Goal: Task Accomplishment & Management: Manage account settings

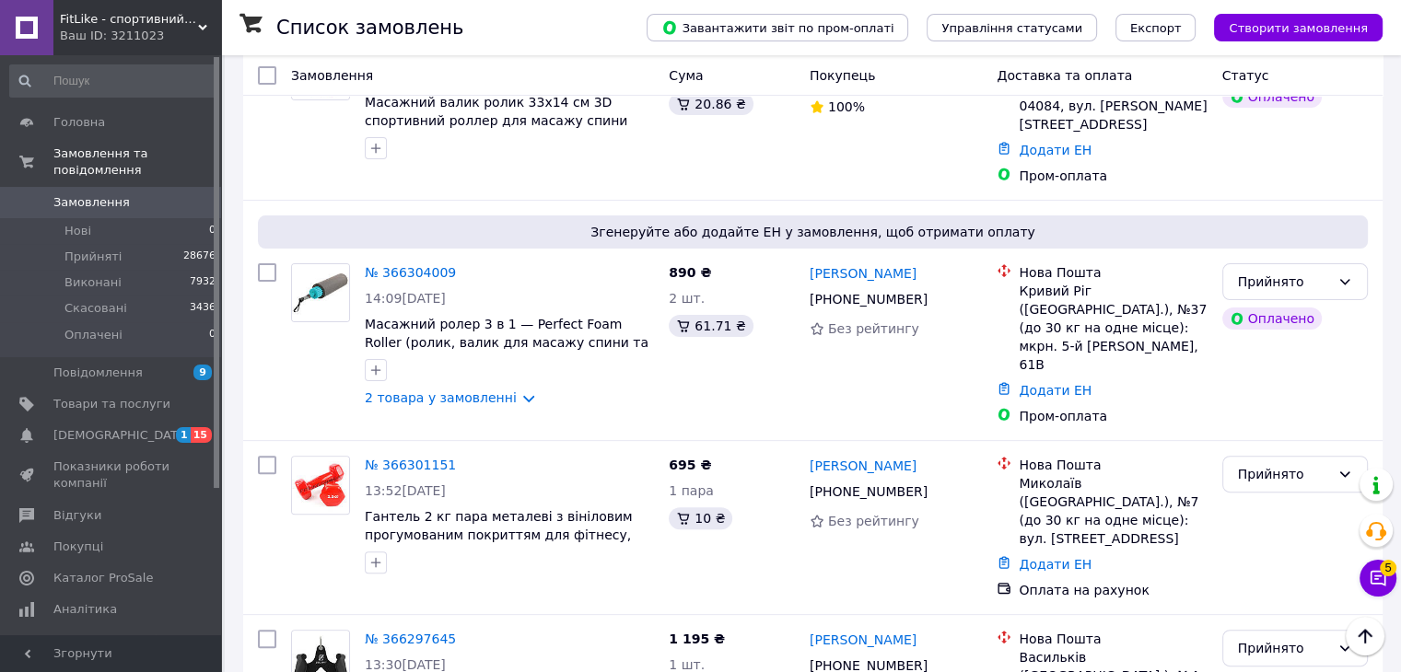
scroll to position [276, 0]
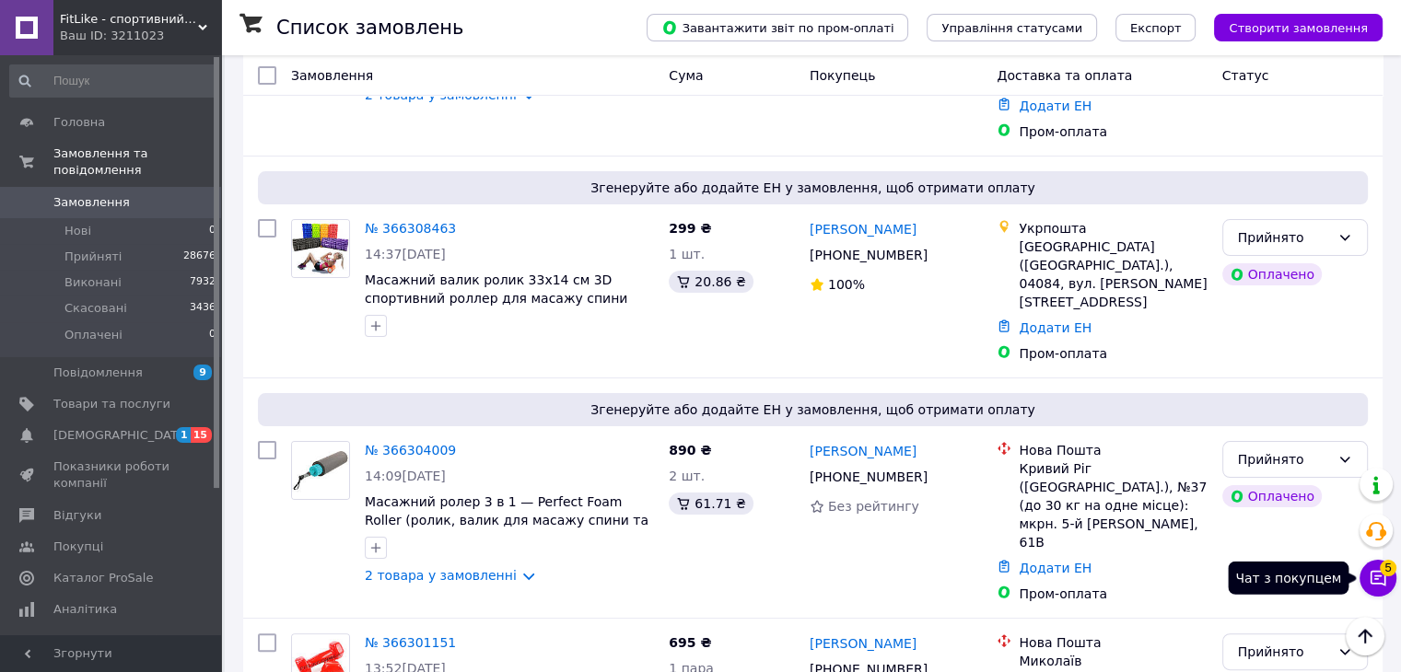
click at [1384, 579] on icon at bounding box center [1378, 579] width 16 height 16
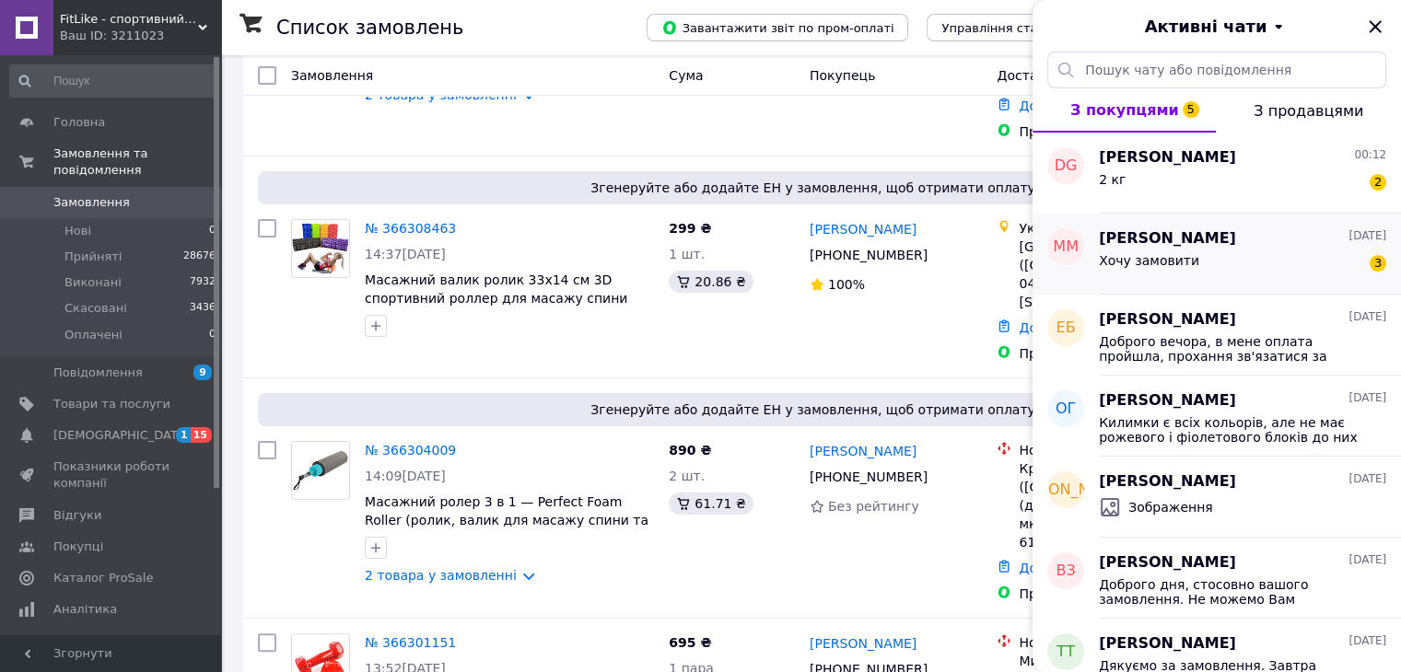
click at [1157, 262] on span "Хочу замовити" at bounding box center [1149, 260] width 100 height 15
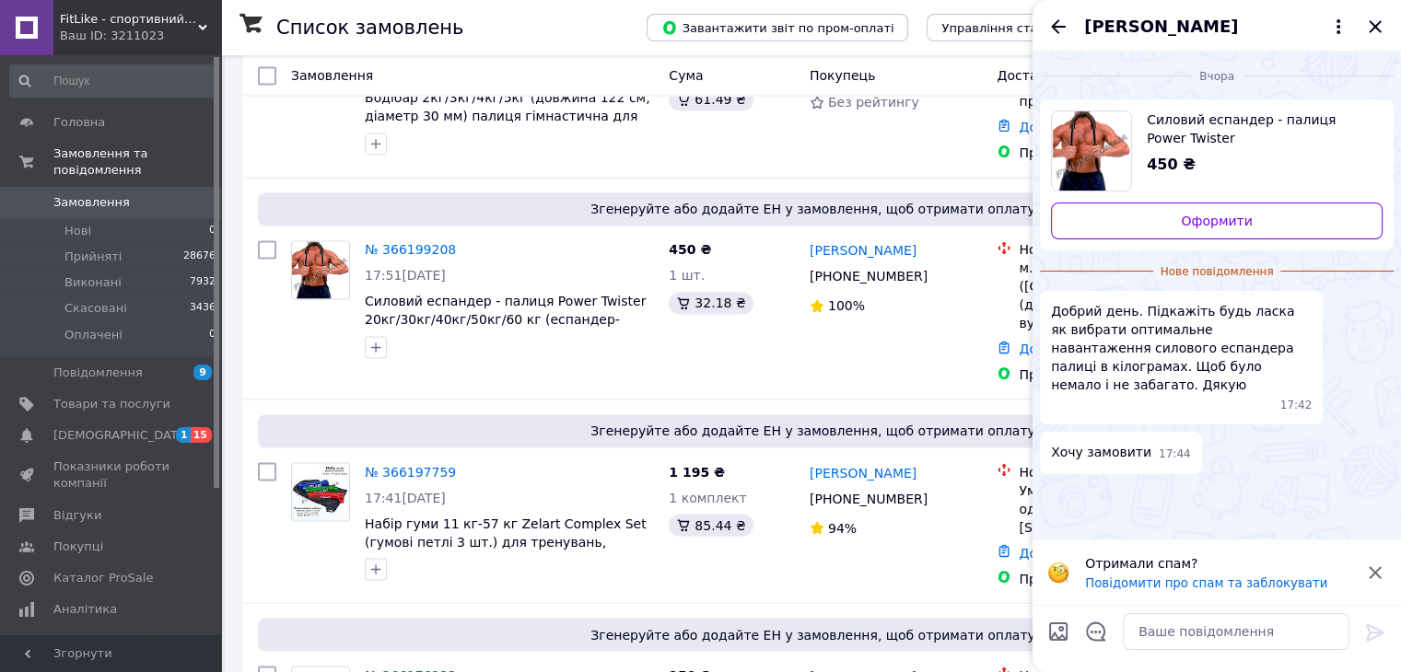
scroll to position [2960, 0]
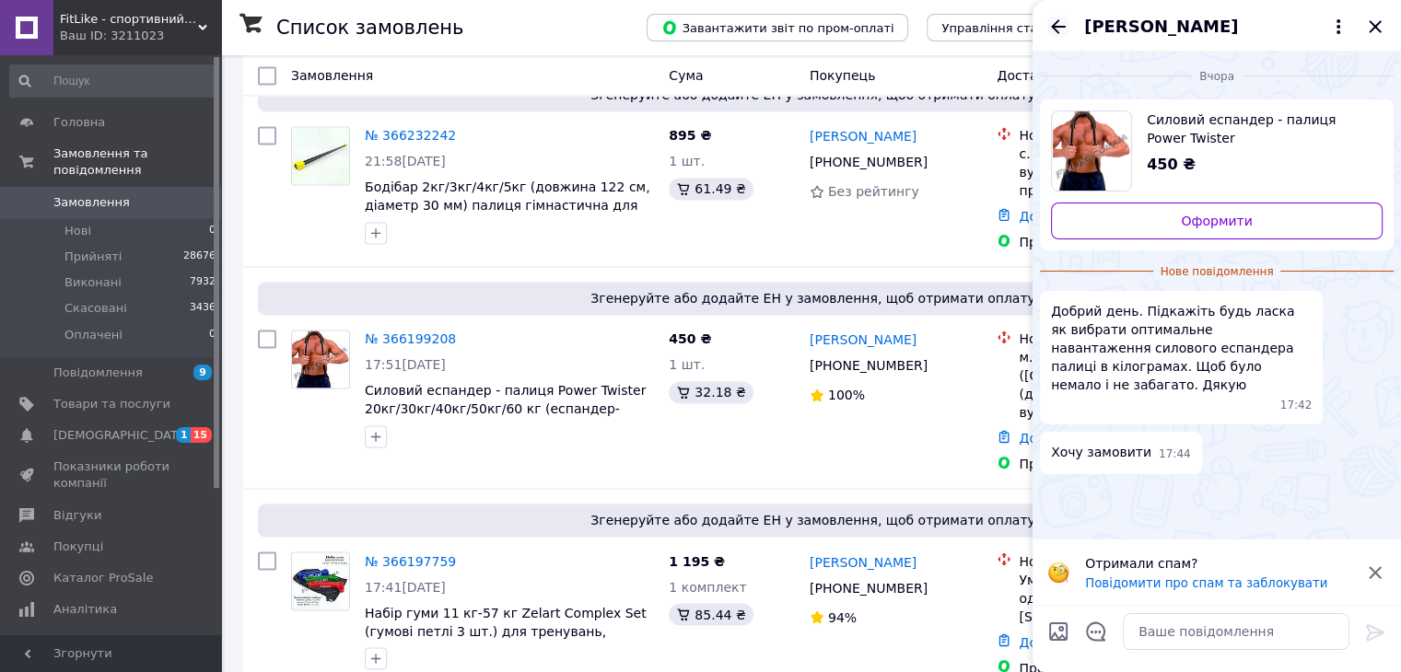
click at [1063, 28] on icon "Назад" at bounding box center [1058, 27] width 22 height 22
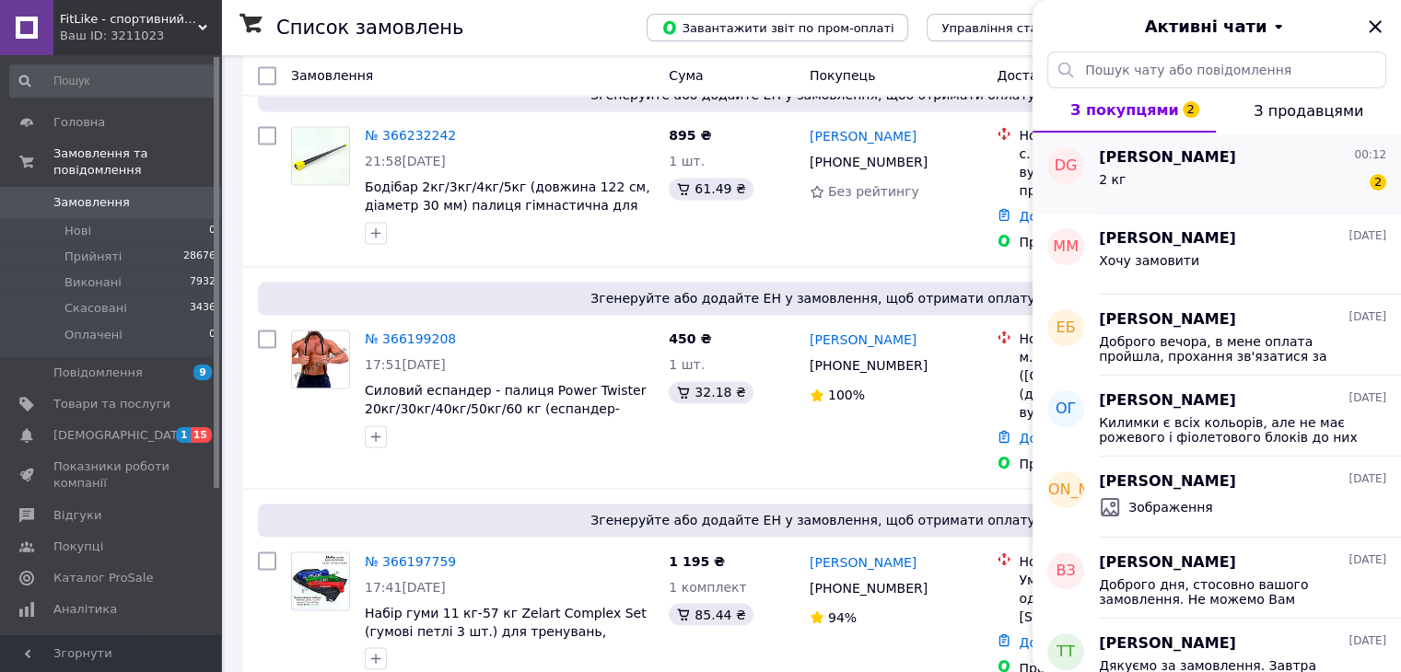
click at [1220, 169] on div "2 кг 2" at bounding box center [1242, 183] width 287 height 29
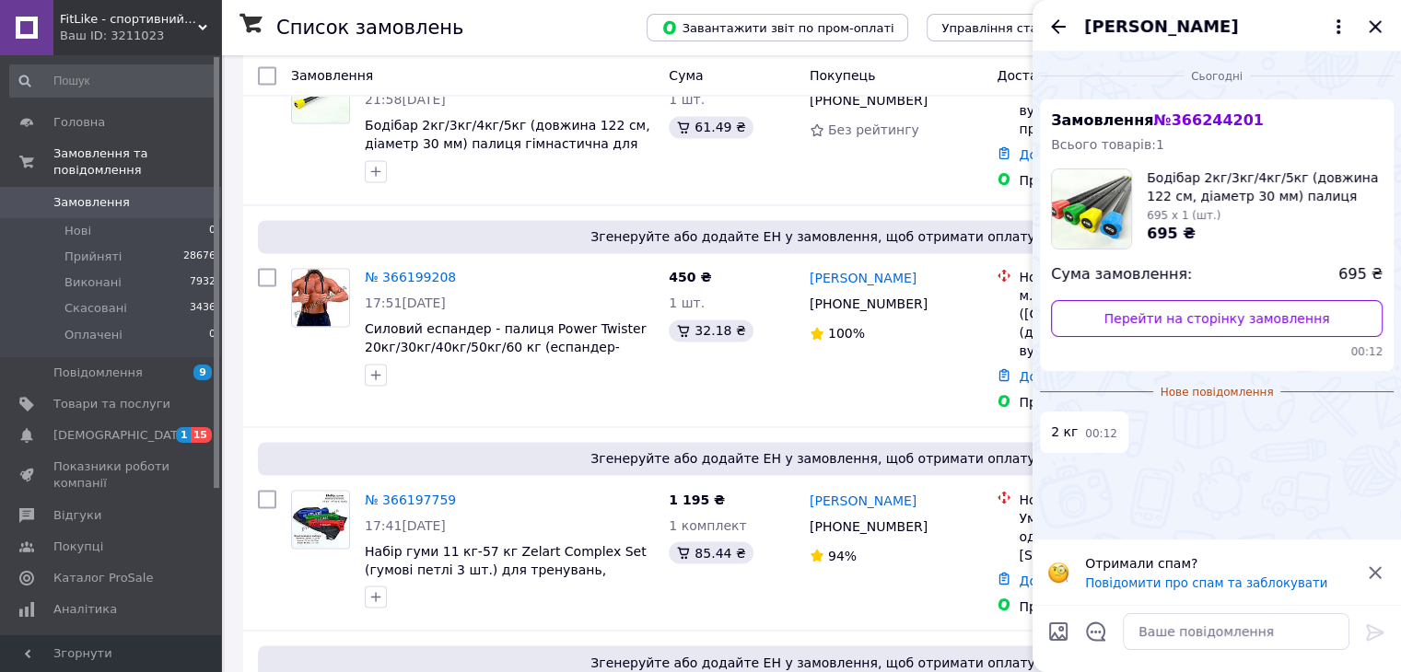
scroll to position [3144, 0]
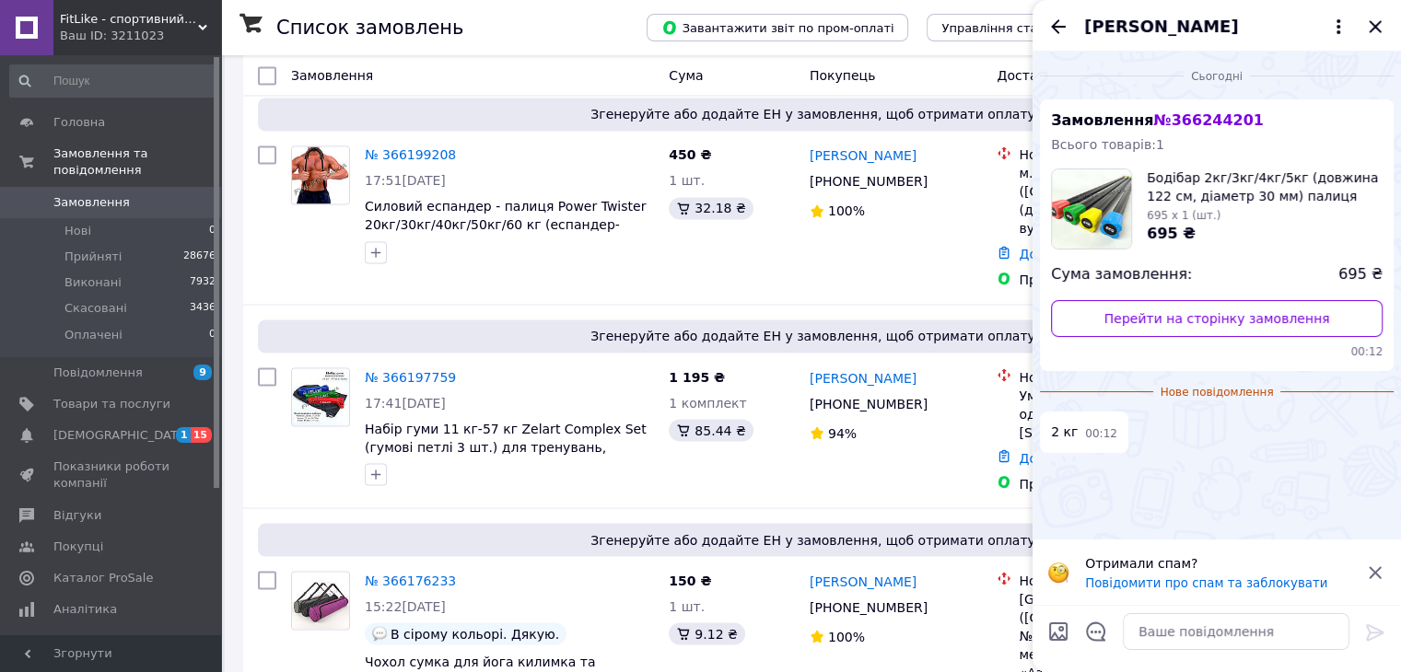
click at [1072, 23] on div "[PERSON_NAME]" at bounding box center [1216, 26] width 368 height 52
click at [1053, 29] on icon "Назад" at bounding box center [1058, 26] width 15 height 14
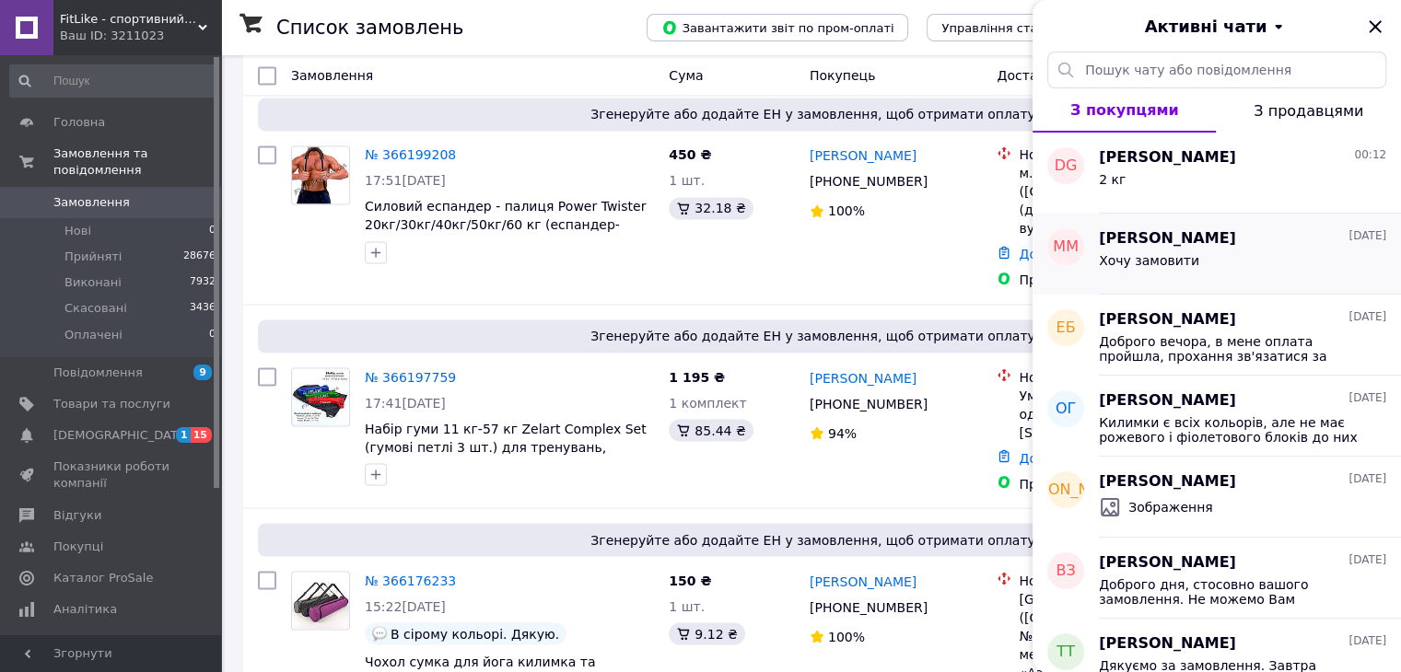
click at [1201, 260] on div "Хочу замовити" at bounding box center [1242, 264] width 287 height 29
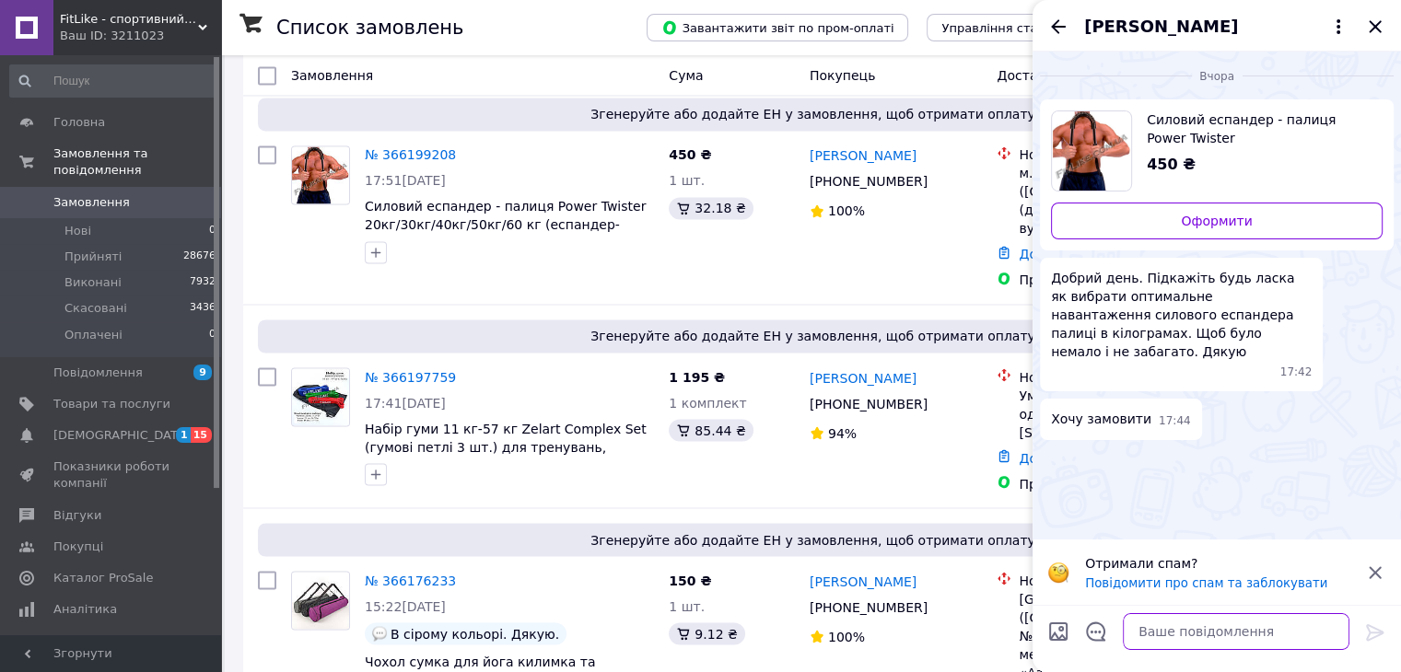
click at [1159, 637] on textarea at bounding box center [1235, 631] width 227 height 37
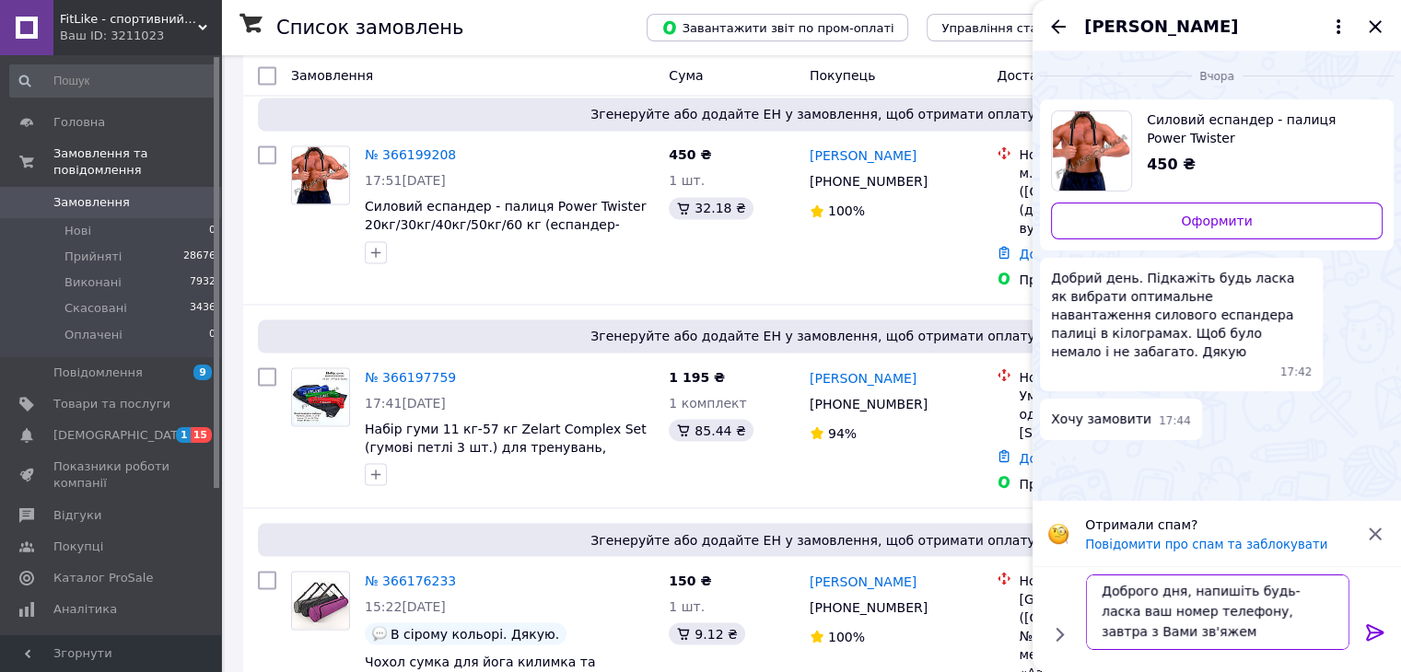
scroll to position [1, 0]
type textarea "Доброго дня, напишіть будь-ласка ваш номер телефону, завтра з Вами зв'яжемося і…"
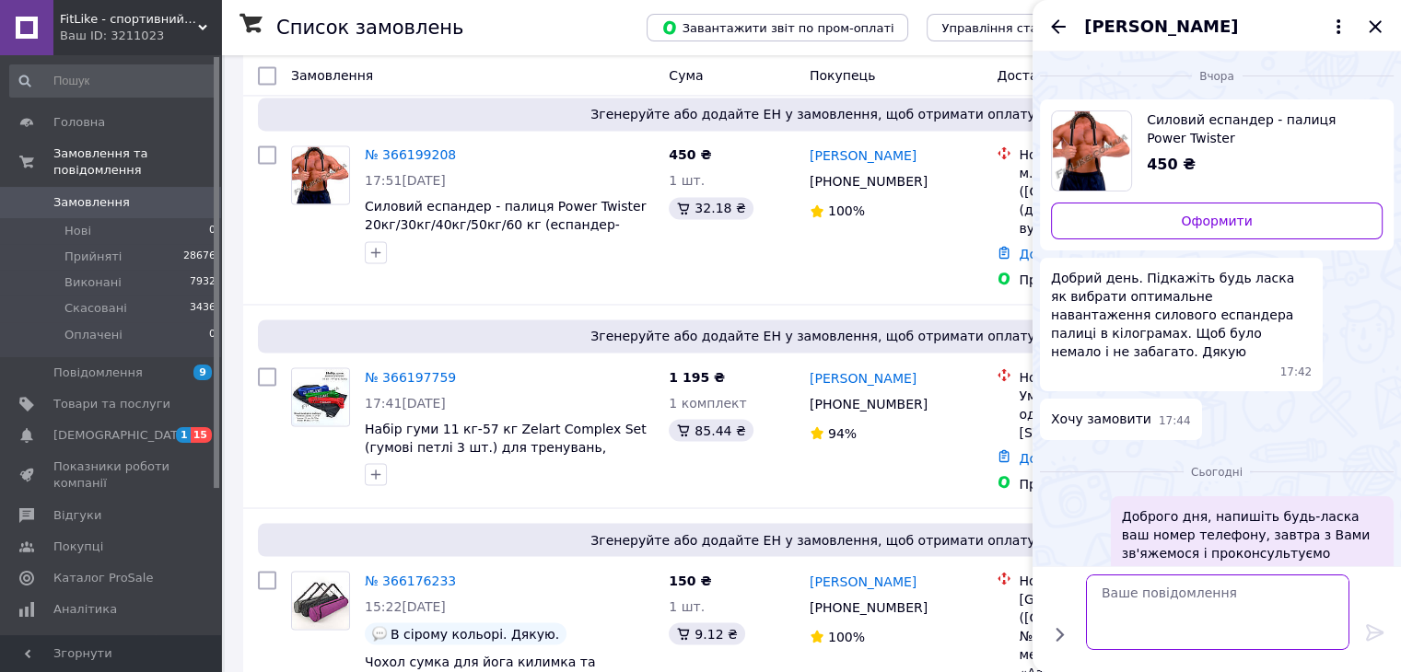
scroll to position [0, 0]
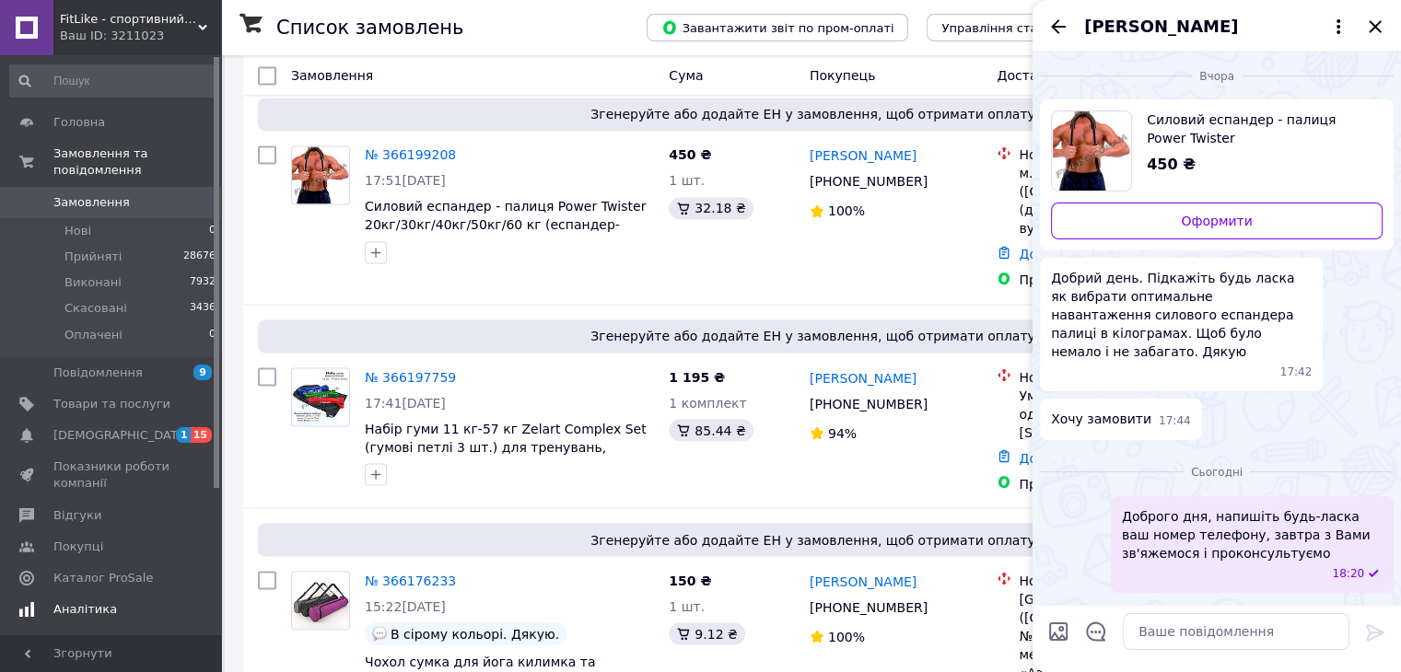
click at [176, 420] on link "[DEMOGRAPHIC_DATA] 1 15" at bounding box center [113, 435] width 227 height 31
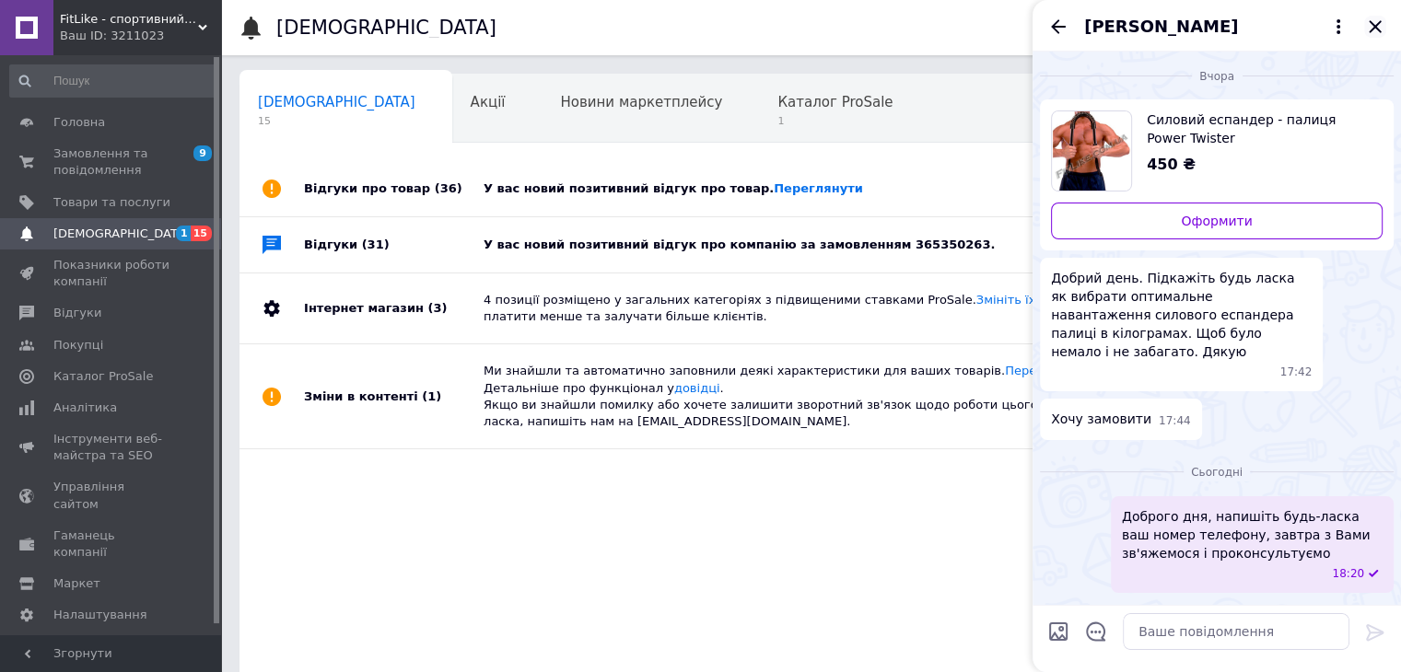
click at [1381, 27] on icon "Закрити" at bounding box center [1375, 27] width 22 height 22
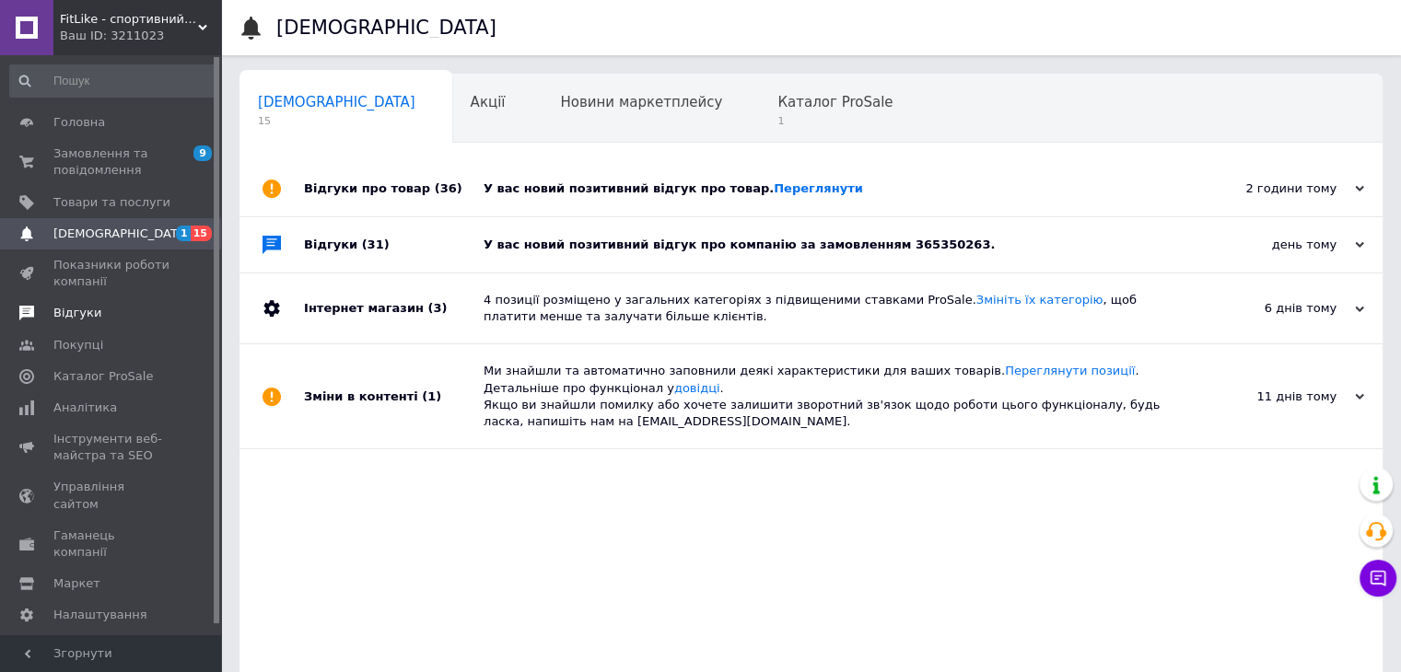
click at [88, 308] on span "Відгуки" at bounding box center [77, 313] width 48 height 17
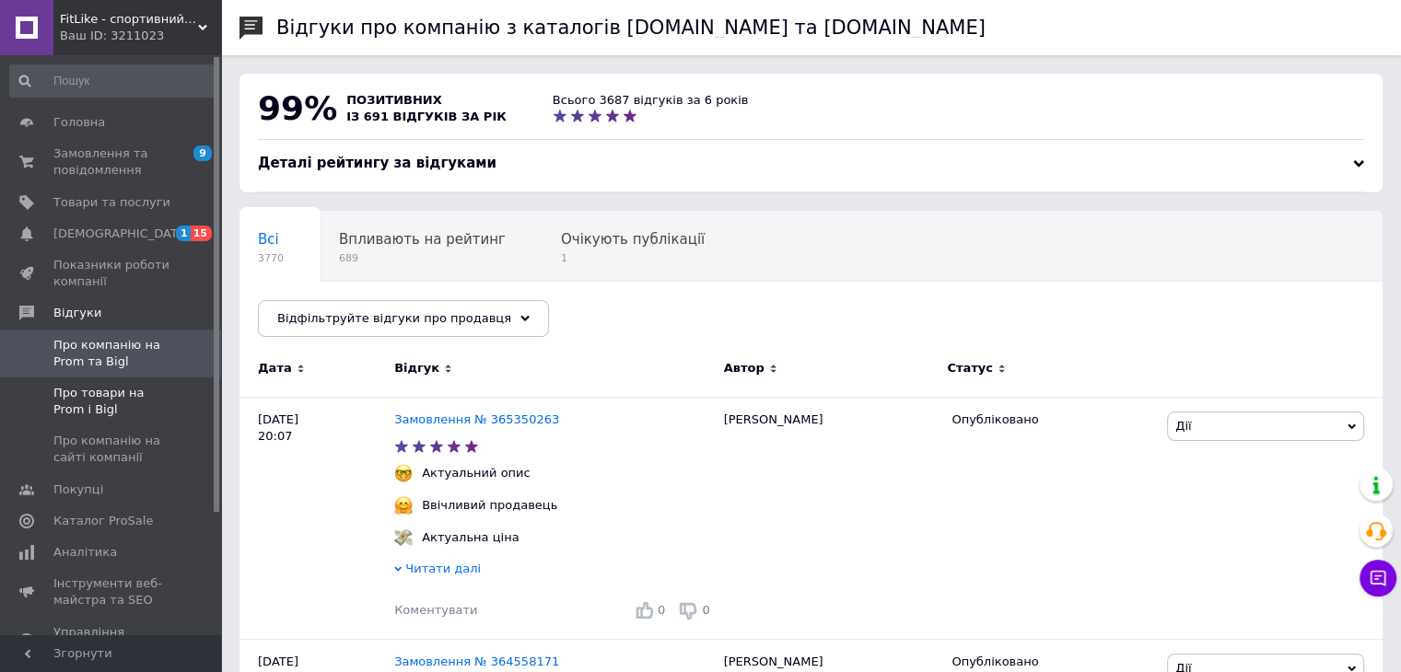
click at [133, 395] on span "Про товари на Prom і Bigl" at bounding box center [111, 401] width 117 height 33
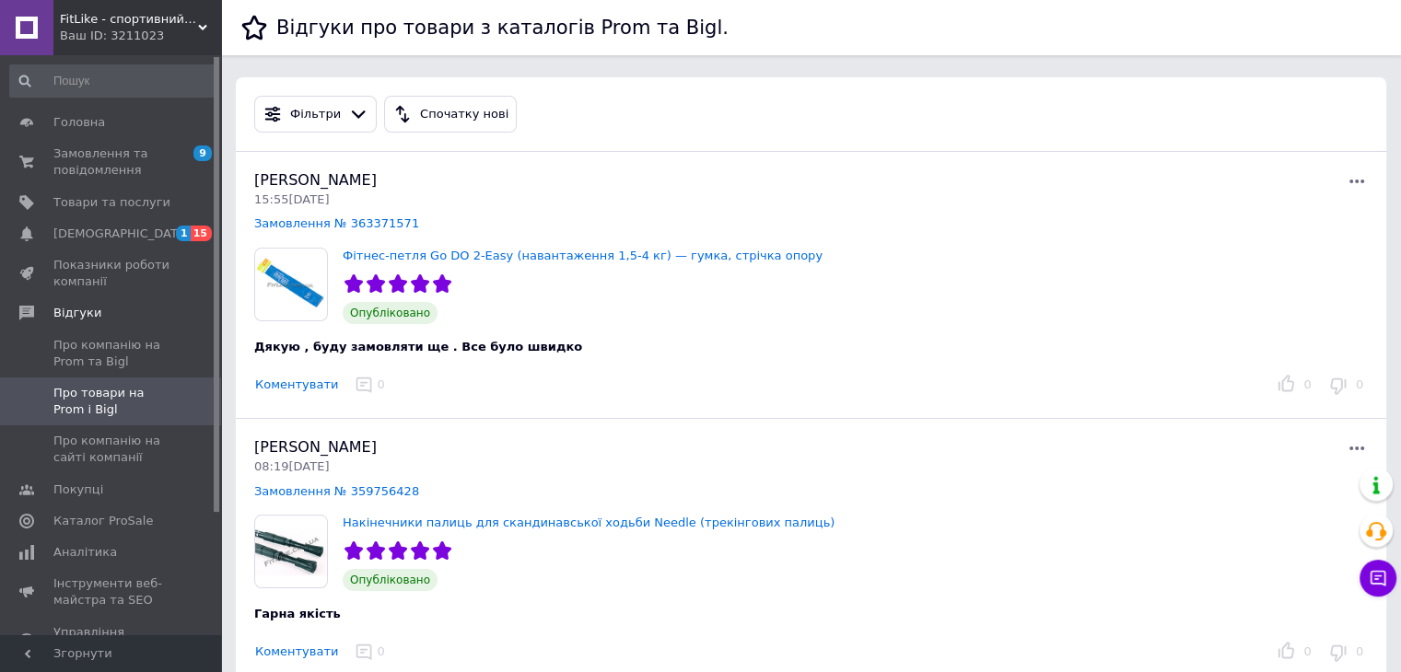
drag, startPoint x: 255, startPoint y: 388, endPoint x: 296, endPoint y: 297, distance: 99.8
click at [296, 297] on div "[PERSON_NAME] 15:55[DATE] Замовлення № 363371571 Фітнес-петля Go DO 2-Easy (нав…" at bounding box center [811, 285] width 1150 height 267
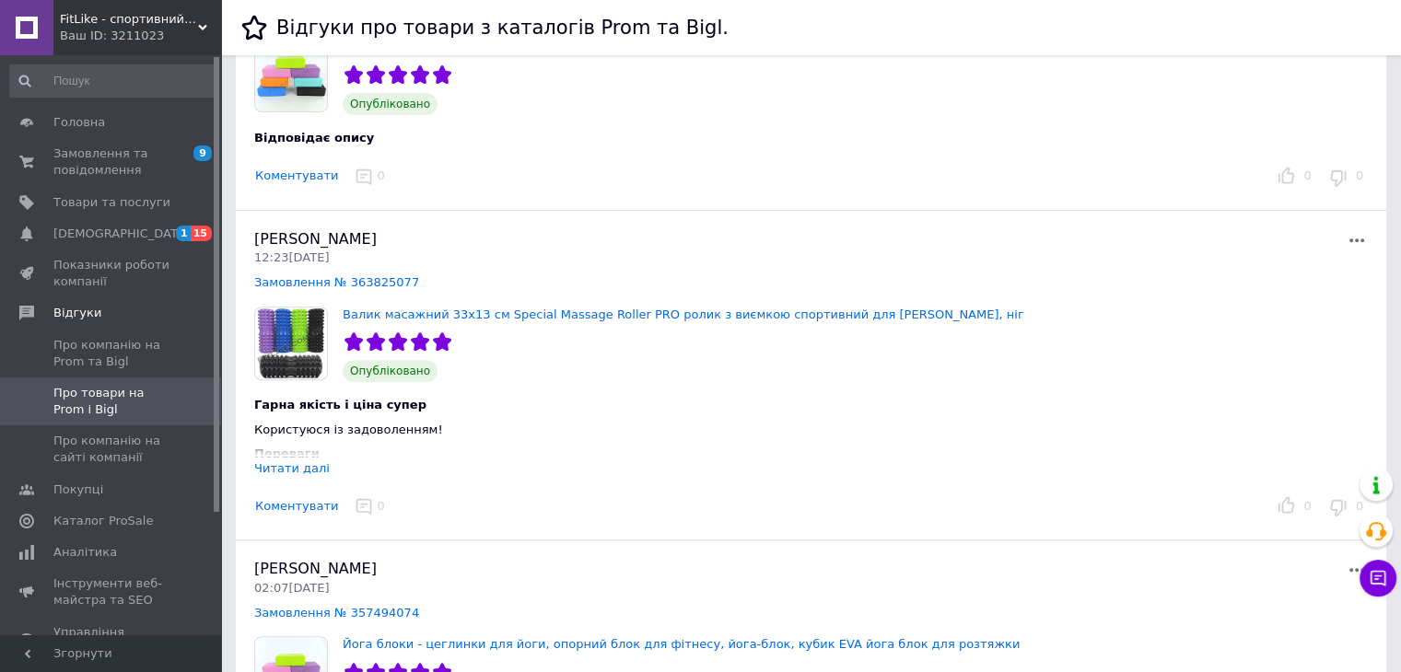
scroll to position [645, 0]
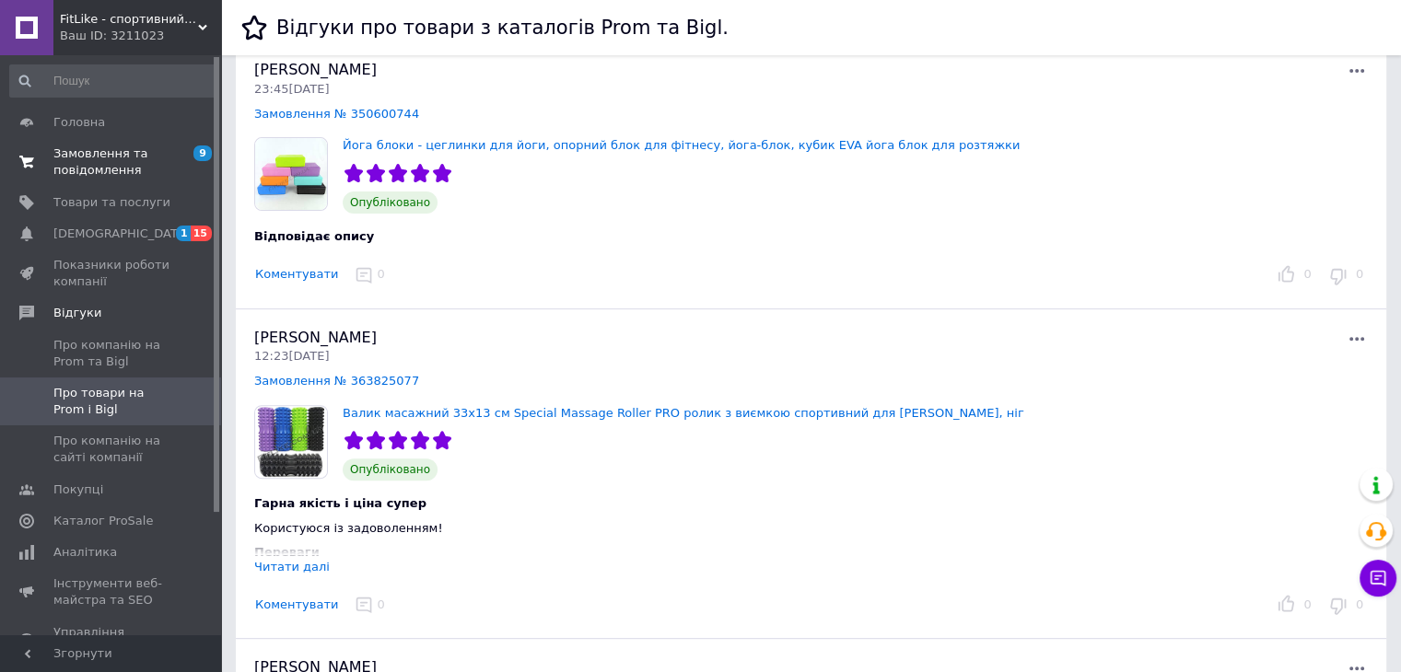
click at [105, 146] on span "Замовлення та повідомлення" at bounding box center [111, 161] width 117 height 33
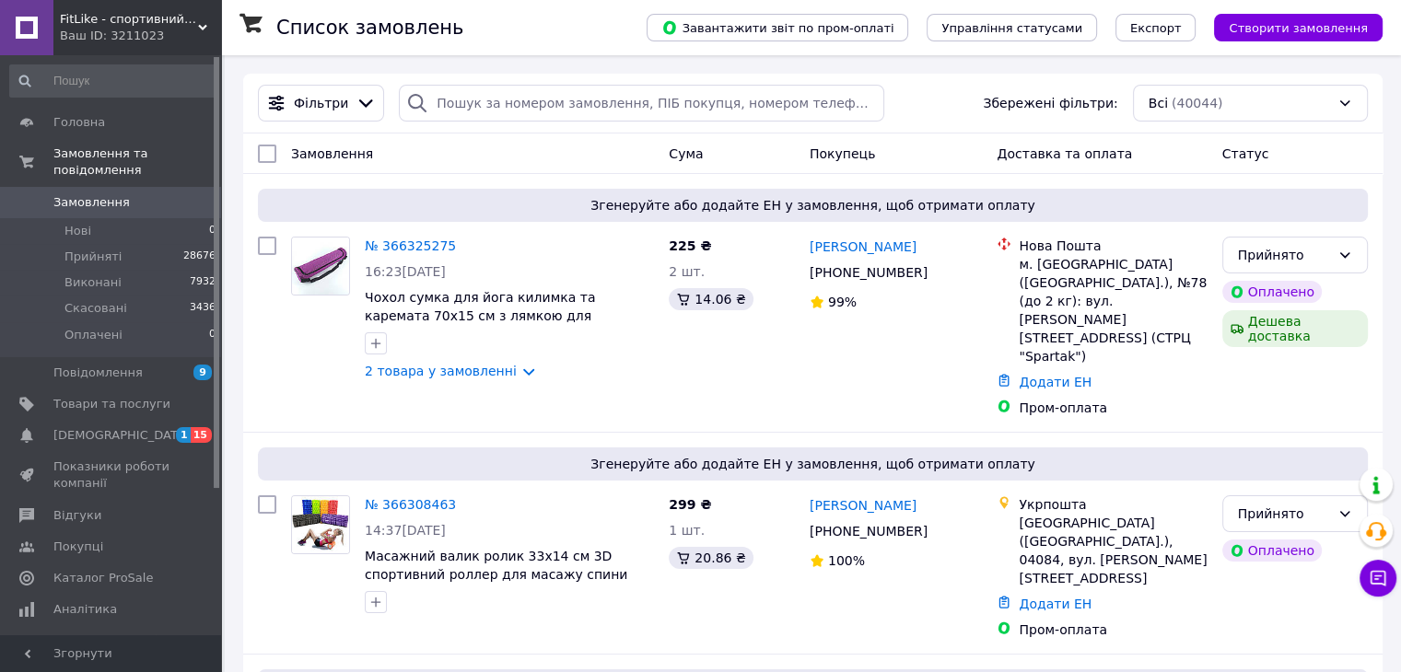
click at [91, 427] on link "[DEMOGRAPHIC_DATA] 1 15" at bounding box center [113, 435] width 227 height 31
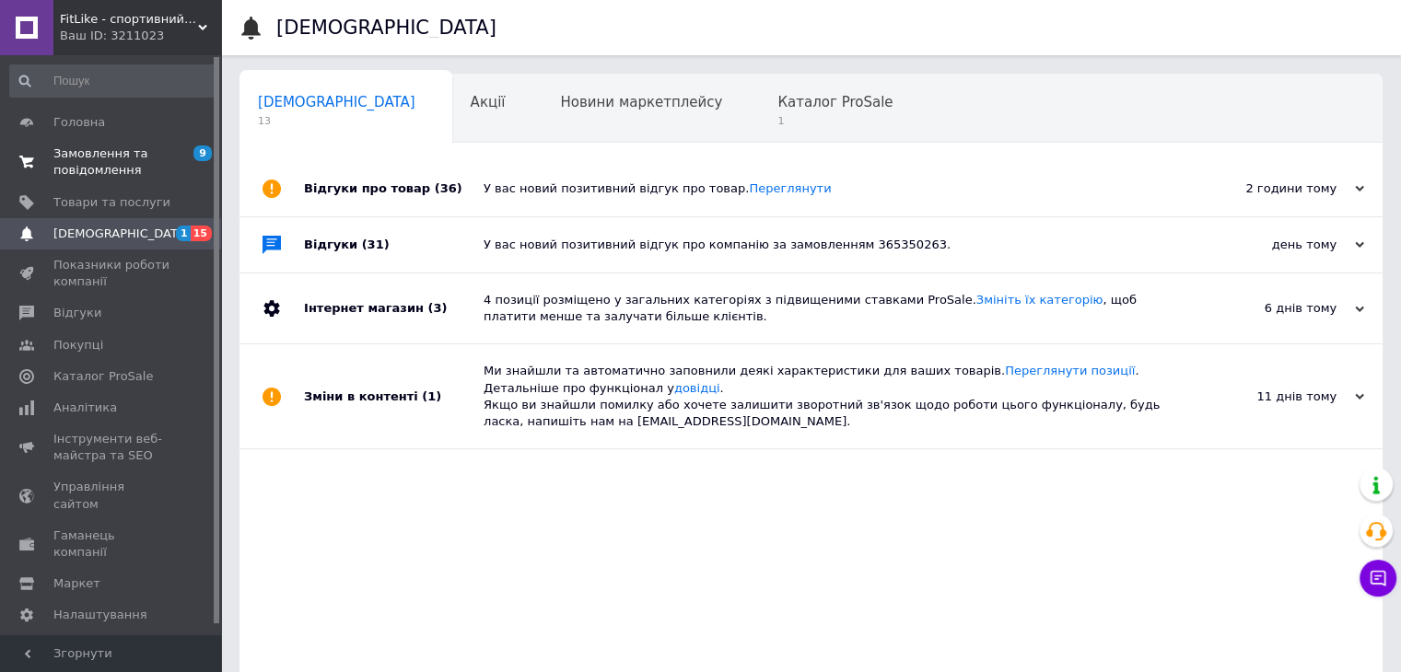
click at [113, 156] on span "Замовлення та повідомлення" at bounding box center [111, 161] width 117 height 33
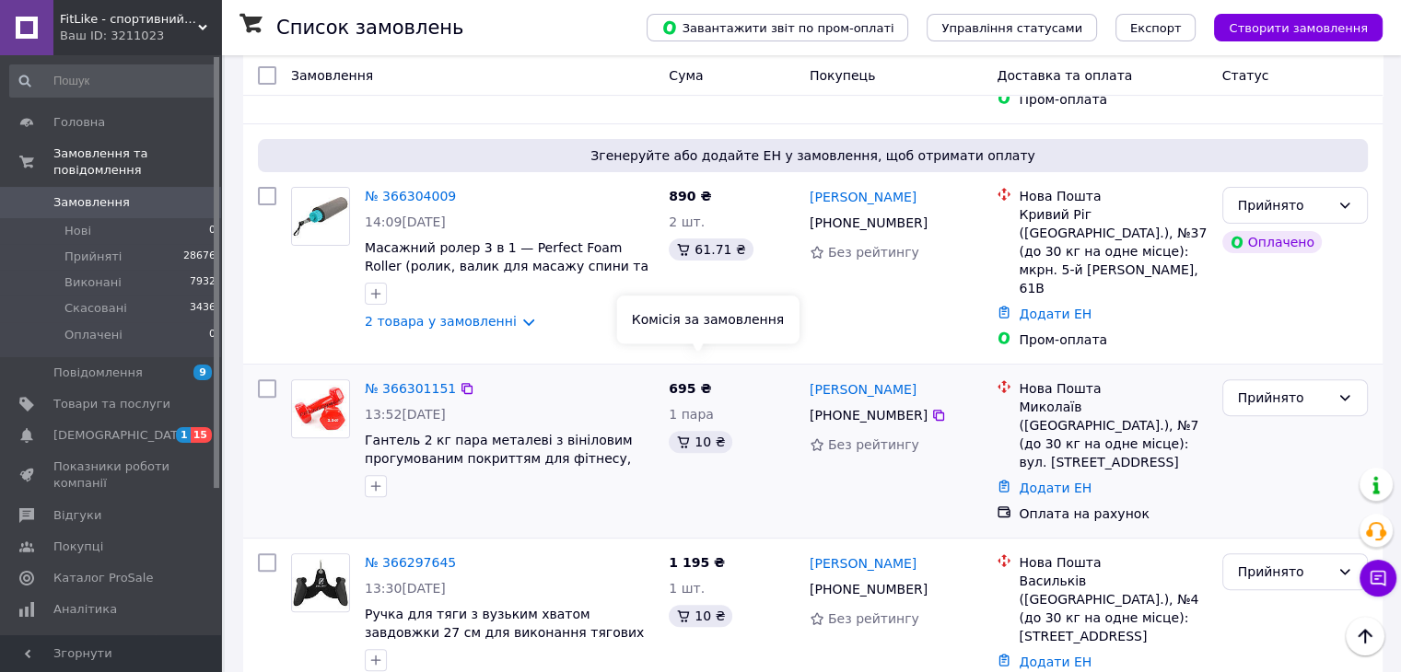
scroll to position [645, 0]
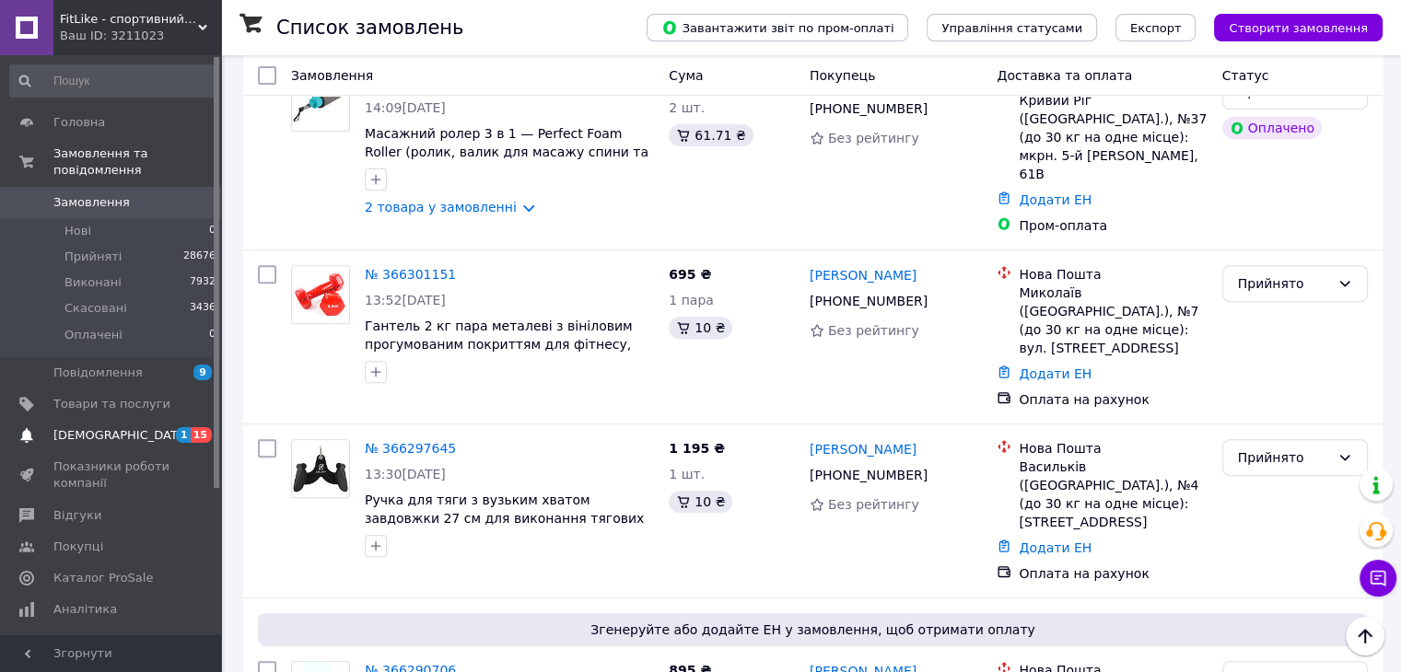
click at [145, 427] on span "[DEMOGRAPHIC_DATA]" at bounding box center [111, 435] width 117 height 17
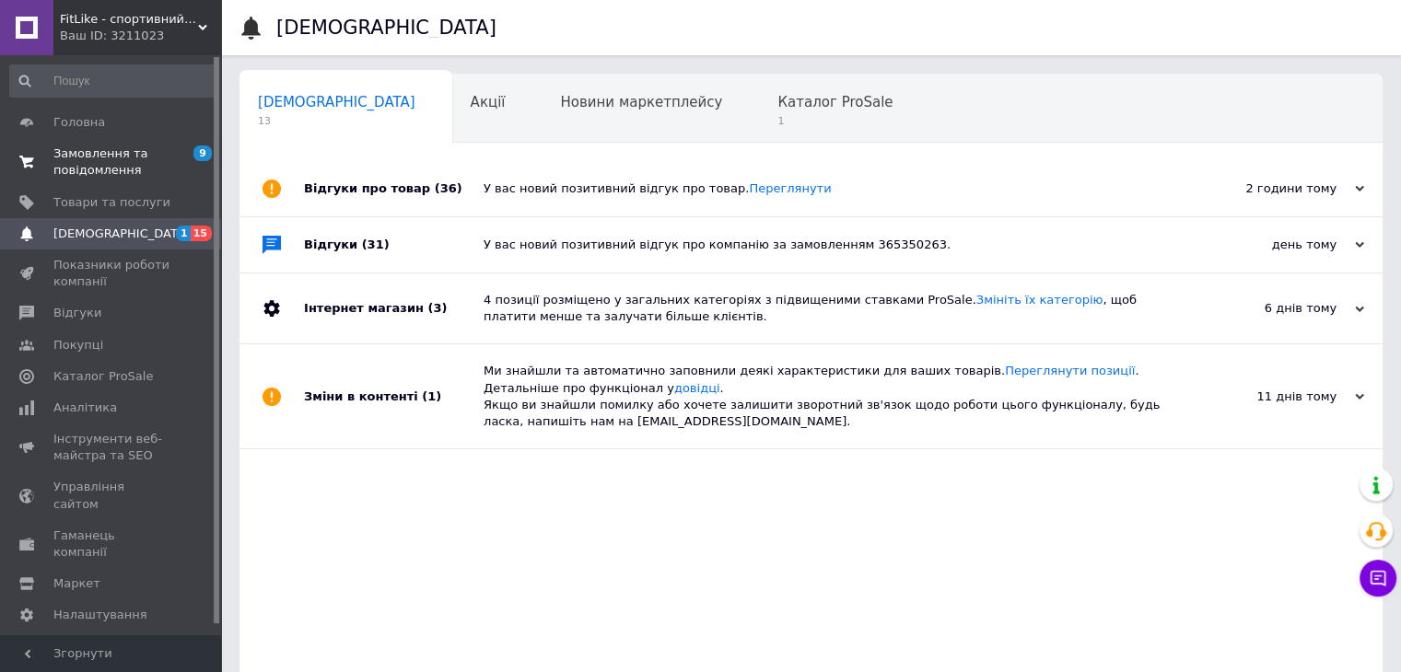
click at [145, 156] on span "Замовлення та повідомлення" at bounding box center [111, 161] width 117 height 33
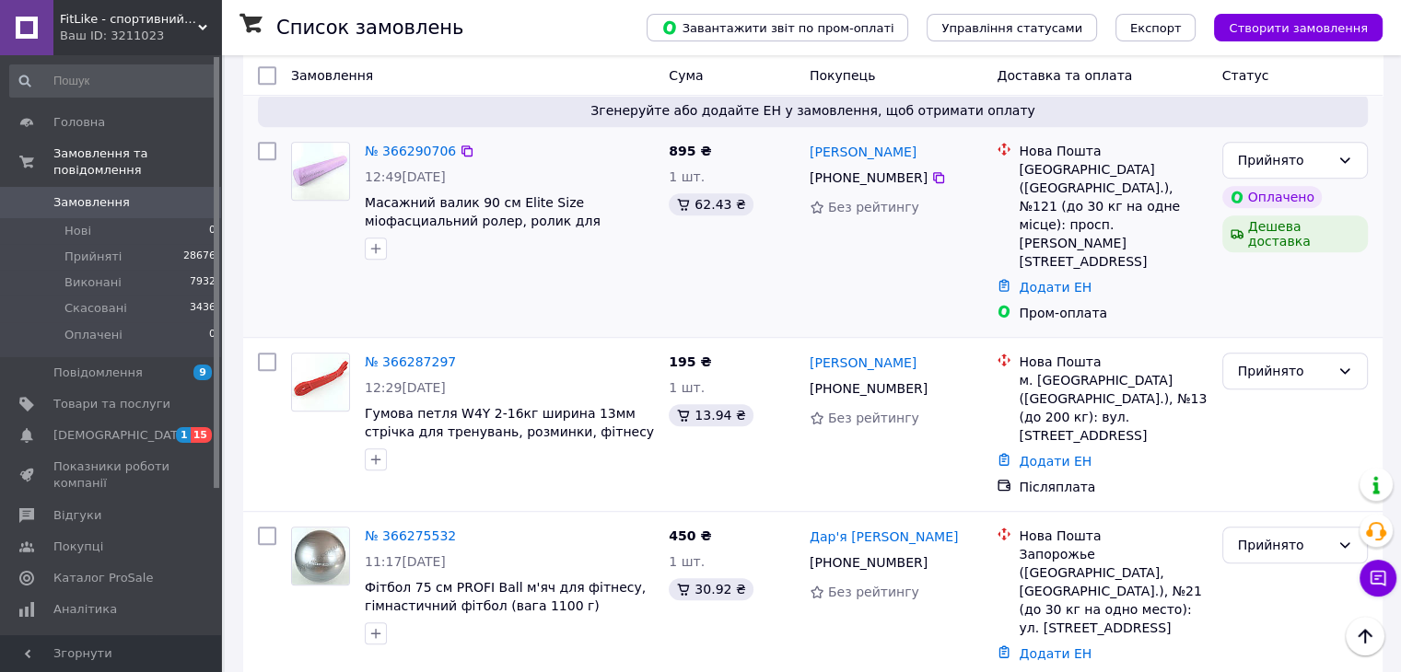
scroll to position [1289, 0]
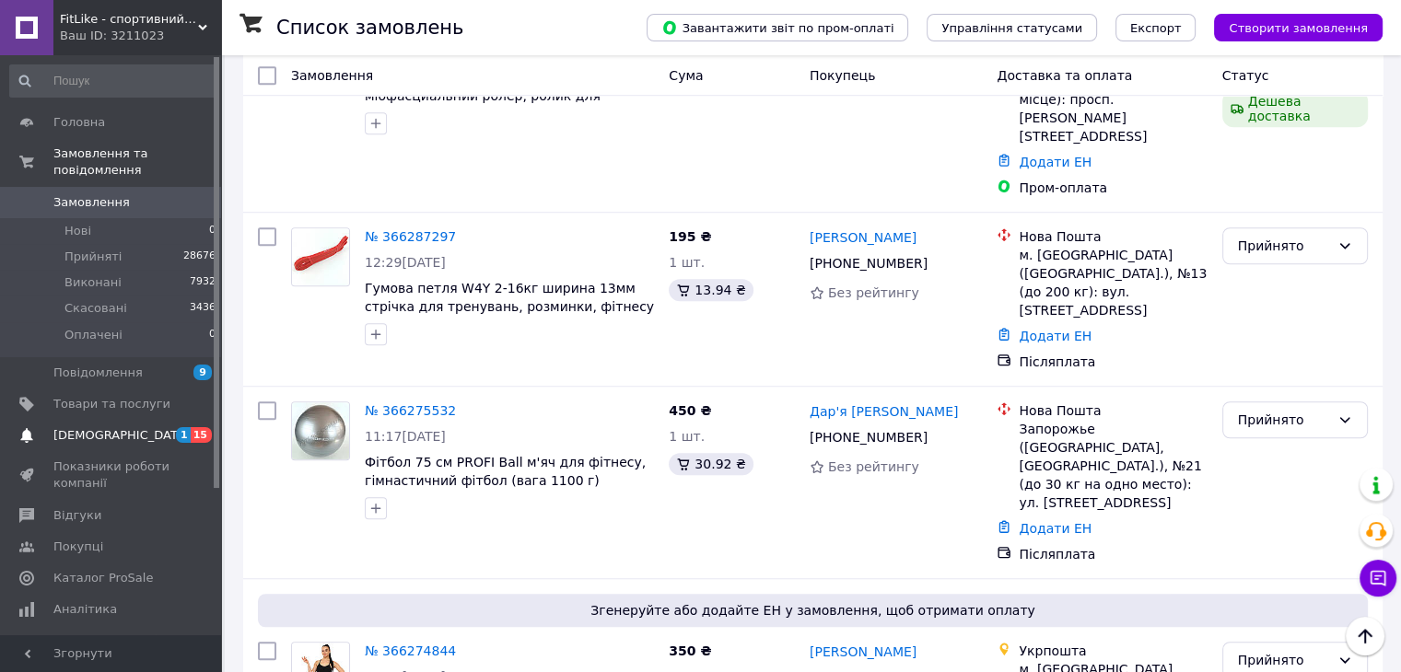
click at [175, 420] on link "[DEMOGRAPHIC_DATA] 1 15" at bounding box center [113, 435] width 227 height 31
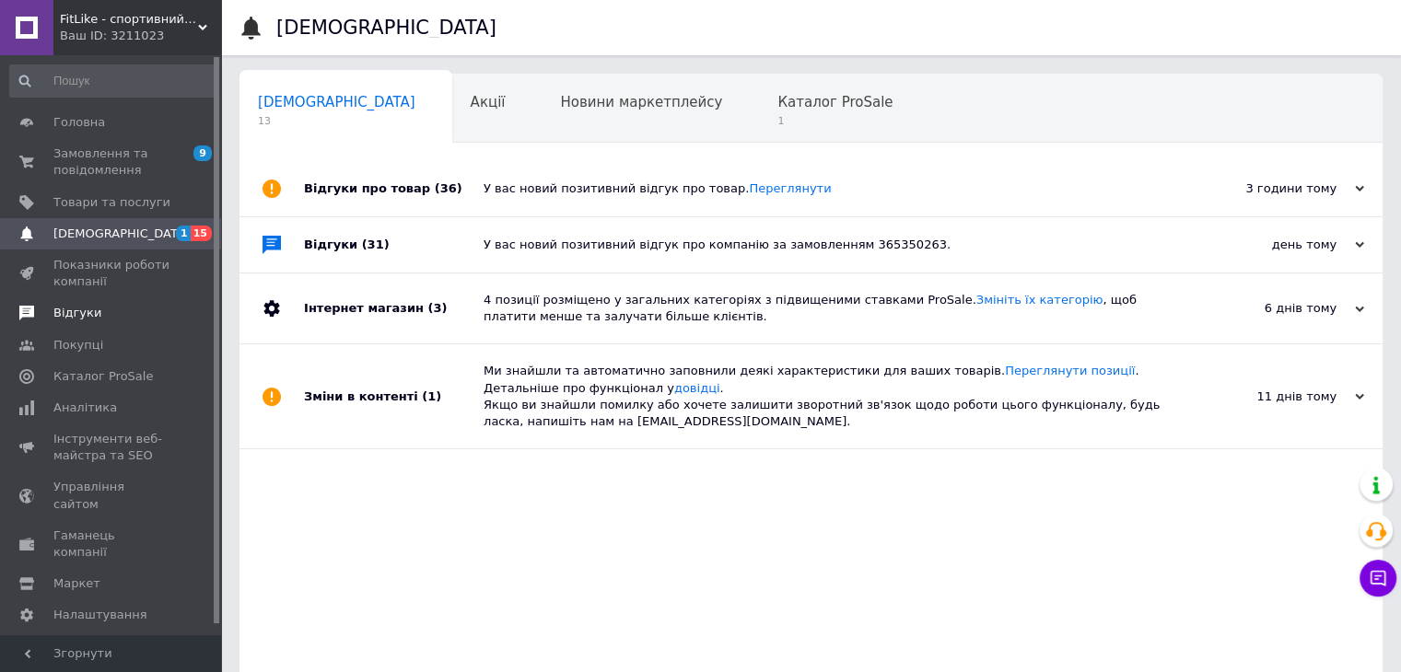
click at [97, 316] on span "Відгуки" at bounding box center [111, 313] width 117 height 17
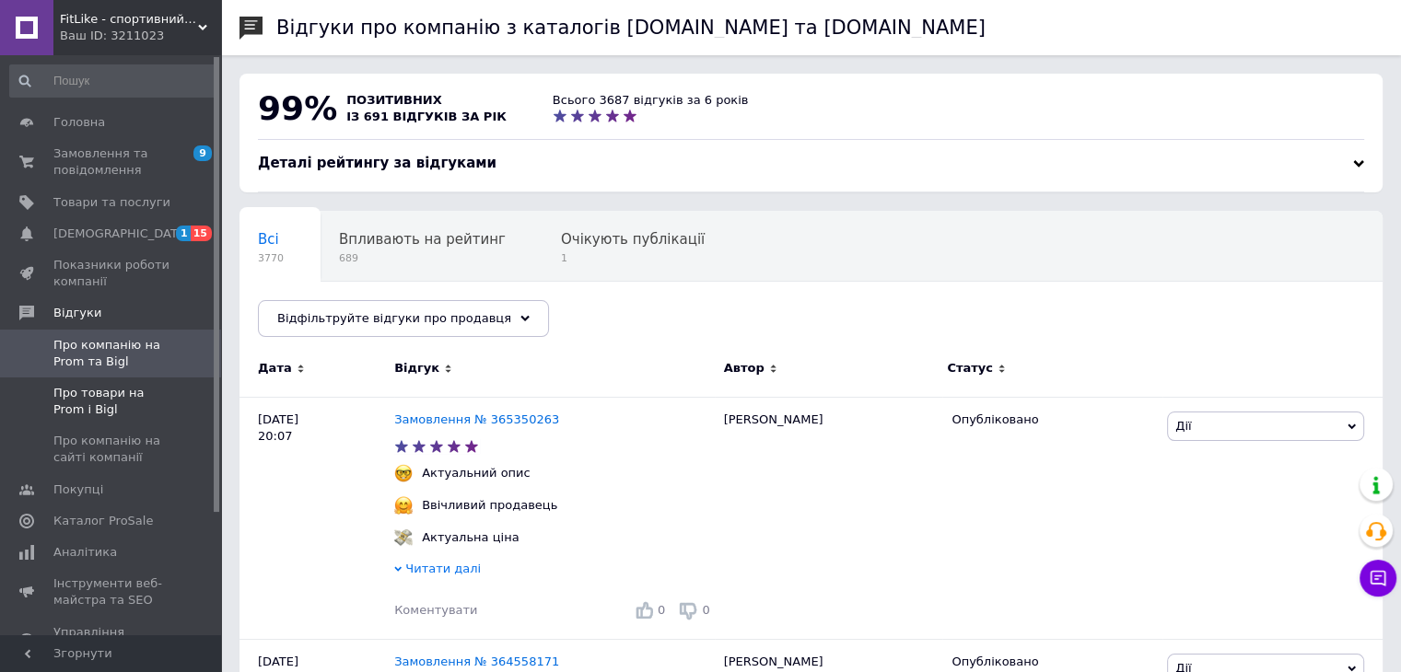
click at [87, 405] on span "Про товари на Prom і Bigl" at bounding box center [111, 401] width 117 height 33
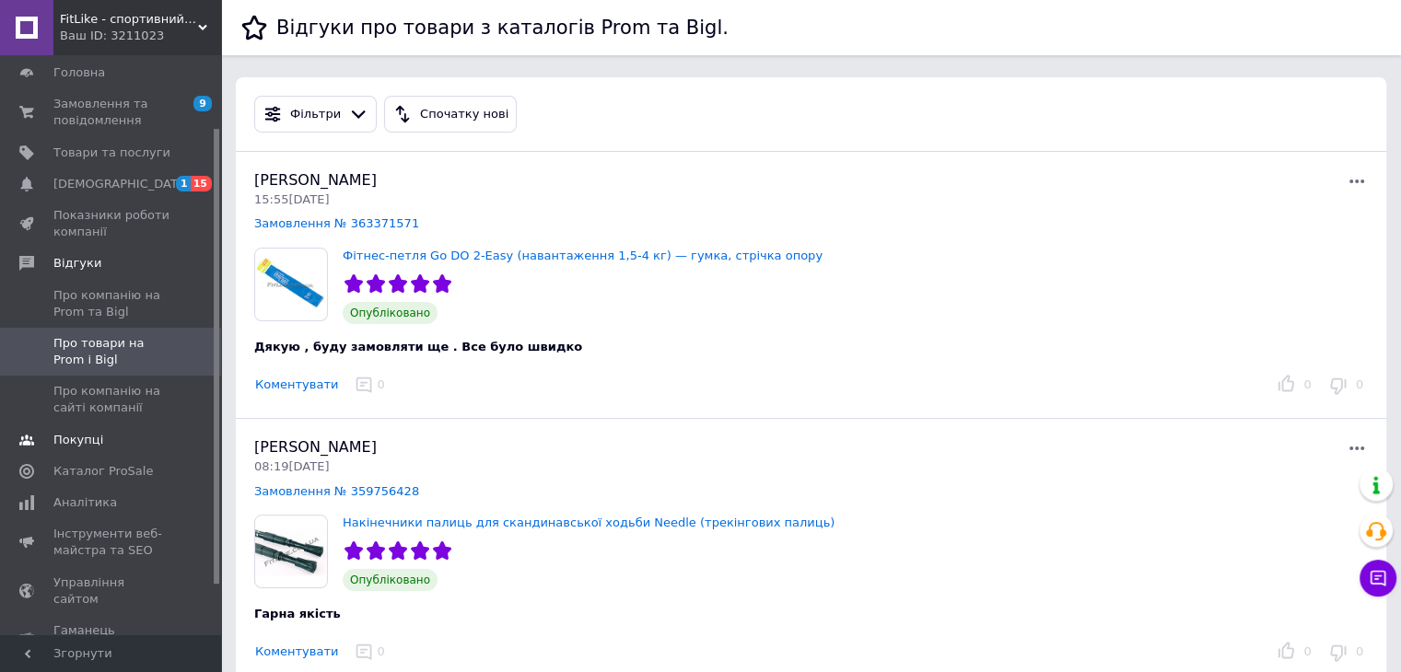
scroll to position [92, 0]
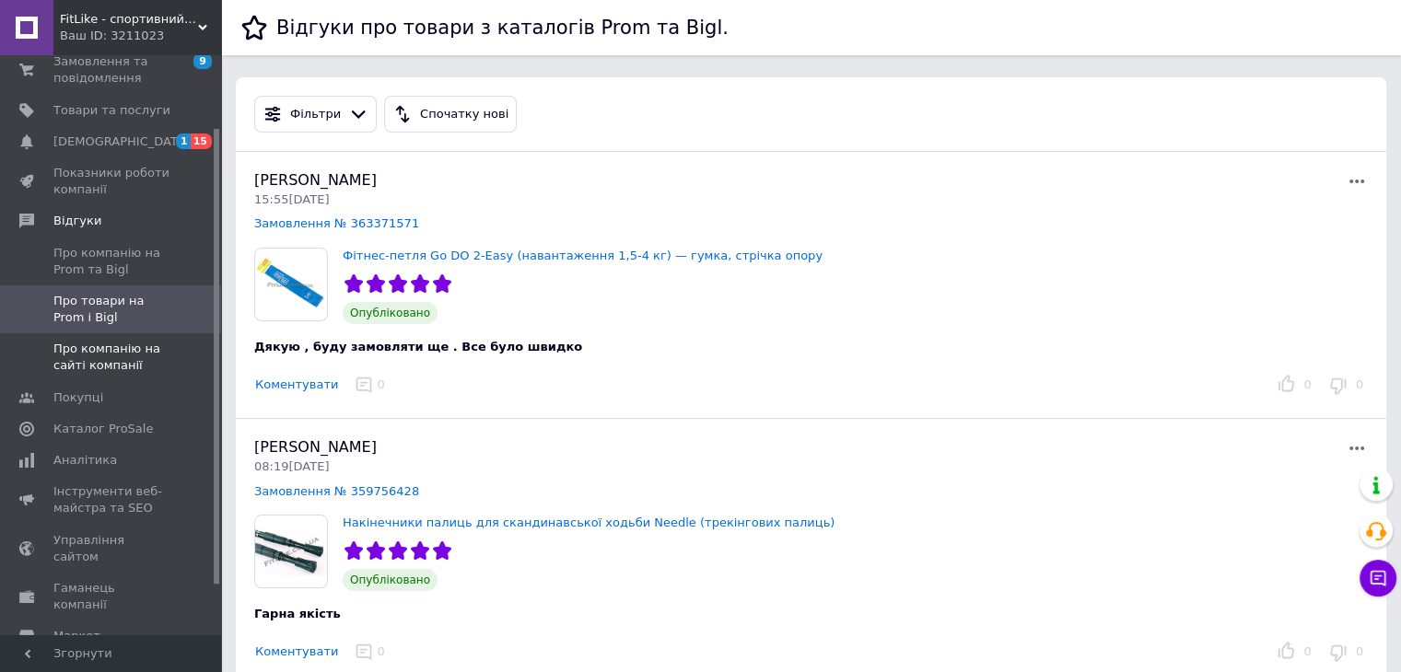
click at [90, 378] on link "Про компанію на сайті компанії" at bounding box center [113, 357] width 227 height 48
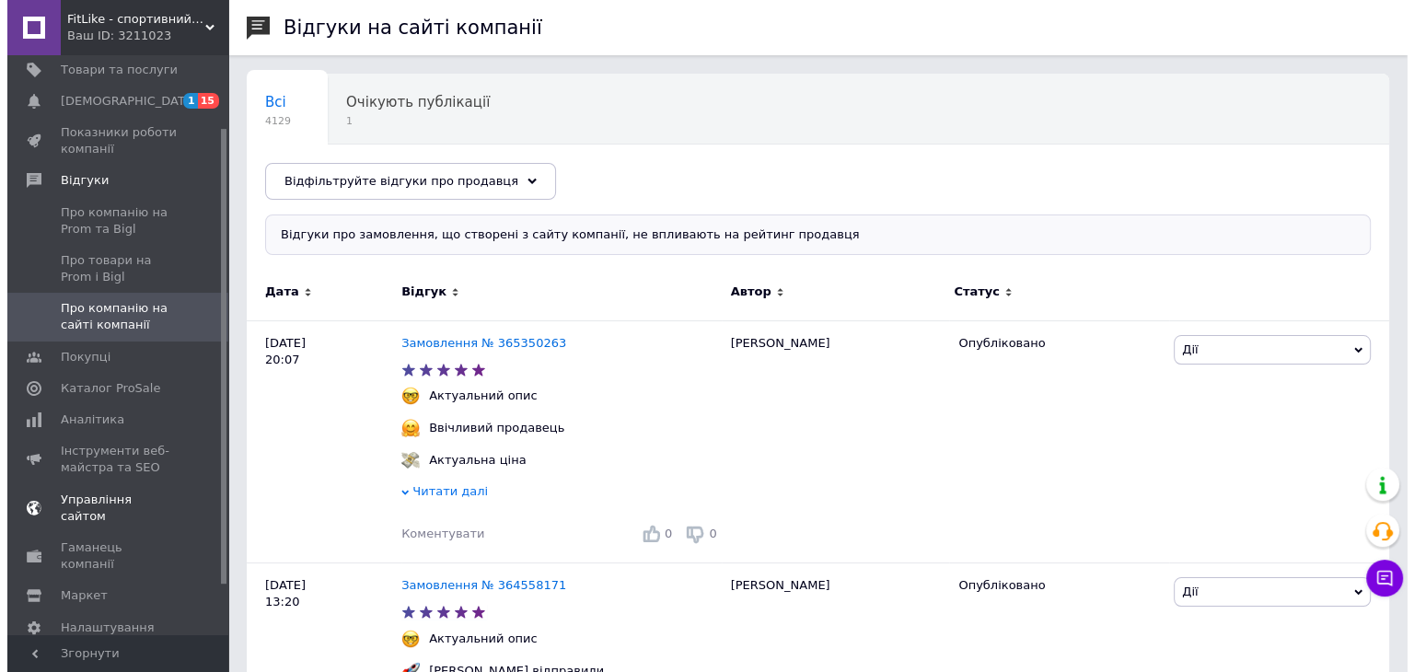
scroll to position [155, 0]
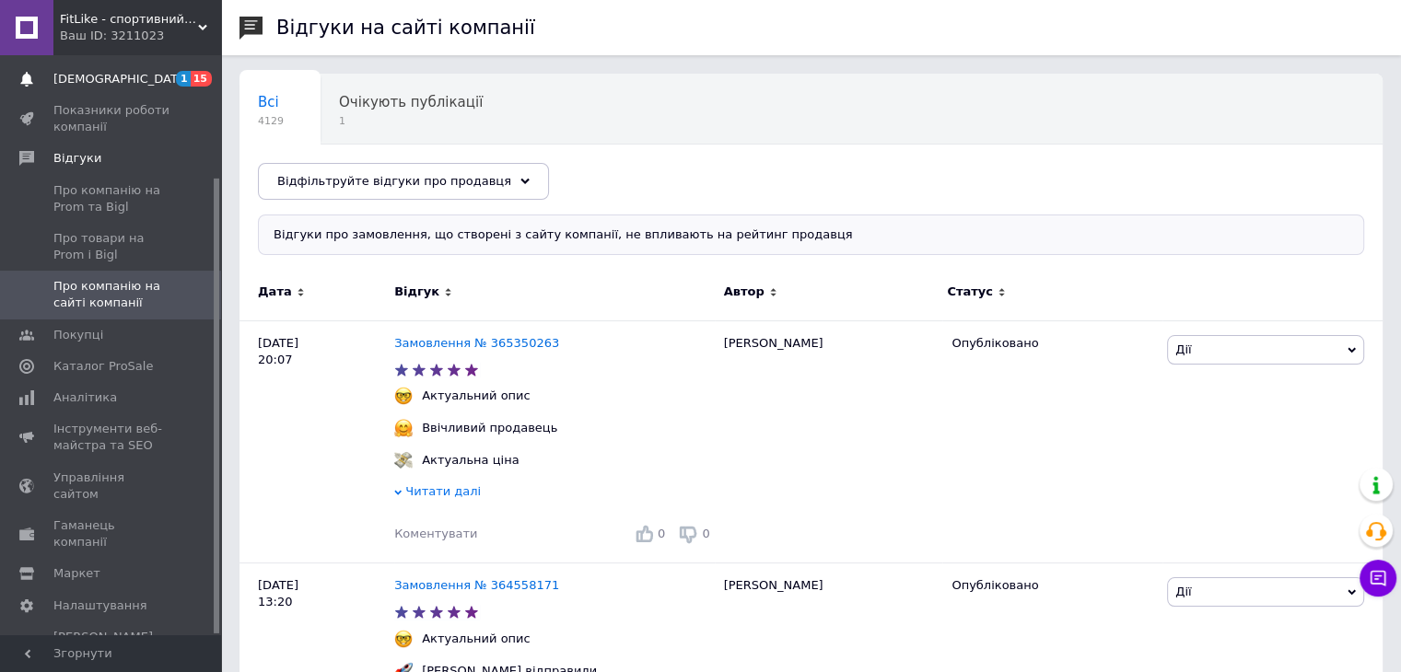
click at [58, 71] on span "[DEMOGRAPHIC_DATA]" at bounding box center [121, 79] width 136 height 17
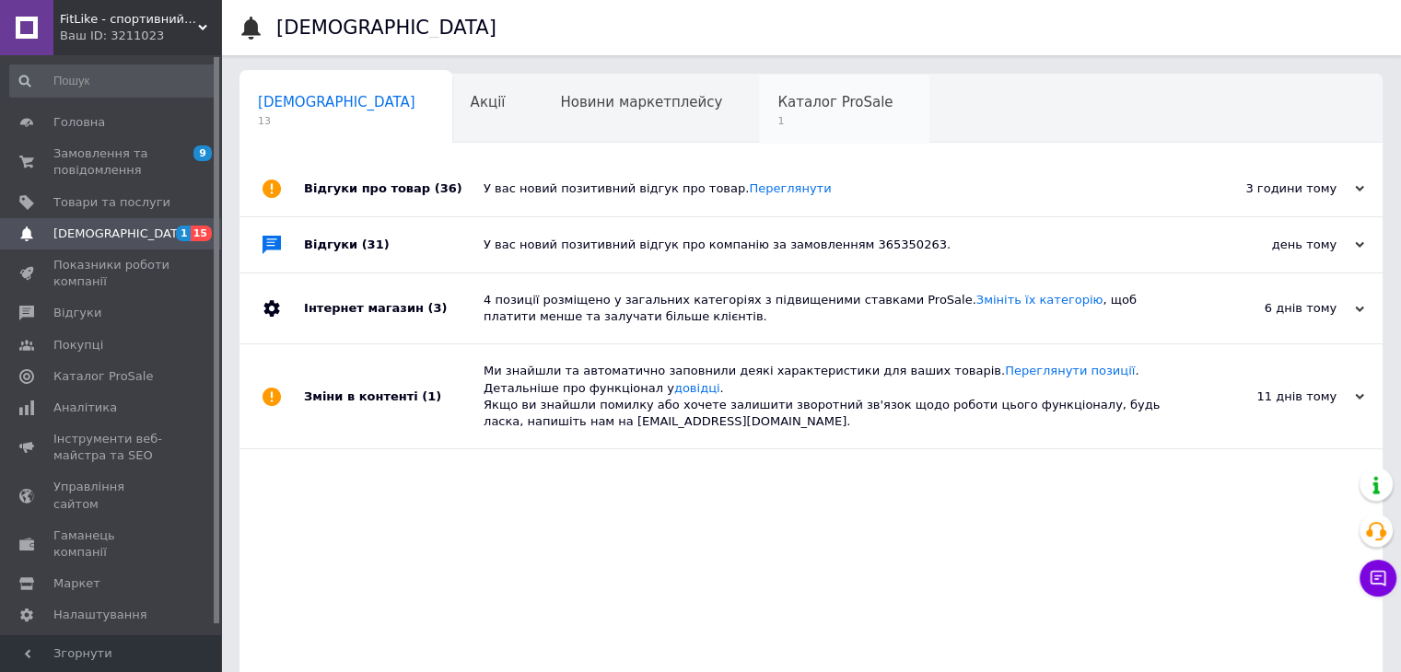
click at [777, 119] on span "1" at bounding box center [834, 121] width 115 height 14
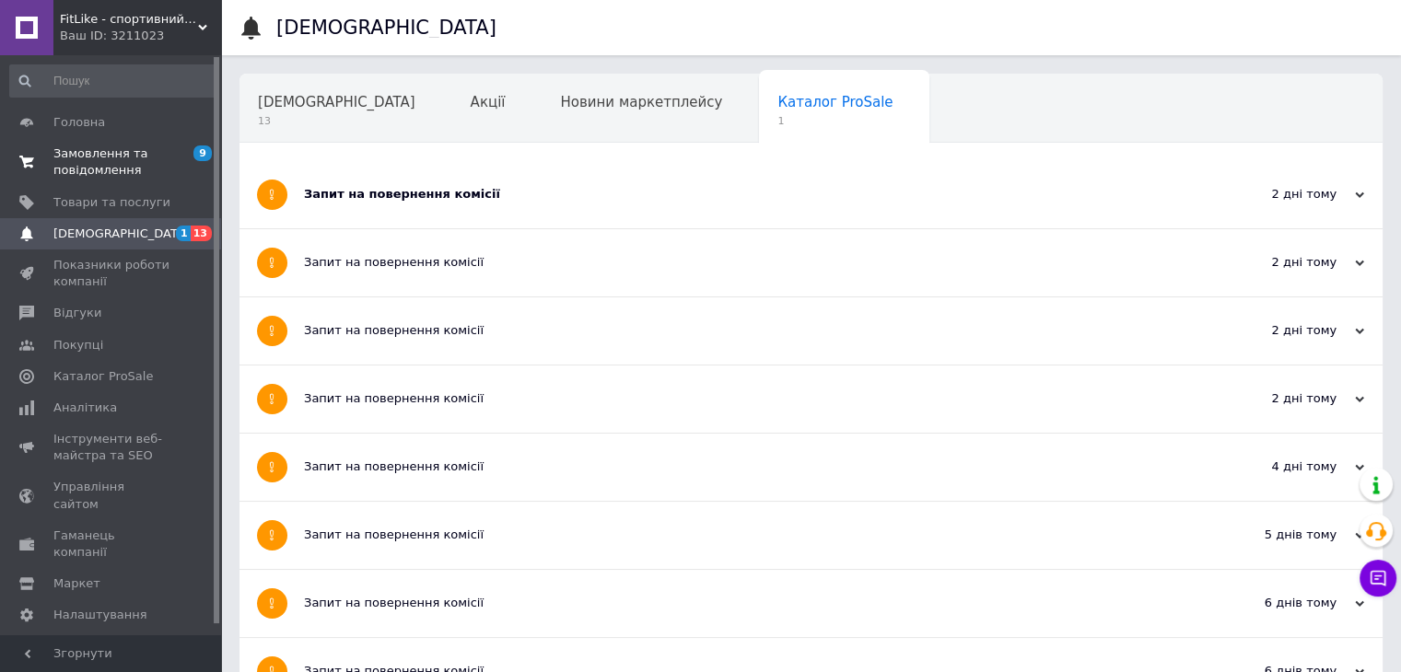
click at [173, 138] on link "Замовлення та повідомлення 9 0" at bounding box center [113, 162] width 227 height 48
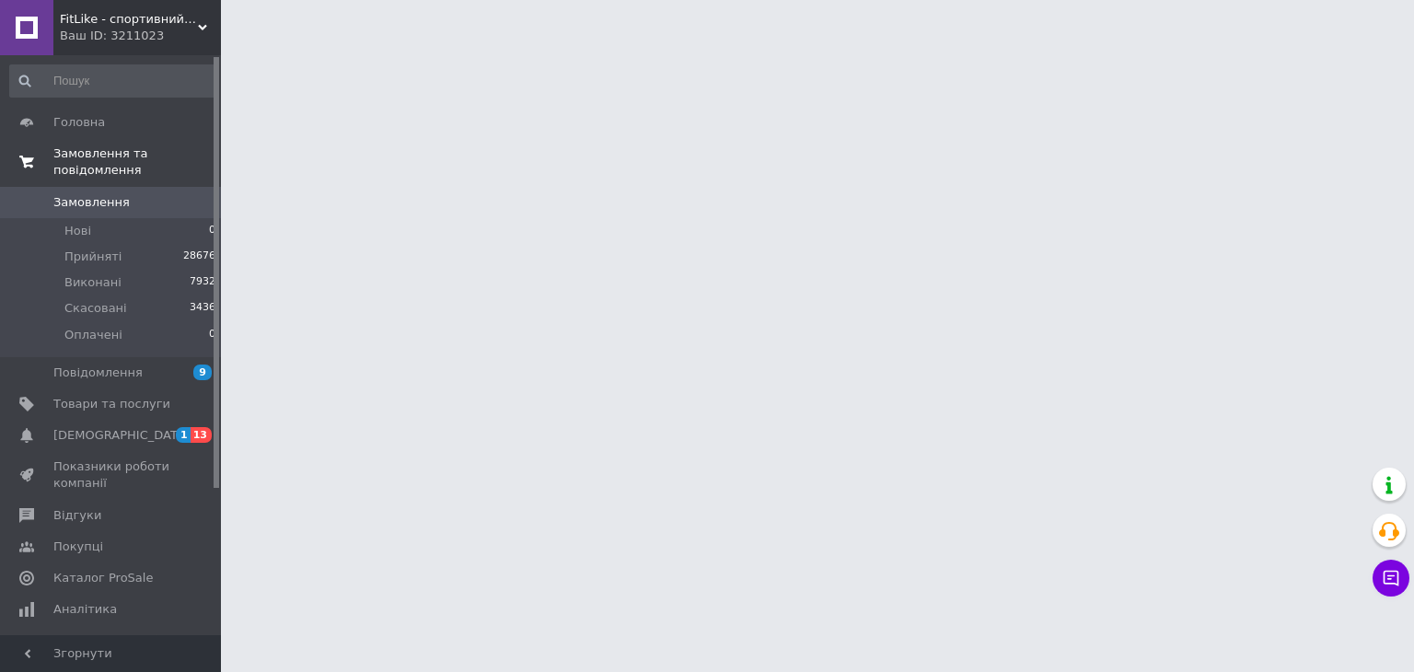
click at [195, 143] on link "Замовлення та повідомлення" at bounding box center [113, 162] width 227 height 48
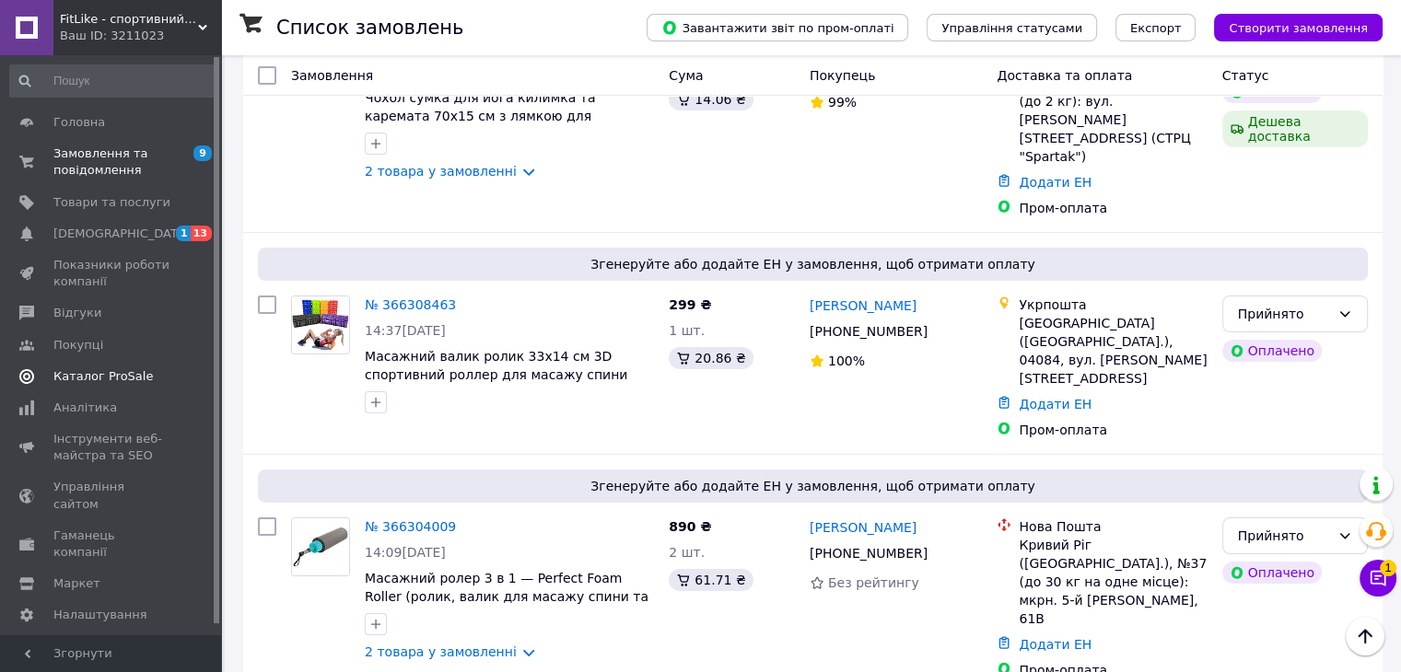
scroll to position [92, 0]
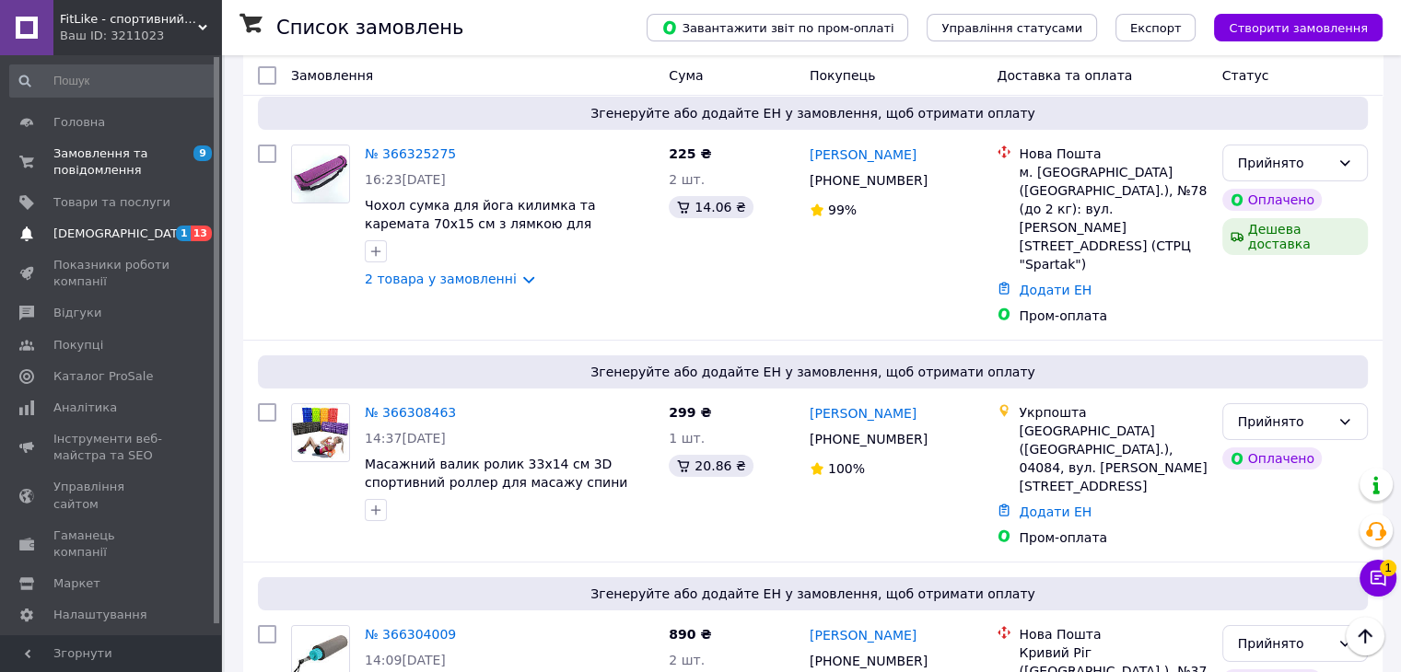
click at [81, 234] on span "[DEMOGRAPHIC_DATA]" at bounding box center [121, 234] width 136 height 17
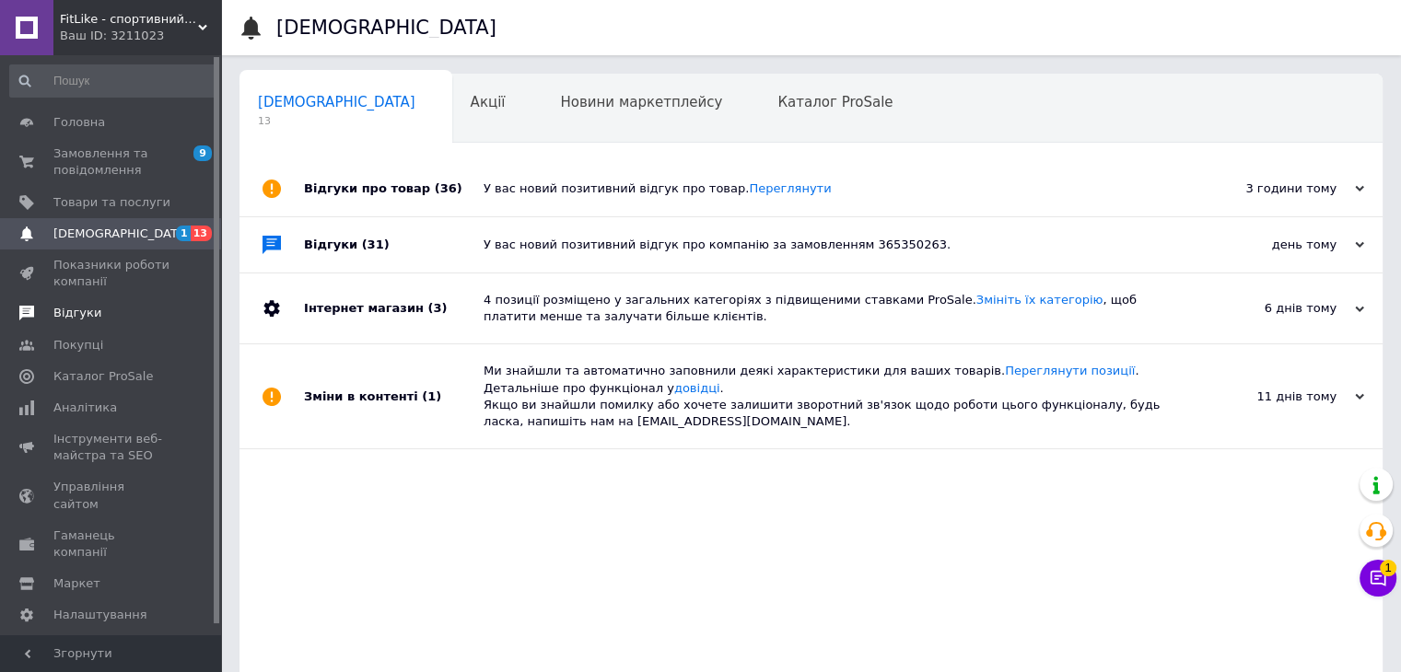
click at [85, 309] on span "Відгуки" at bounding box center [77, 313] width 48 height 17
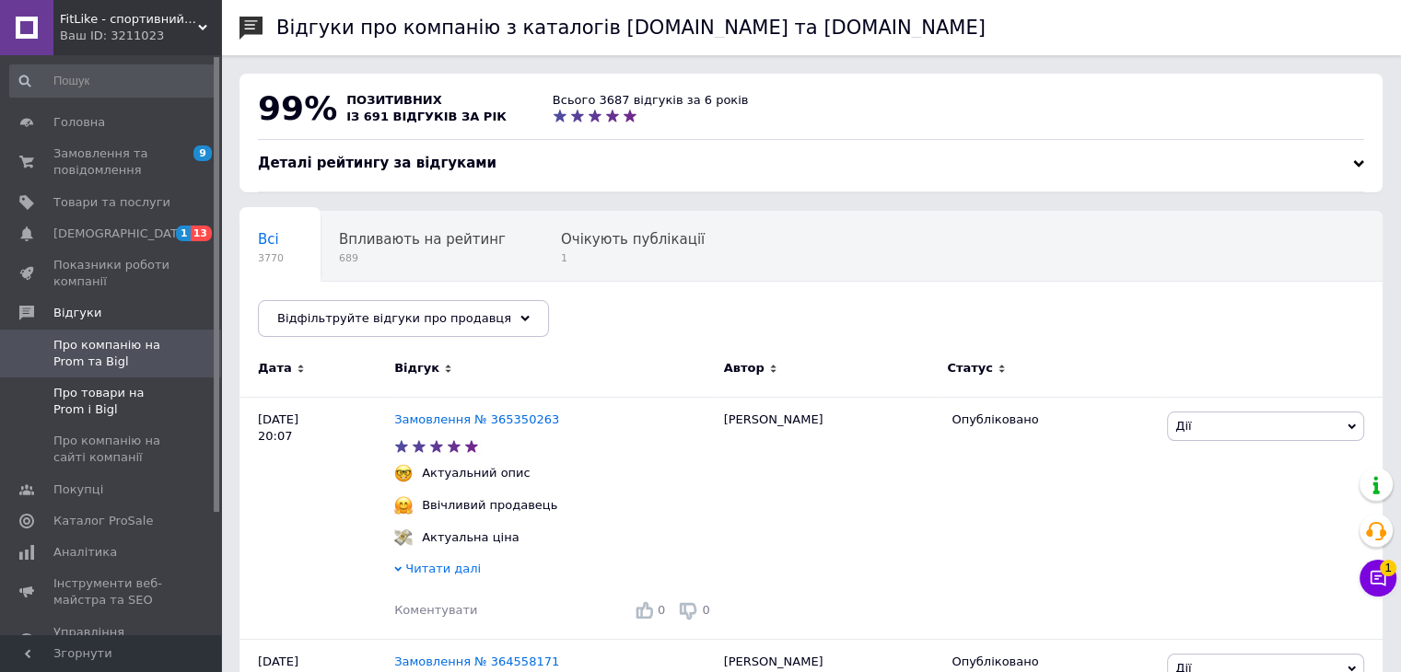
click at [122, 409] on span "Про товари на Prom і Bigl" at bounding box center [111, 401] width 117 height 33
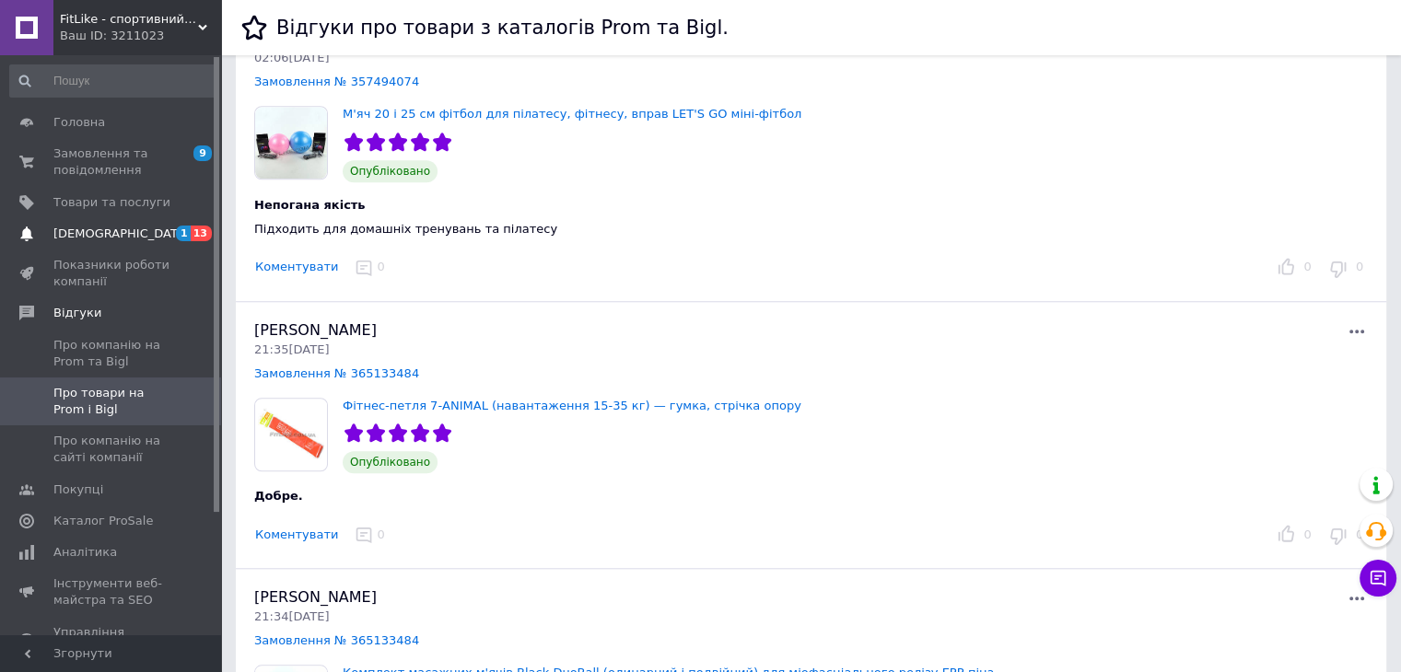
drag, startPoint x: 122, startPoint y: 236, endPoint x: 111, endPoint y: 240, distance: 11.1
click at [122, 237] on span "[DEMOGRAPHIC_DATA]" at bounding box center [111, 234] width 117 height 17
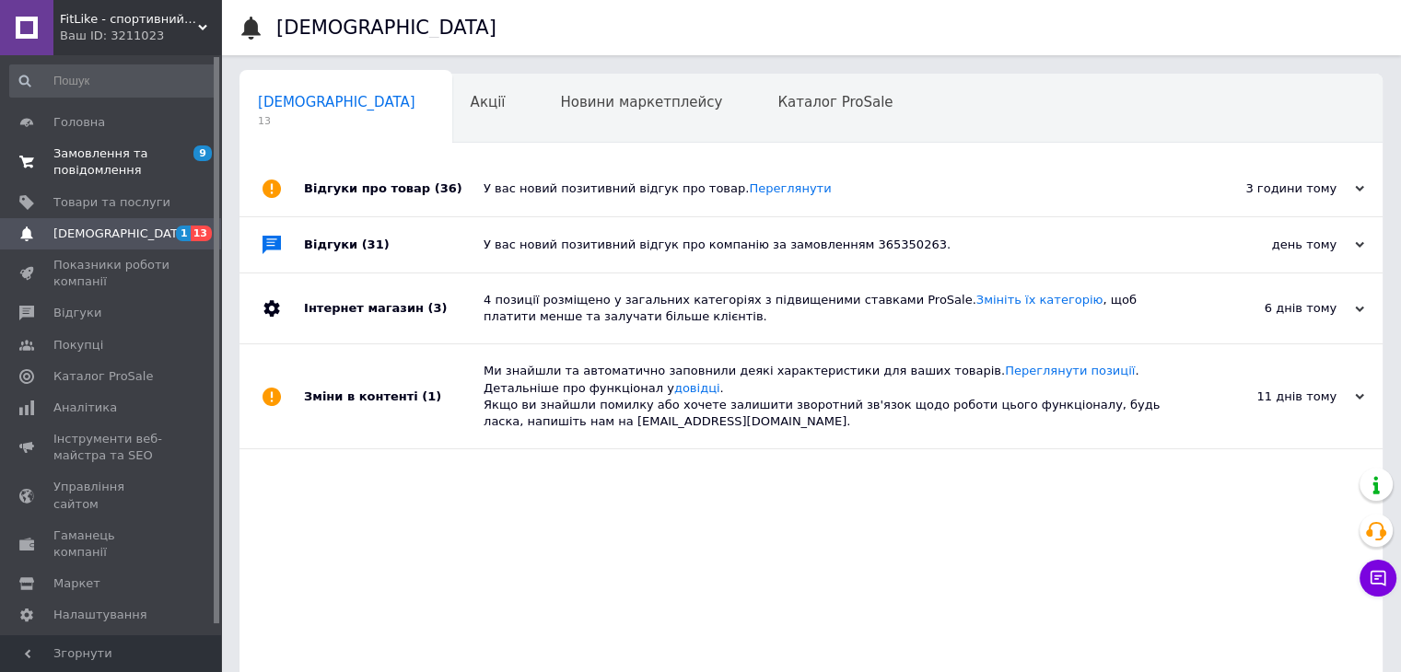
click at [145, 152] on span "Замовлення та повідомлення" at bounding box center [111, 161] width 117 height 33
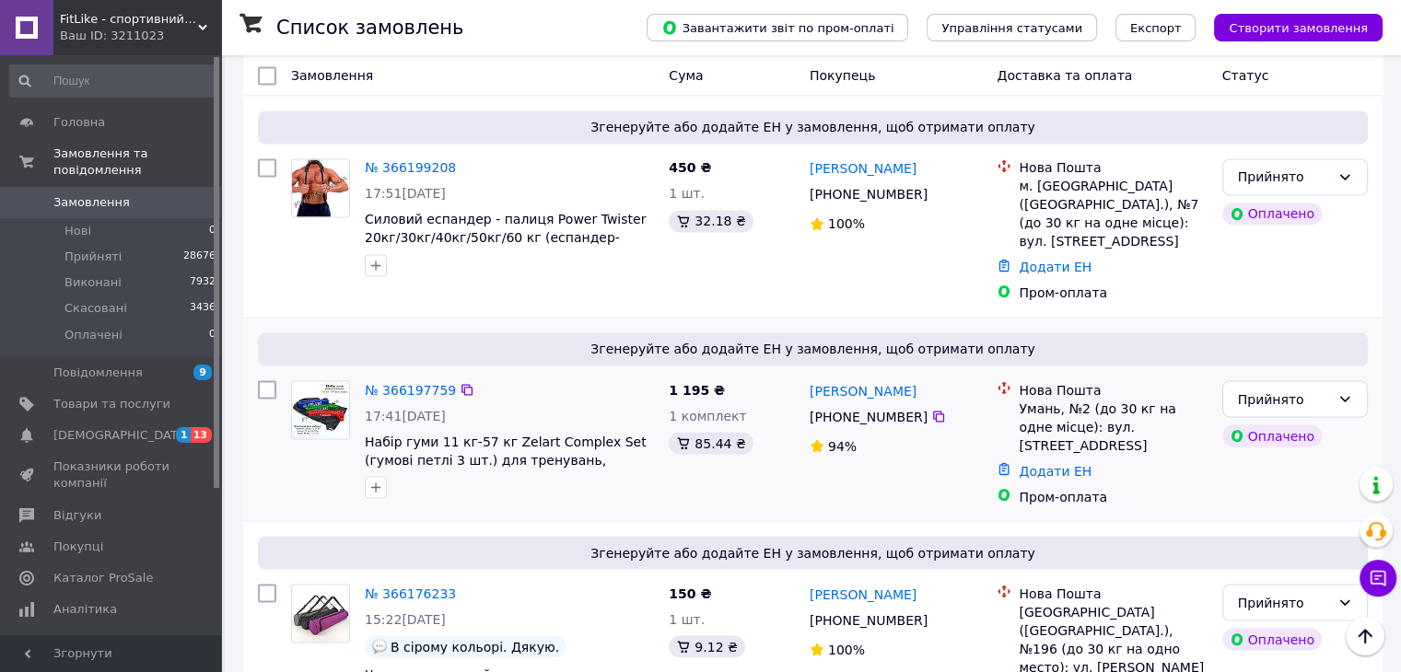
scroll to position [3420, 0]
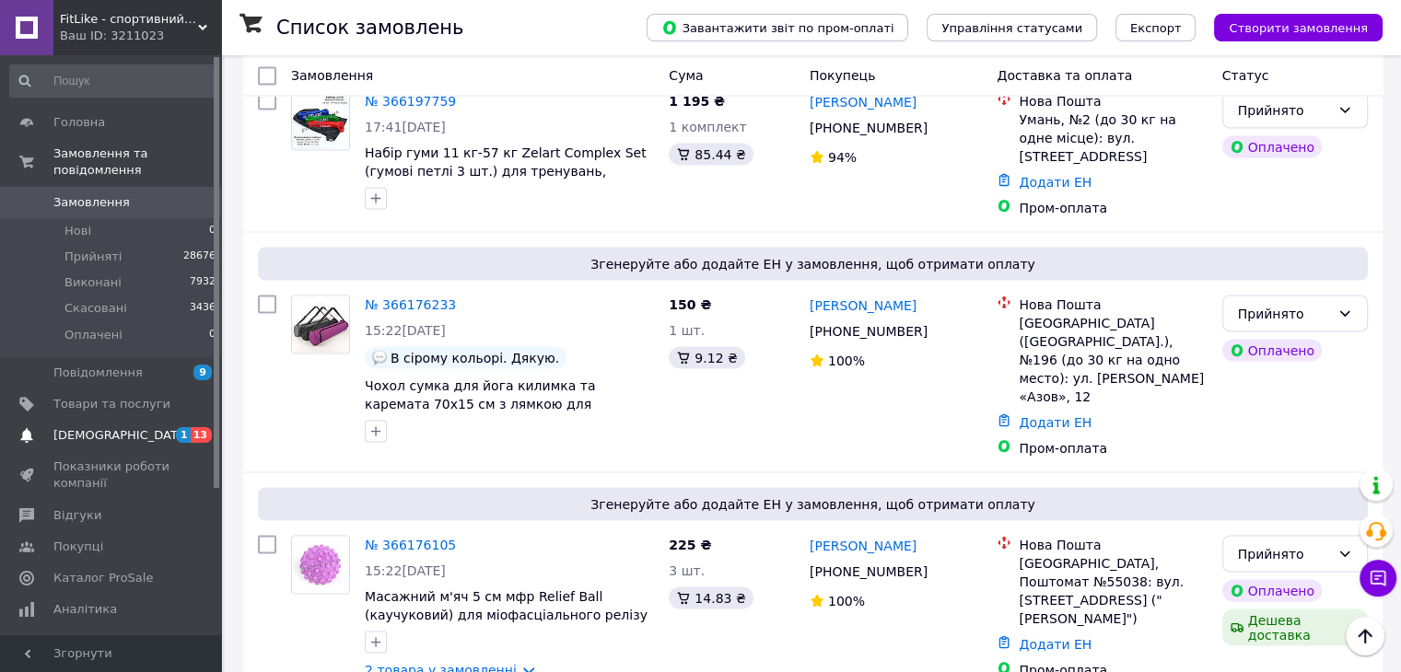
click at [79, 420] on link "[DEMOGRAPHIC_DATA] 1 13" at bounding box center [113, 435] width 227 height 31
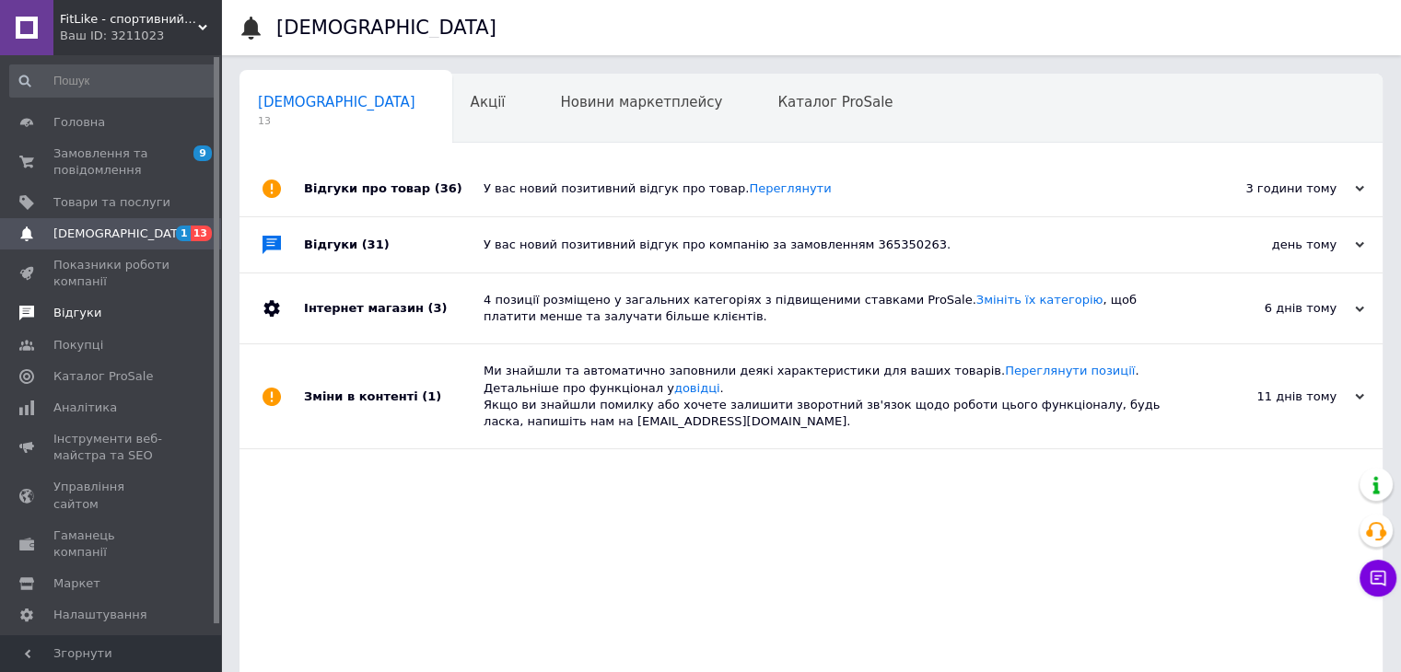
click at [115, 303] on link "Відгуки" at bounding box center [113, 312] width 227 height 31
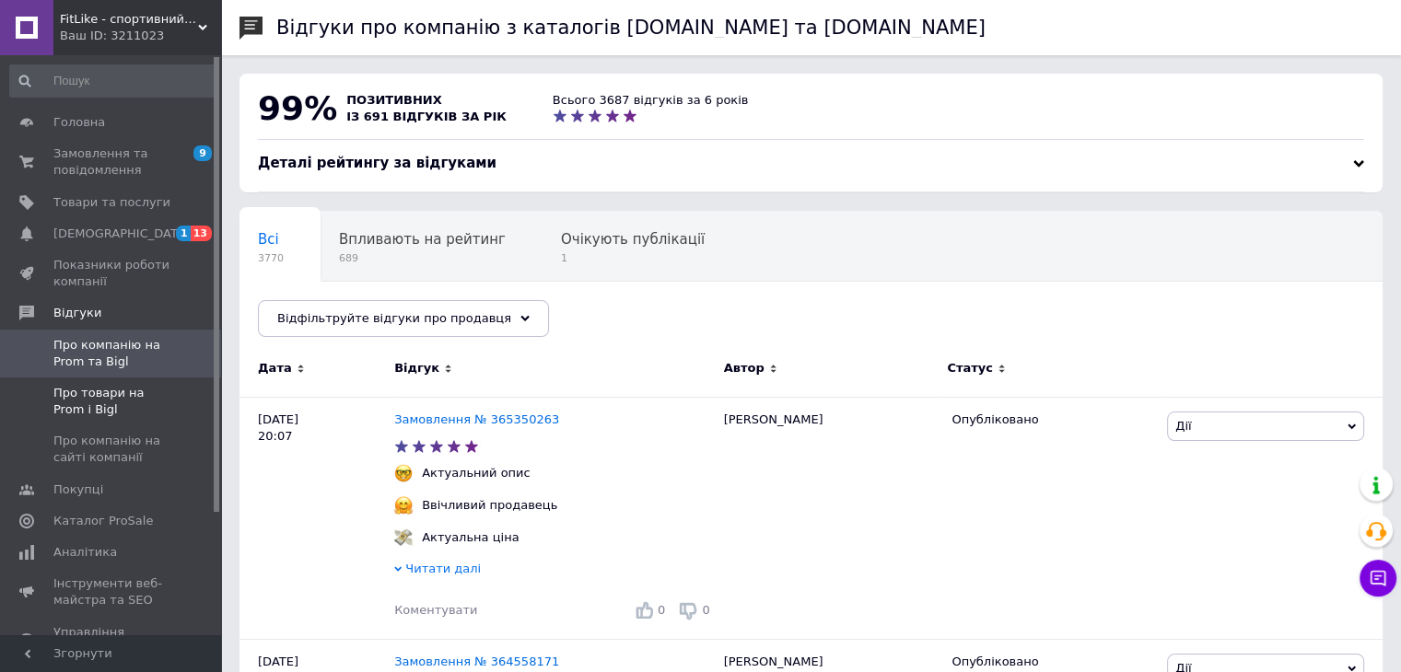
click at [118, 382] on link "Про товари на Prom і Bigl" at bounding box center [113, 402] width 227 height 48
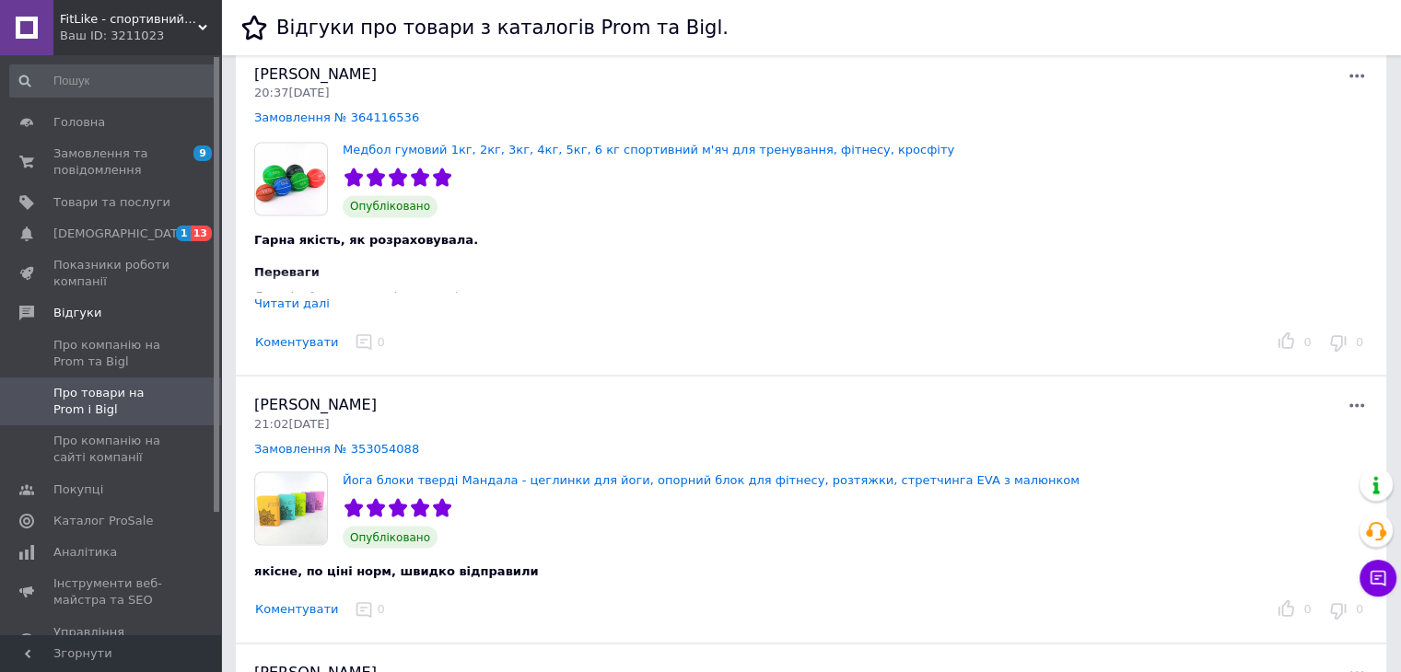
scroll to position [3131, 0]
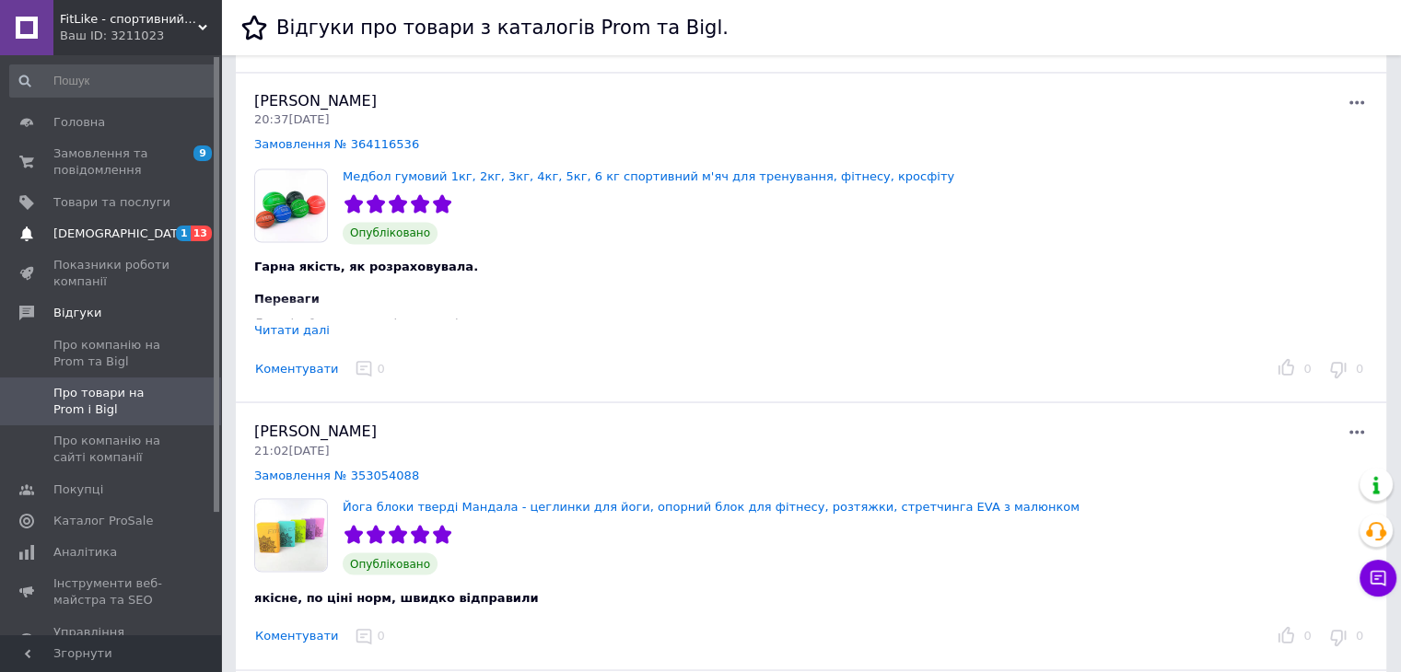
click at [85, 232] on span "[DEMOGRAPHIC_DATA]" at bounding box center [121, 234] width 136 height 17
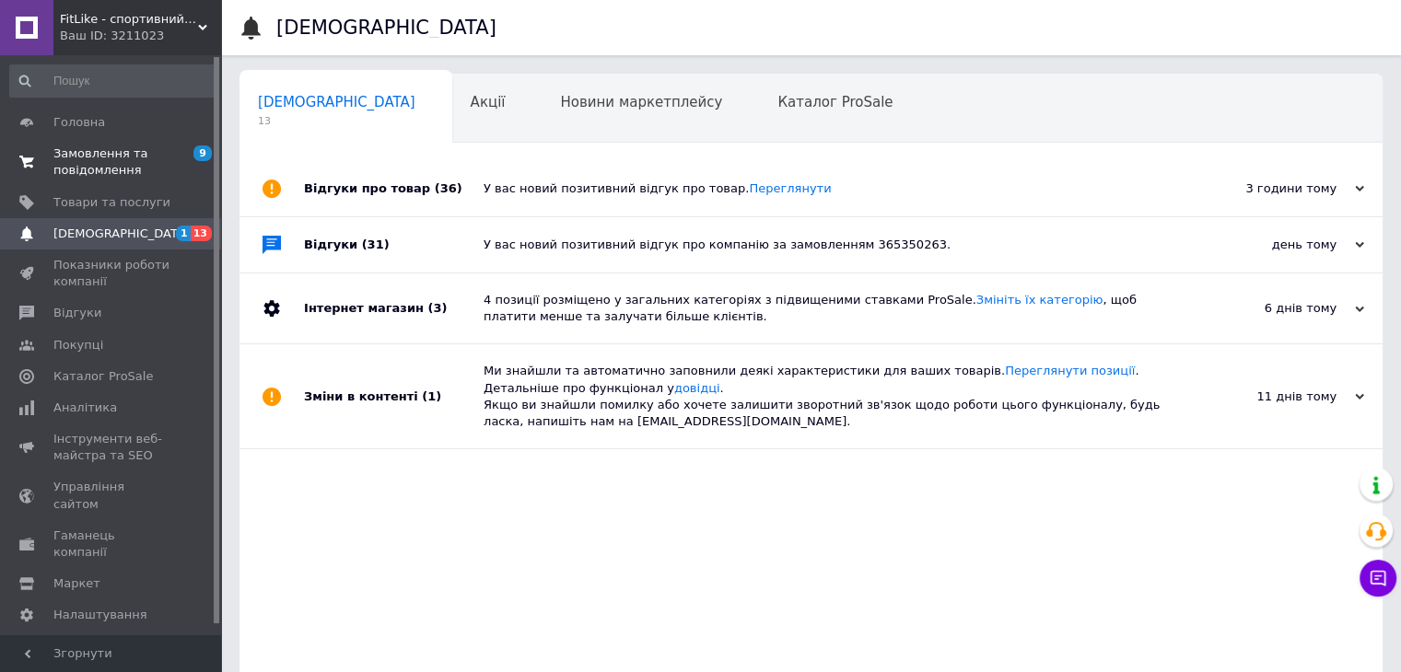
click at [188, 156] on span "9 0" at bounding box center [195, 161] width 51 height 33
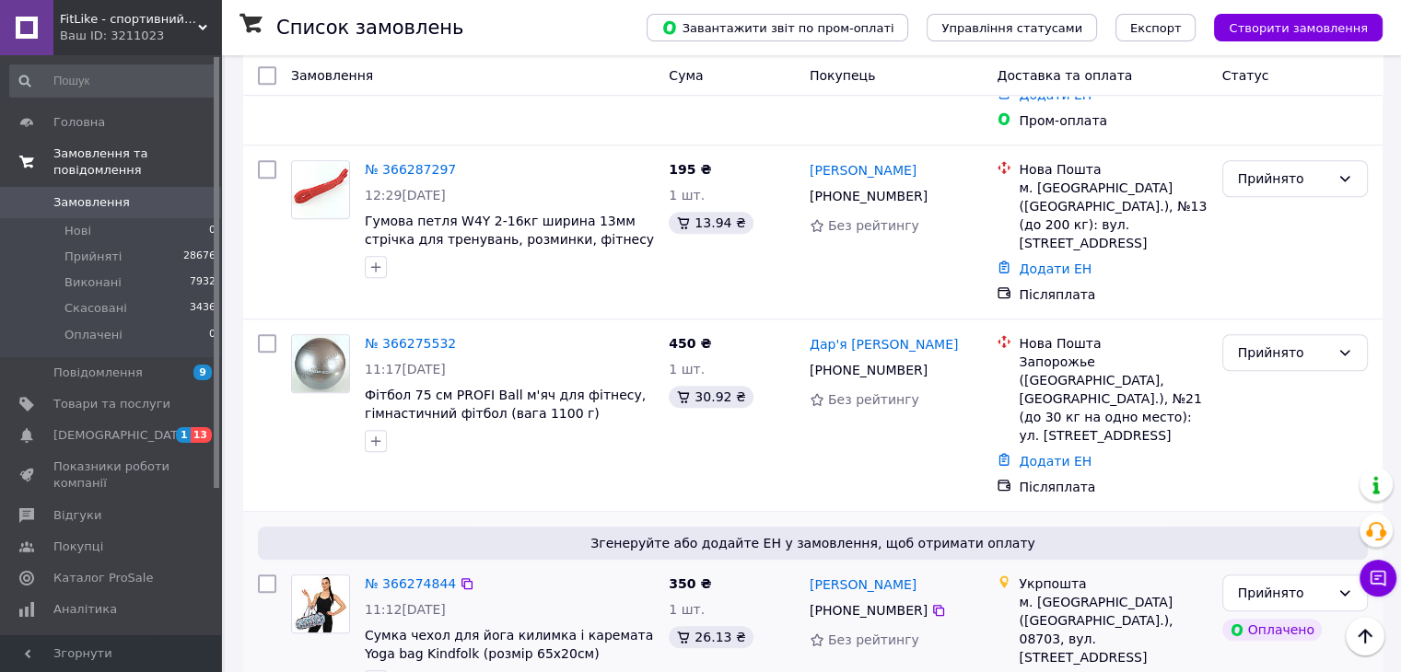
scroll to position [1473, 0]
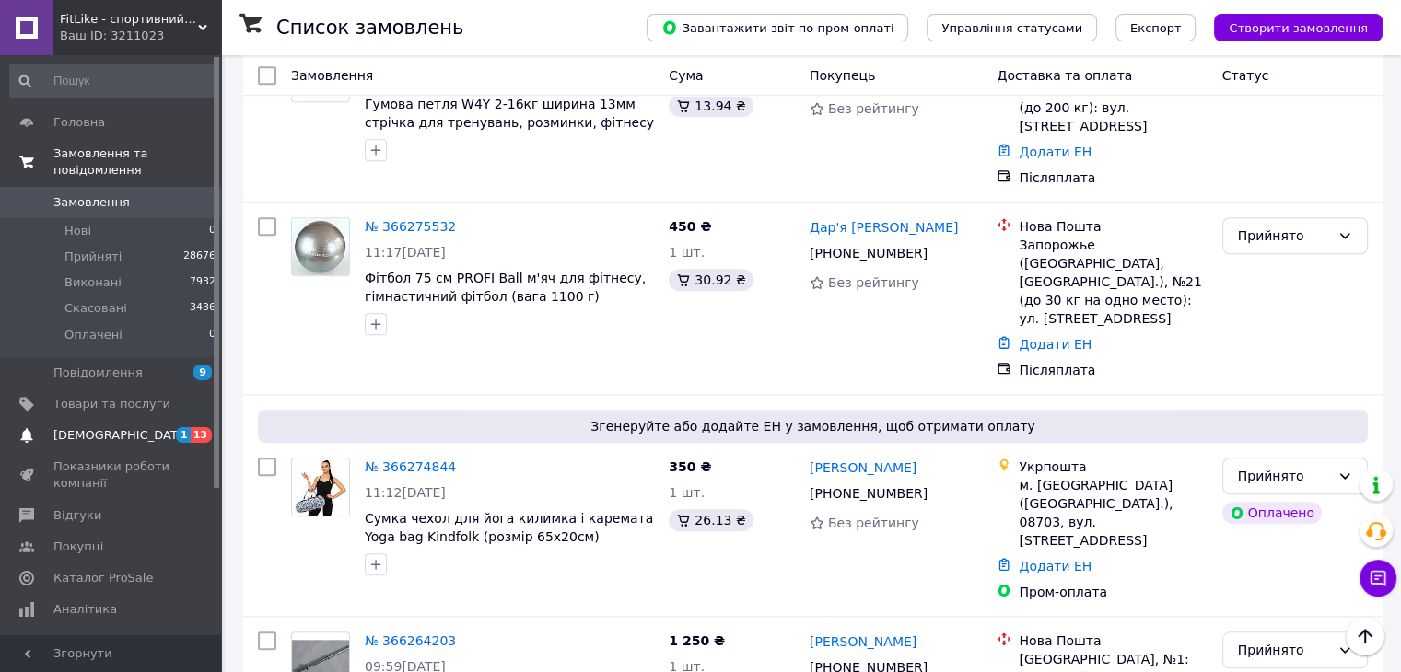
click at [136, 420] on link "[DEMOGRAPHIC_DATA] 1 13" at bounding box center [113, 435] width 227 height 31
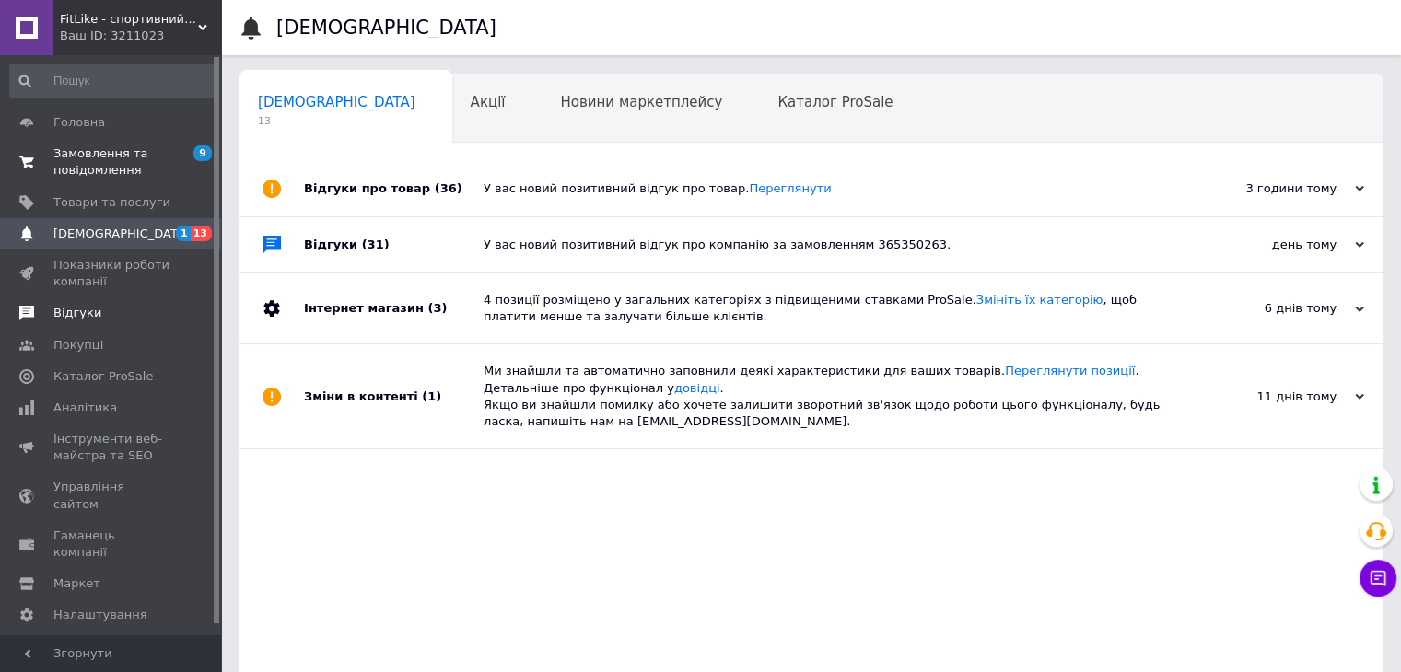
click at [83, 321] on link "Відгуки" at bounding box center [113, 312] width 227 height 31
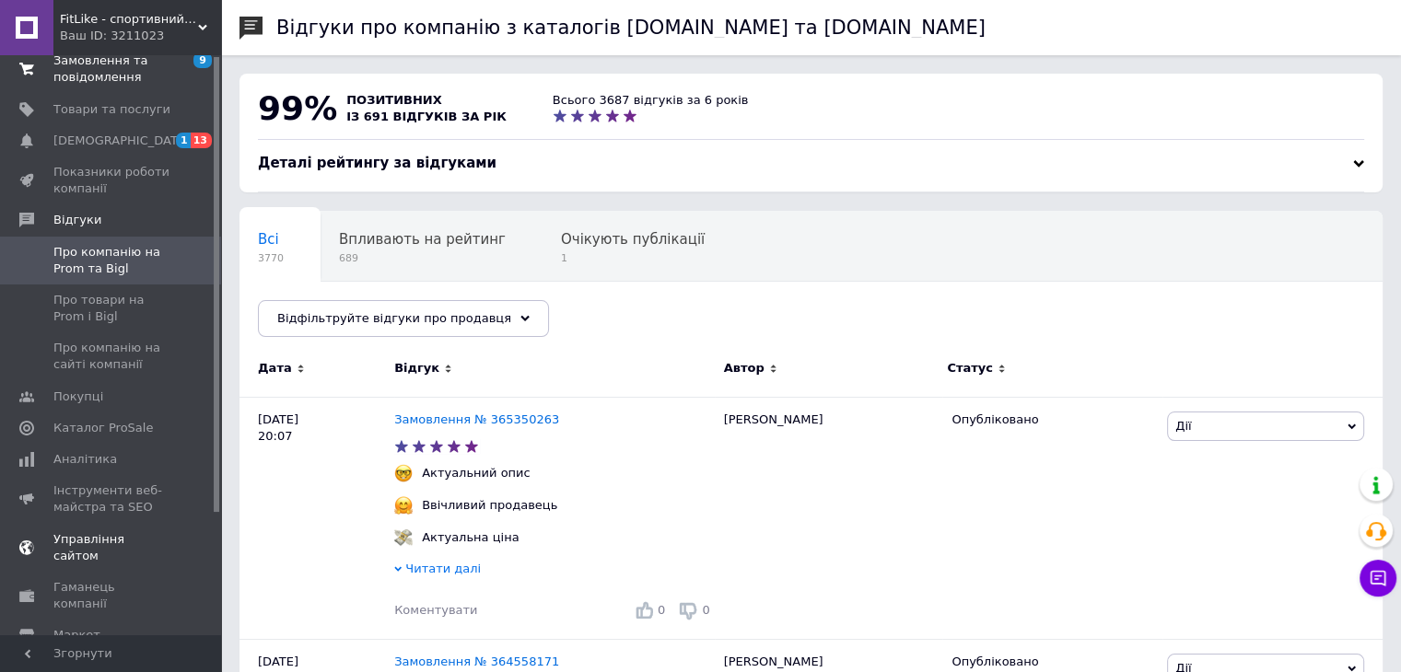
scroll to position [155, 0]
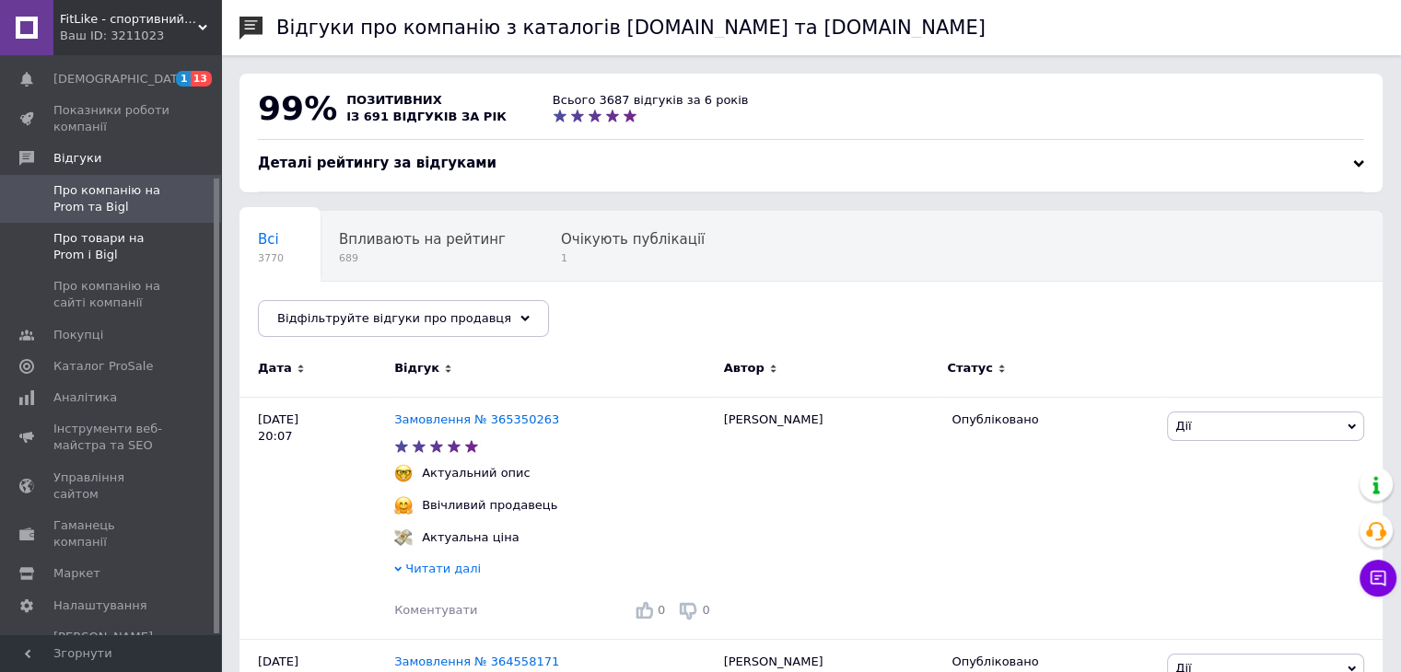
click at [100, 252] on span "Про товари на Prom і Bigl" at bounding box center [111, 246] width 117 height 33
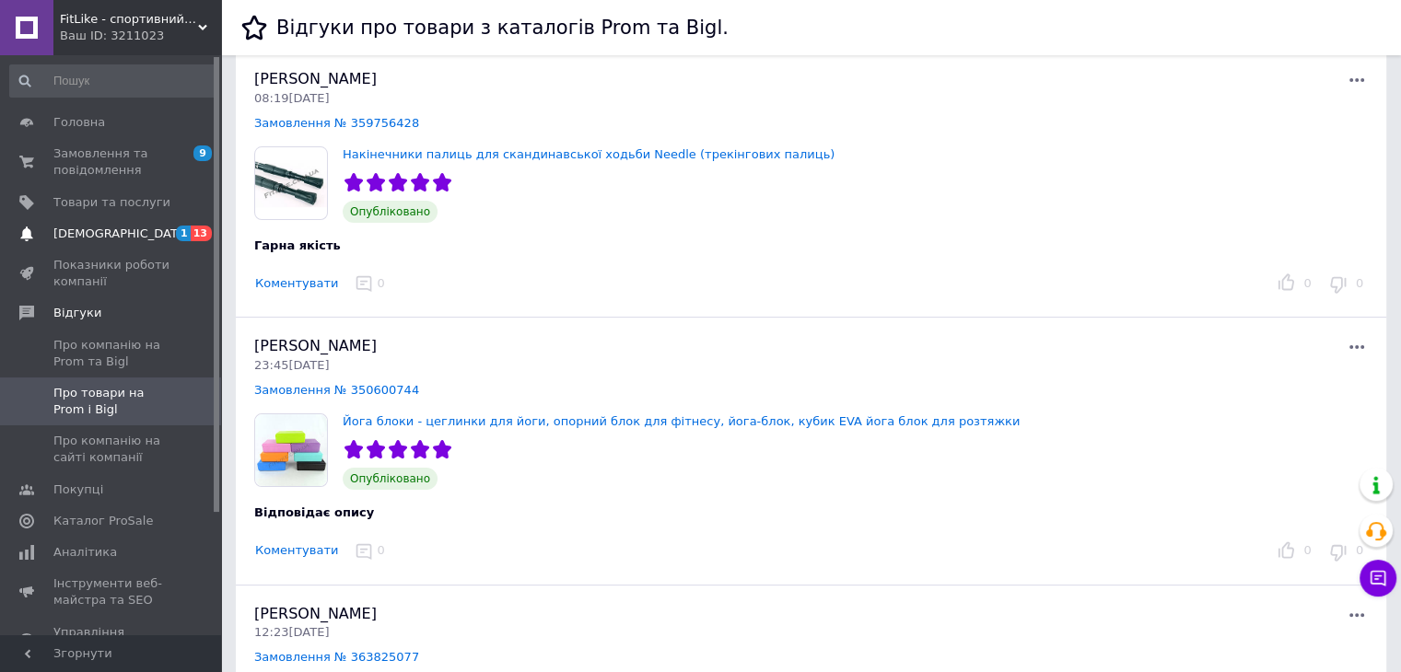
click at [103, 238] on span "[DEMOGRAPHIC_DATA]" at bounding box center [121, 234] width 136 height 17
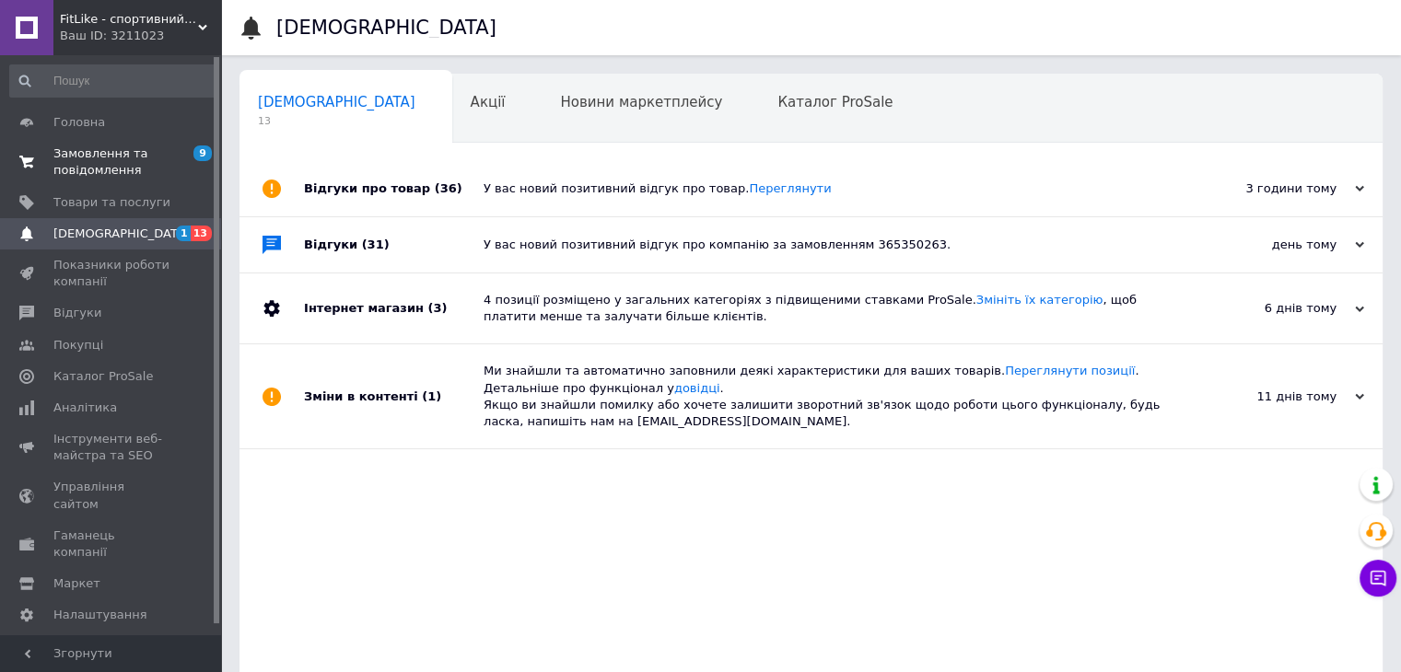
click at [117, 143] on link "Замовлення та повідомлення 9 0" at bounding box center [113, 162] width 227 height 48
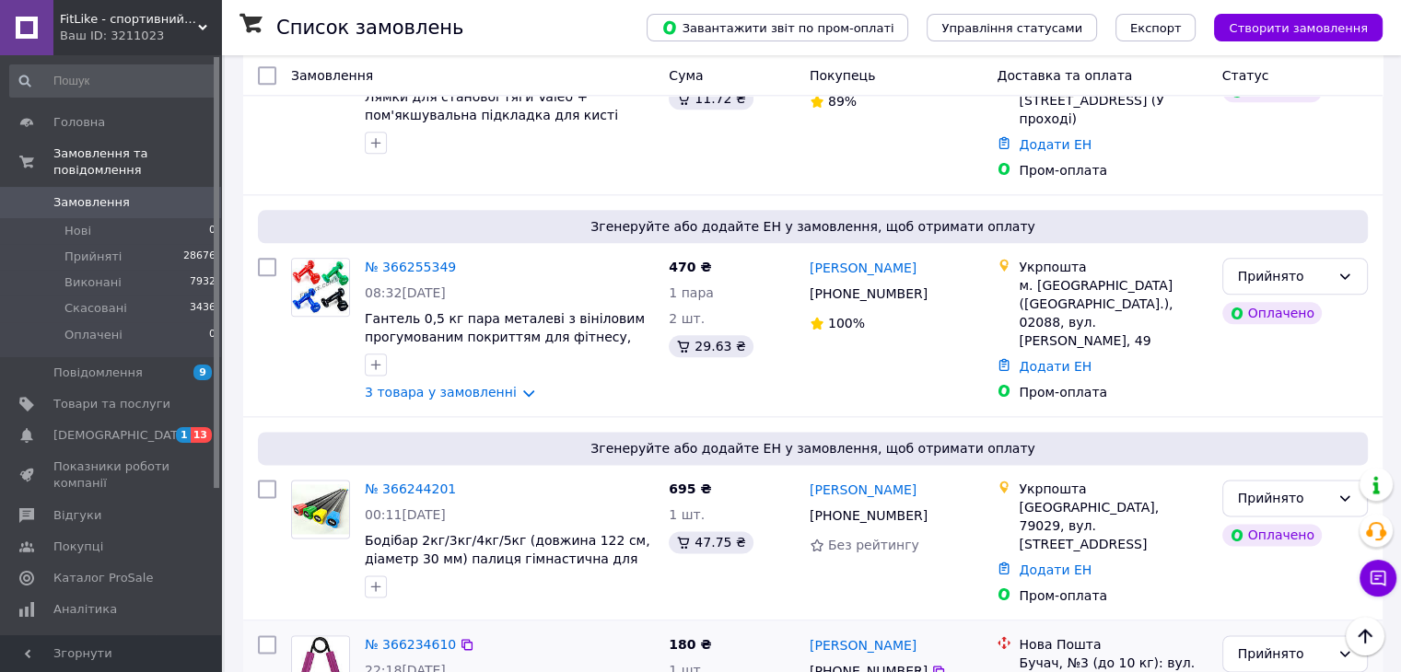
scroll to position [2210, 0]
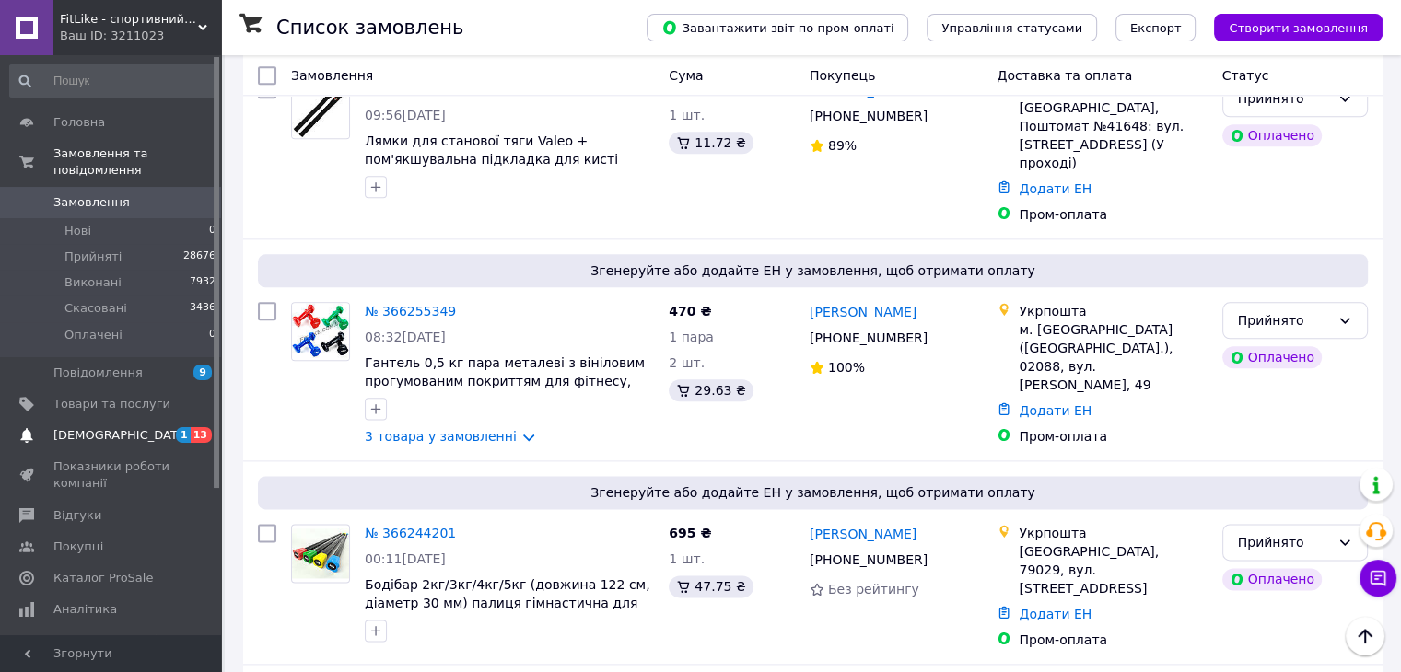
click at [141, 428] on link "[DEMOGRAPHIC_DATA] 1 13" at bounding box center [113, 435] width 227 height 31
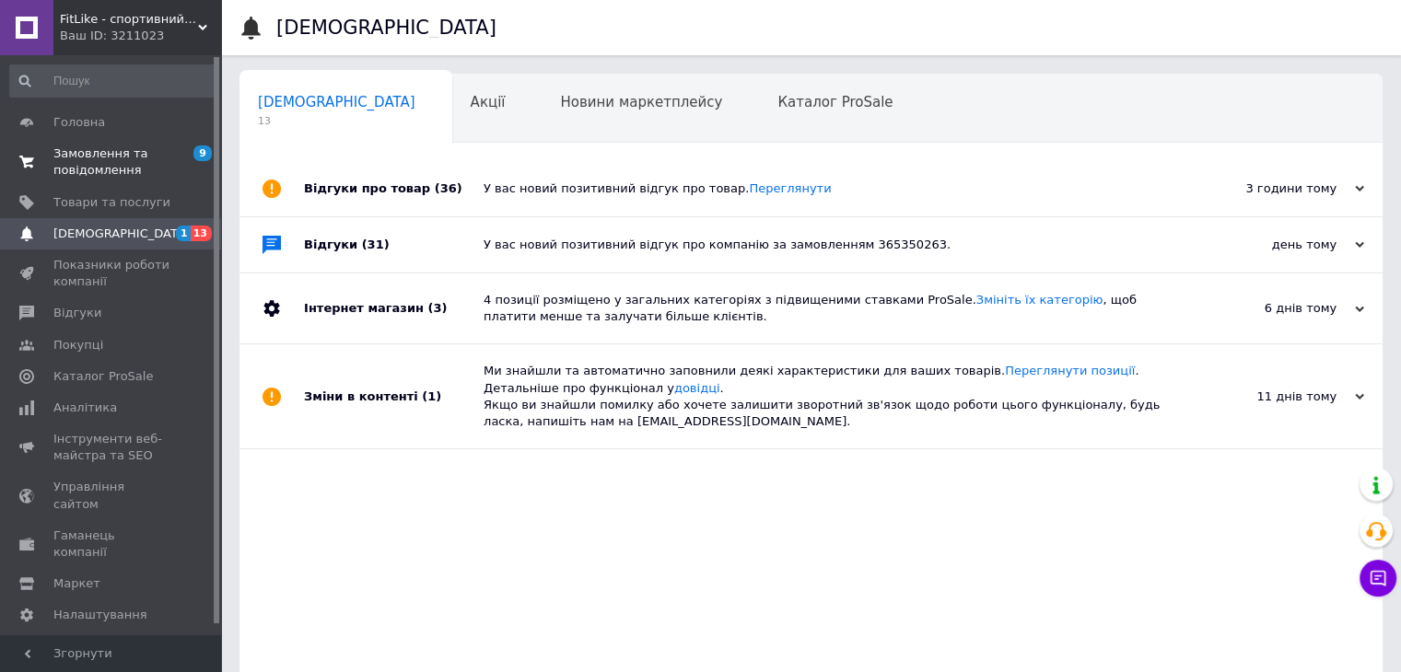
click at [56, 157] on span "Замовлення та повідомлення" at bounding box center [111, 161] width 117 height 33
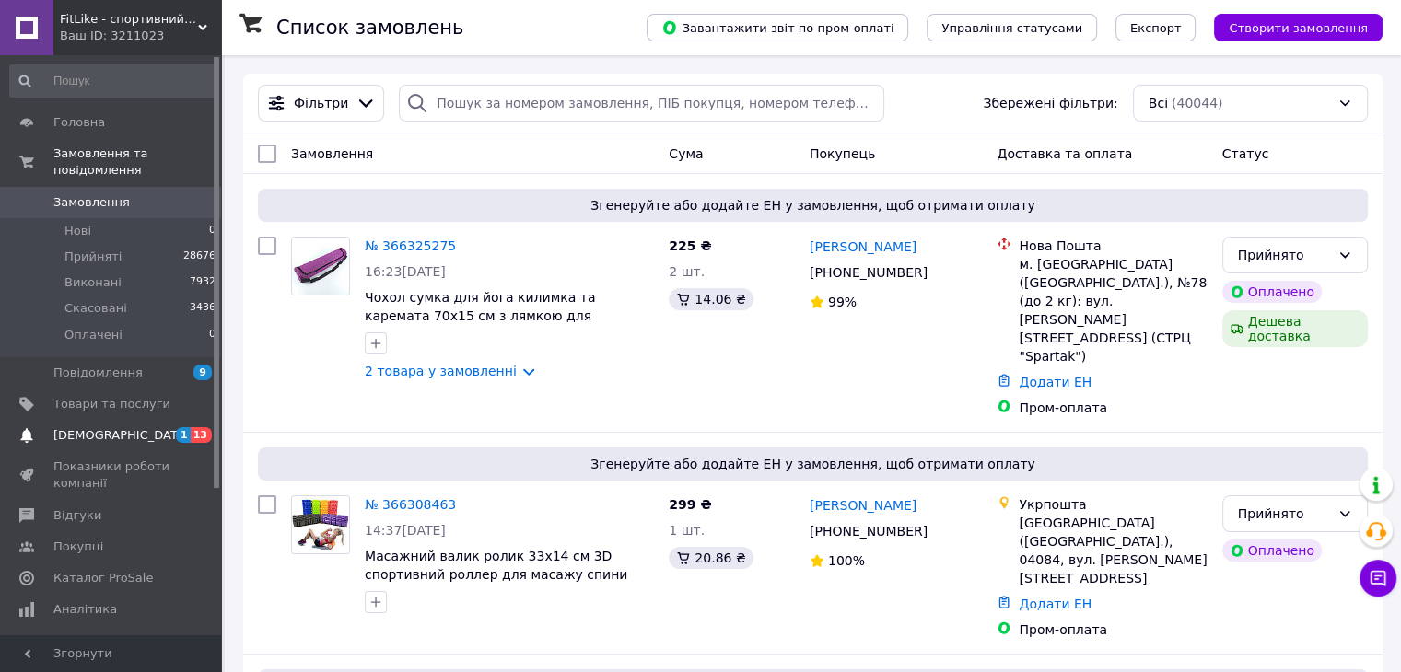
click at [101, 427] on span "[DEMOGRAPHIC_DATA]" at bounding box center [121, 435] width 136 height 17
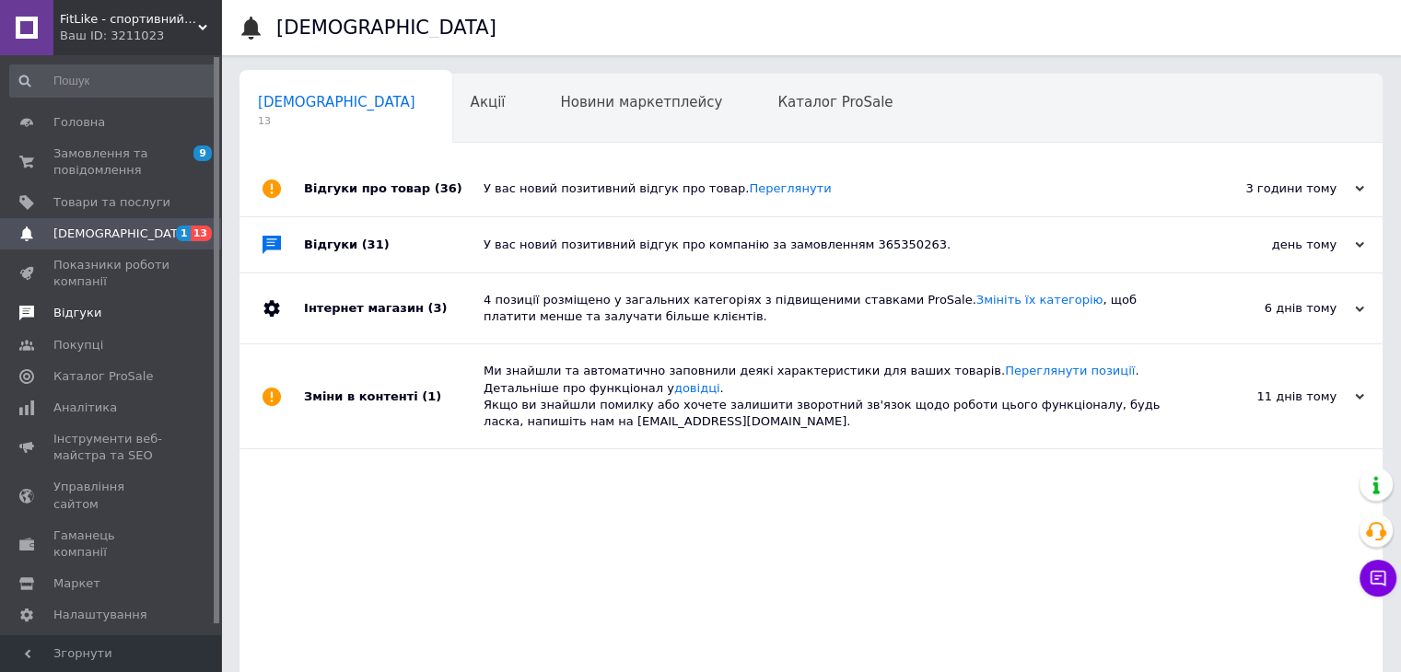
click at [77, 310] on span "Відгуки" at bounding box center [77, 313] width 48 height 17
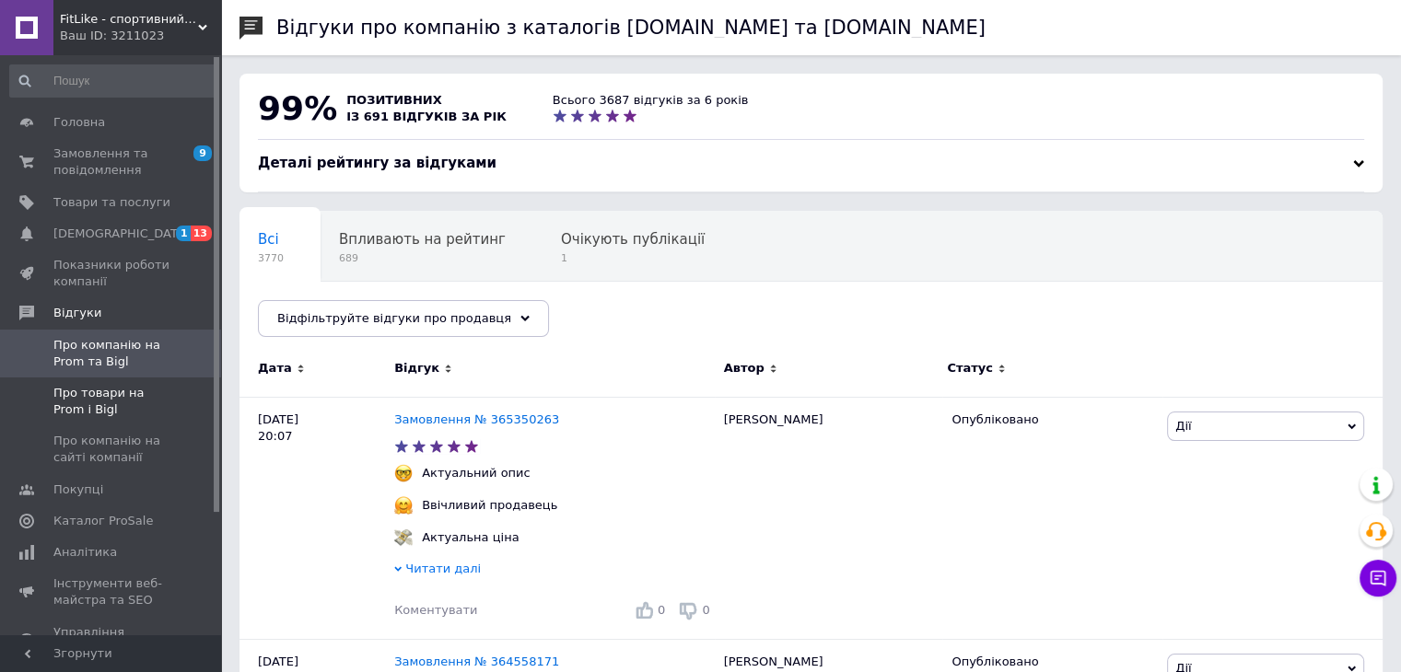
click at [144, 395] on span "Про товари на Prom і Bigl" at bounding box center [111, 401] width 117 height 33
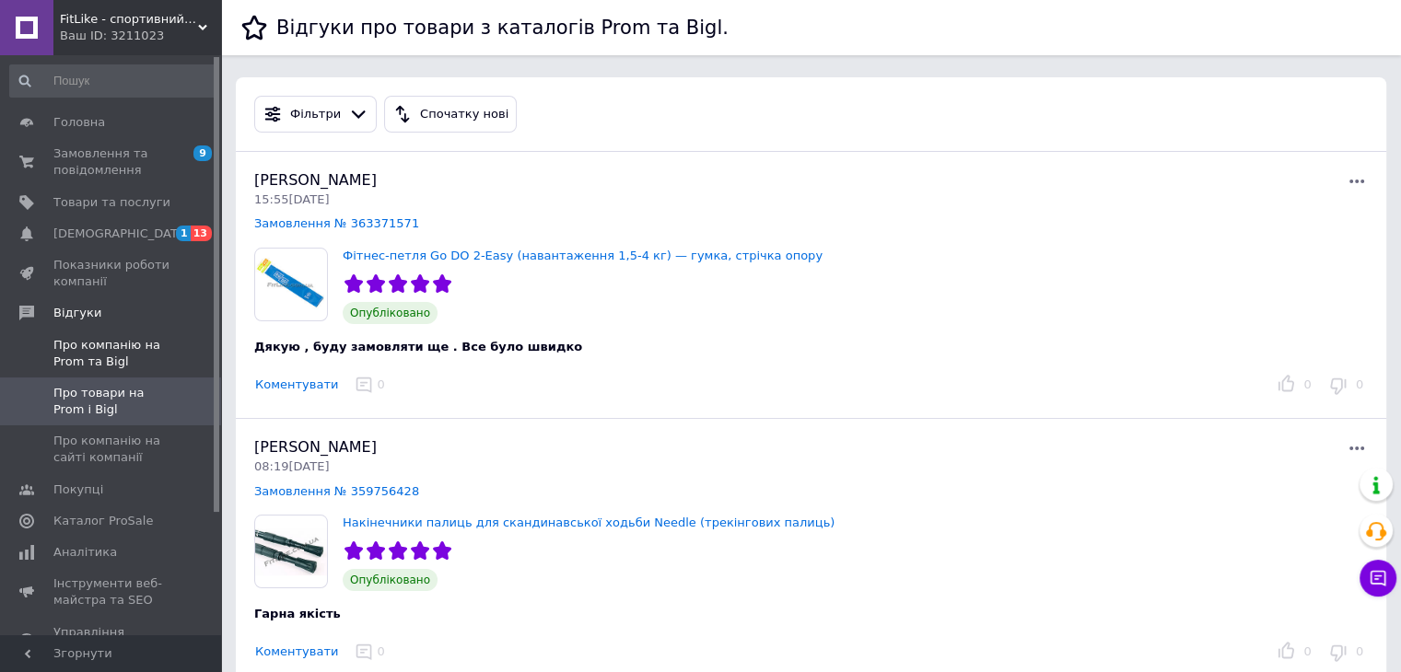
click at [114, 361] on span "Про компанію на Prom та Bigl" at bounding box center [111, 353] width 117 height 33
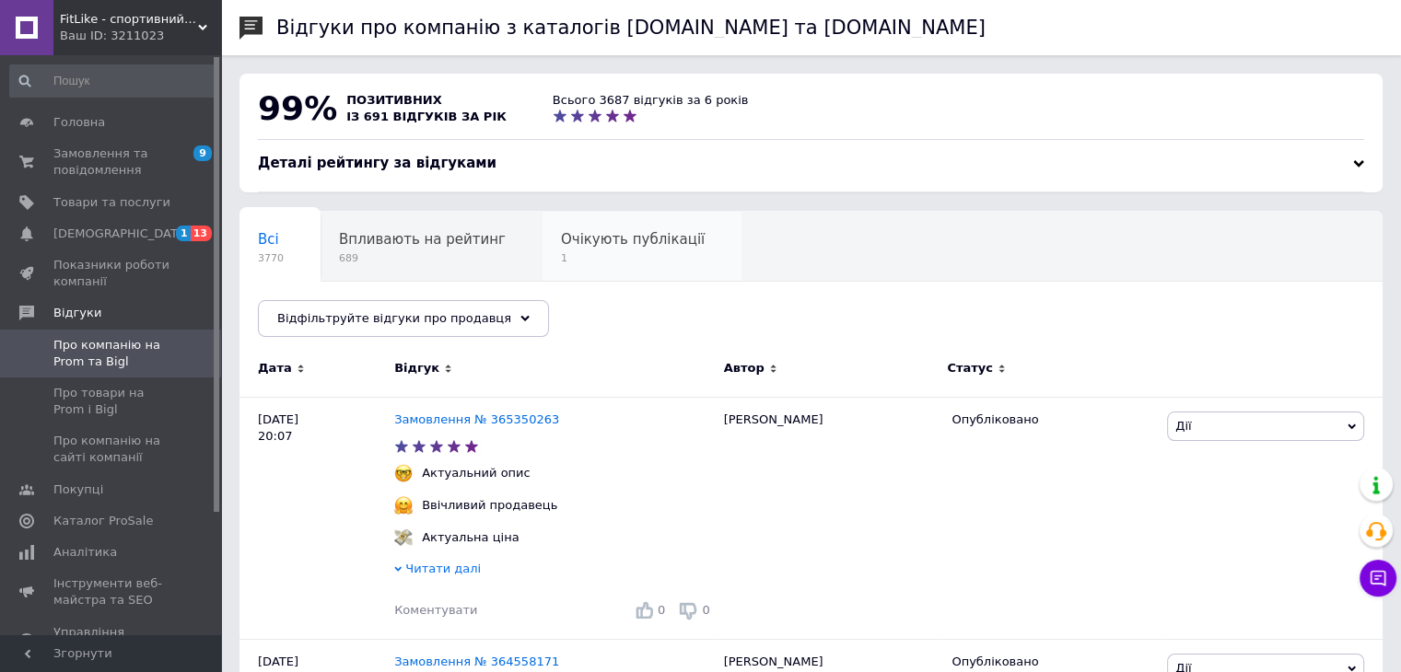
click at [614, 216] on div "Очікують публікації 1" at bounding box center [641, 247] width 199 height 70
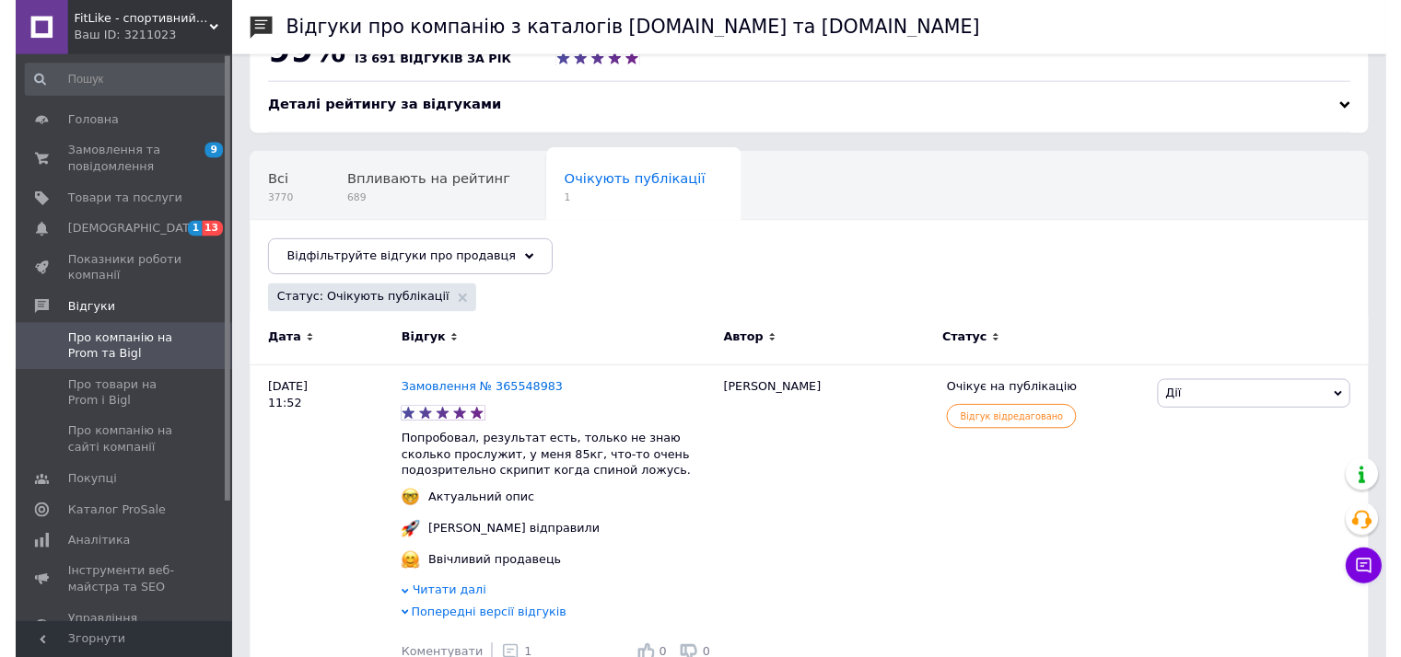
scroll to position [104, 0]
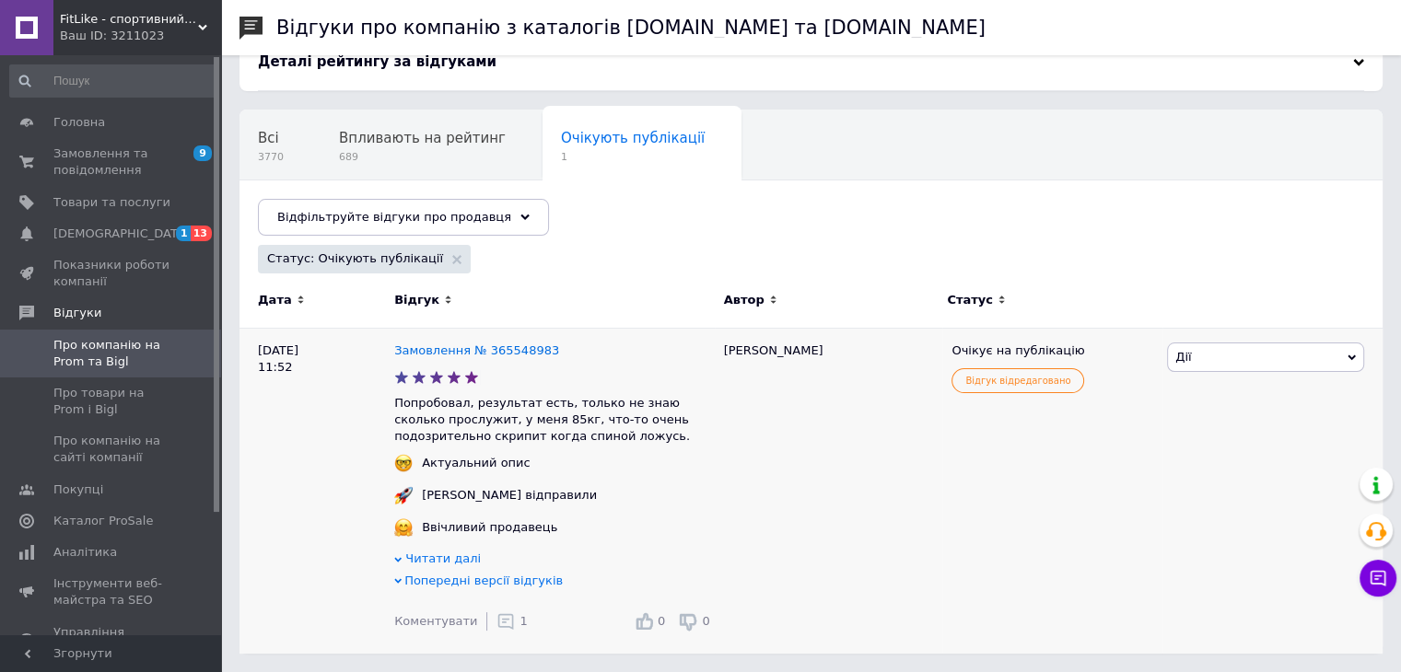
click at [519, 622] on span "1" at bounding box center [522, 621] width 7 height 14
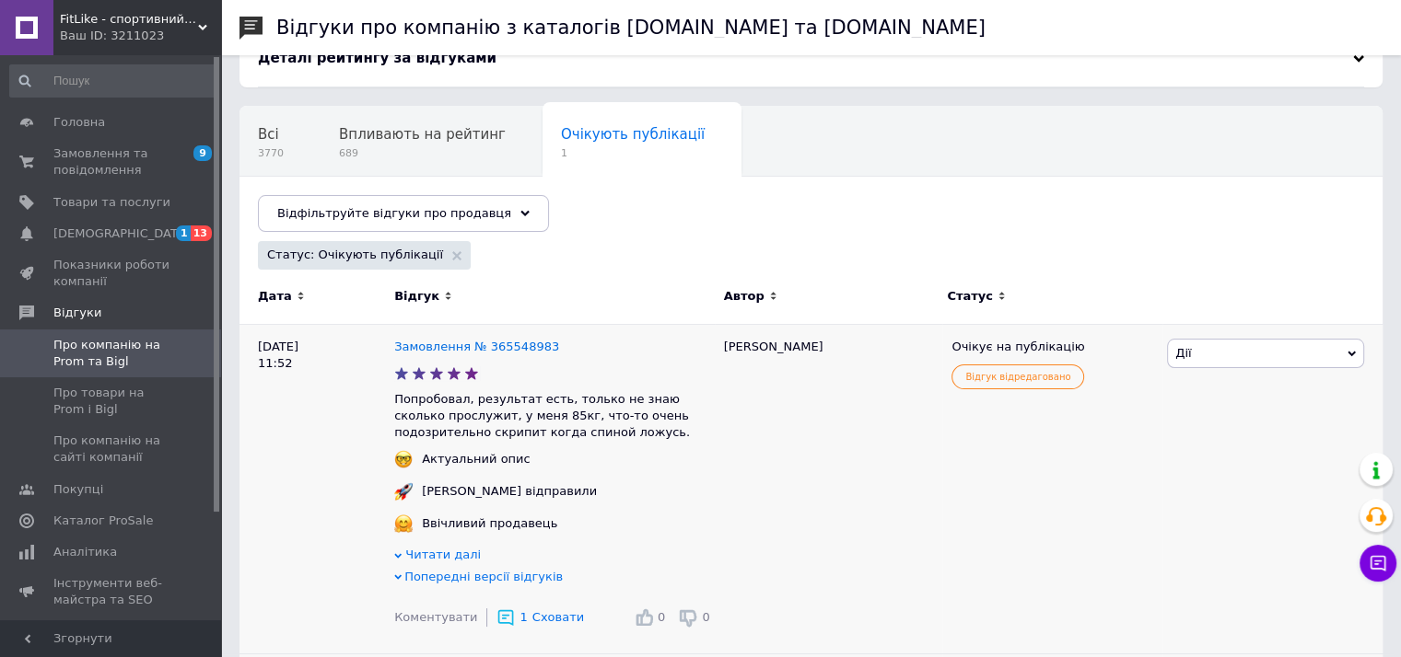
scroll to position [0, 0]
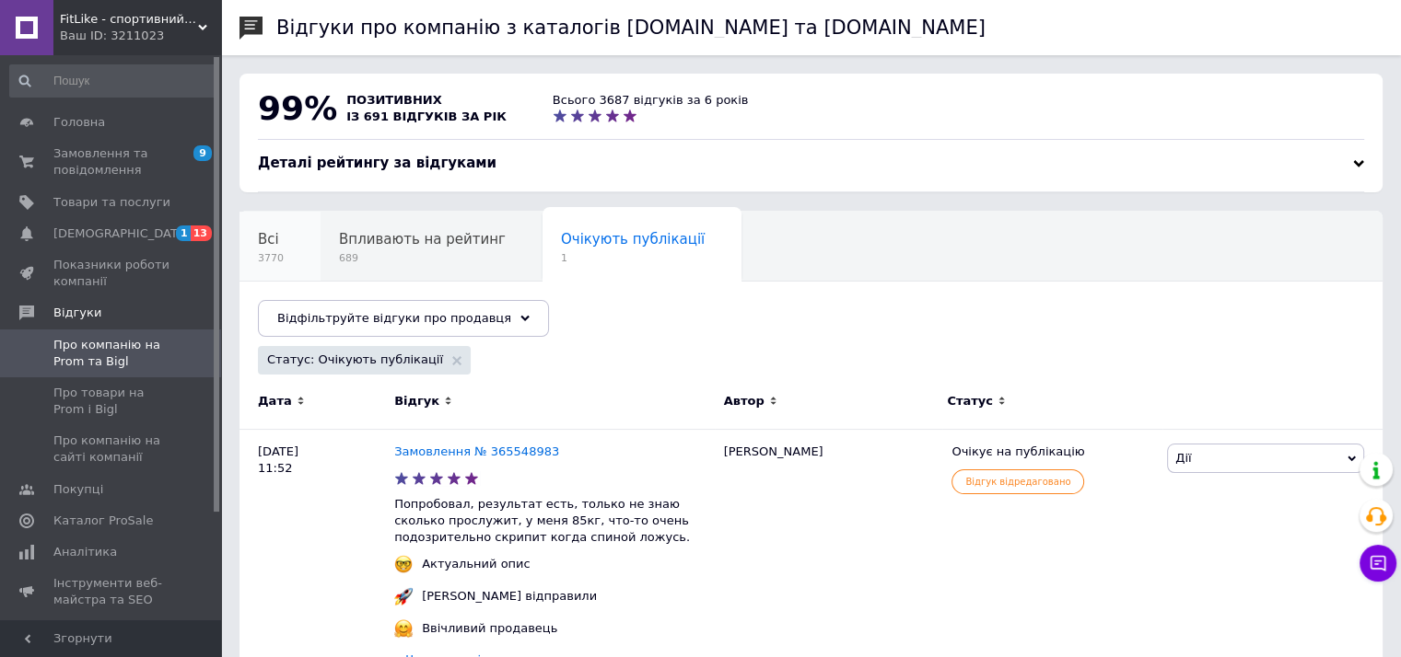
click at [274, 255] on span "3770" at bounding box center [271, 258] width 26 height 14
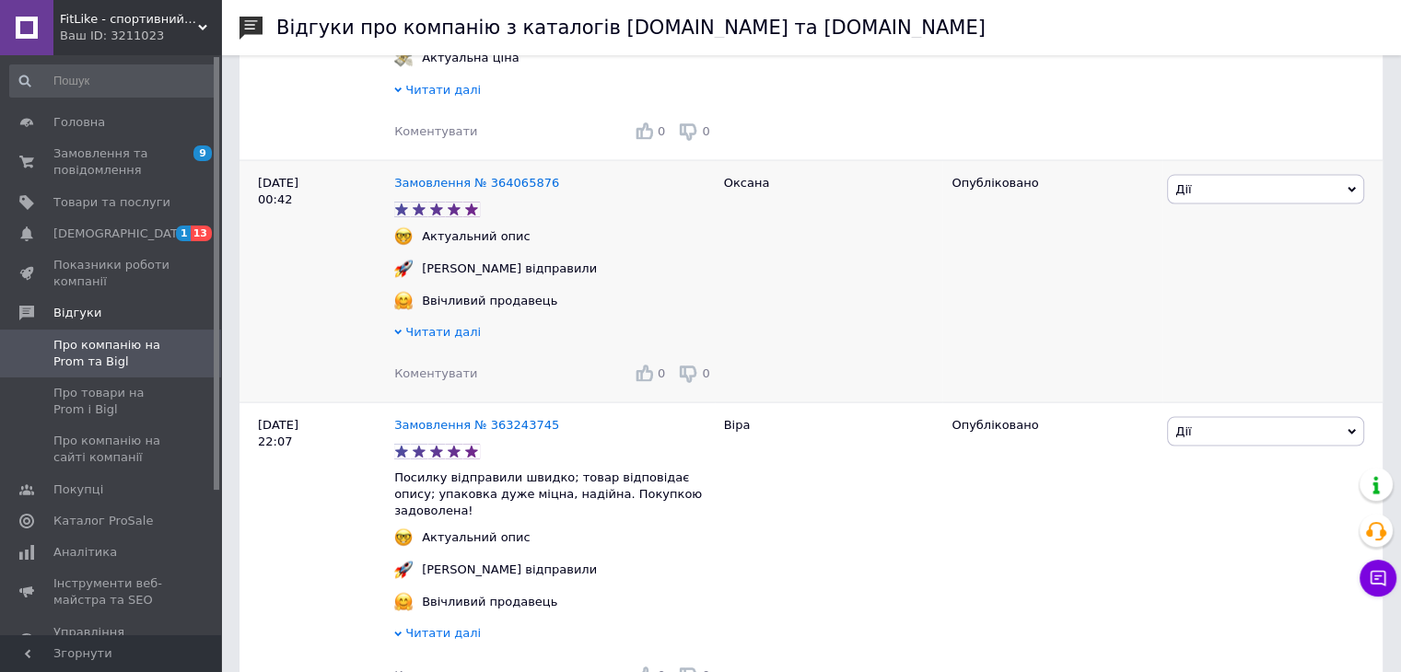
scroll to position [3850, 0]
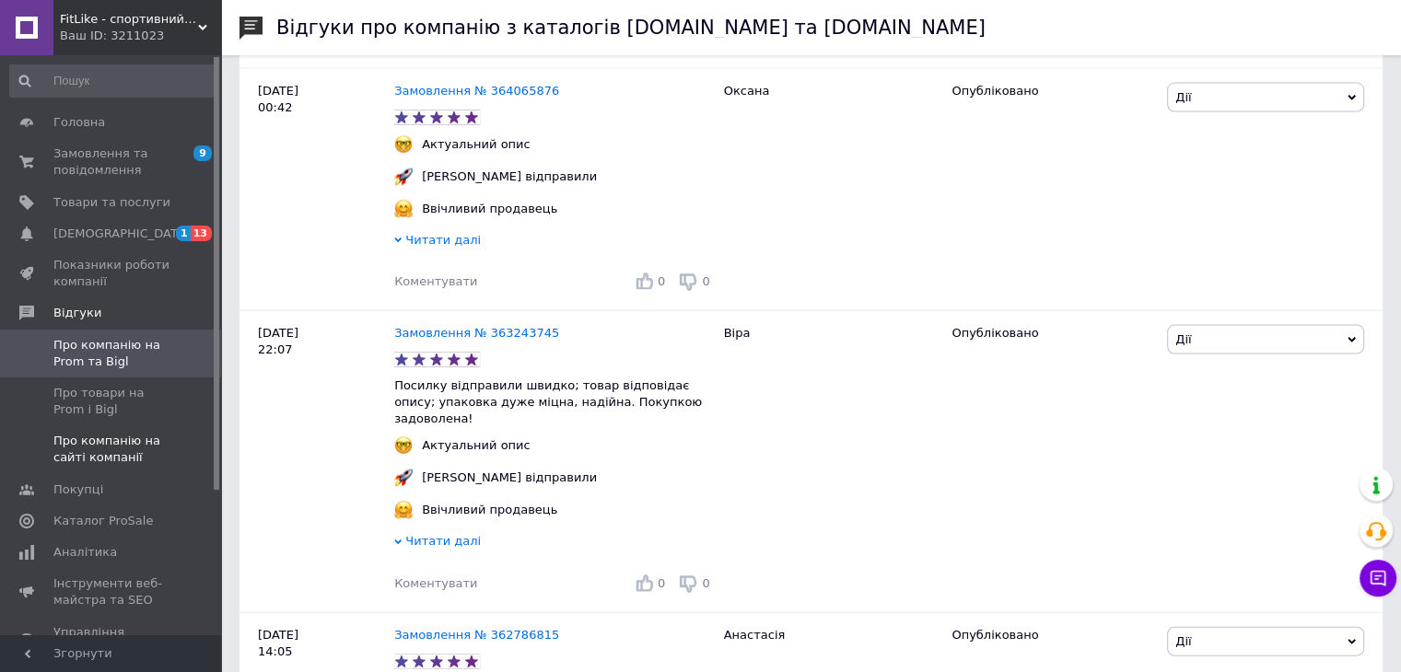
drag, startPoint x: 89, startPoint y: 445, endPoint x: 104, endPoint y: 450, distance: 15.7
click at [89, 445] on span "Про компанію на сайті компанії" at bounding box center [111, 449] width 117 height 33
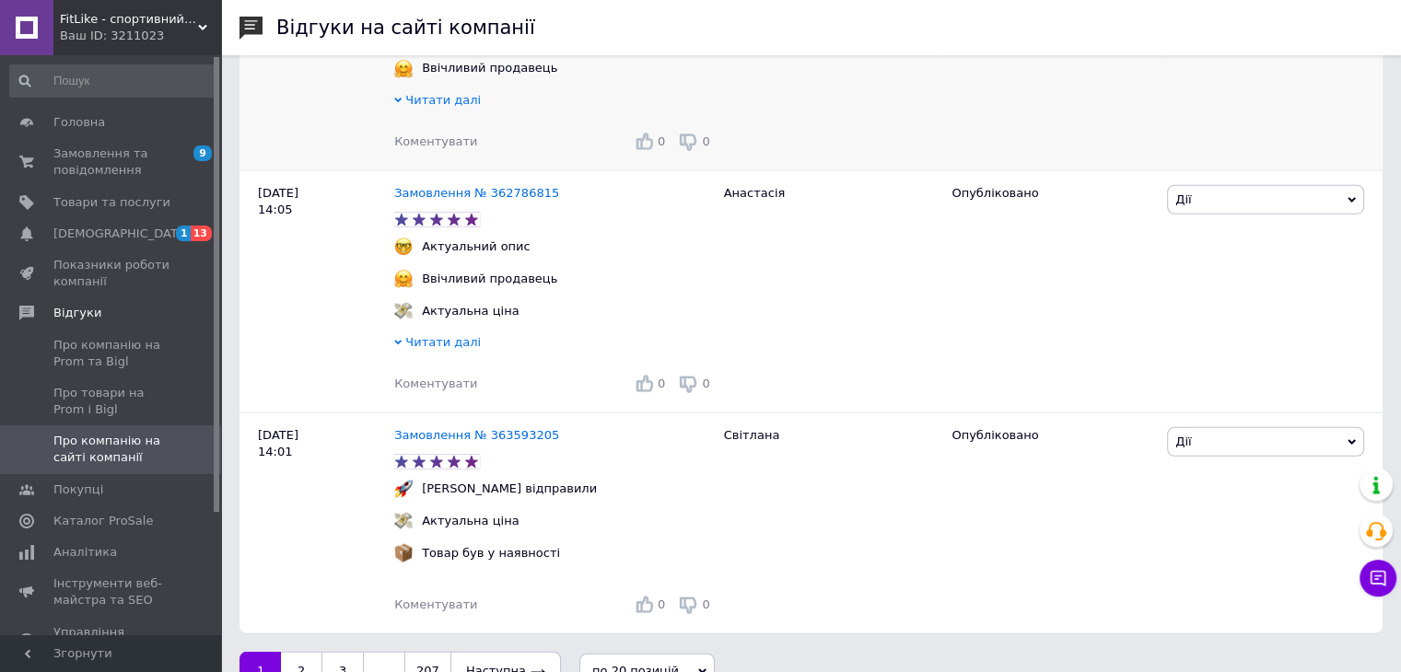
scroll to position [4762, 0]
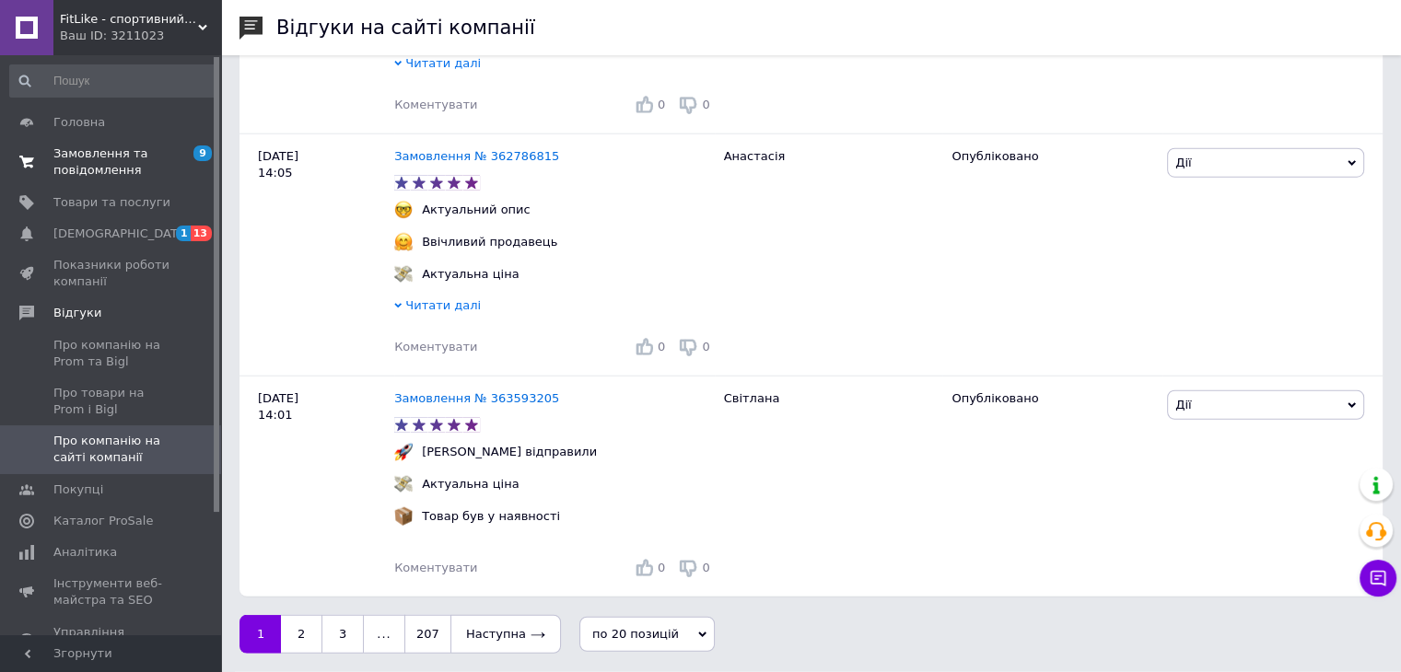
click at [142, 177] on span "Замовлення та повідомлення" at bounding box center [111, 161] width 117 height 33
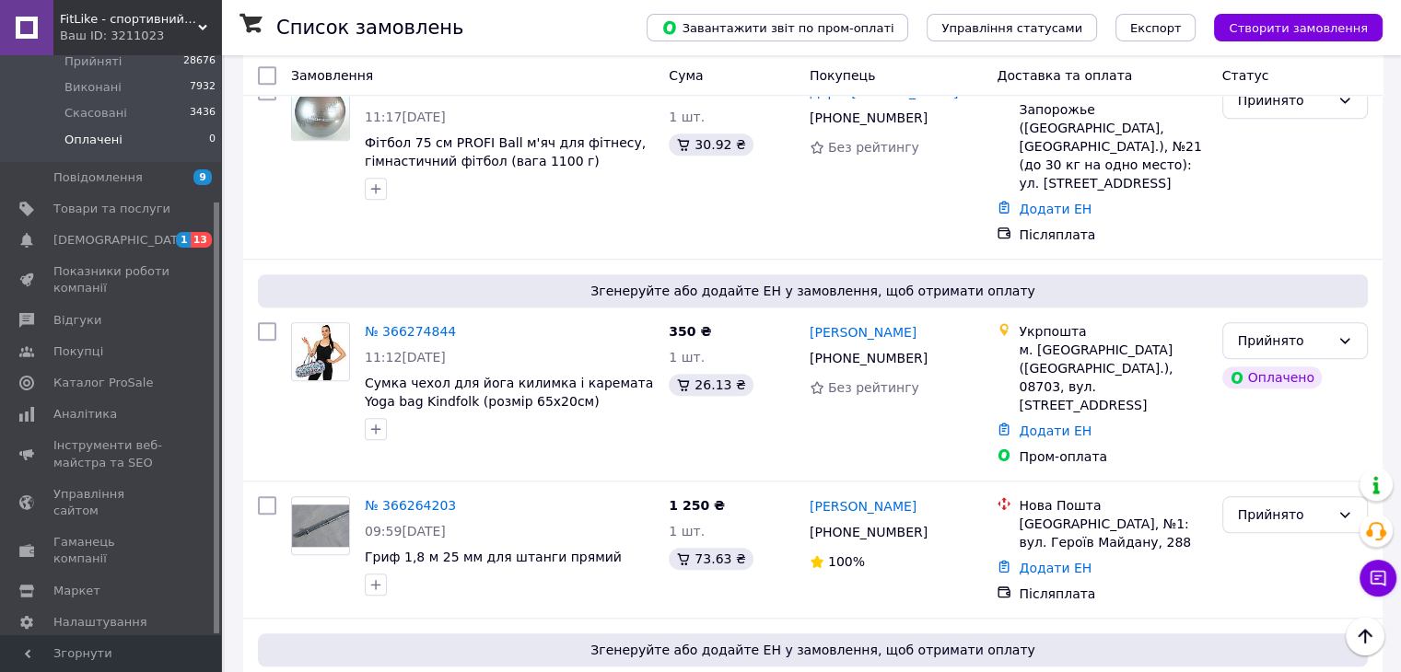
scroll to position [1842, 0]
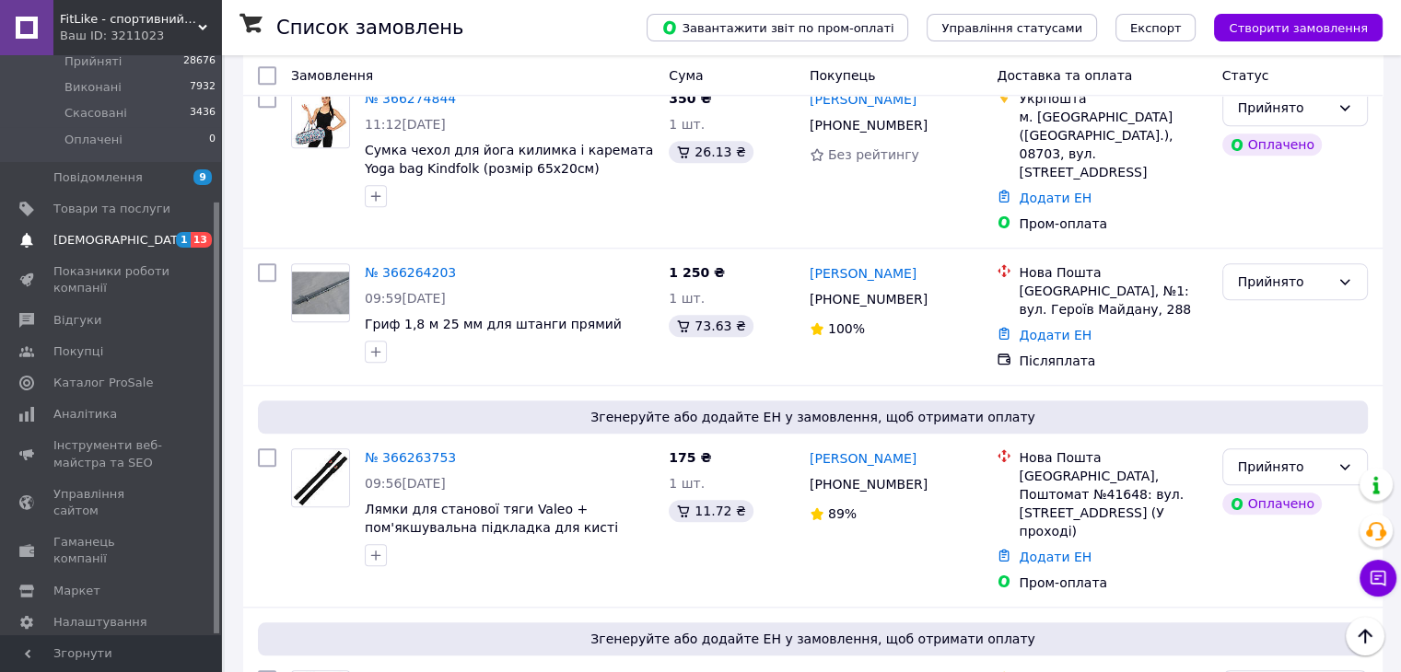
click at [86, 232] on span "[DEMOGRAPHIC_DATA]" at bounding box center [121, 240] width 136 height 17
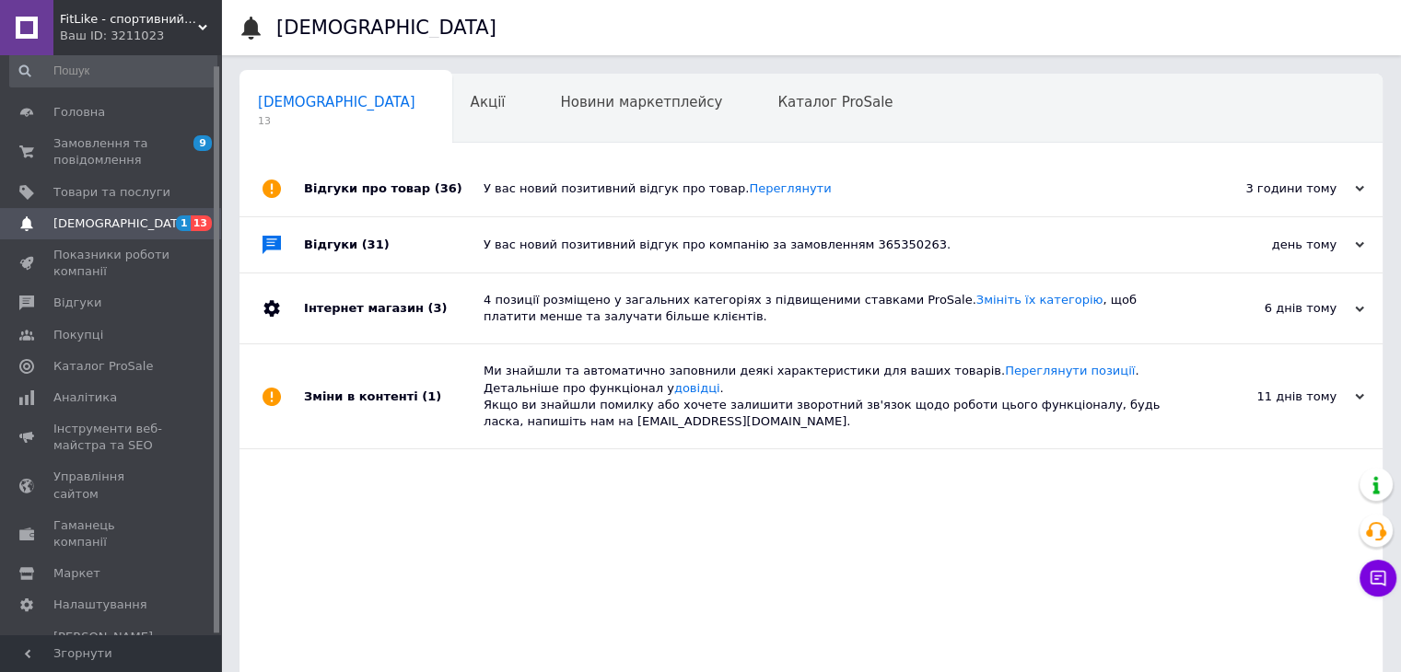
click at [158, 227] on span "[DEMOGRAPHIC_DATA]" at bounding box center [111, 223] width 117 height 17
click at [184, 146] on span "9 0" at bounding box center [195, 151] width 51 height 33
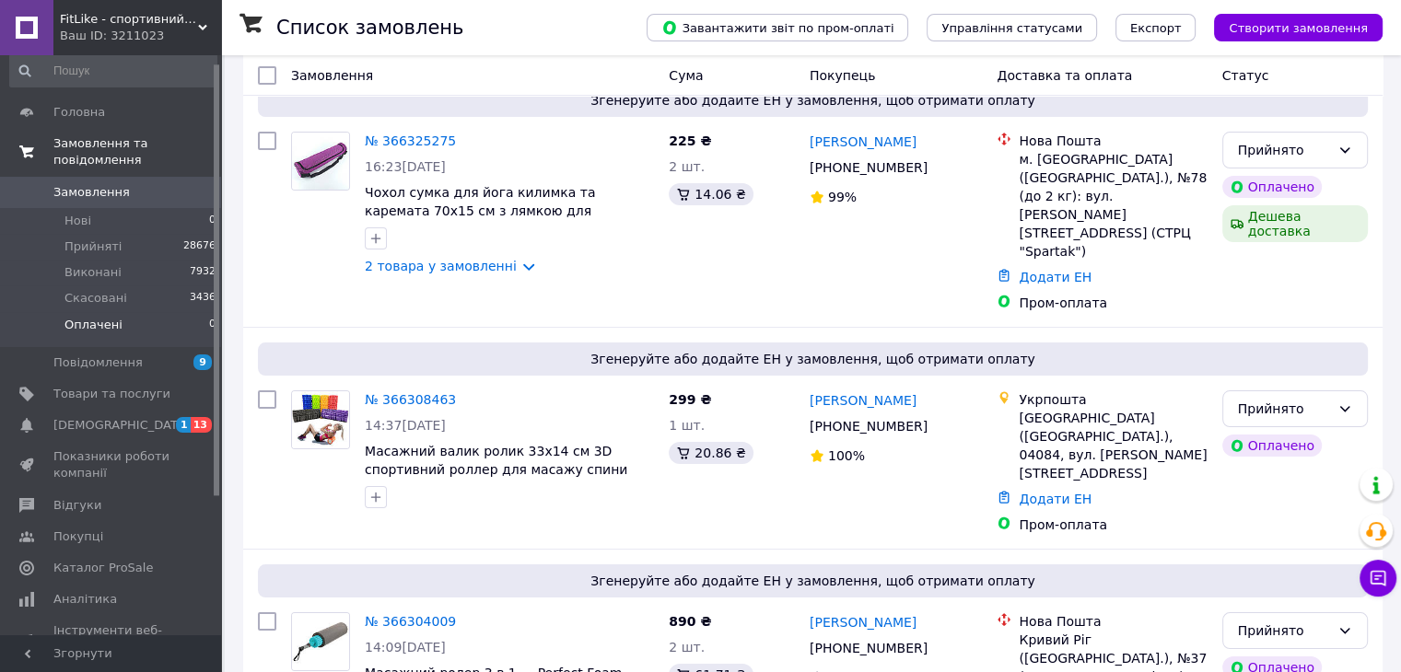
scroll to position [184, 0]
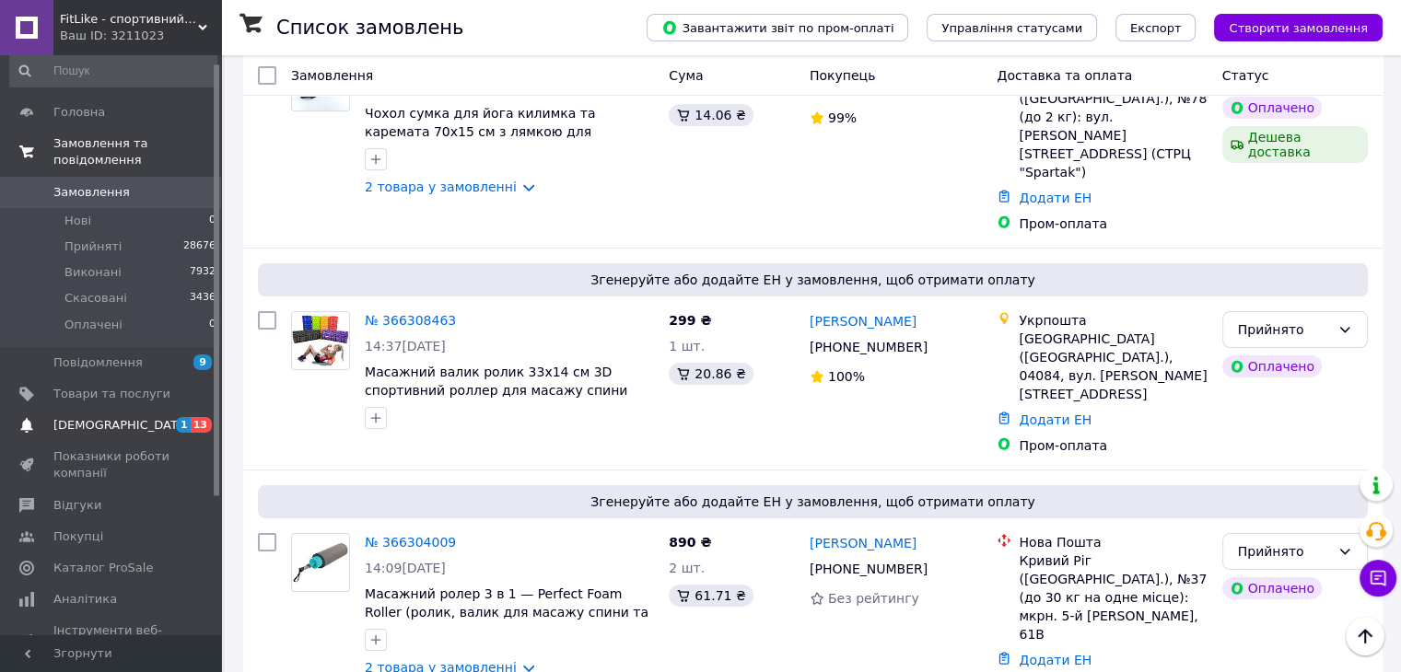
click at [49, 417] on span at bounding box center [26, 425] width 53 height 17
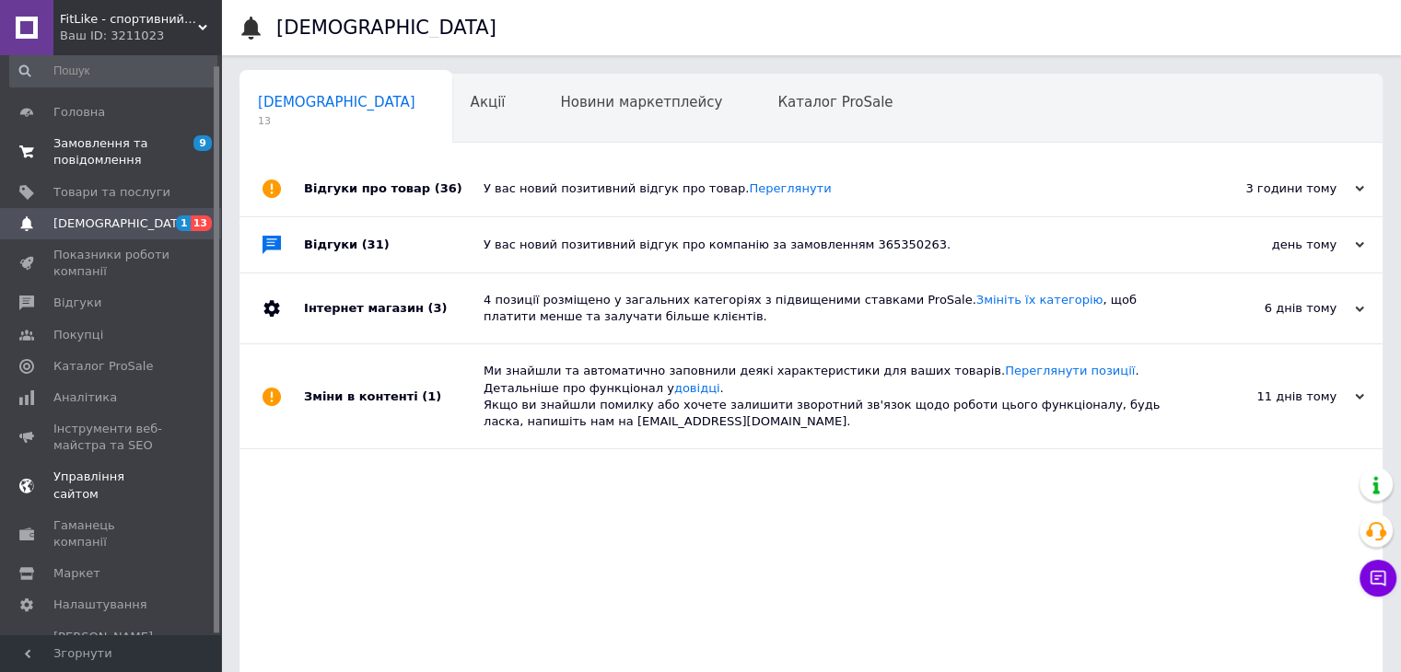
click at [120, 480] on span "Управління сайтом" at bounding box center [111, 485] width 117 height 33
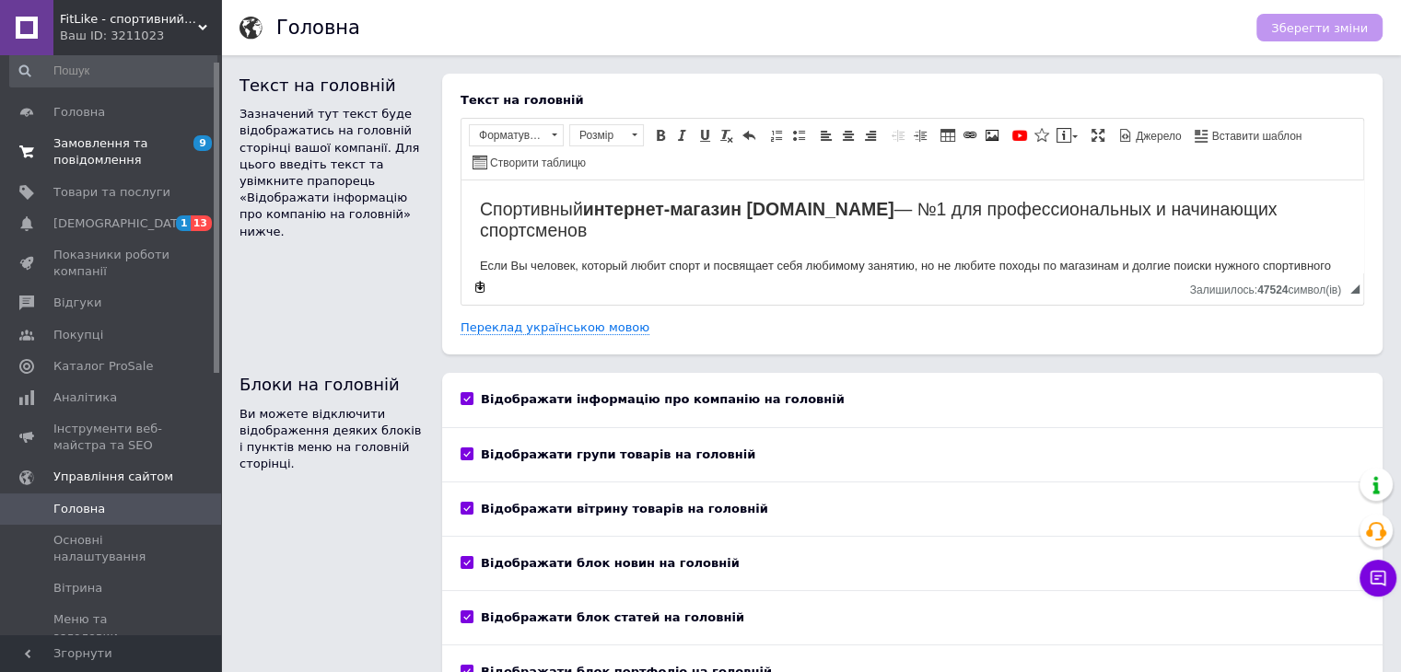
click at [105, 160] on span "Замовлення та повідомлення" at bounding box center [111, 151] width 117 height 33
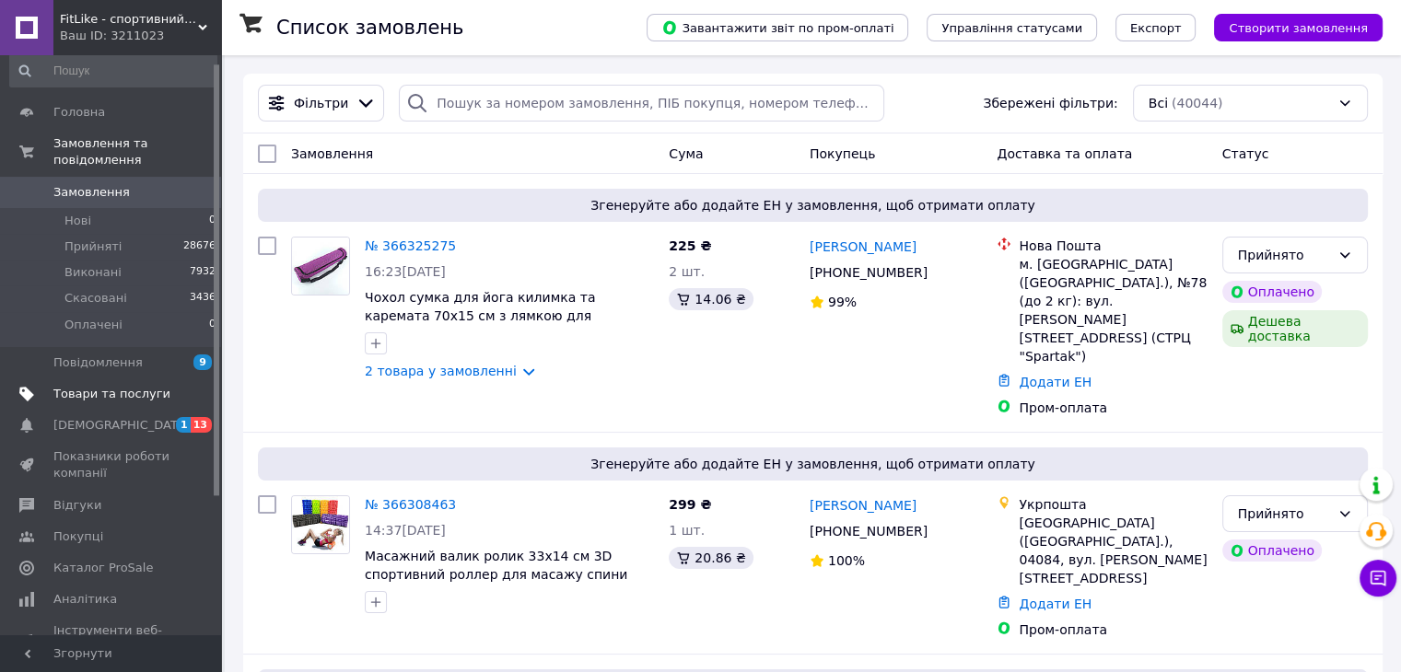
click at [129, 386] on span "Товари та послуги" at bounding box center [111, 394] width 117 height 17
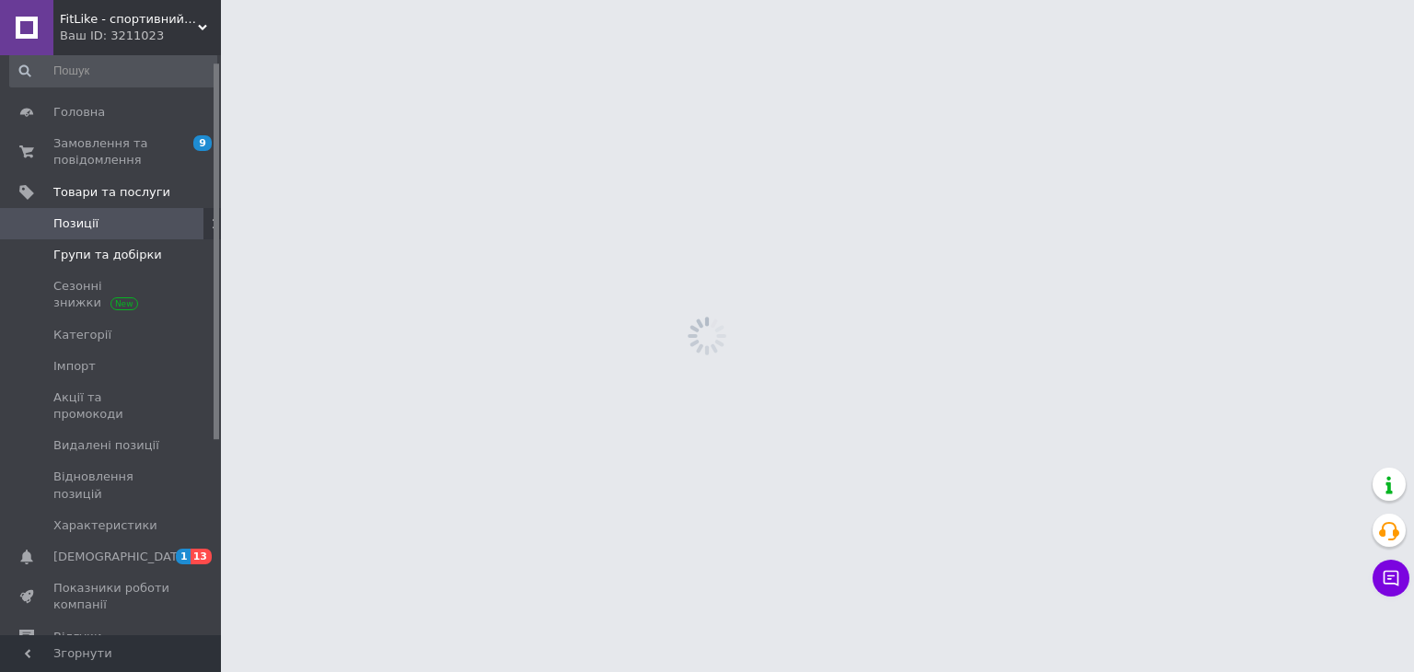
click at [151, 266] on link "Групи та добірки" at bounding box center [113, 254] width 227 height 31
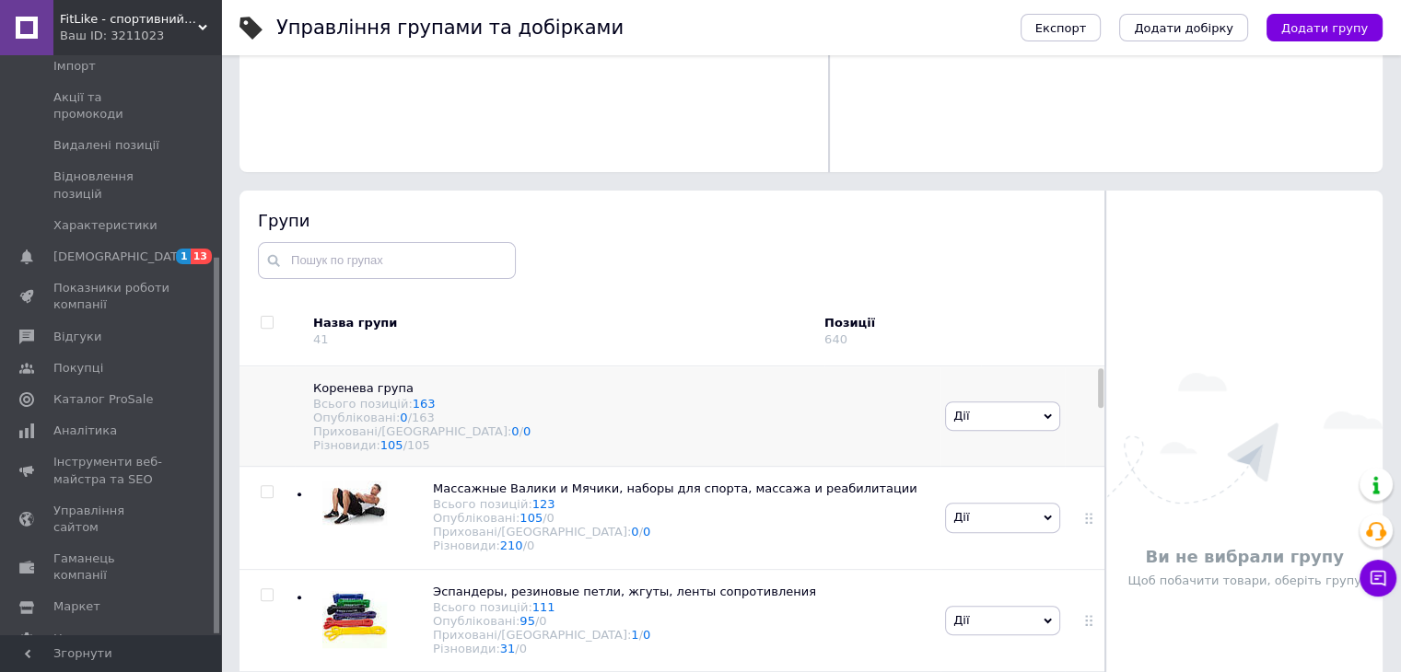
scroll to position [675, 0]
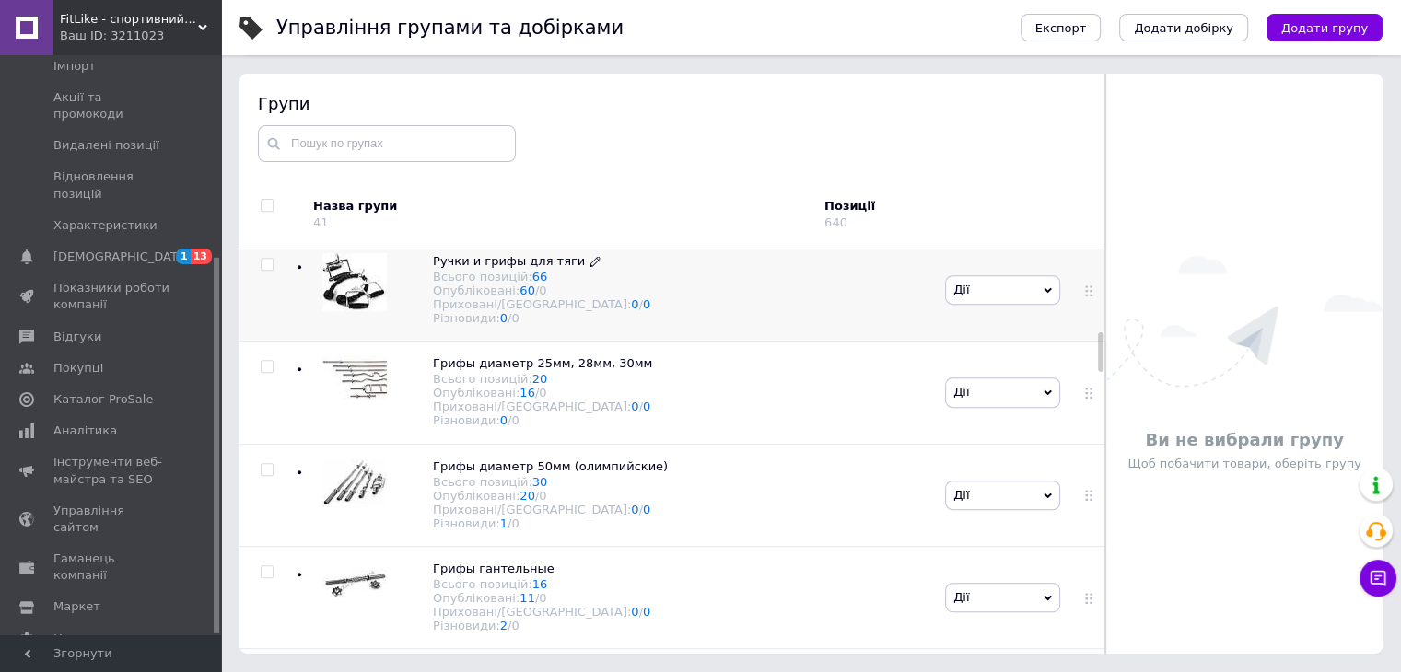
click at [458, 284] on div "Всього позицій: 66" at bounding box center [541, 277] width 217 height 14
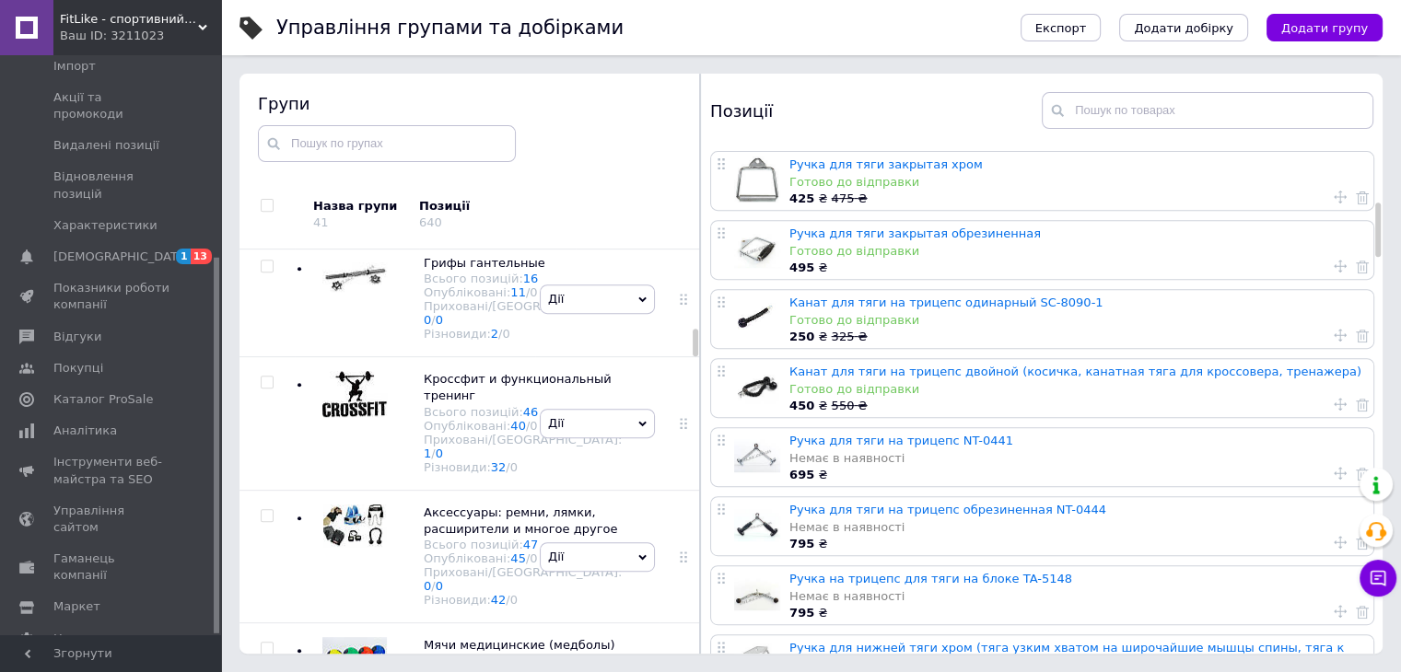
scroll to position [553, 0]
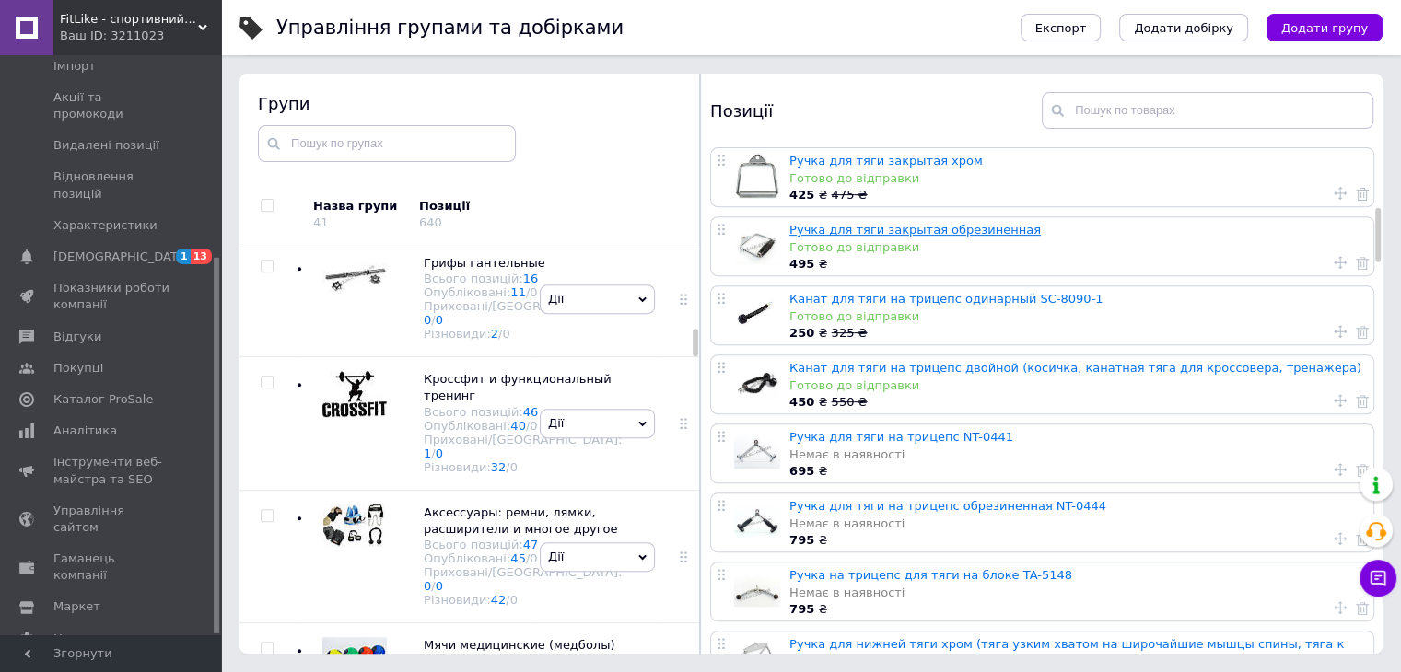
click at [868, 234] on link "Ручка для тяги закрытая обрезиненная" at bounding box center [914, 230] width 251 height 14
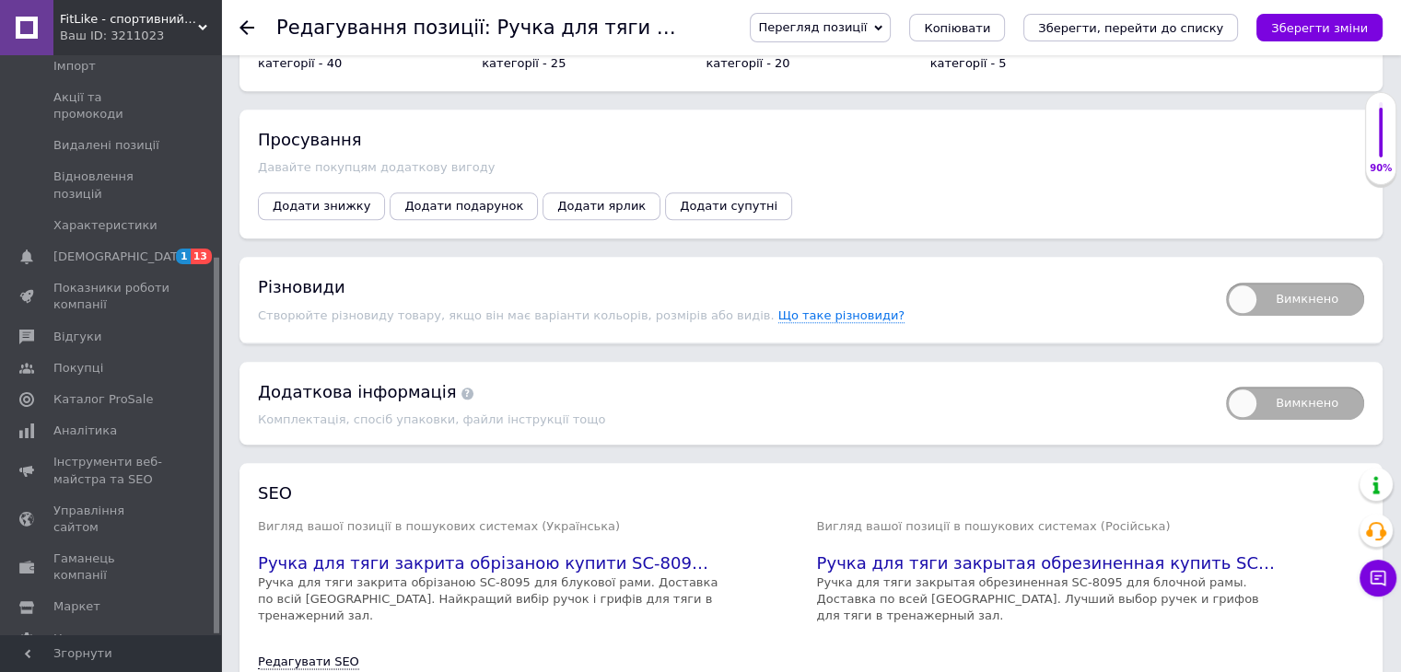
scroll to position [2114, 0]
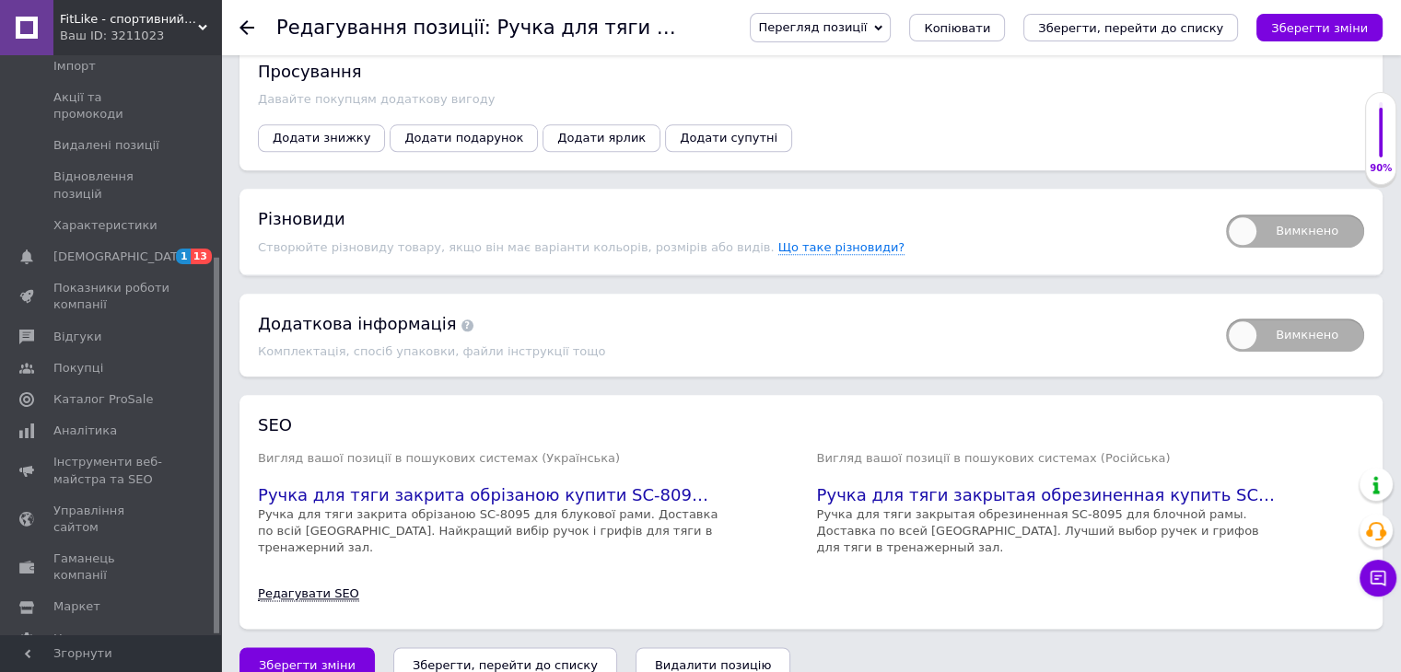
click at [302, 587] on link "Редагувати SEO" at bounding box center [308, 594] width 101 height 15
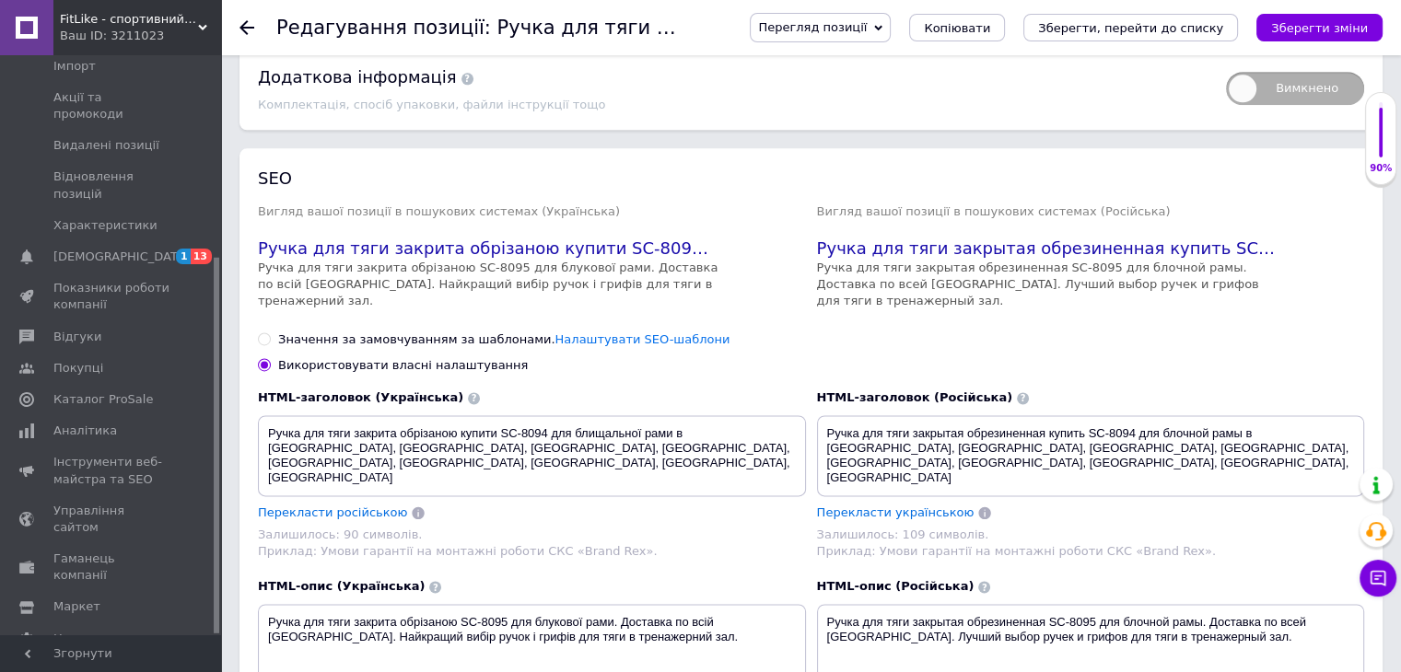
scroll to position [2483, 0]
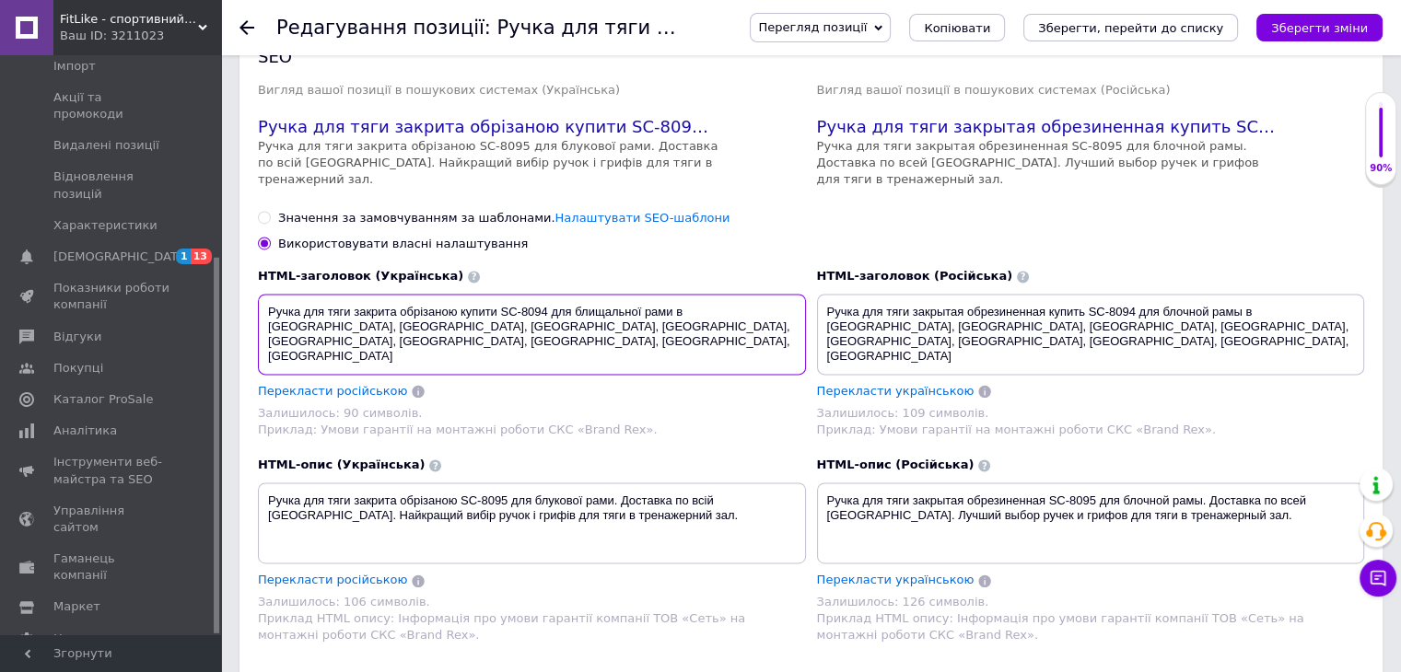
drag, startPoint x: 453, startPoint y: 280, endPoint x: 405, endPoint y: 285, distance: 48.2
click at [405, 294] on textarea "Ручка для тяги закрита обрізаною купити SC-8094 для блищальної рами в [GEOGRAPH…" at bounding box center [532, 334] width 548 height 81
type textarea "Ручка для тяги закрита о купити SC-8094 для блищальної рами в [GEOGRAPHIC_DATA]…"
drag, startPoint x: 1326, startPoint y: 277, endPoint x: 1261, endPoint y: 277, distance: 65.4
click at [1261, 294] on textarea "Ручка для тяги закрытая обрезиненная купить SC-8094 для блочной рамы в [GEOGRAP…" at bounding box center [1091, 334] width 548 height 81
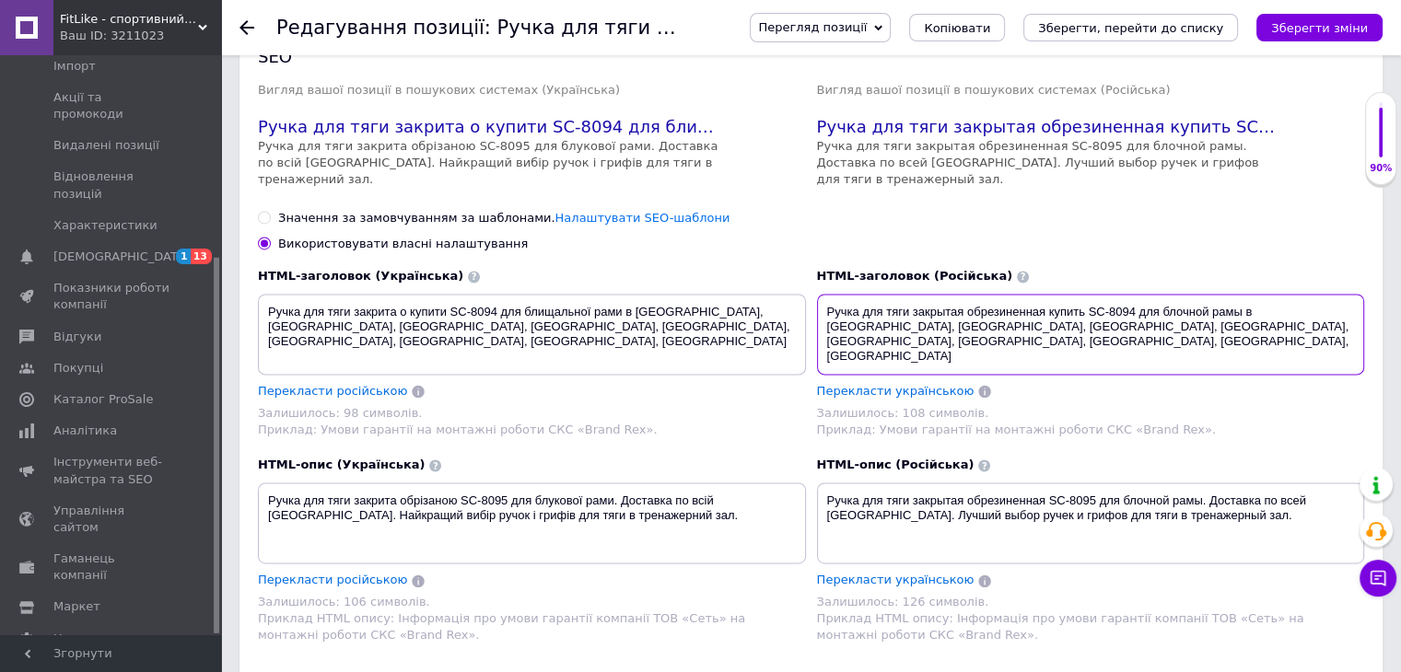
drag, startPoint x: 1309, startPoint y: 297, endPoint x: 813, endPoint y: 285, distance: 495.6
click at [813, 285] on div "HTML-заголовок (Російська) Ручка для тяги закрытая обрезиненная купить SC-8094 …" at bounding box center [1090, 465] width 559 height 406
click at [1136, 294] on textarea "Ручка для тяги закрытая обрезиненная купить SC-8094 для блочной рамы в [GEOGRAP…" at bounding box center [1091, 334] width 548 height 81
click at [1134, 294] on textarea "Ручка для тяги закрытая обрезиненная купить SC-8094 для блочной рамы в [GEOGRAP…" at bounding box center [1091, 334] width 548 height 81
click at [1138, 294] on textarea "Ручка для тяги закрытая обрезиненная купить SC-8094 для блочной рамы в [GEOGRAP…" at bounding box center [1091, 334] width 548 height 81
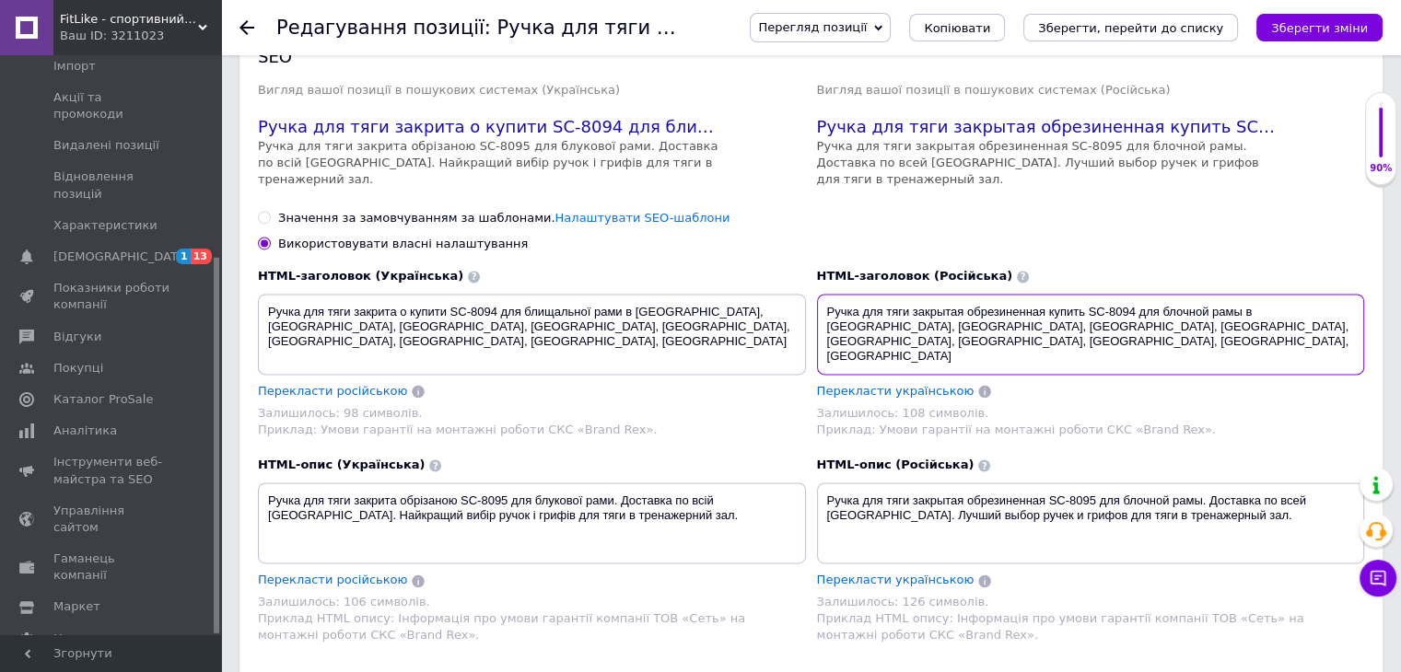
click at [1135, 294] on textarea "Ручка для тяги закрытая обрезиненная купить SC-8094 для блочной рамы в [GEOGRAP…" at bounding box center [1091, 334] width 548 height 81
drag, startPoint x: 965, startPoint y: 282, endPoint x: 911, endPoint y: 285, distance: 54.4
click at [911, 294] on textarea "Ручка для тяги закрытая обрезиненная купить SC-8099 для блочной рамы в [GEOGRAP…" at bounding box center [1091, 334] width 548 height 81
drag, startPoint x: 1248, startPoint y: 300, endPoint x: 963, endPoint y: 285, distance: 285.0
click at [925, 294] on textarea "Ручка для тяги обрезиненная купить SC-8099 для блочной рамы в [GEOGRAPHIC_DATA]…" at bounding box center [1091, 334] width 548 height 81
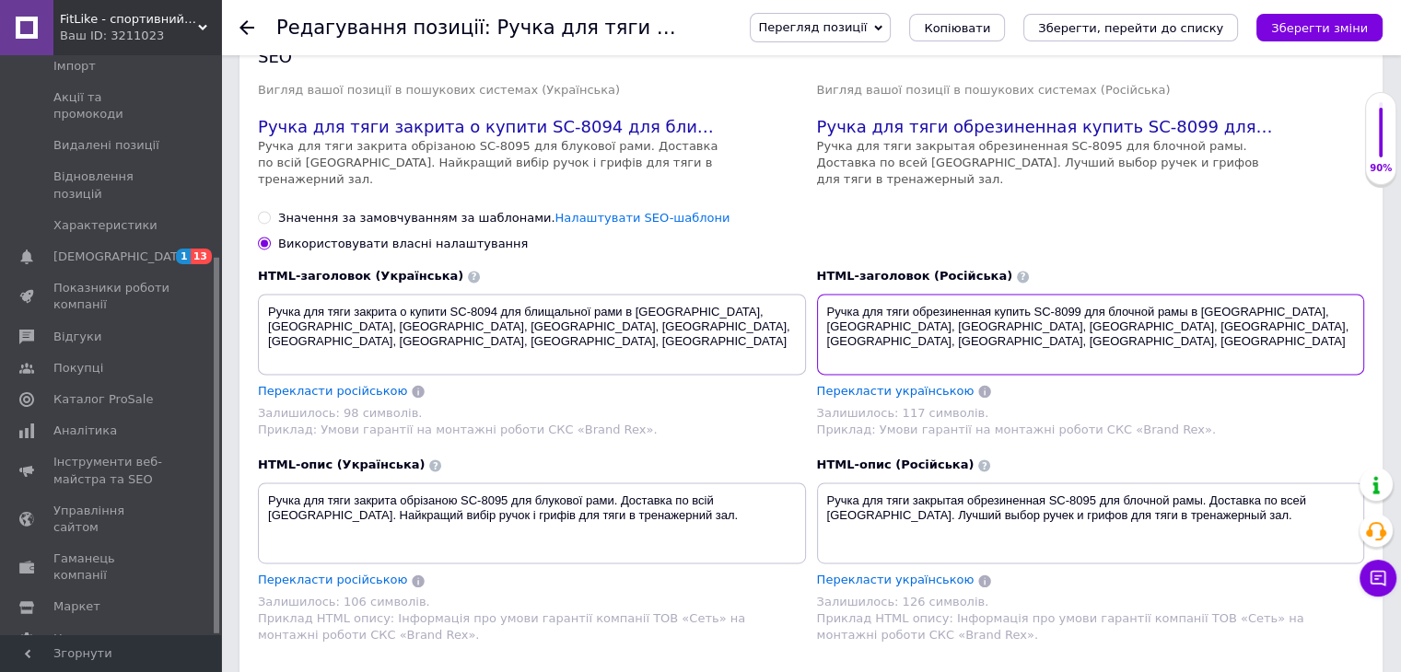
click at [1080, 294] on textarea "Ручка для тяги обрезиненная купить SC-8099 для блочной рамы в [GEOGRAPHIC_DATA]…" at bounding box center [1091, 334] width 548 height 81
click at [1200, 307] on textarea "Ручка для тяги обрезиненная купить SC-8095 для блочной рамы в [GEOGRAPHIC_DATA]…" at bounding box center [1091, 334] width 548 height 81
drag, startPoint x: 1202, startPoint y: 300, endPoint x: 1094, endPoint y: 300, distance: 107.7
click at [960, 301] on textarea "Ручка для тяги обрезиненная купить SC-8095 для блочной рамы в [GEOGRAPHIC_DATA]…" at bounding box center [1091, 334] width 548 height 81
click at [1191, 300] on textarea "Ручка для тяги обрезиненная купить SC-8095 для блочной рамы в [GEOGRAPHIC_DATA]…" at bounding box center [1091, 334] width 548 height 81
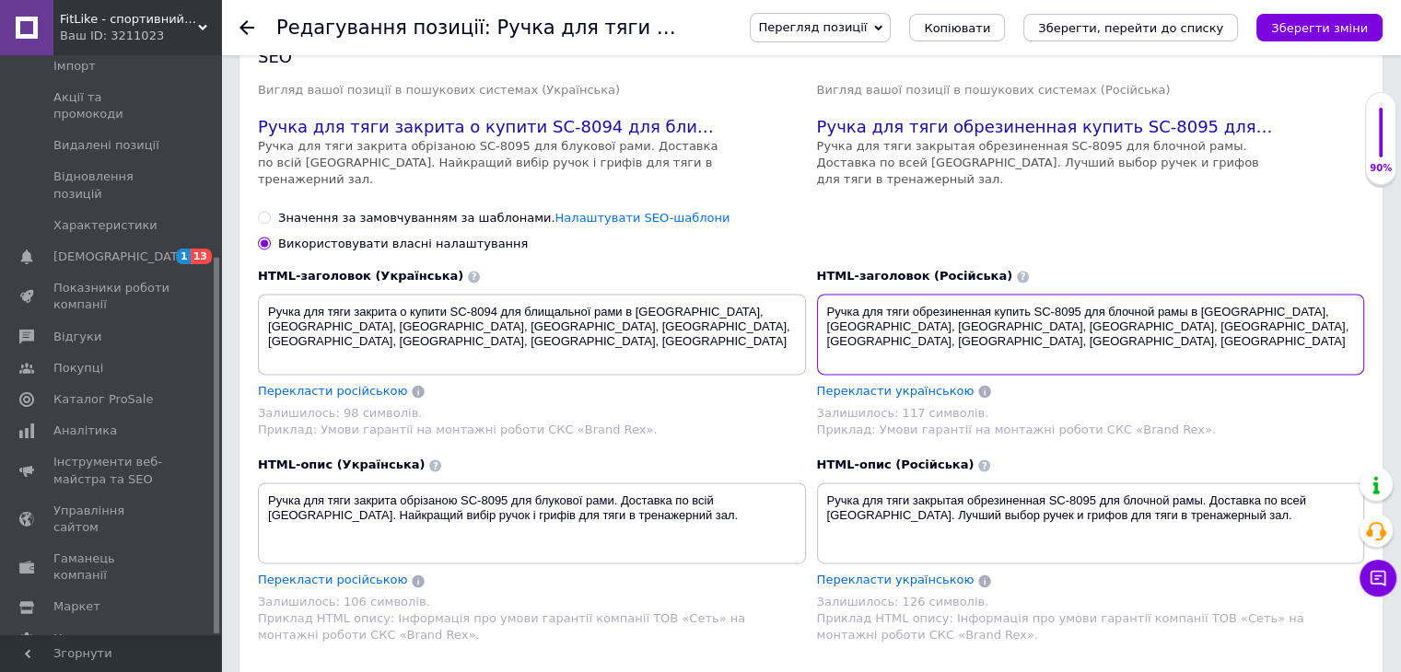
click at [1250, 302] on textarea "Ручка для тяги обрезиненная купить SC-8095 для блочной рамы в [GEOGRAPHIC_DATA]…" at bounding box center [1091, 334] width 548 height 81
drag, startPoint x: 1245, startPoint y: 297, endPoint x: 821, endPoint y: 285, distance: 423.8
click at [821, 294] on textarea "Ручка для тяги обрезиненная купить SC-8095 для блочной рамы в [GEOGRAPHIC_DATA]…" at bounding box center [1091, 334] width 548 height 81
type textarea "Ручка для тяги обрезиненная купить SC-8095 для блочной рамы в [GEOGRAPHIC_DATA]…"
click at [511, 509] on textarea "Ручка для тяги закрита обрізаною SC-8095 для блукової рами. Доставка по всій [G…" at bounding box center [532, 523] width 548 height 81
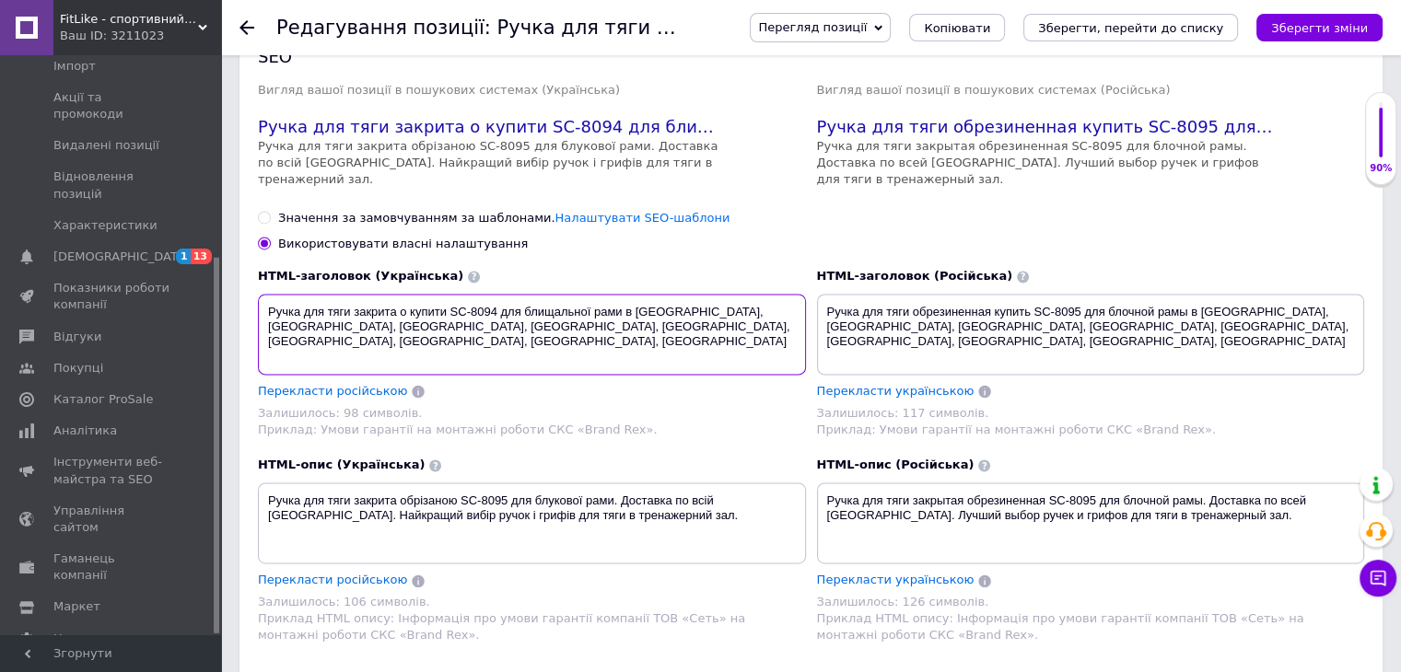
drag, startPoint x: 665, startPoint y: 304, endPoint x: 263, endPoint y: 288, distance: 401.8
click at [263, 294] on textarea "Ручка для тяги закрита о купити SC-8094 для блищальної рами в [GEOGRAPHIC_DATA]…" at bounding box center [532, 334] width 548 height 81
paste textarea "умова купити SC-8095 для блокової рами у [GEOGRAPHIC_DATA], [GEOGRAPHIC_DATA], …"
click at [475, 294] on textarea "Ручка для тяги гумова купити SC-8095 для блокової рами у [GEOGRAPHIC_DATA], [GE…" at bounding box center [532, 334] width 548 height 81
click at [534, 294] on textarea "Ручка для тяги гумова купити SC-8095 для блокової рами у [GEOGRAPHIC_DATA], [GE…" at bounding box center [532, 334] width 548 height 81
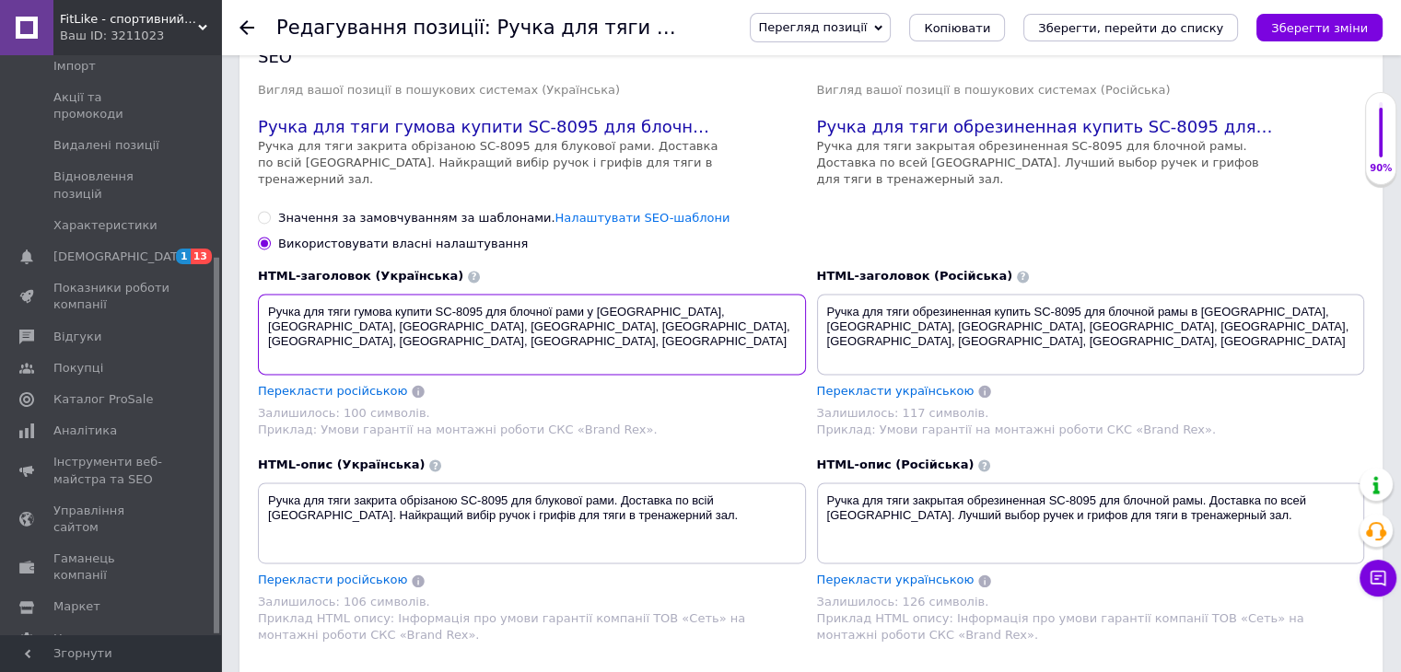
type textarea "Ручка для тяги гумова купити SC-8095 для блочної рами у [GEOGRAPHIC_DATA], [GEO…"
click at [1106, 483] on textarea "Ручка для тяги закрытая обрезиненная SC-8095 для блочной рамы. Доставка по всей…" at bounding box center [1091, 523] width 548 height 81
drag, startPoint x: 1227, startPoint y: 487, endPoint x: 803, endPoint y: 470, distance: 423.9
click at [803, 470] on div "HTML-заголовок (Українська) Ручка для тяги гумова купити SC-8095 для блочної ра…" at bounding box center [810, 465] width 1117 height 406
click at [574, 484] on textarea "Ручка для тяги закрита обрізаною SC-8095 для блукової рами. Доставка по всій [G…" at bounding box center [532, 523] width 548 height 81
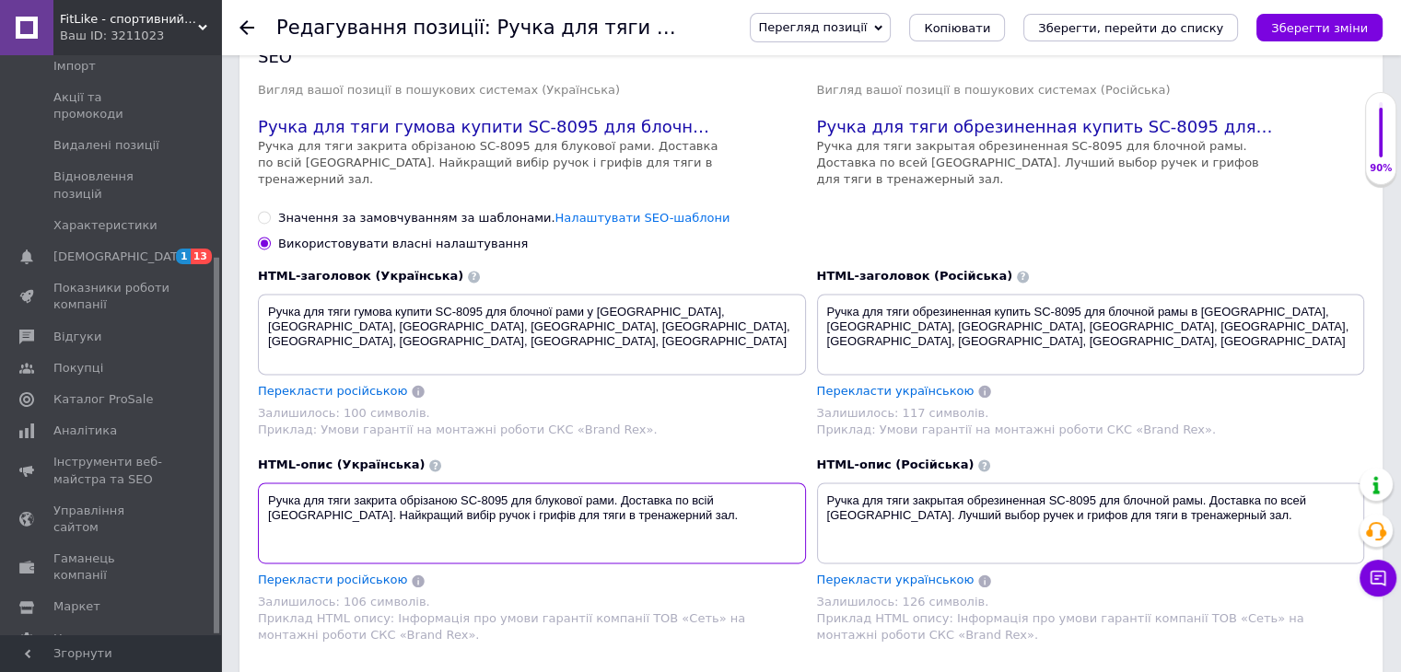
drag, startPoint x: 654, startPoint y: 487, endPoint x: 557, endPoint y: 487, distance: 96.7
click at [557, 487] on textarea "Ручка для тяги закрита обрізаною SC-8095 для блукової рами. Доставка по всій [G…" at bounding box center [532, 523] width 548 height 81
click at [622, 298] on textarea "Ручка для тяги гумова купити SC-8095 для блочної рами у [GEOGRAPHIC_DATA], [GEO…" at bounding box center [532, 334] width 548 height 81
click at [619, 484] on textarea "Ручка для тяги закрита обрізаною SC-8095 для блукової рами. Доставка по всій [G…" at bounding box center [532, 523] width 548 height 81
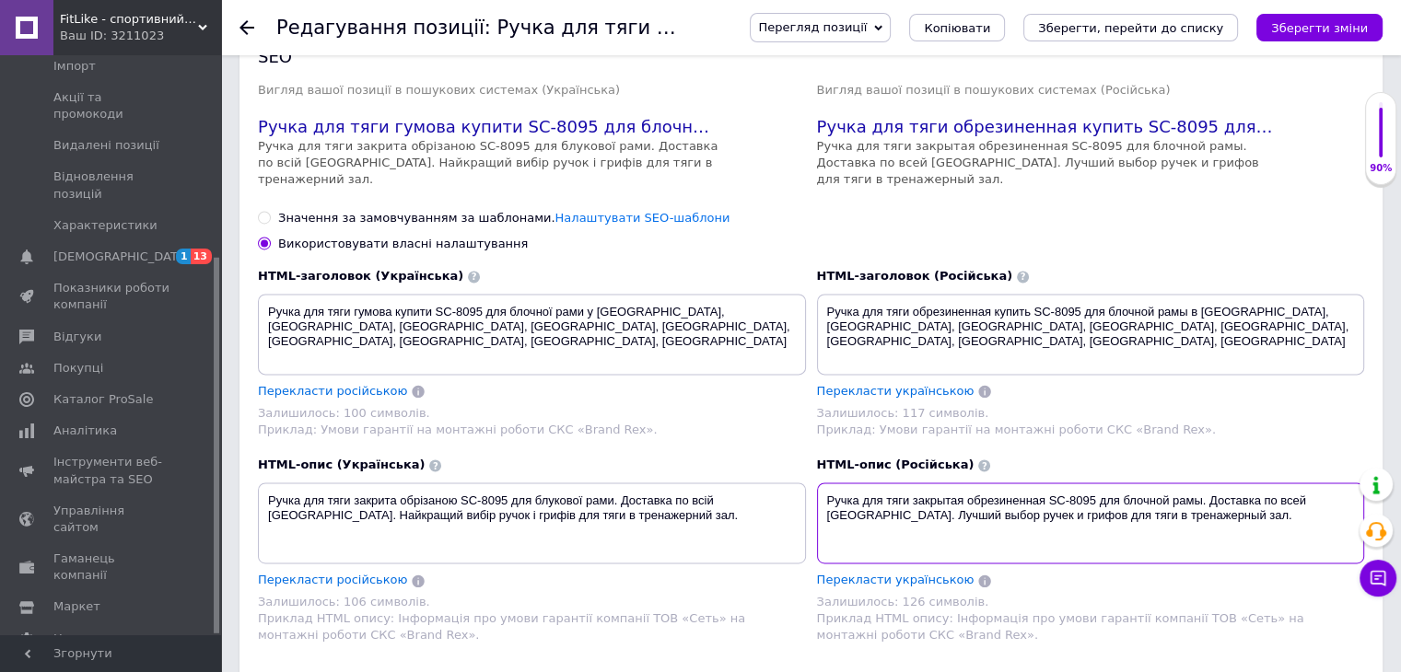
drag, startPoint x: 1239, startPoint y: 494, endPoint x: 807, endPoint y: 472, distance: 433.3
click at [807, 472] on div "HTML-заголовок (Українська) Ручка для тяги гумова купити SC-8095 для блочної ра…" at bounding box center [810, 465] width 1117 height 406
click at [995, 503] on textarea "Ручка для тяги закрытая обрезиненная SC-8095 для блочной рамы. Доставка по всей…" at bounding box center [1091, 523] width 548 height 81
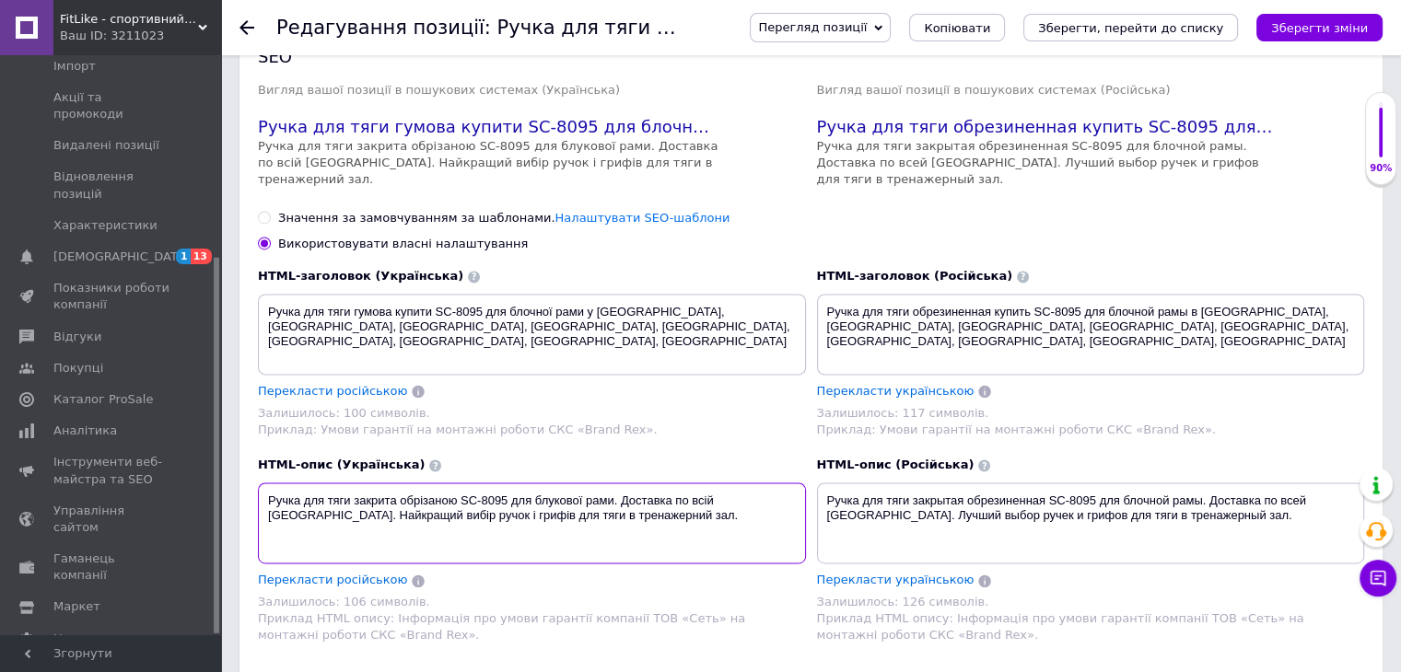
drag, startPoint x: 652, startPoint y: 491, endPoint x: 252, endPoint y: 446, distance: 402.2
click at [252, 446] on div "HTML-заголовок (Українська) Ручка для тяги гумова купити SC-8095 для блочної ра…" at bounding box center [531, 465] width 559 height 406
paste textarea "умова SC-8095 для блокової рами. Доставка по всій [GEOGRAPHIC_DATA]. Кращий виб…"
drag, startPoint x: 594, startPoint y: 471, endPoint x: 516, endPoint y: 471, distance: 78.3
click at [516, 483] on textarea "Ручка для тяги закрита гумова SC-8095 для блокової рами. Доставка по всій [GEOG…" at bounding box center [532, 523] width 548 height 81
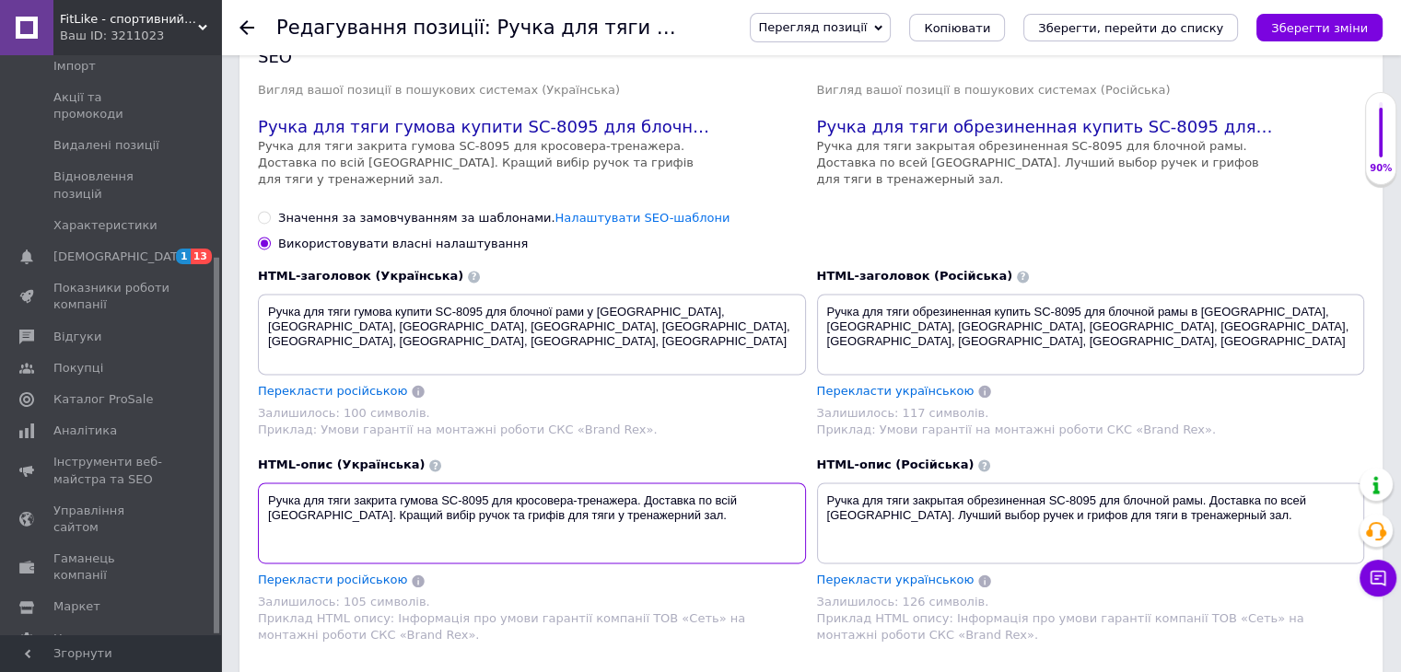
drag, startPoint x: 788, startPoint y: 471, endPoint x: 646, endPoint y: 471, distance: 142.7
click at [643, 483] on textarea "Ручка для тяги закрита гумова SC-8095 для кросовера-тренажера. Доставка по всій…" at bounding box center [532, 523] width 548 height 81
click at [480, 484] on textarea "Ручка для тяги закрита гумова SC-8095 для кросовера-тренажера. Кращий вибір руч…" at bounding box center [532, 523] width 548 height 81
type textarea "Ручка для тяги закрита гумова SC-8095 для кросовера-тренажера. Кращий вибір руч…"
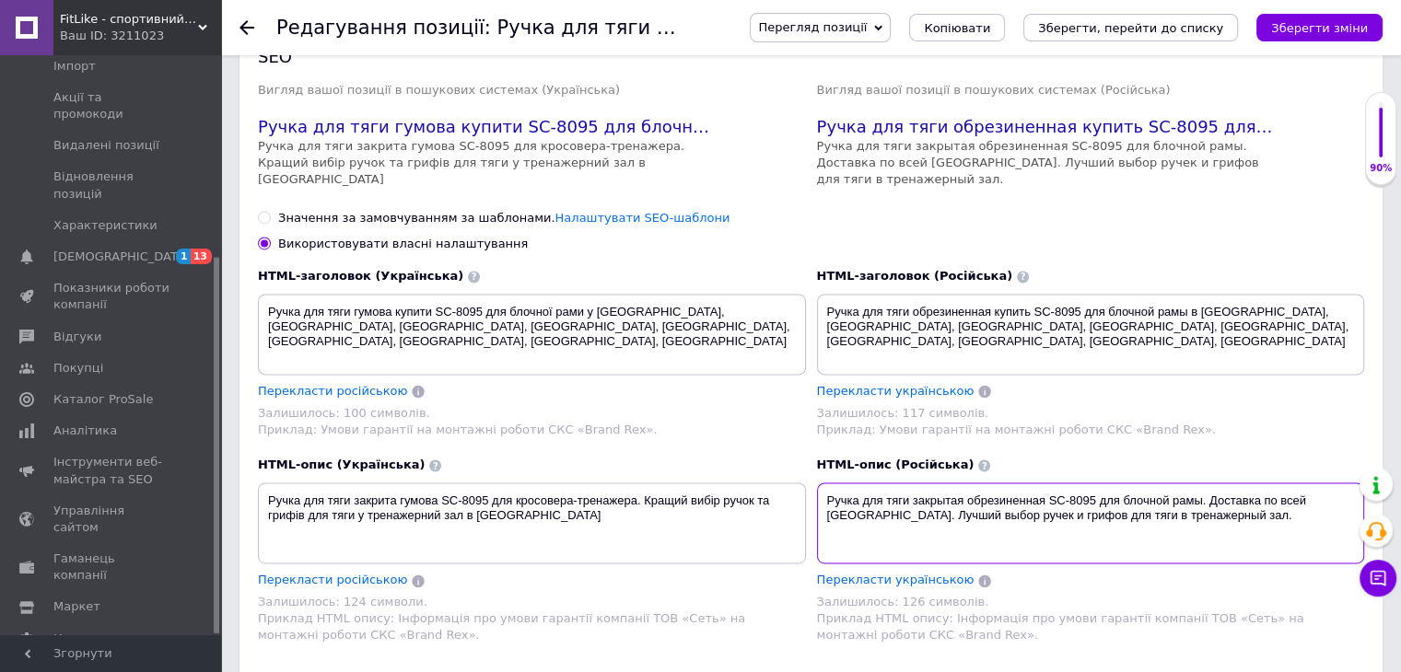
click at [1238, 494] on textarea "Ручка для тяги закрытая обрезиненная SC-8095 для блочной рамы. Доставка по всей…" at bounding box center [1091, 523] width 548 height 81
drag, startPoint x: 875, startPoint y: 487, endPoint x: 1211, endPoint y: 469, distance: 336.6
click at [1211, 483] on textarea "Ручка для тяги закрытая обрезиненная SC-8095 для блочной рамы. Доставка по всей…" at bounding box center [1091, 523] width 548 height 81
click at [1045, 487] on textarea "Ручка для тяги закрытая обрезиненная SC-8095 для блочной рамы. Лучший выбор руч…" at bounding box center [1091, 523] width 548 height 81
type textarea "Ручка для тяги закрытая обрезиненная SC-8095 для блочной рамы. Лучший выбор руч…"
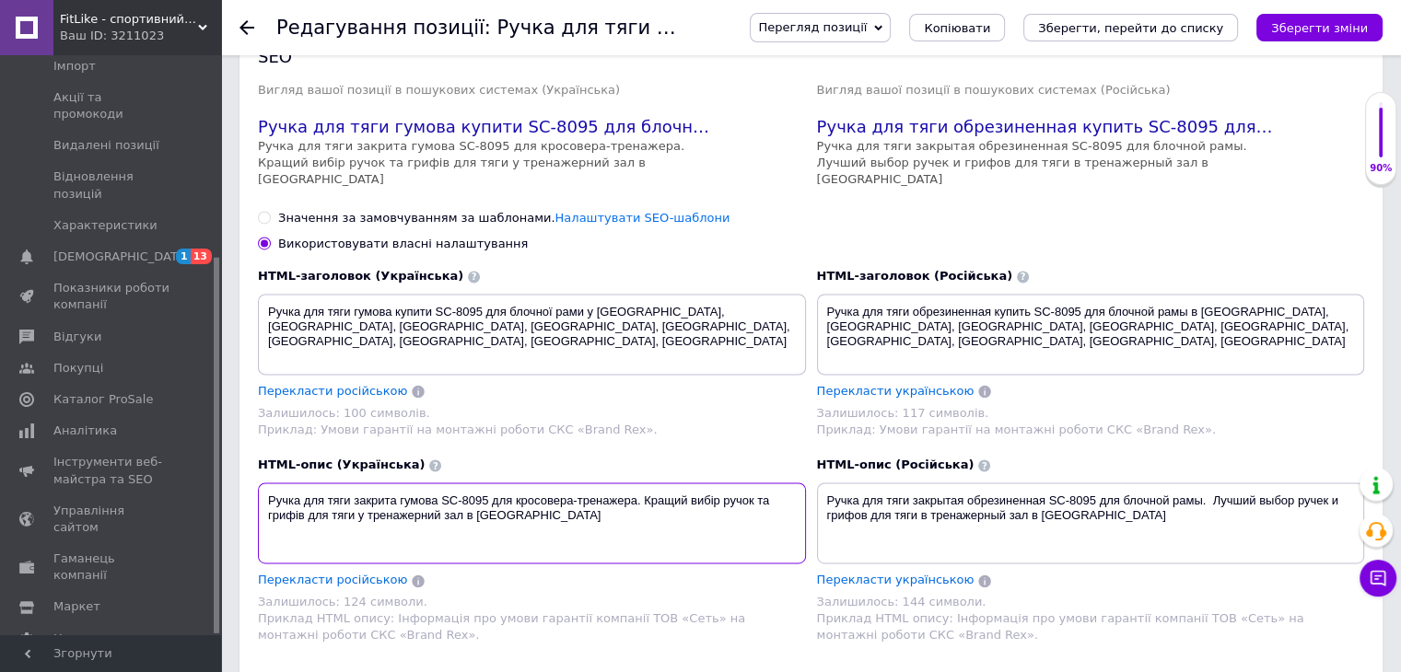
drag, startPoint x: 487, startPoint y: 469, endPoint x: 501, endPoint y: 469, distance: 13.8
click at [486, 483] on textarea "Ручка для тяги закрита гумова SC-8095 для кросовера-тренажера. Кращий вибір руч…" at bounding box center [532, 523] width 548 height 81
click at [485, 483] on textarea "Ручка для тяги закрита гумова SC-8095одинарна для кросовера-тренажера. Кращий в…" at bounding box center [532, 523] width 548 height 81
type textarea "Ручка для тяги закрита гумова SC-8095 одинарна для кросовера-тренажера. Кращий …"
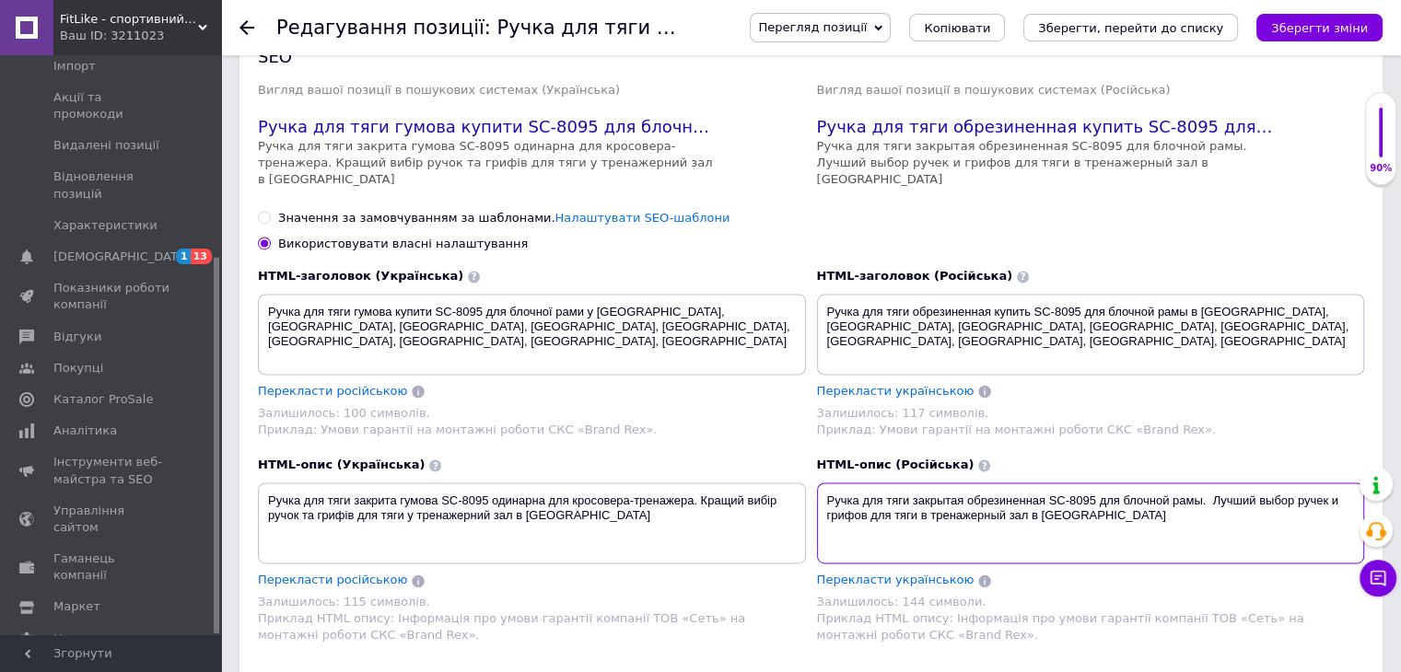
click at [1093, 483] on textarea "Ручка для тяги закрытая обрезиненная SC-8095 для блочной рамы. Лучший выбор руч…" at bounding box center [1091, 523] width 548 height 81
drag, startPoint x: 1270, startPoint y: 468, endPoint x: 1186, endPoint y: 468, distance: 83.8
click at [1186, 483] on textarea "Ручка для тяги закрытая обрезиненная SC-8095 одинарная для блочной рамы. Лучший…" at bounding box center [1091, 523] width 548 height 81
type textarea "Ручка для тяги закрытая обрезиненная SC-8095 одинарная для тренажера-кроссовера…"
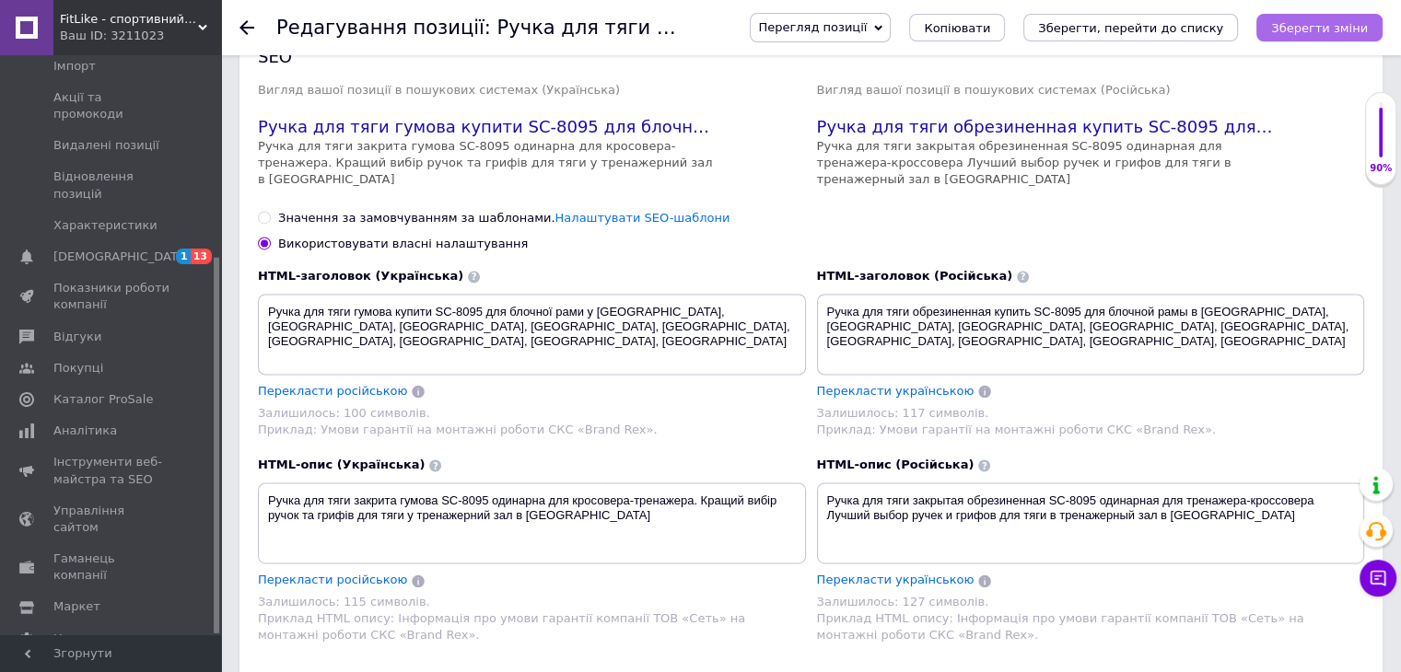
click at [1336, 40] on button "Зберегти зміни" at bounding box center [1319, 28] width 126 height 28
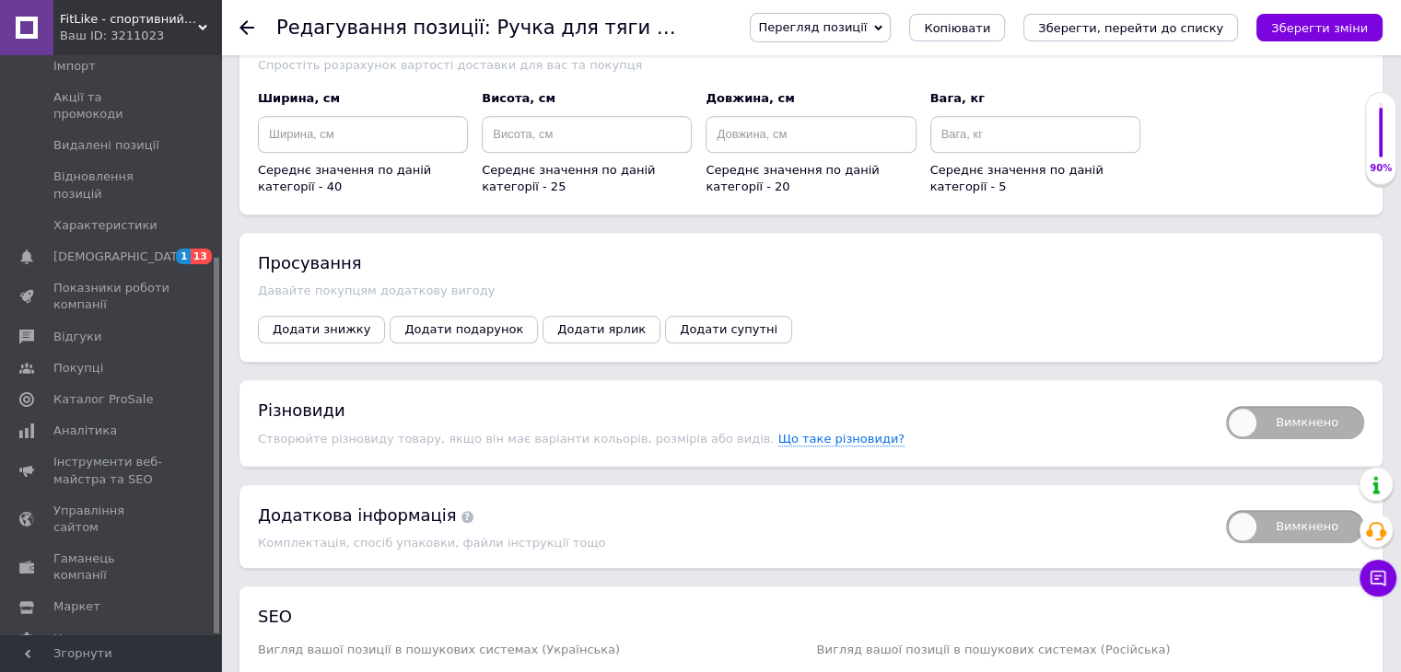
scroll to position [2022, 0]
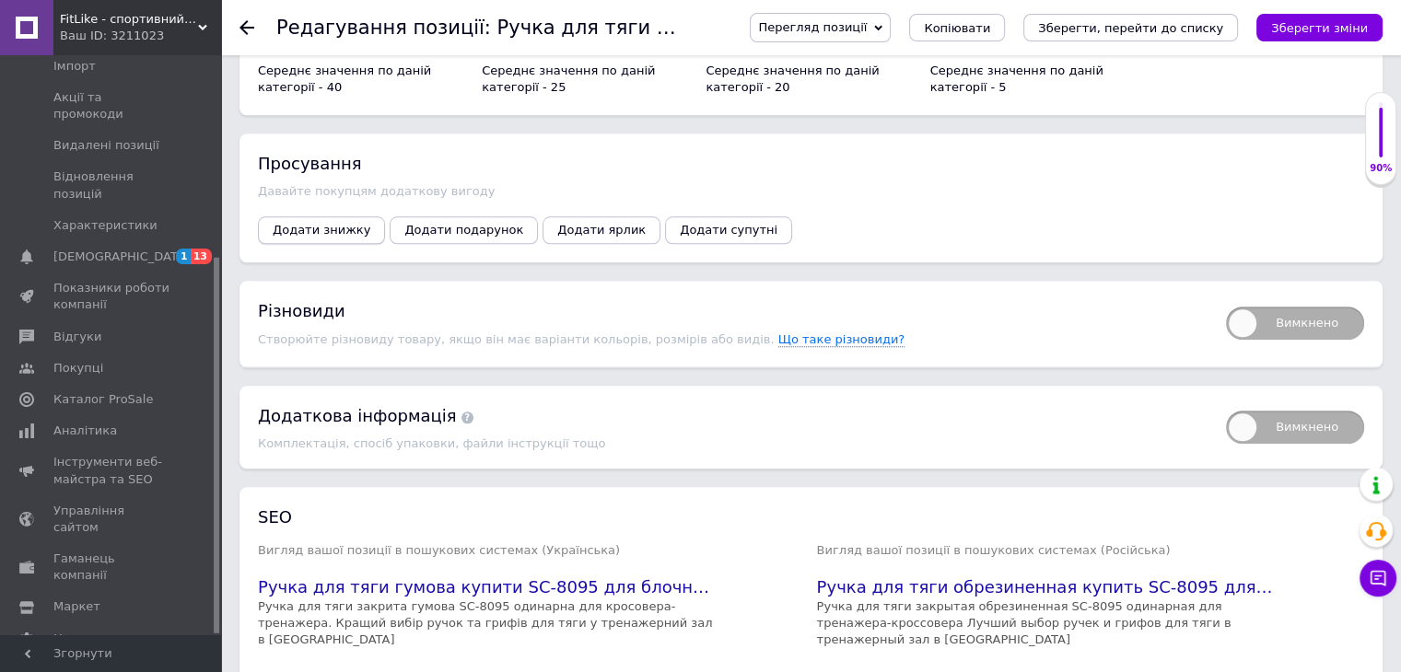
click at [305, 221] on button "Додати знижку" at bounding box center [321, 230] width 127 height 28
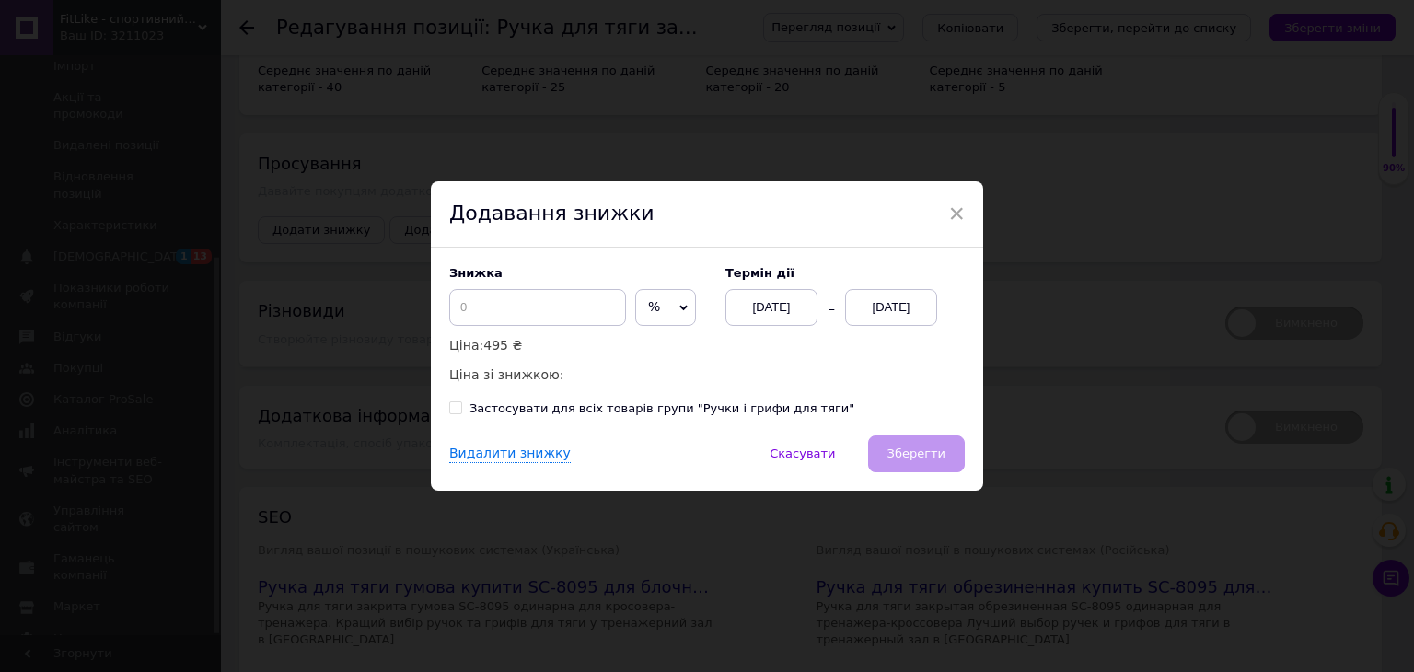
click at [648, 308] on span "%" at bounding box center [654, 306] width 12 height 15
click at [649, 329] on ul "₴" at bounding box center [665, 346] width 61 height 37
click at [637, 321] on span "%" at bounding box center [665, 307] width 61 height 37
click at [645, 356] on li "₴" at bounding box center [665, 346] width 59 height 26
click at [560, 314] on input at bounding box center [537, 307] width 177 height 37
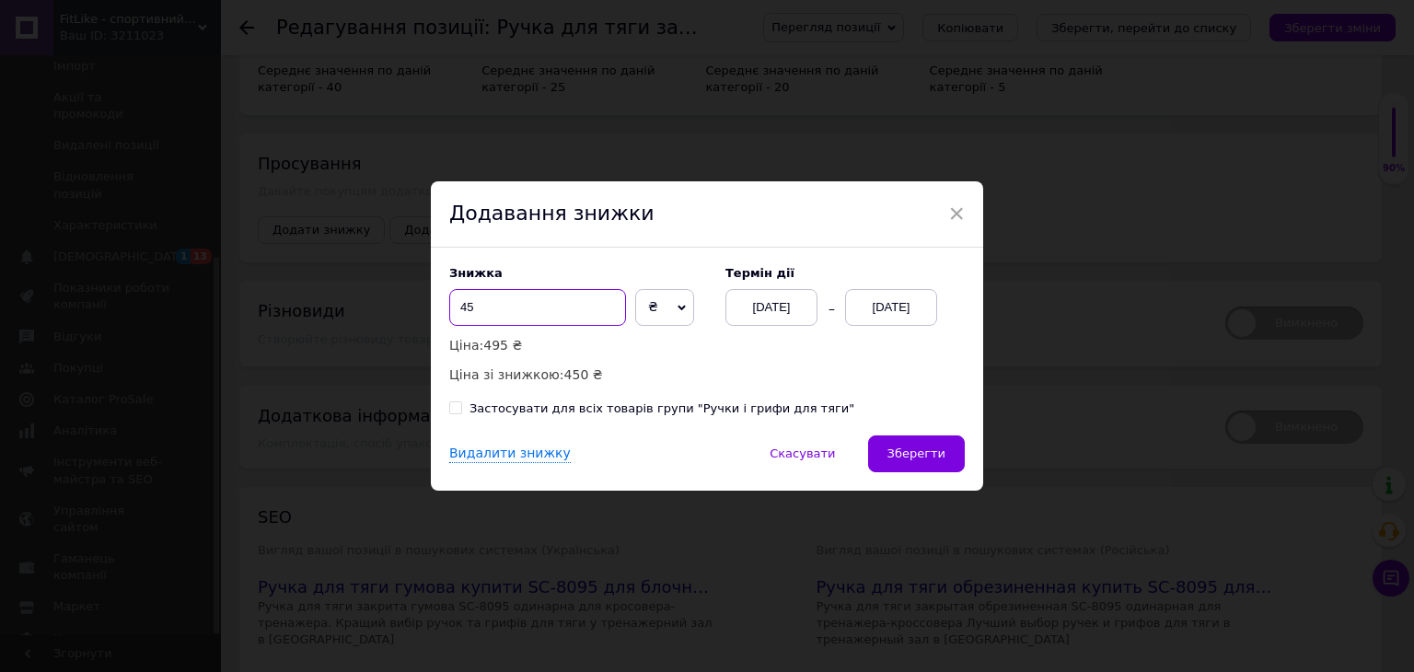
type input "45"
click at [880, 303] on div "[DATE]" at bounding box center [891, 307] width 92 height 37
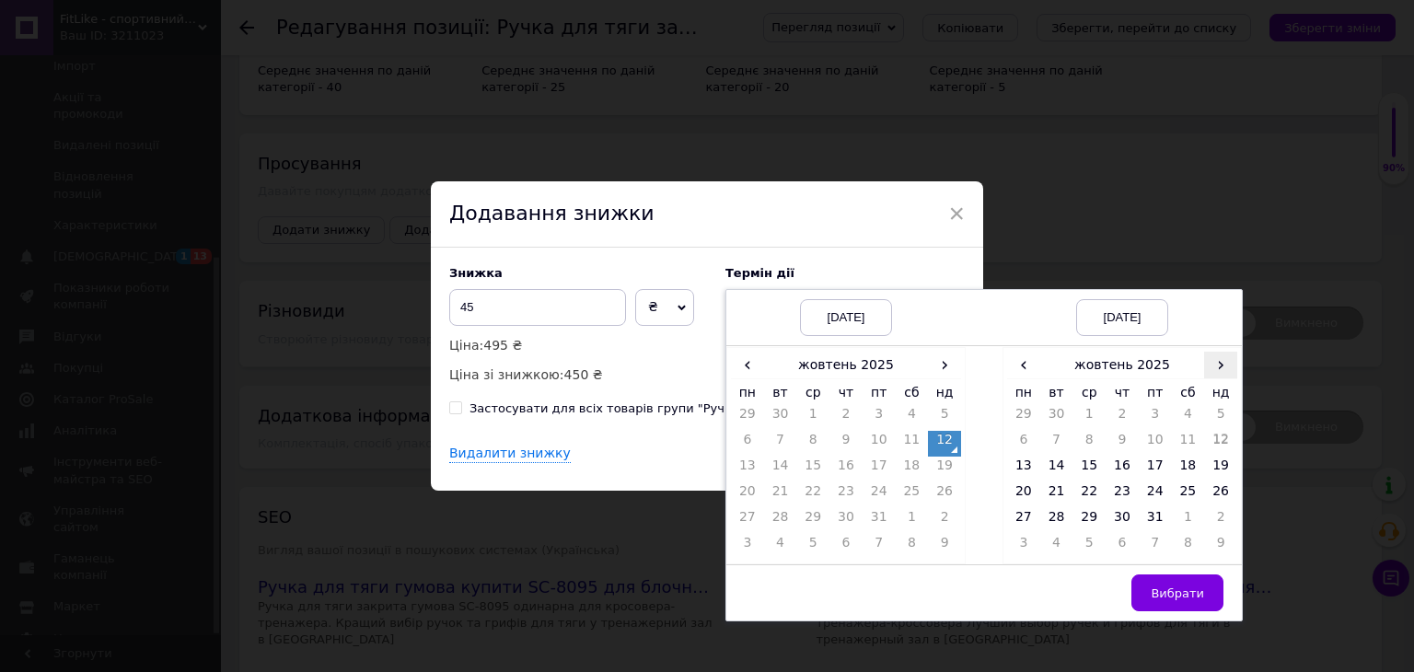
click at [1216, 372] on span "›" at bounding box center [1220, 365] width 33 height 27
click at [1089, 517] on td "26" at bounding box center [1089, 521] width 33 height 26
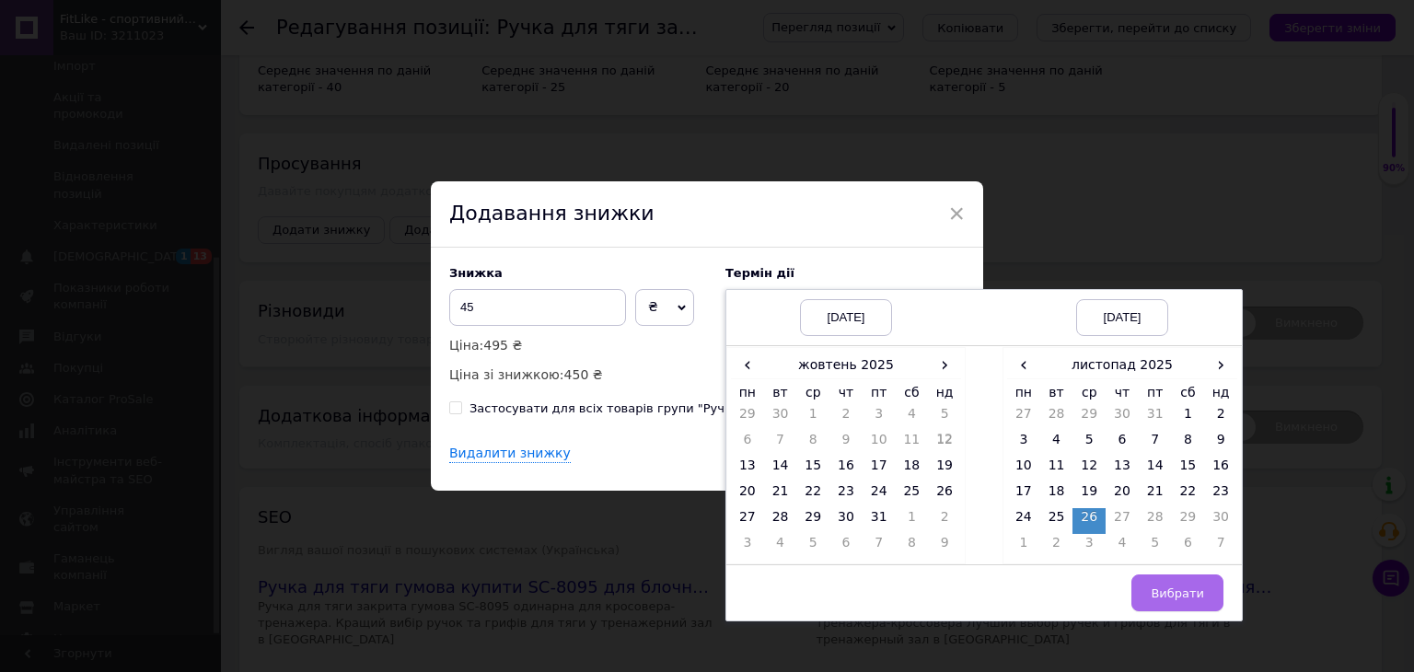
click at [1148, 576] on button "Вибрати" at bounding box center [1178, 593] width 92 height 37
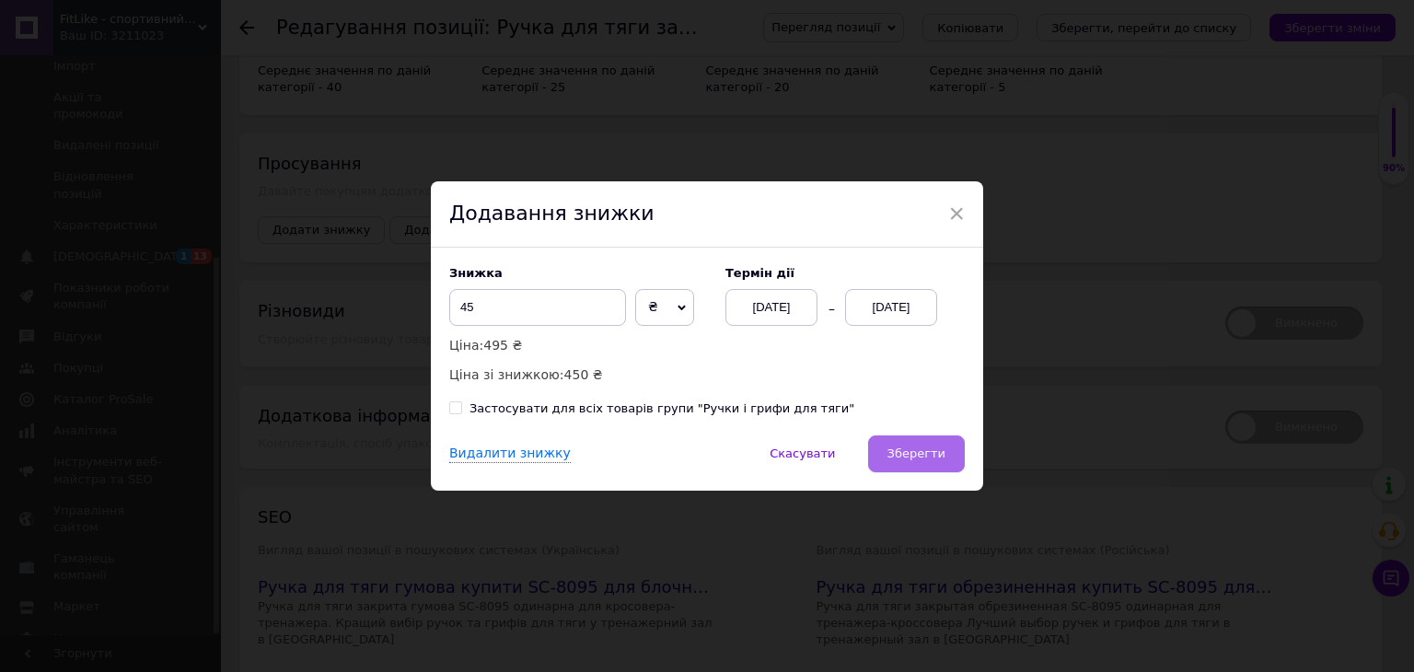
click at [928, 450] on span "Зберегти" at bounding box center [917, 454] width 58 height 14
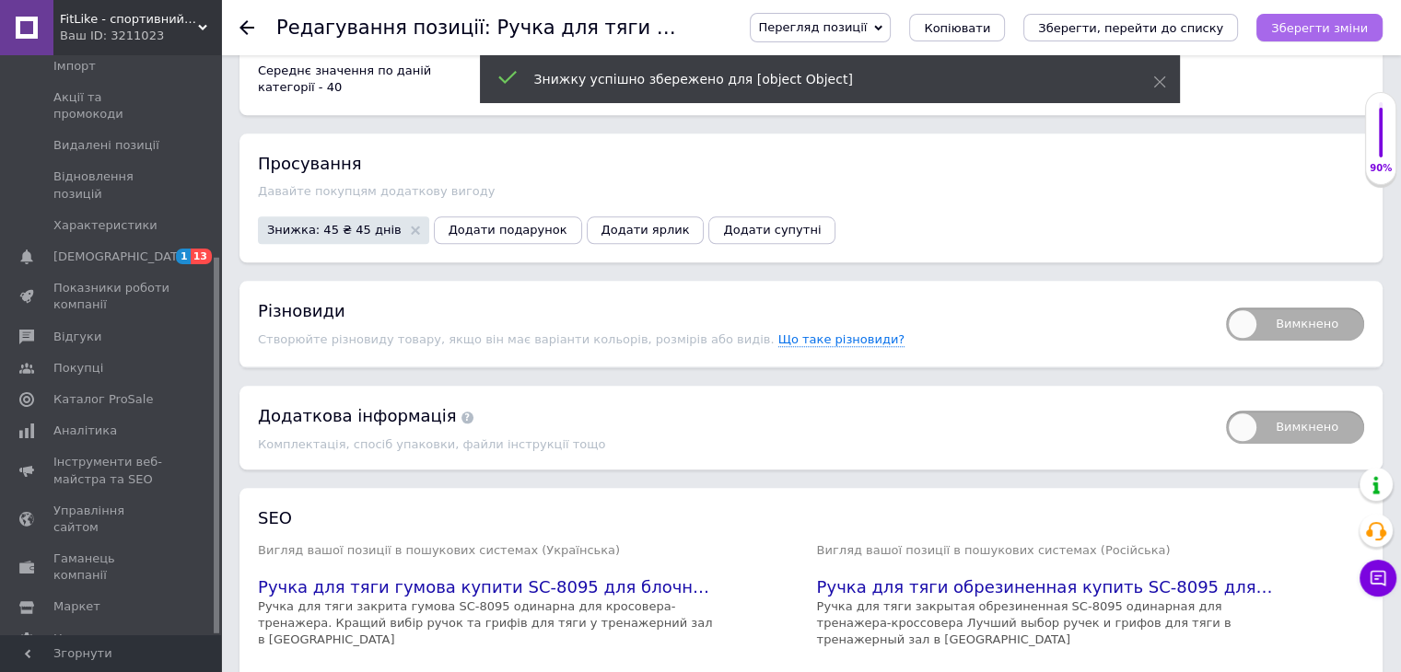
click at [1326, 28] on icon "Зберегти зміни" at bounding box center [1319, 28] width 97 height 14
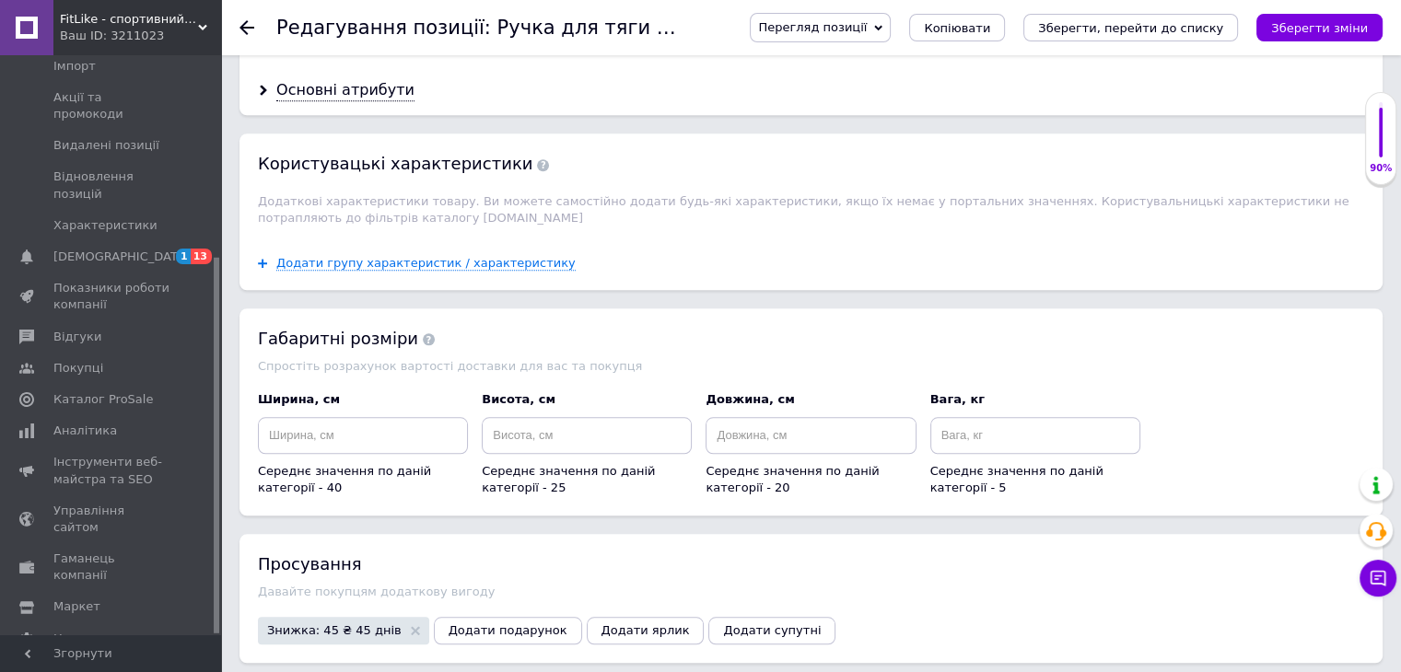
scroll to position [1654, 0]
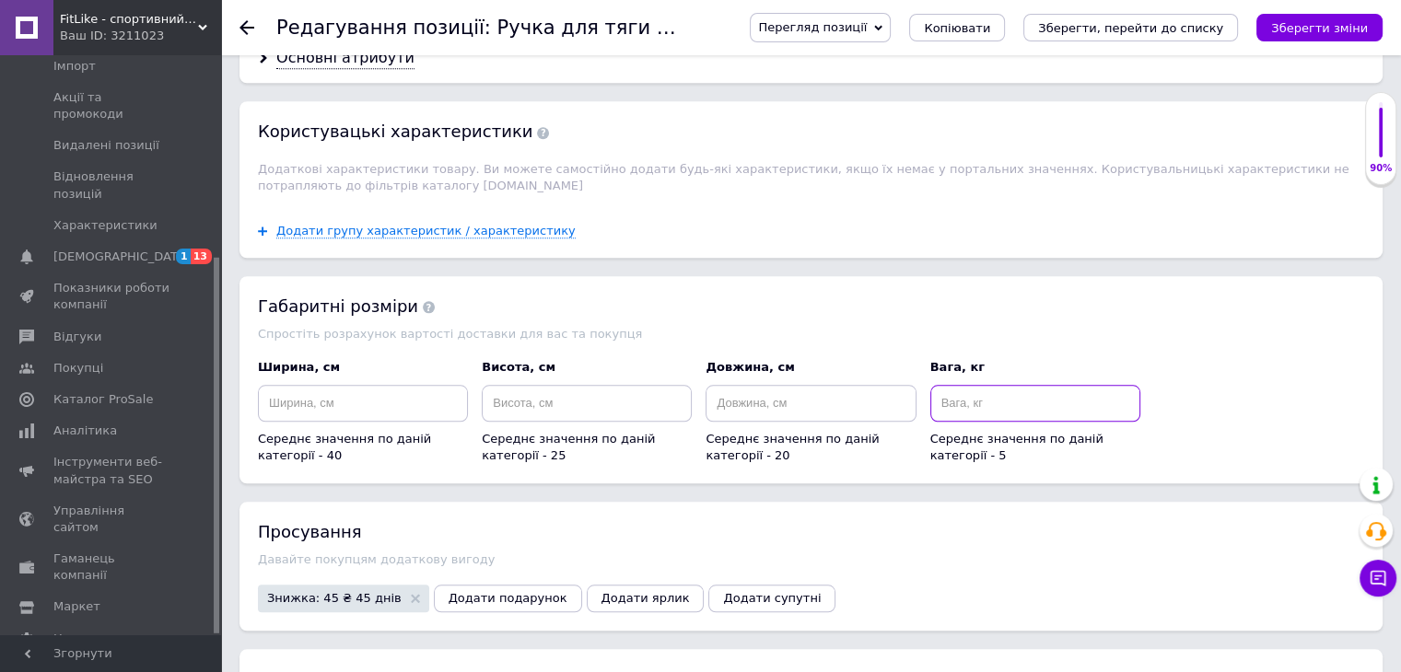
click at [1040, 399] on input at bounding box center [1035, 403] width 210 height 37
type input "1"
click at [889, 385] on input at bounding box center [810, 403] width 210 height 37
type input "15"
click at [509, 385] on input at bounding box center [587, 403] width 210 height 37
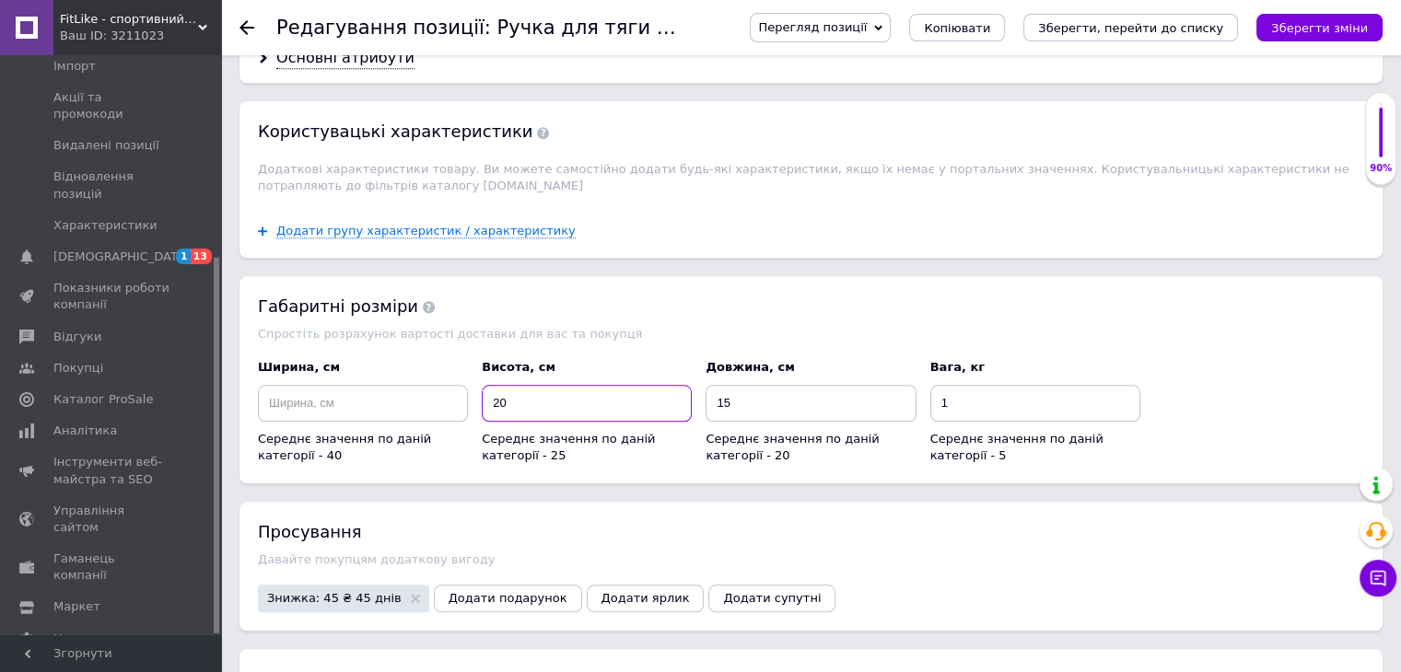
type input "20"
click at [357, 402] on div "Середнє значення по даній категорії - 40" at bounding box center [363, 424] width 210 height 79
drag, startPoint x: 351, startPoint y: 402, endPoint x: 354, endPoint y: 390, distance: 12.3
click at [354, 390] on div "Середнє значення по даній категорії - 40" at bounding box center [363, 424] width 210 height 79
click at [354, 385] on input at bounding box center [363, 403] width 210 height 37
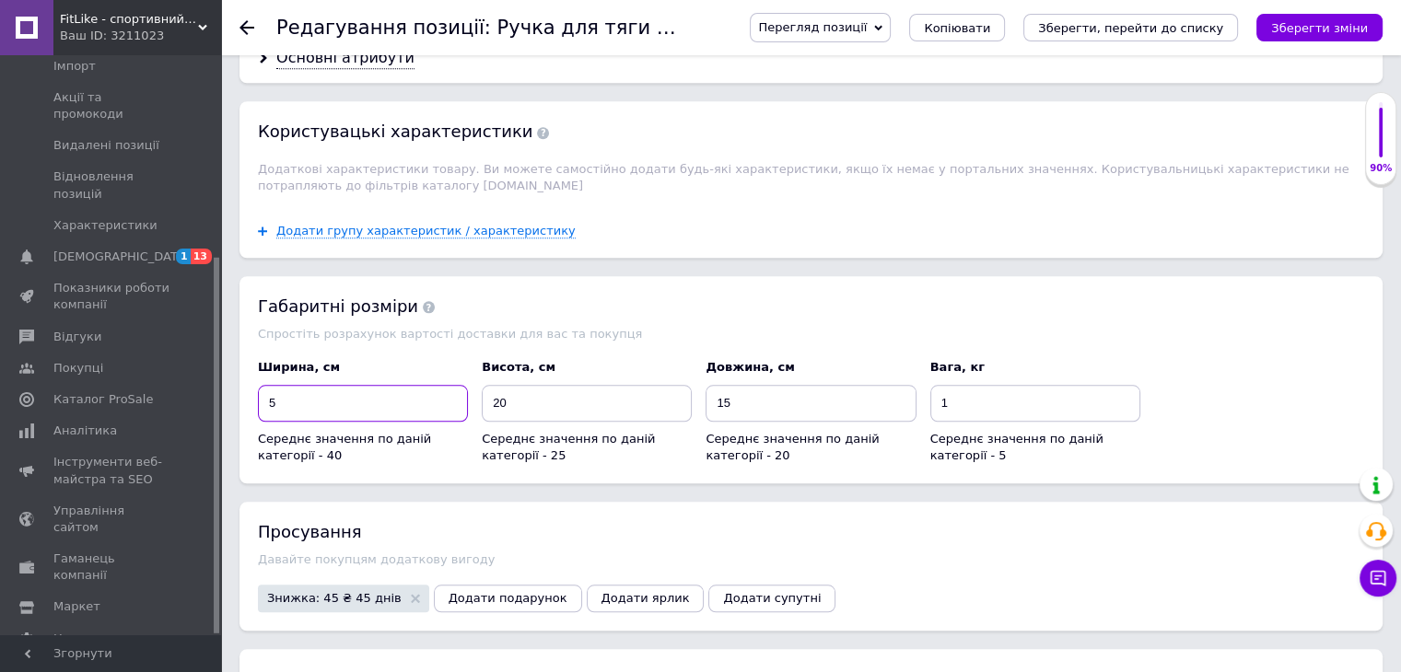
scroll to position [1470, 0]
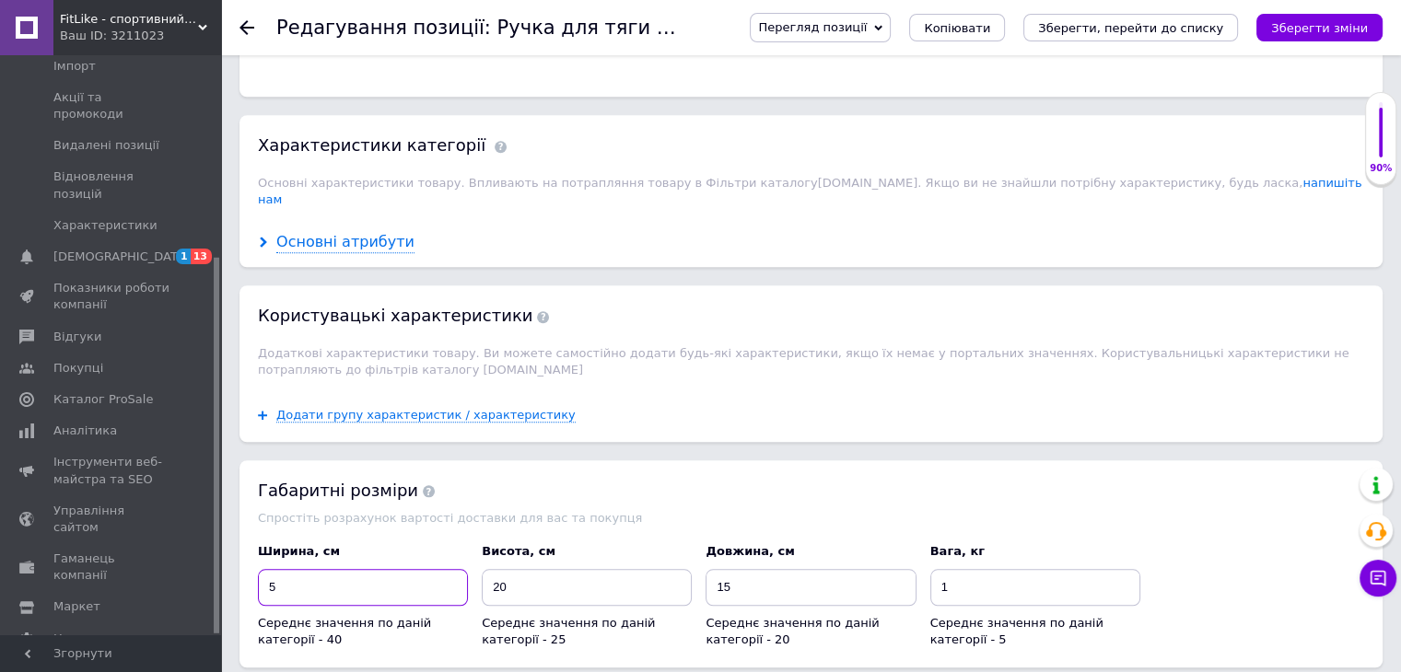
type input "5"
click at [346, 232] on div "Основні атрибути" at bounding box center [345, 242] width 138 height 21
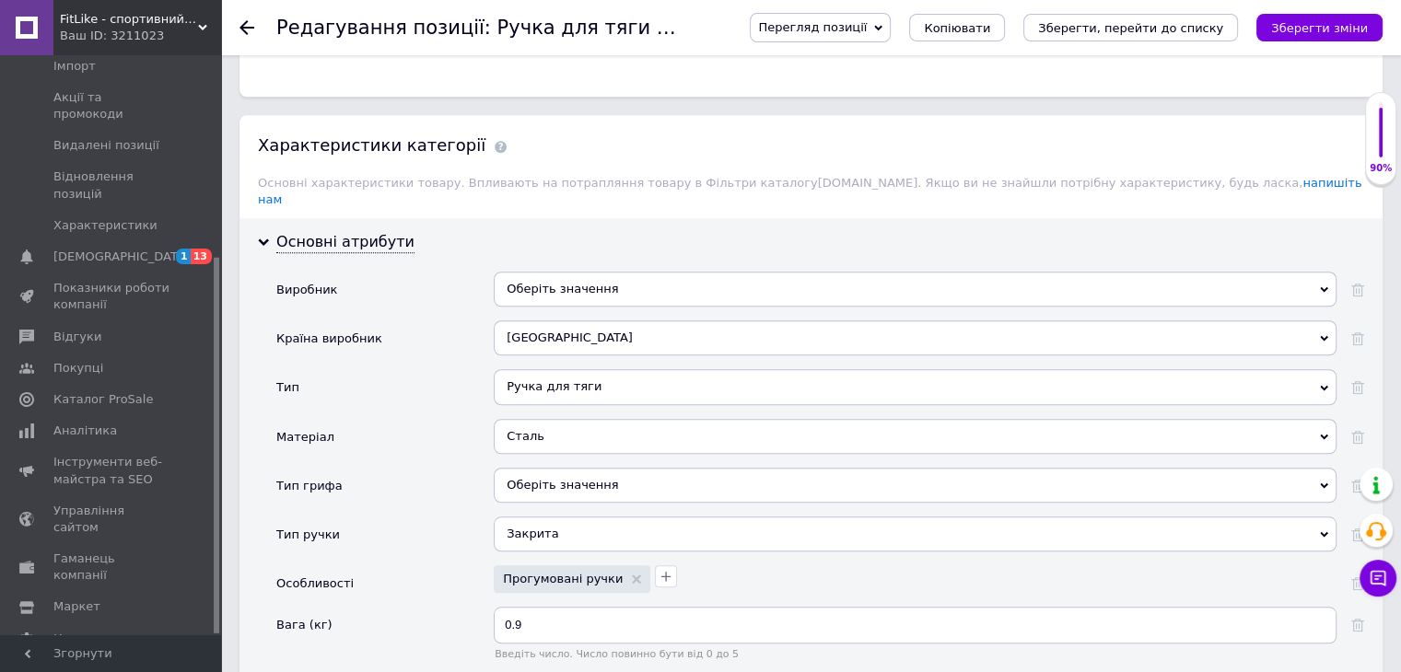
click at [589, 323] on div "[GEOGRAPHIC_DATA]" at bounding box center [915, 337] width 843 height 35
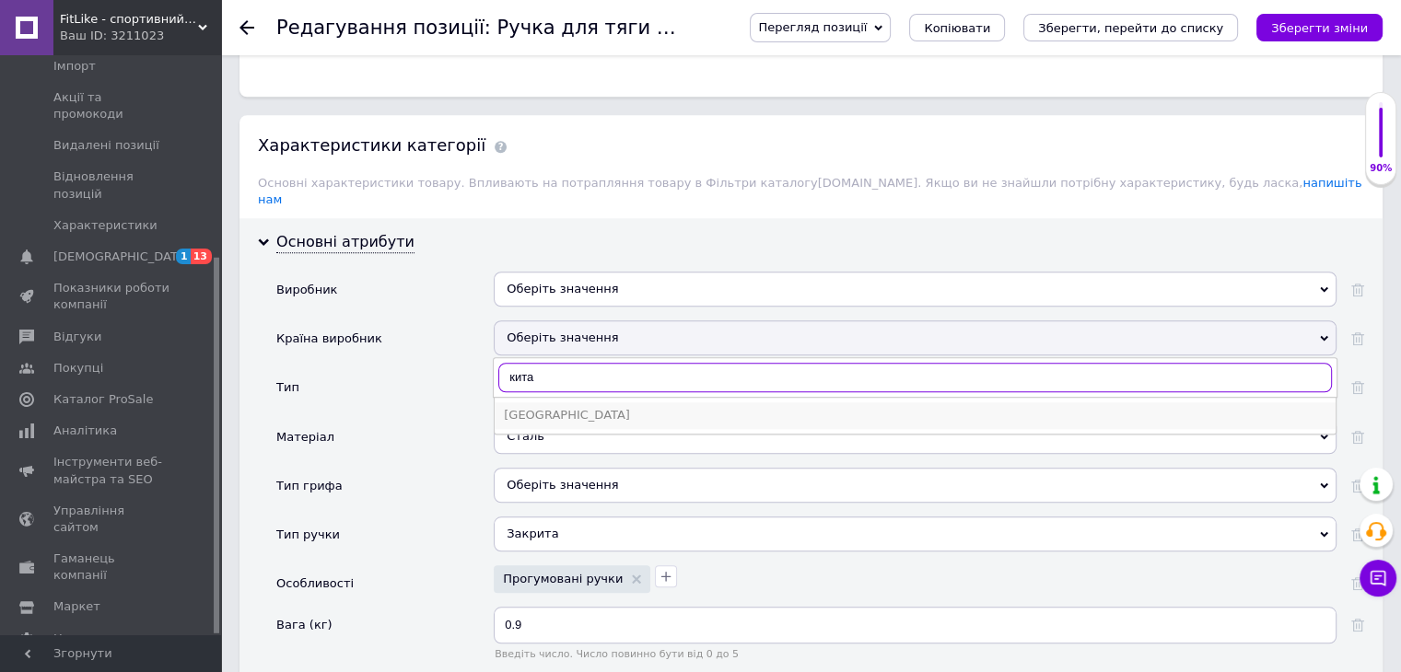
type input "кита"
click at [547, 407] on div "[GEOGRAPHIC_DATA]" at bounding box center [915, 415] width 822 height 17
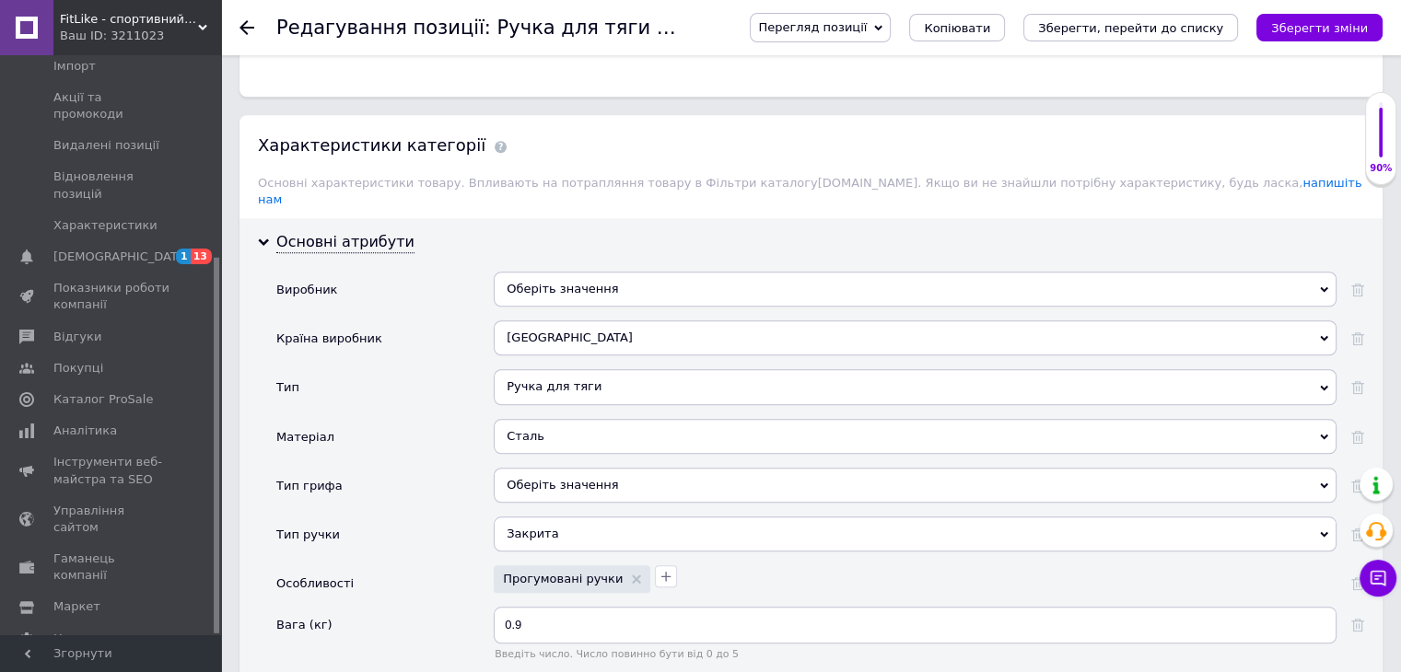
click at [574, 468] on div "Оберіть значення" at bounding box center [915, 485] width 843 height 35
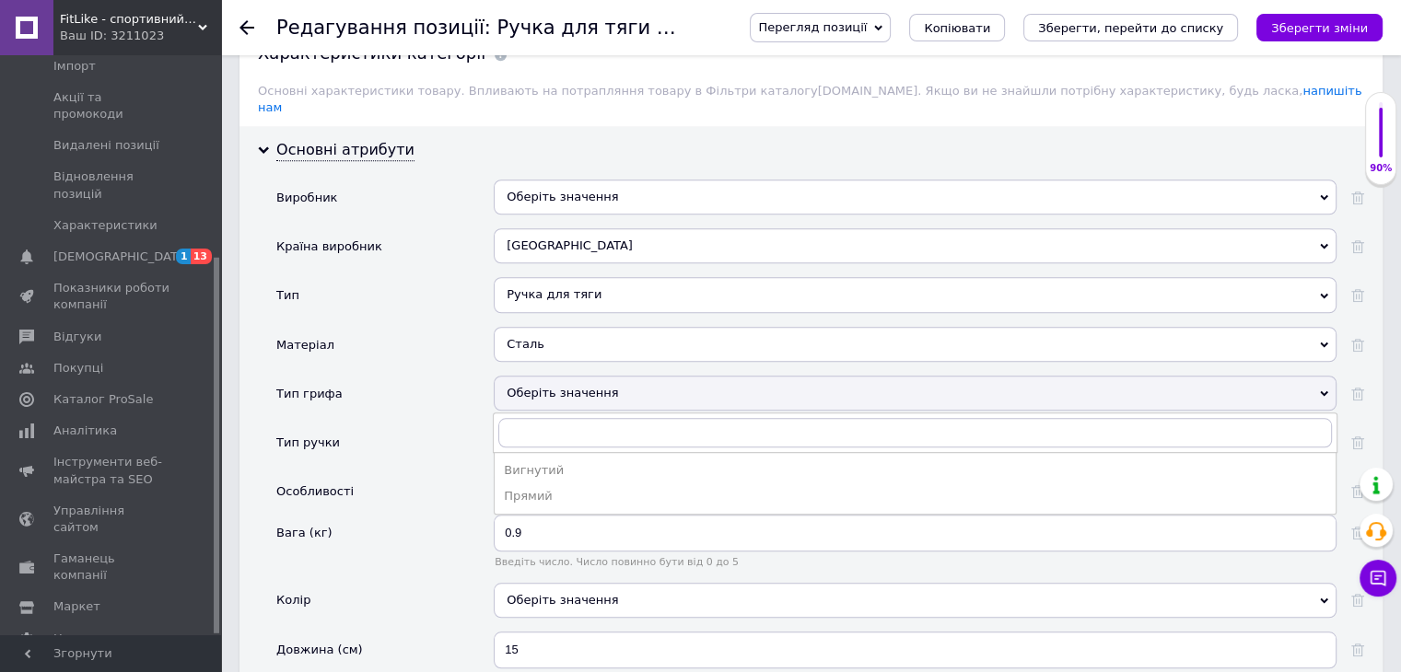
click at [450, 425] on div "Тип ручки" at bounding box center [384, 449] width 217 height 49
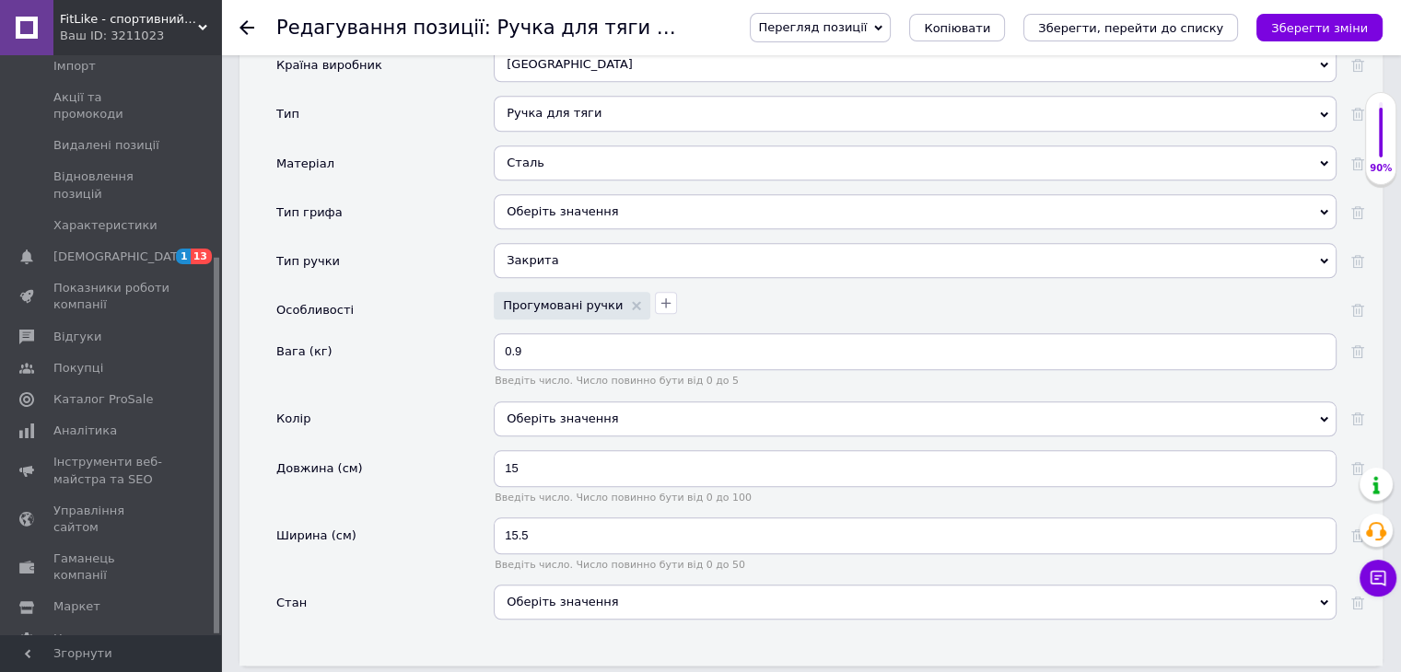
scroll to position [1746, 0]
click at [522, 399] on div "Оберіть значення" at bounding box center [915, 416] width 843 height 35
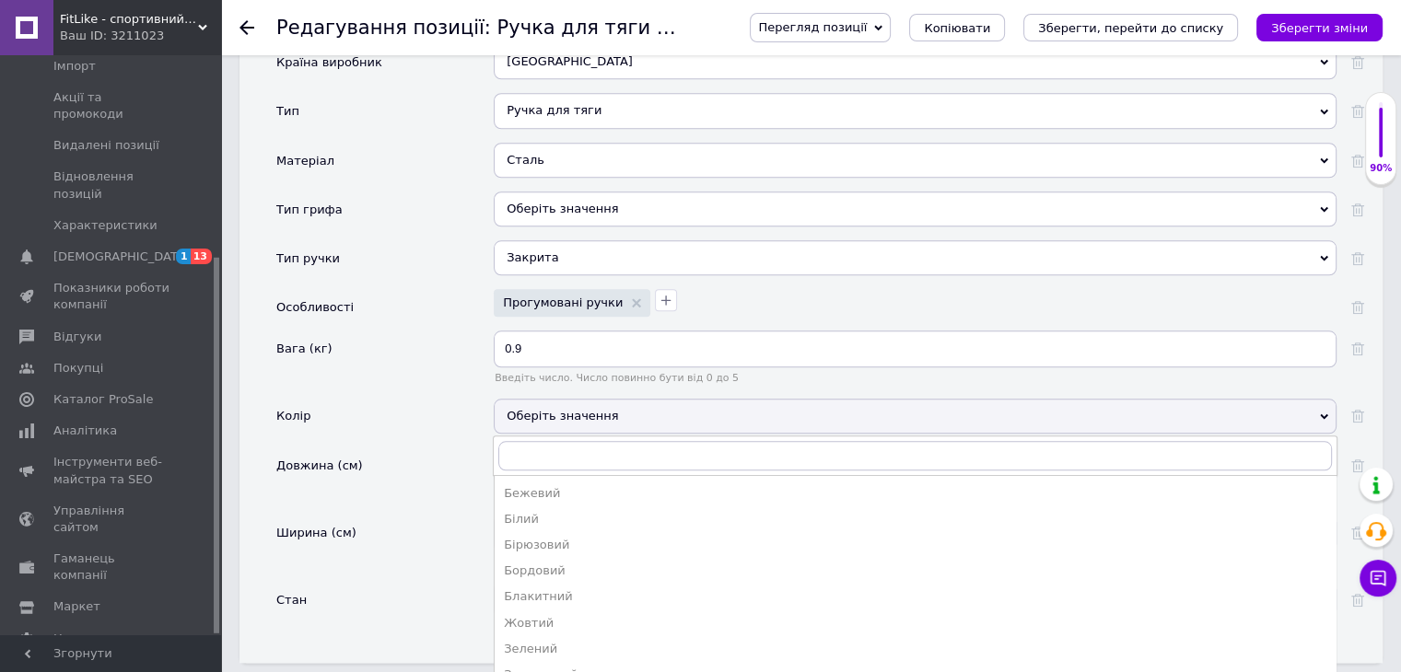
click at [459, 399] on div "Колір" at bounding box center [384, 423] width 217 height 49
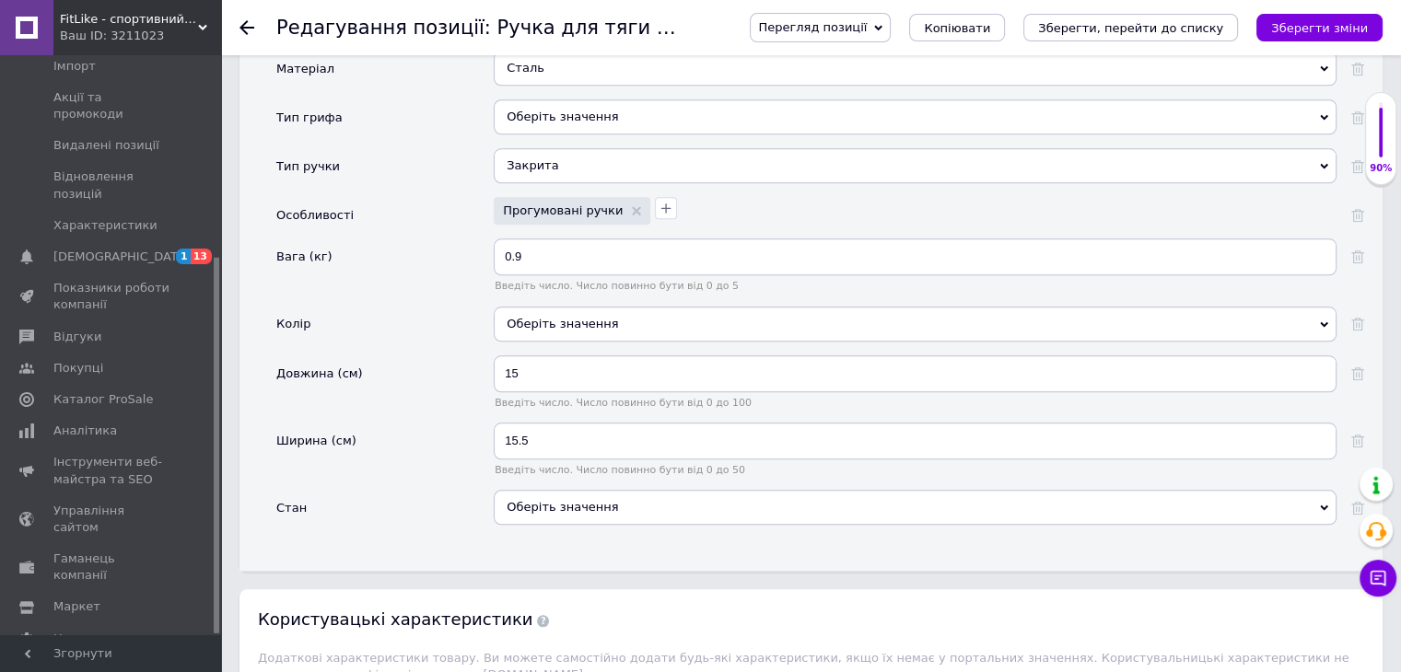
scroll to position [1930, 0]
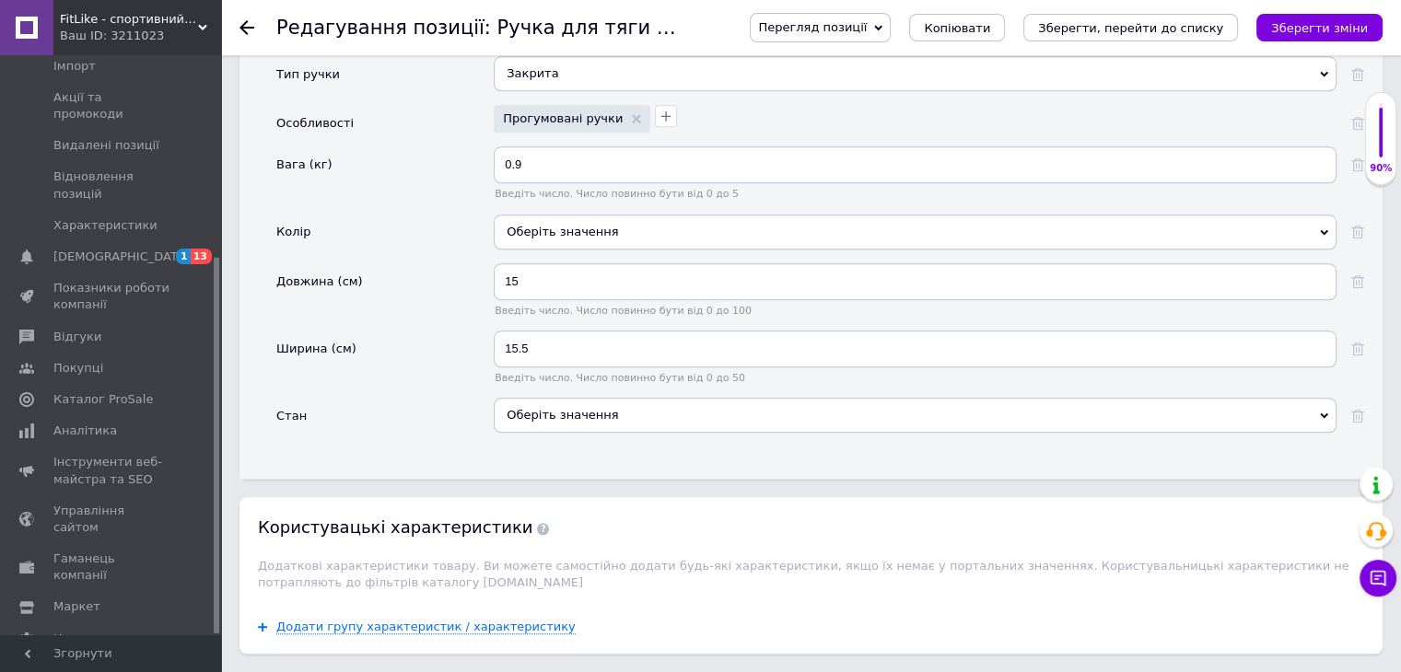
drag, startPoint x: 525, startPoint y: 384, endPoint x: 542, endPoint y: 429, distance: 48.4
click at [527, 398] on div "Оберіть значення" at bounding box center [915, 415] width 843 height 35
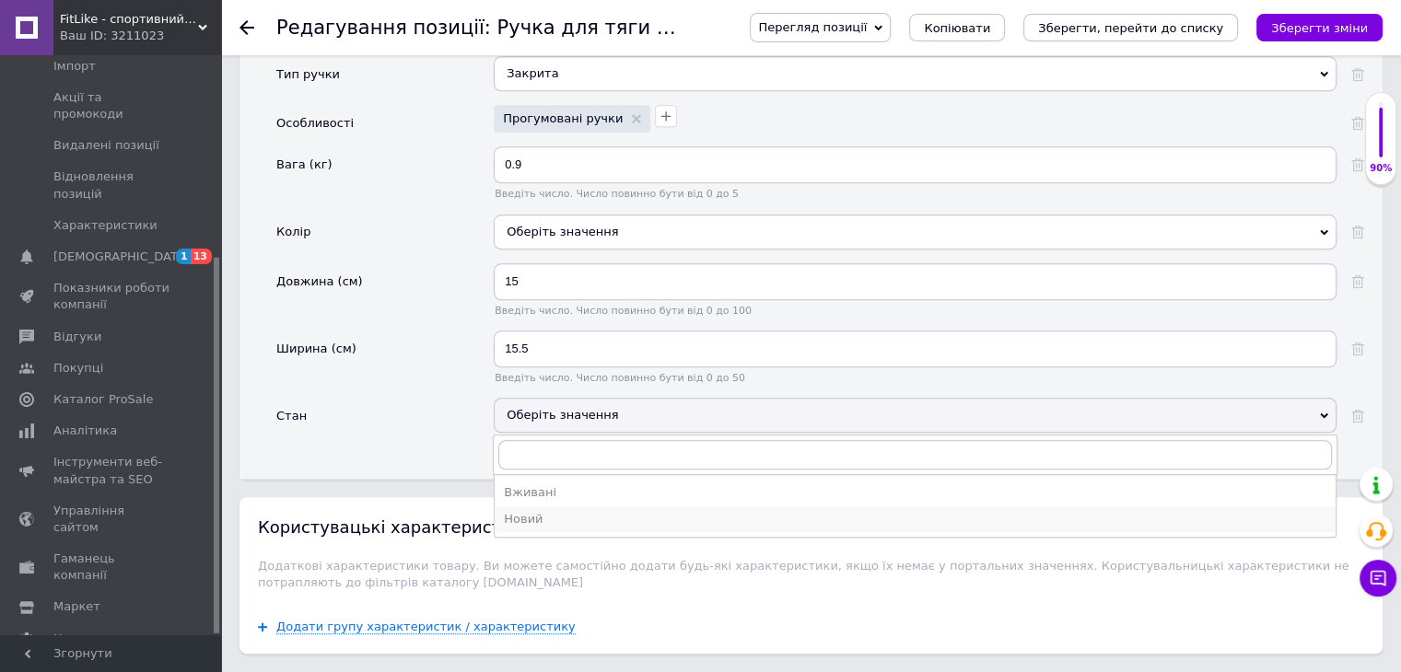
click at [540, 511] on div "Новий" at bounding box center [915, 519] width 822 height 17
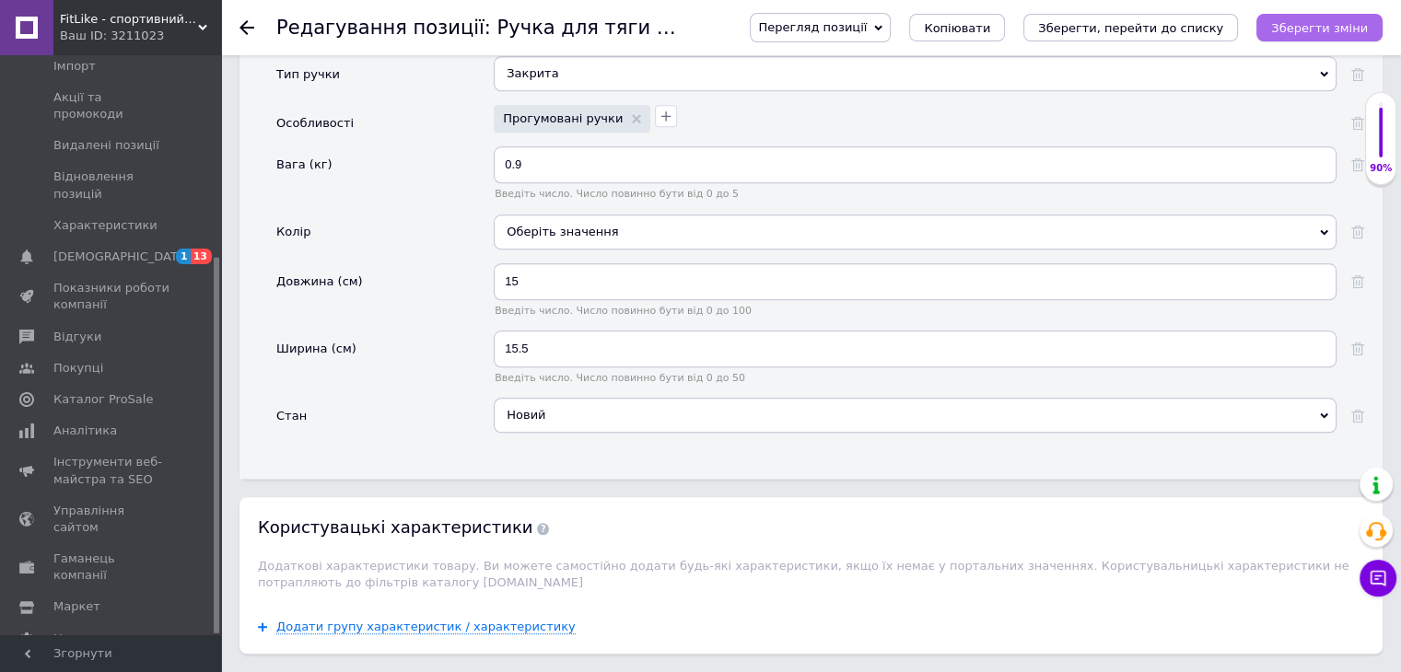
click at [1353, 29] on icon "Зберегти зміни" at bounding box center [1319, 28] width 97 height 14
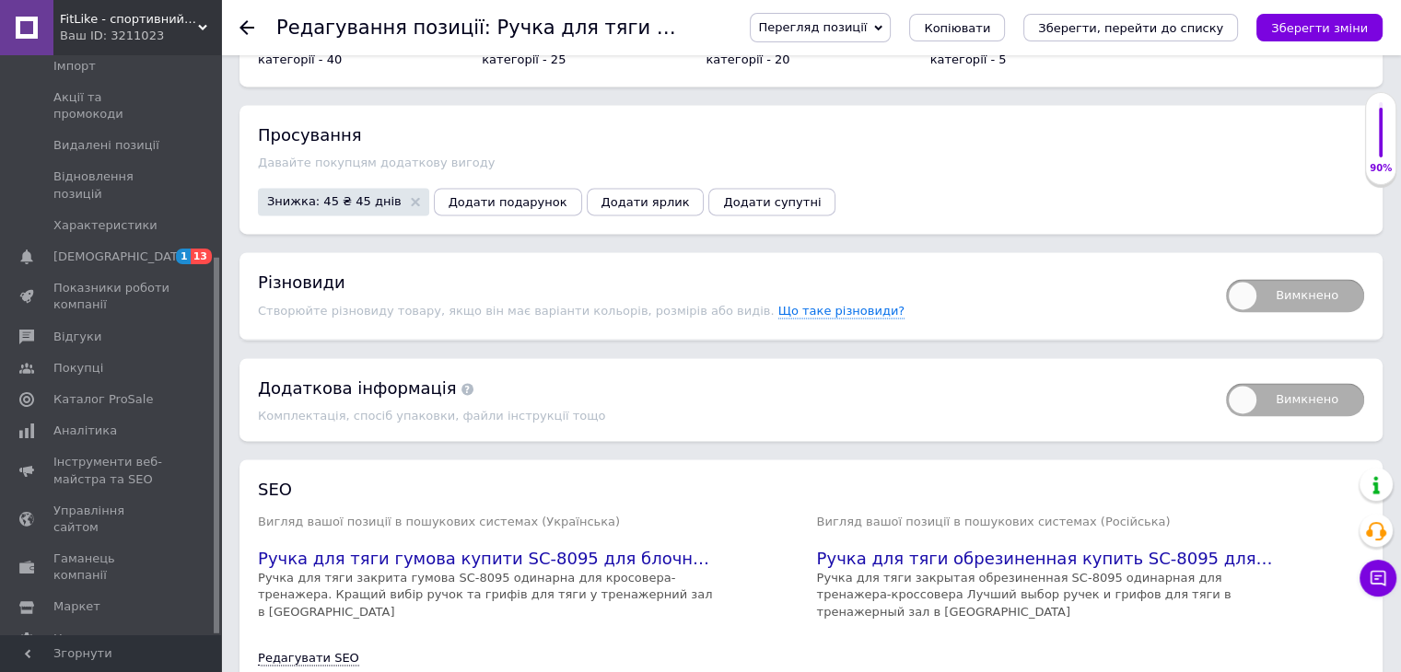
scroll to position [2692, 0]
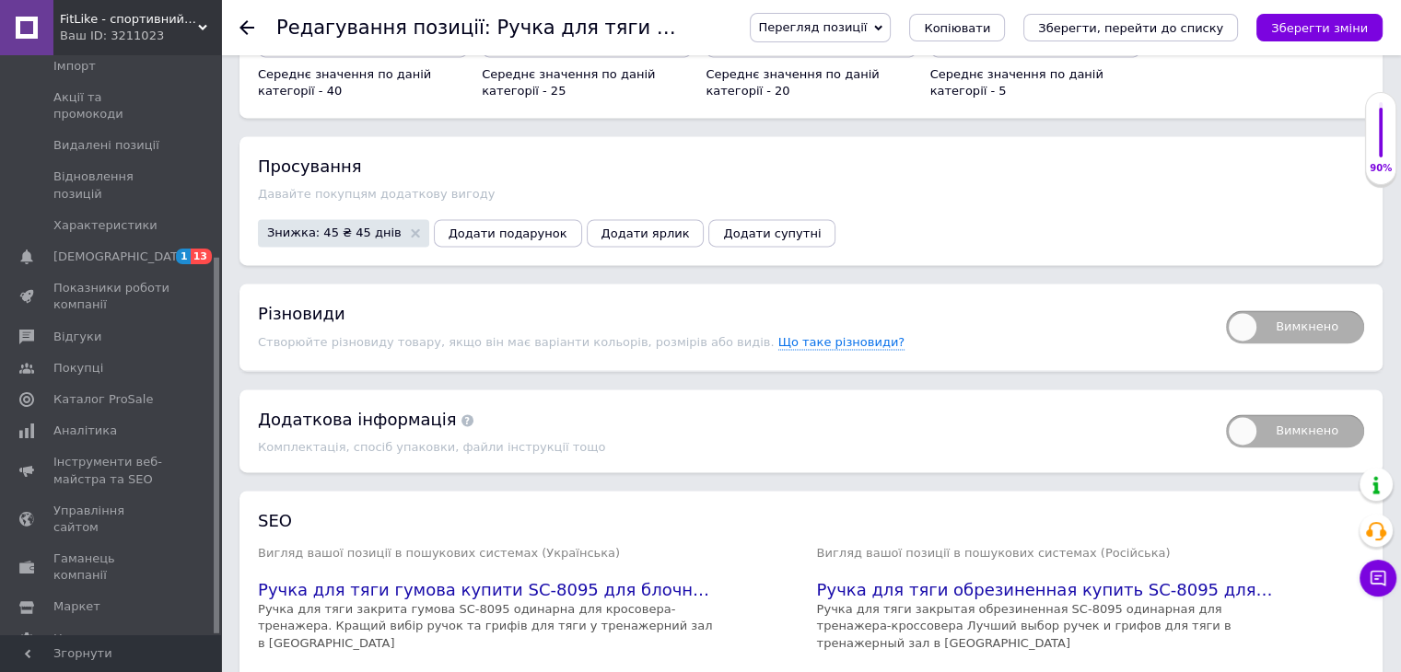
click at [245, 32] on use at bounding box center [246, 27] width 15 height 15
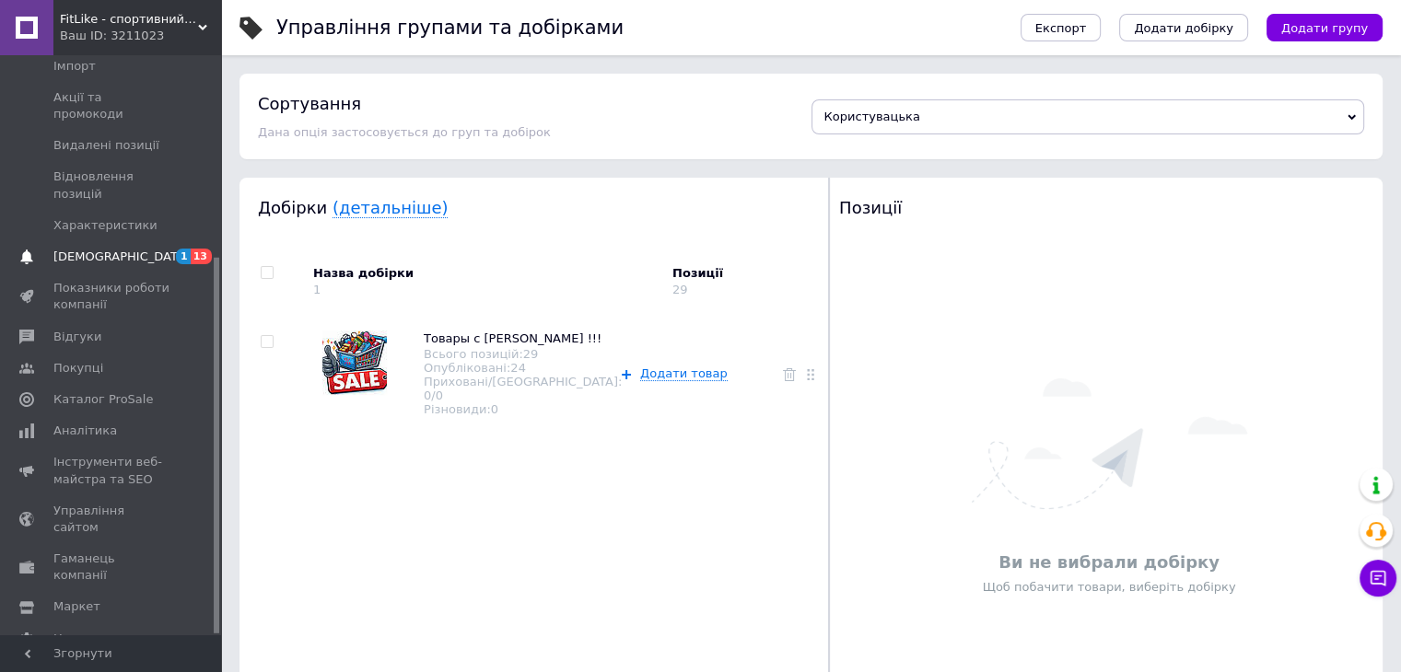
click at [35, 249] on span at bounding box center [26, 257] width 53 height 17
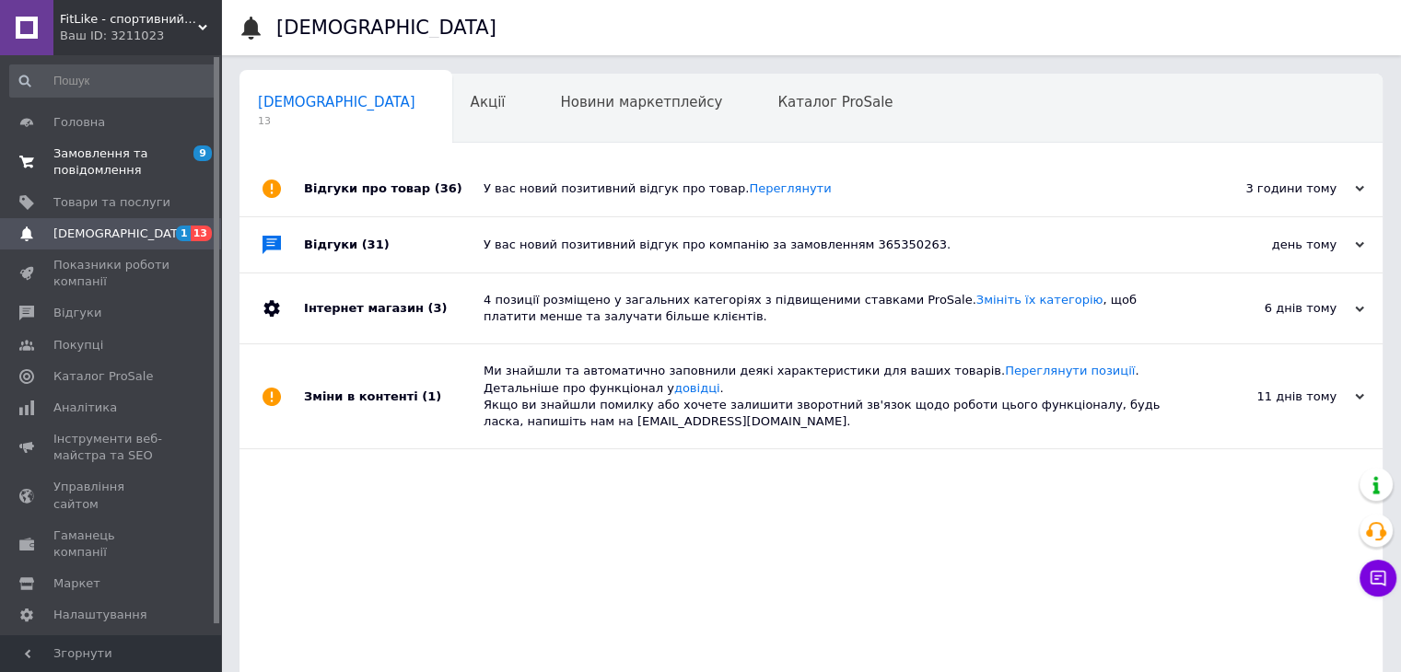
click at [105, 156] on span "Замовлення та повідомлення" at bounding box center [111, 161] width 117 height 33
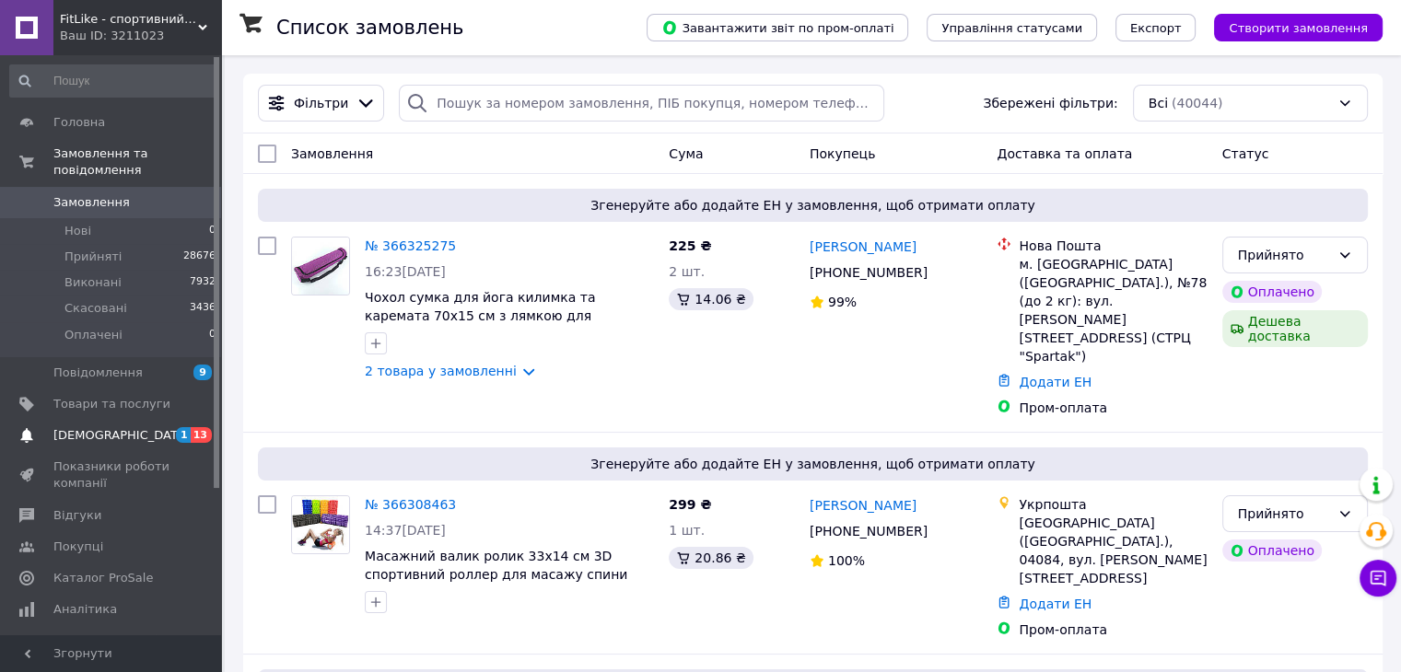
click at [74, 427] on span "[DEMOGRAPHIC_DATA]" at bounding box center [121, 435] width 136 height 17
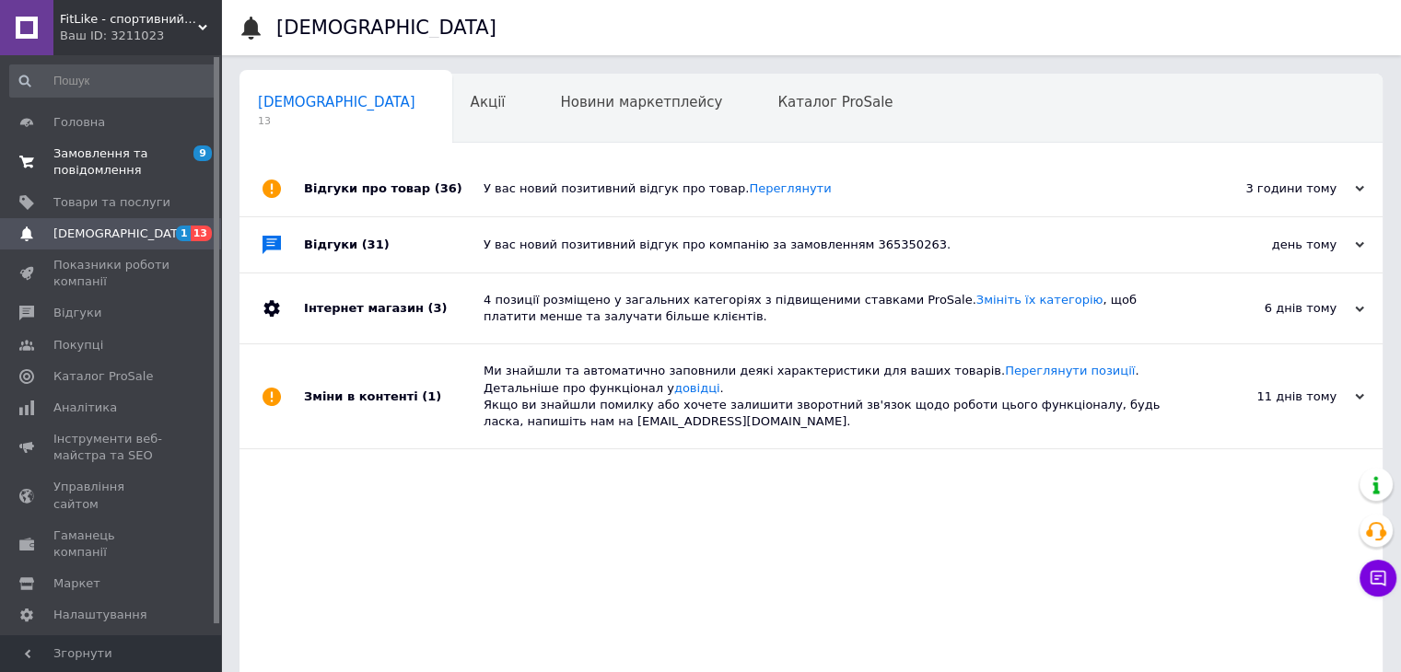
click at [162, 143] on link "Замовлення та повідомлення 9 0" at bounding box center [113, 162] width 227 height 48
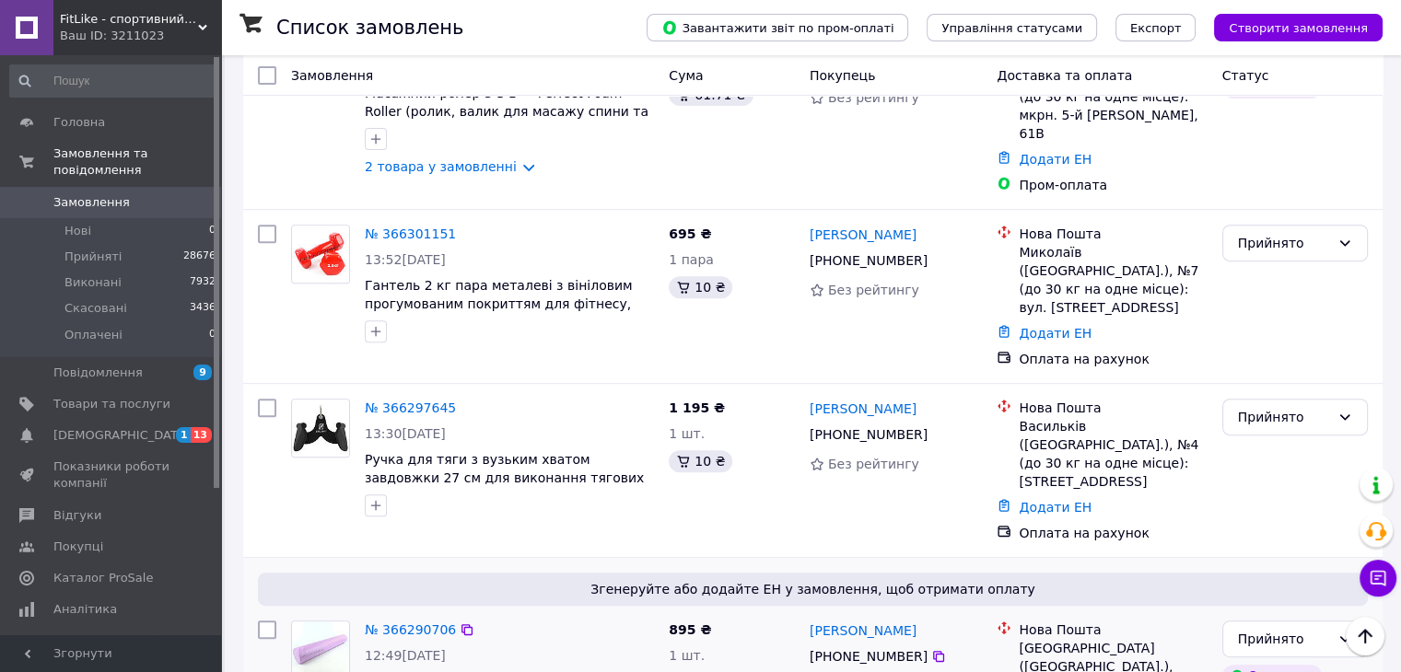
scroll to position [829, 0]
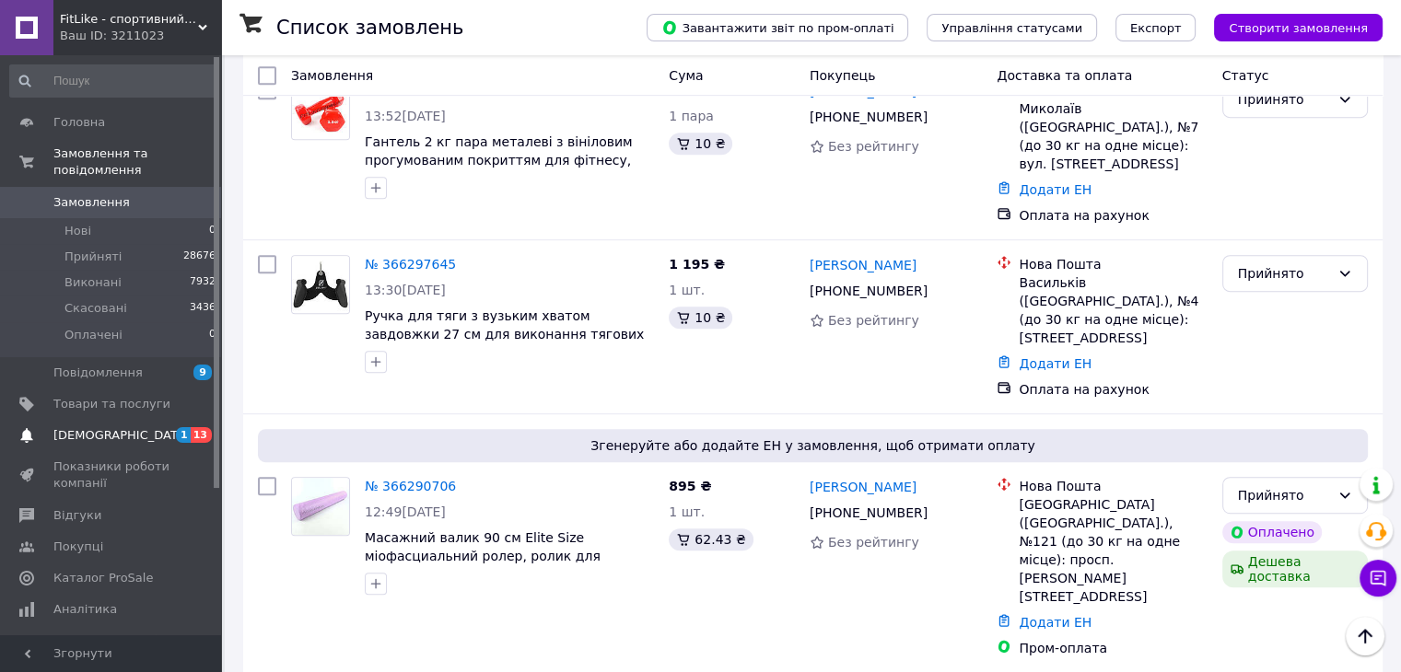
click at [135, 427] on span "[DEMOGRAPHIC_DATA]" at bounding box center [111, 435] width 117 height 17
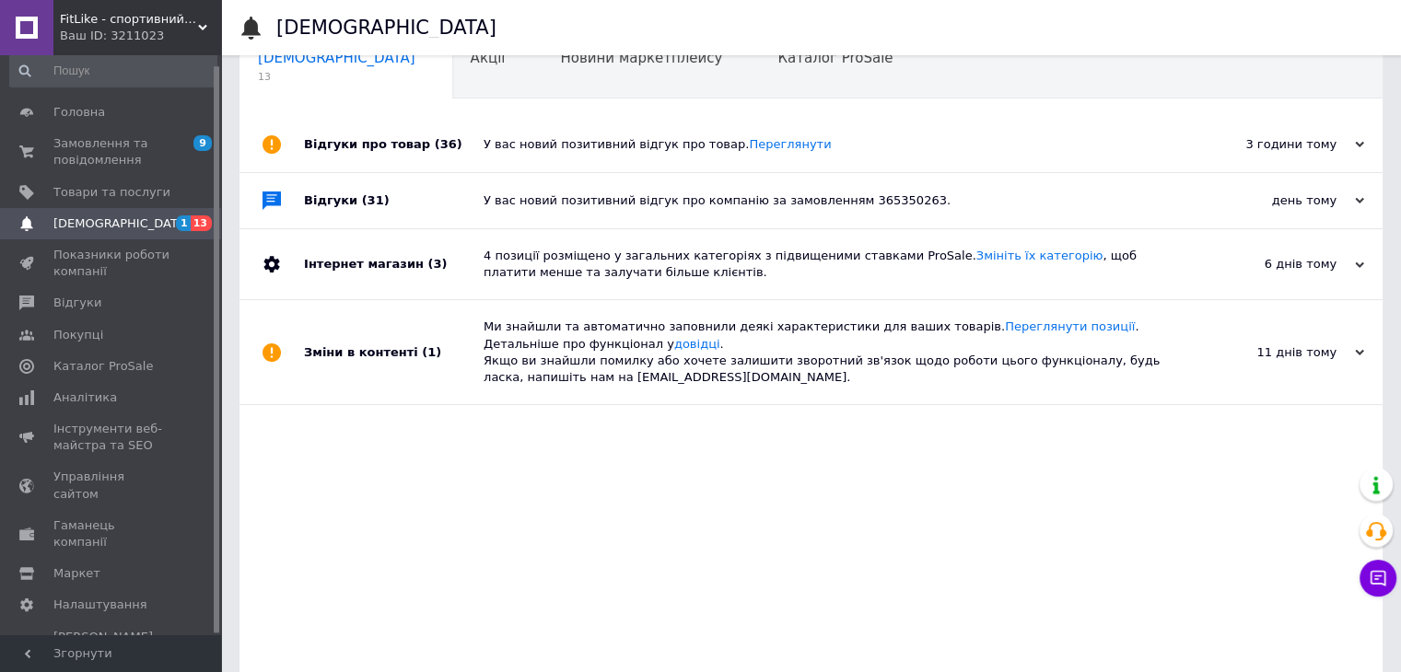
scroll to position [69, 0]
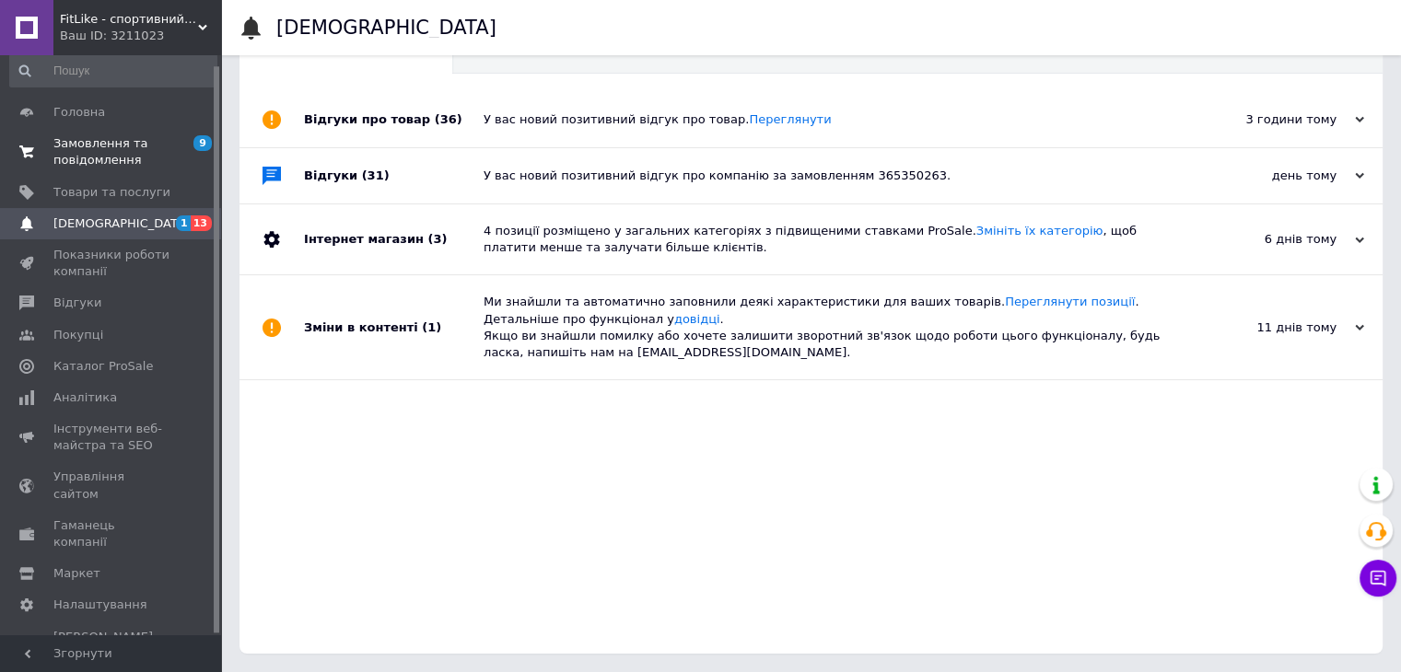
click at [163, 148] on span "Замовлення та повідомлення" at bounding box center [111, 151] width 117 height 33
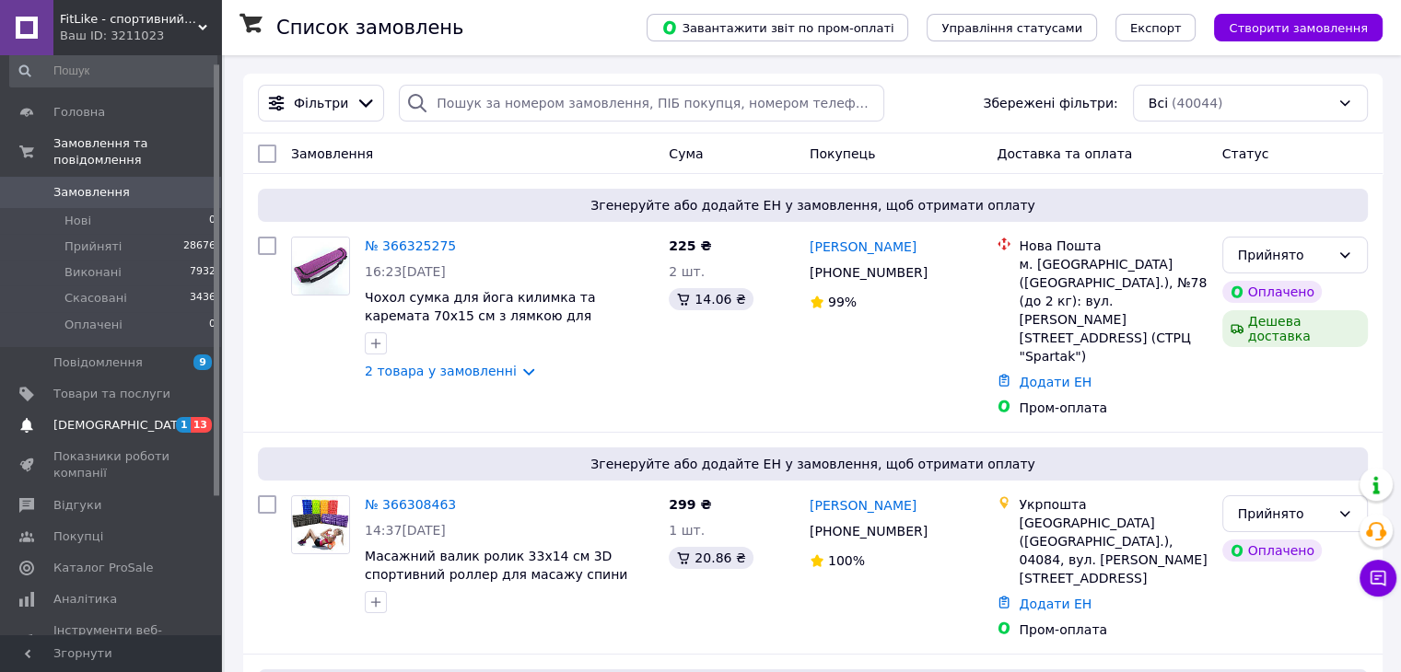
click at [159, 417] on span "[DEMOGRAPHIC_DATA]" at bounding box center [111, 425] width 117 height 17
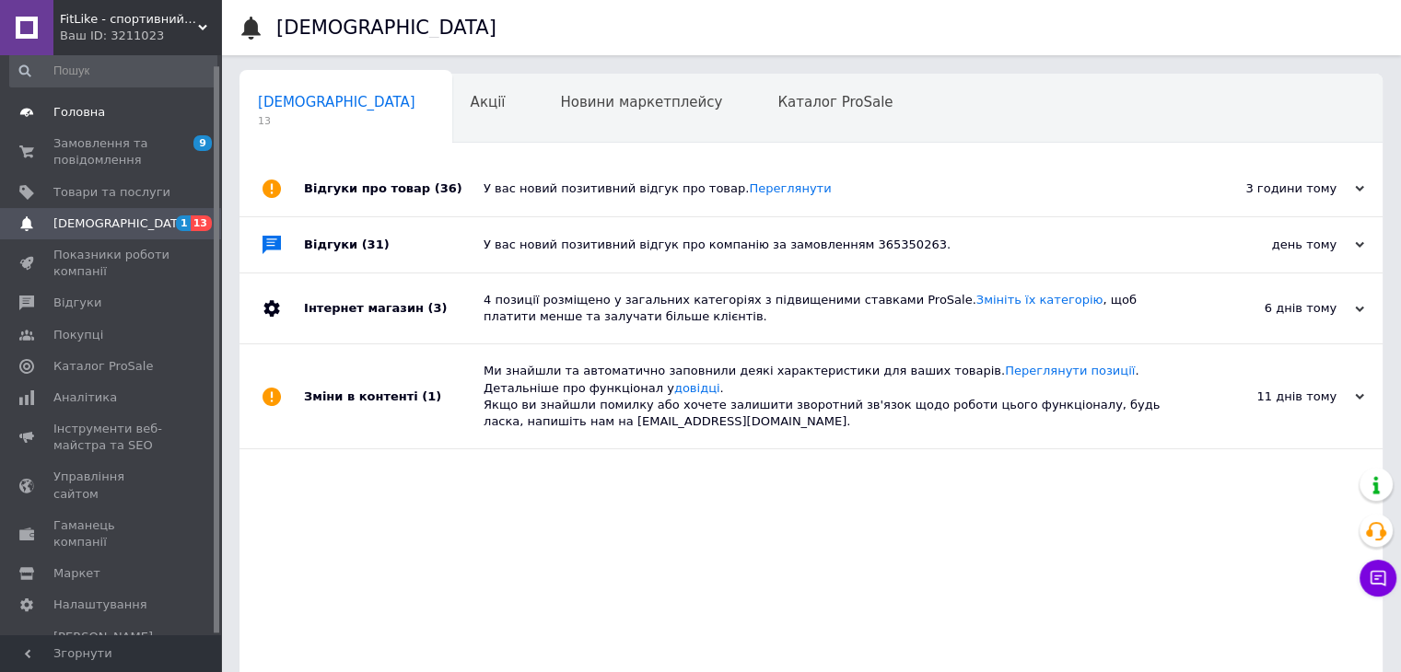
click at [162, 126] on link "Головна" at bounding box center [113, 112] width 227 height 31
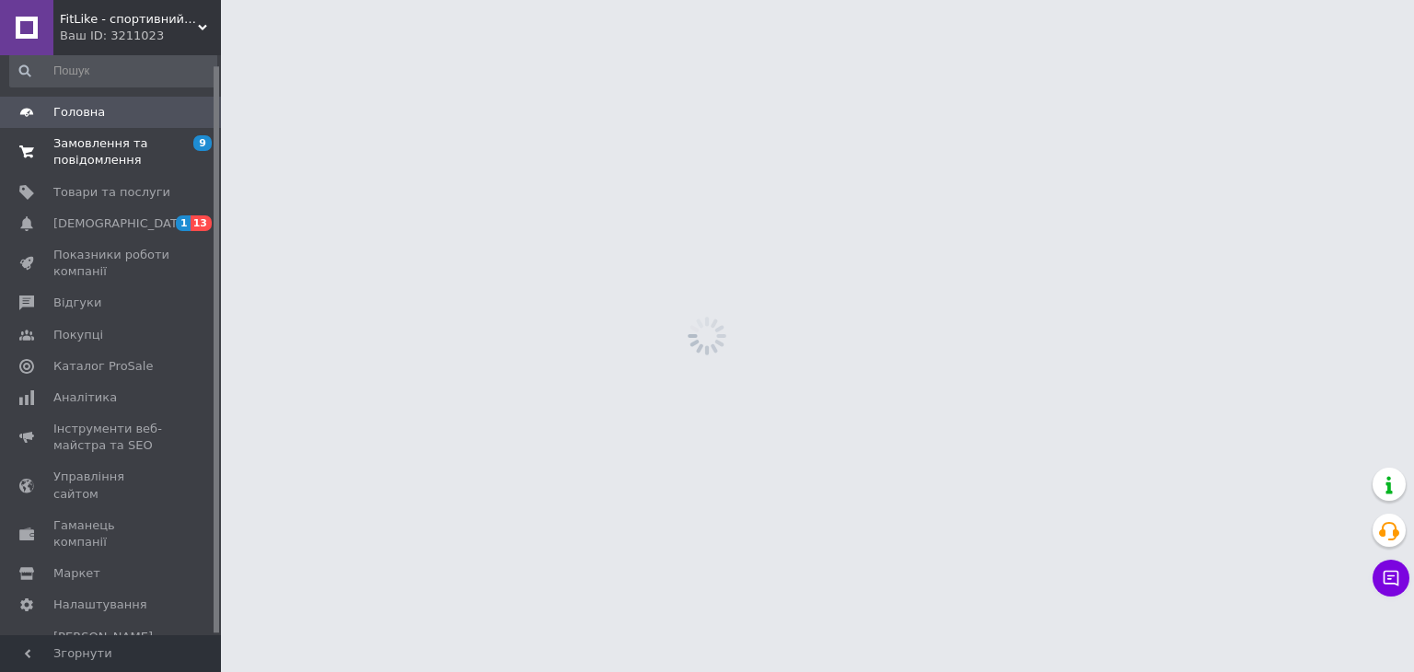
click at [158, 138] on span "Замовлення та повідомлення" at bounding box center [111, 151] width 117 height 33
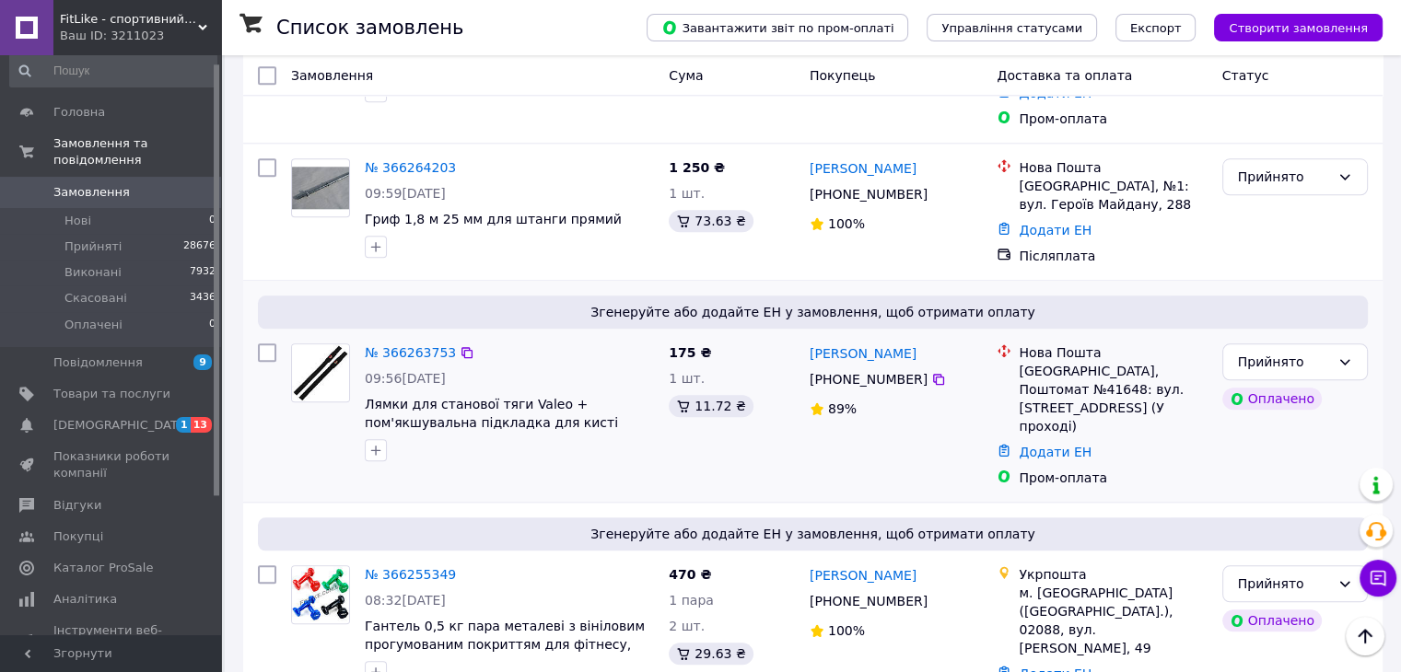
scroll to position [2026, 0]
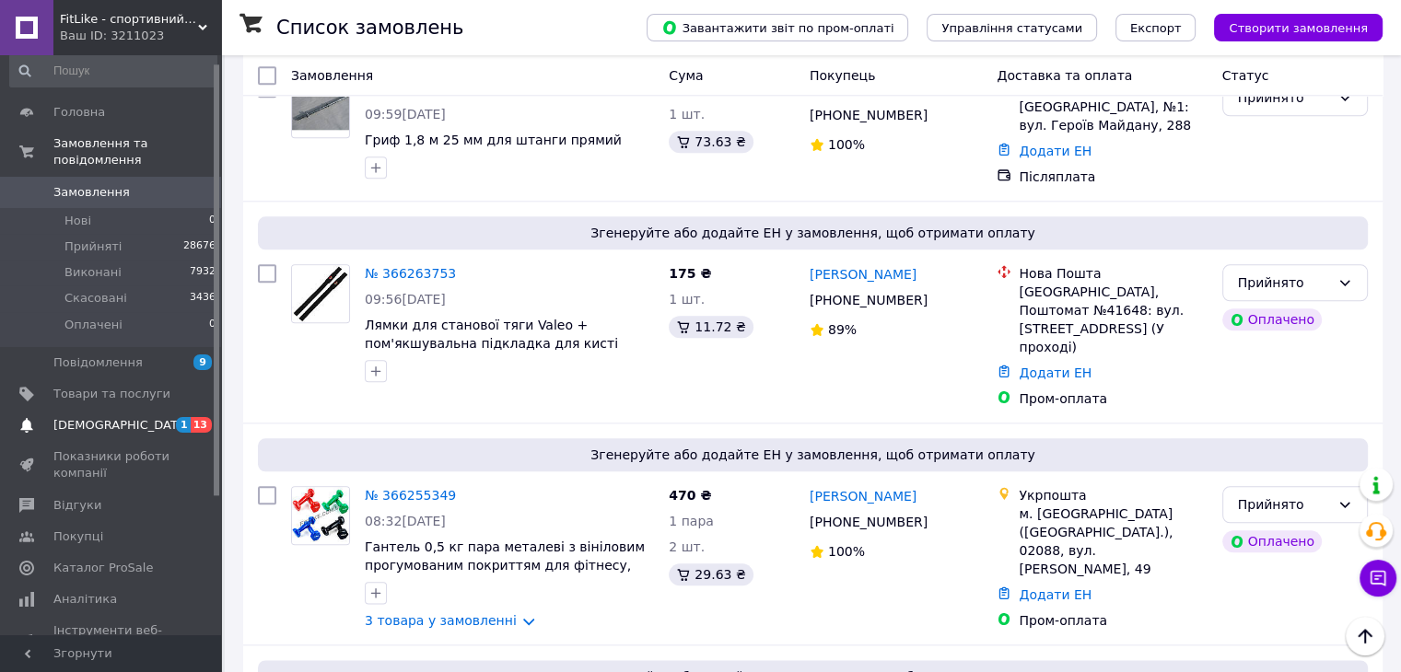
click at [145, 417] on span "[DEMOGRAPHIC_DATA]" at bounding box center [111, 425] width 117 height 17
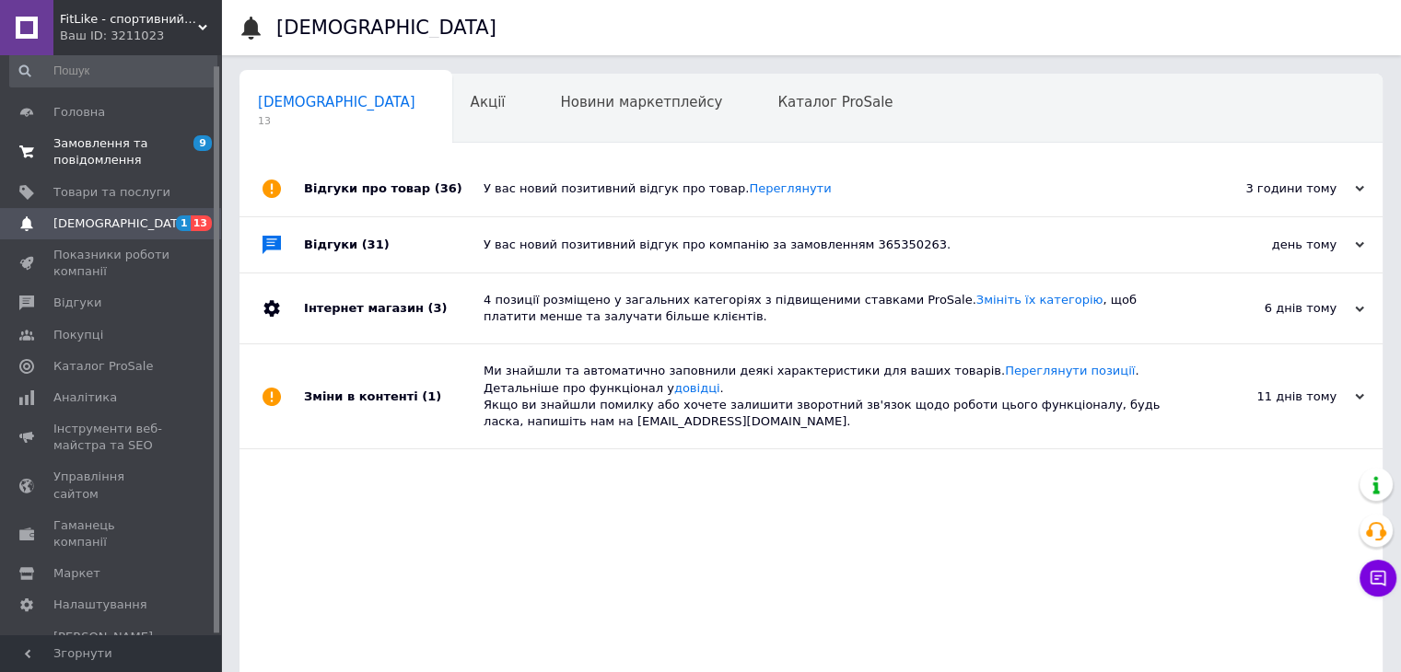
click at [178, 147] on span "9 0" at bounding box center [195, 151] width 51 height 33
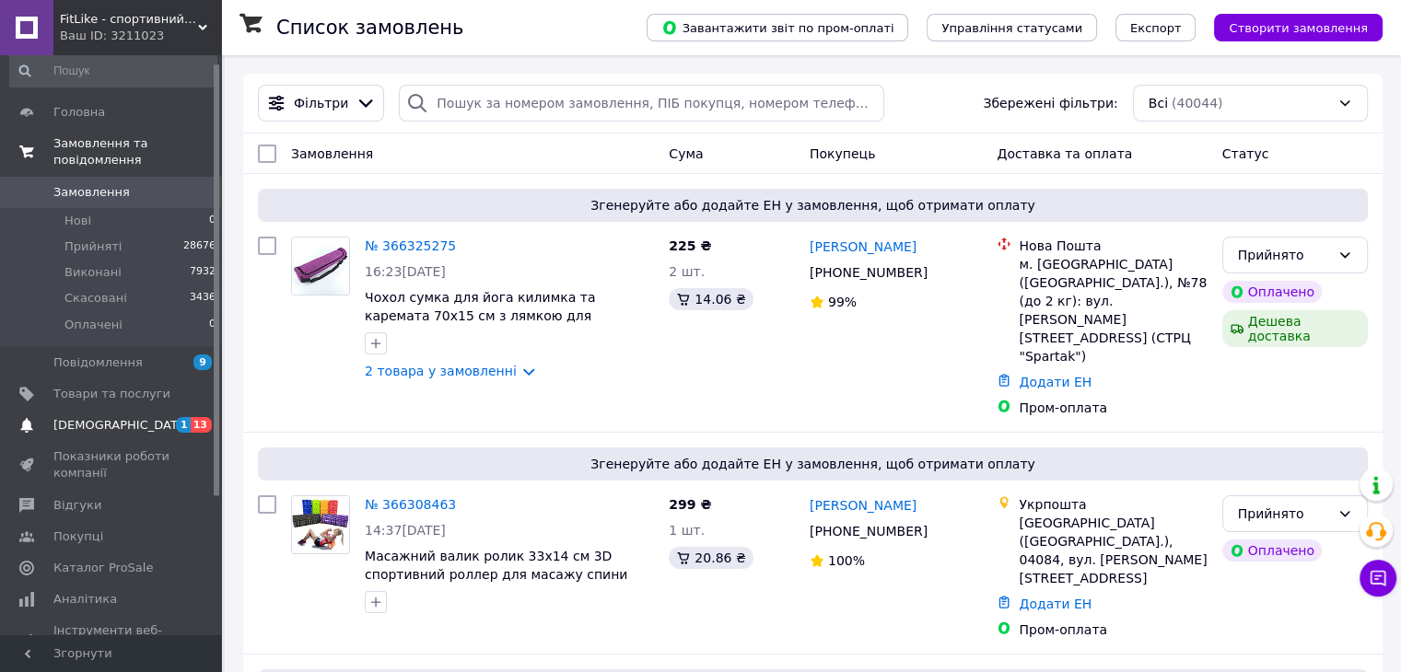
click at [134, 417] on span "[DEMOGRAPHIC_DATA]" at bounding box center [111, 425] width 117 height 17
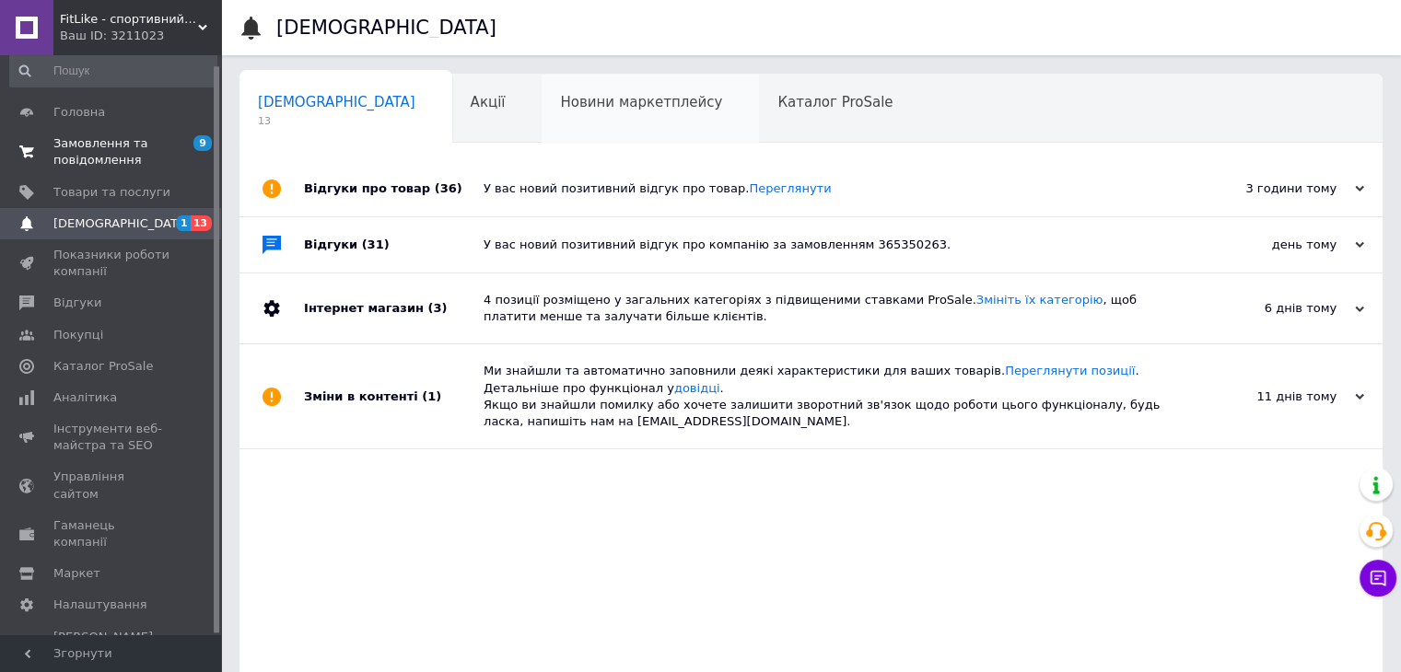
click at [542, 135] on div "Новини маркетплейсу 0" at bounding box center [649, 110] width 217 height 70
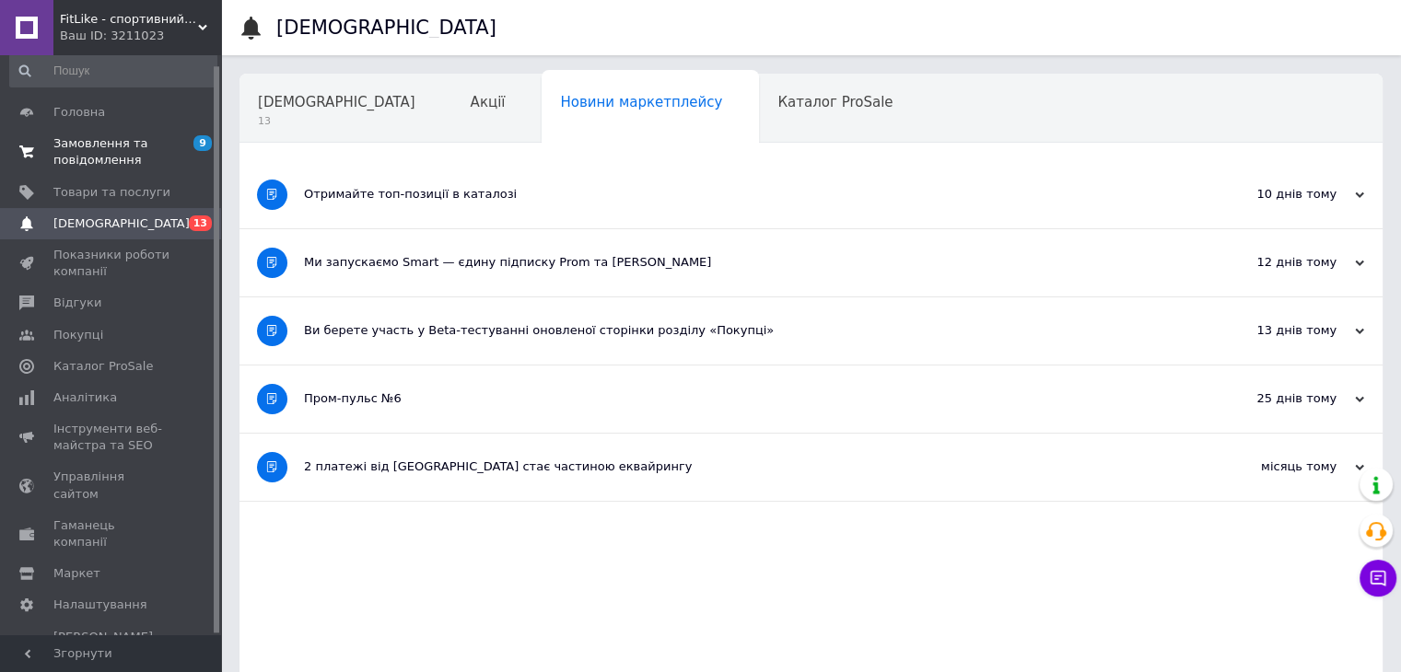
click at [108, 170] on link "Замовлення та повідомлення 9 0" at bounding box center [113, 152] width 227 height 48
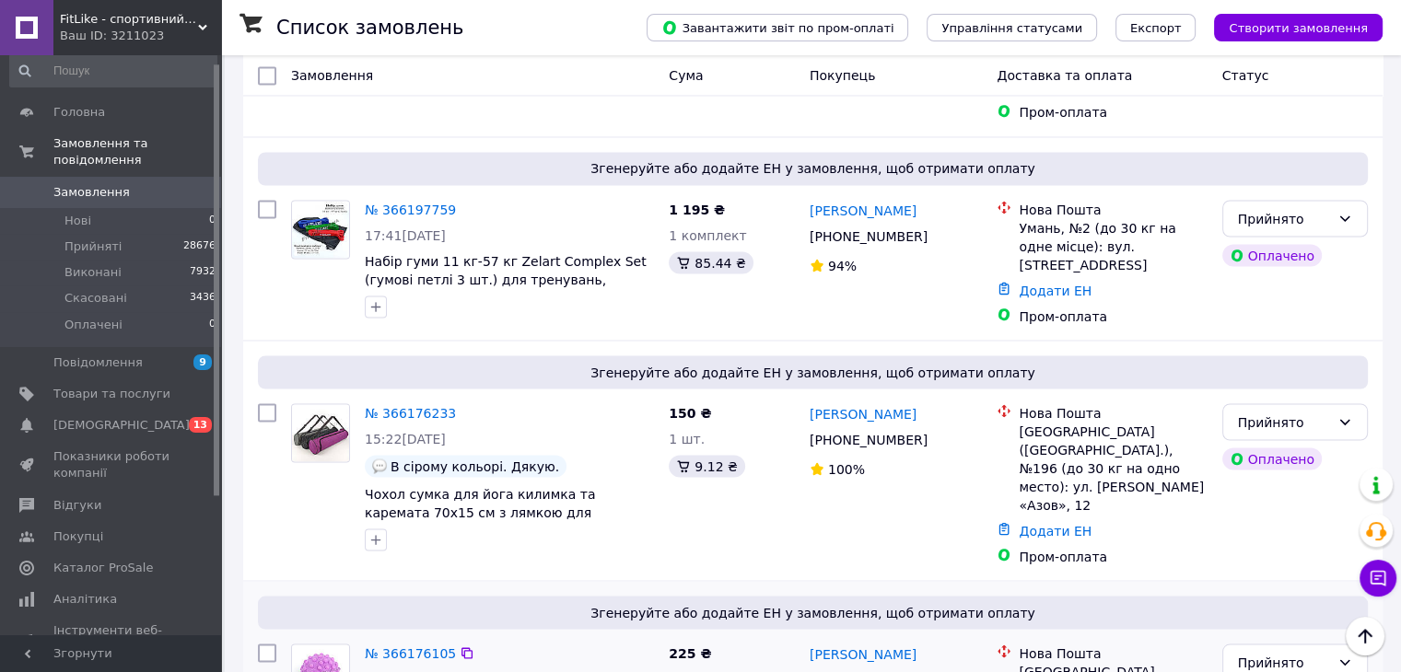
scroll to position [3420, 0]
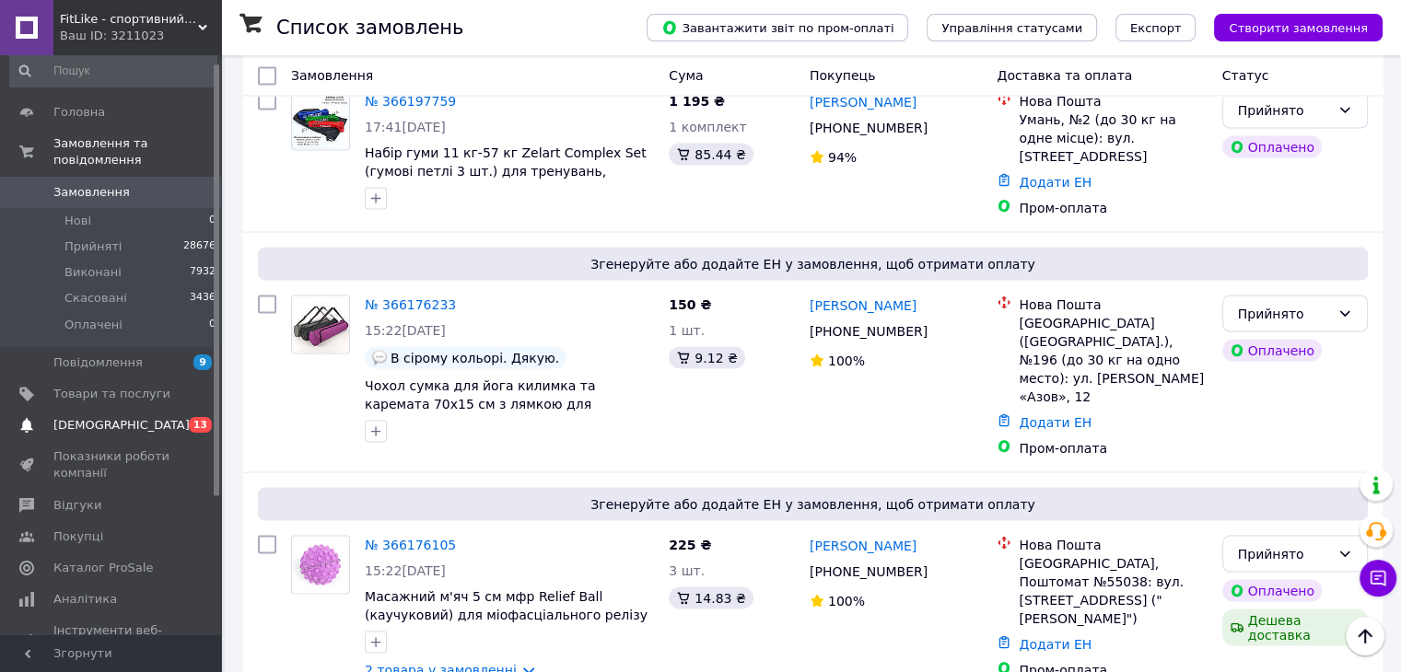
click at [174, 410] on link "Сповіщення 0 13" at bounding box center [113, 425] width 227 height 31
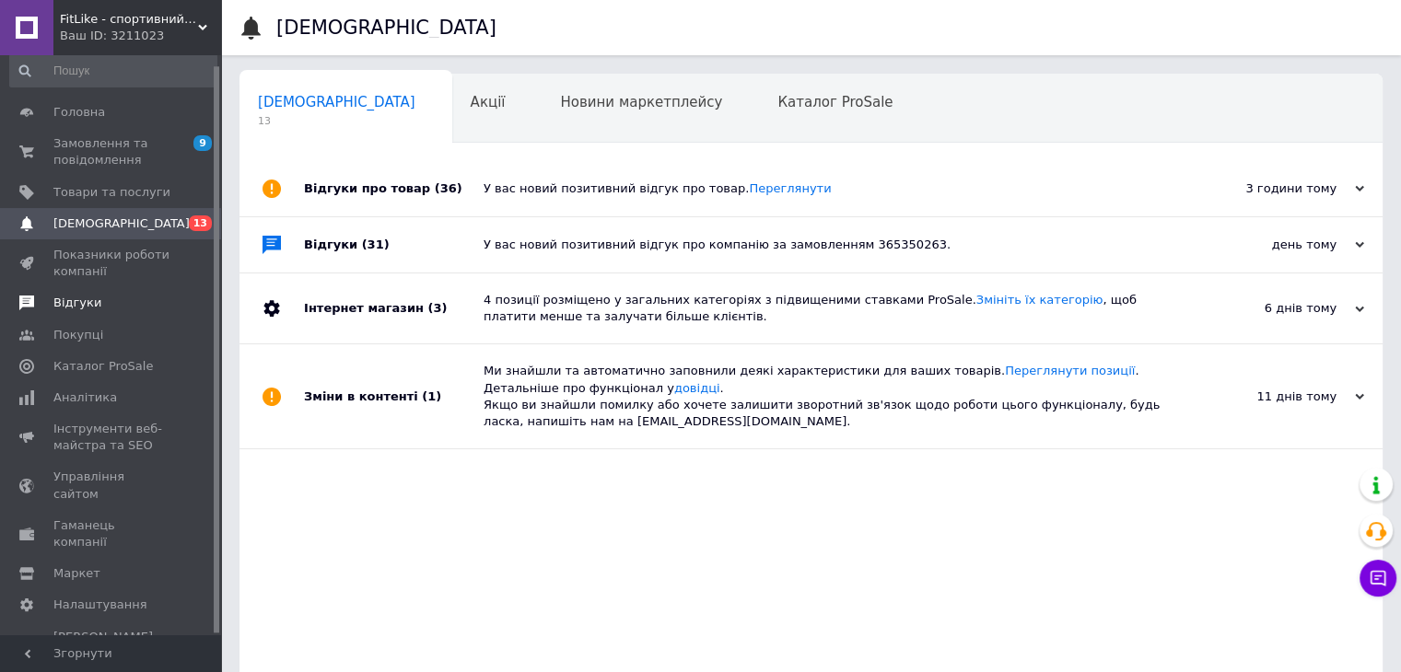
click at [109, 316] on link "Відгуки" at bounding box center [113, 302] width 227 height 31
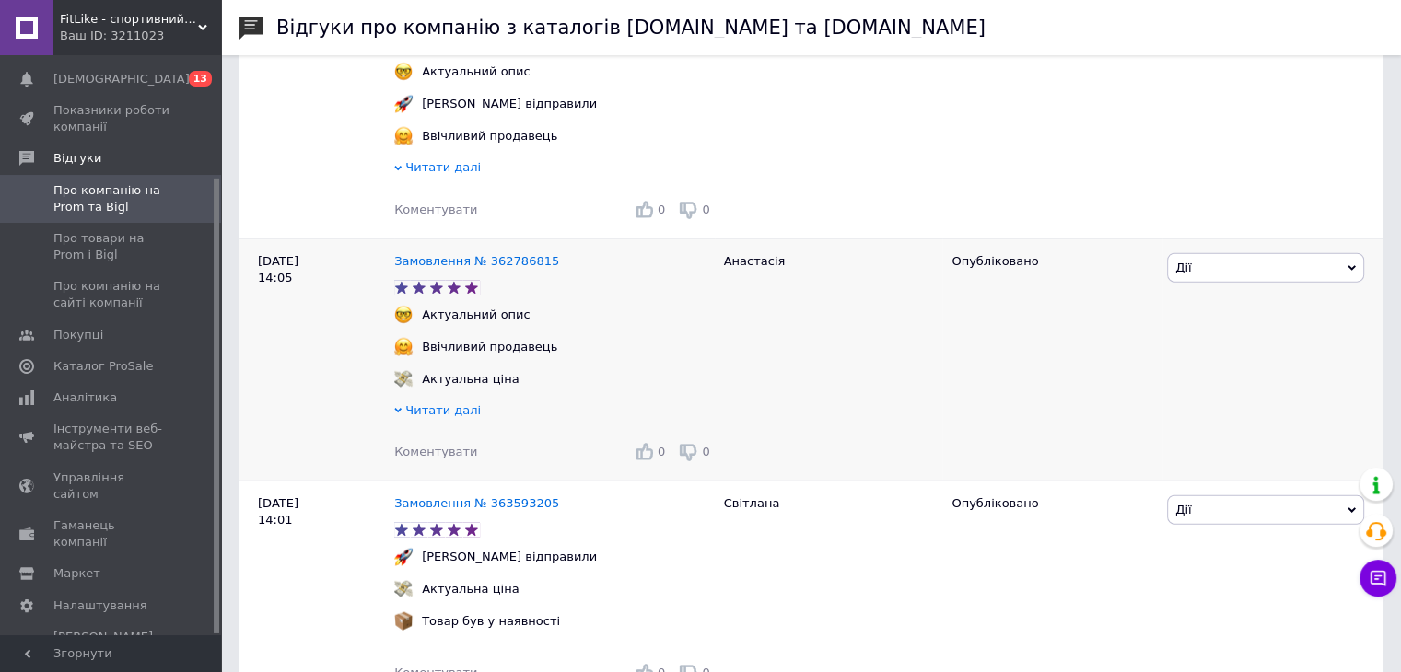
scroll to position [4328, 0]
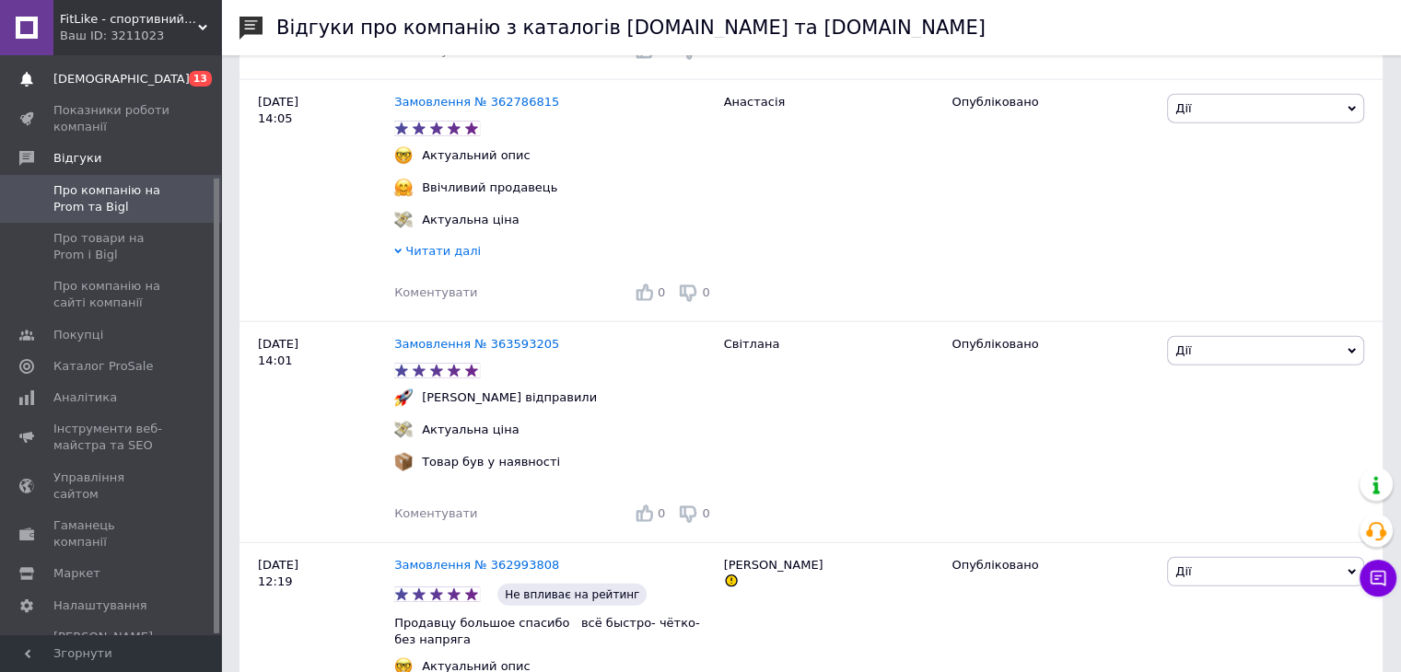
click at [192, 87] on link "Сповіщення 0 13" at bounding box center [113, 79] width 227 height 31
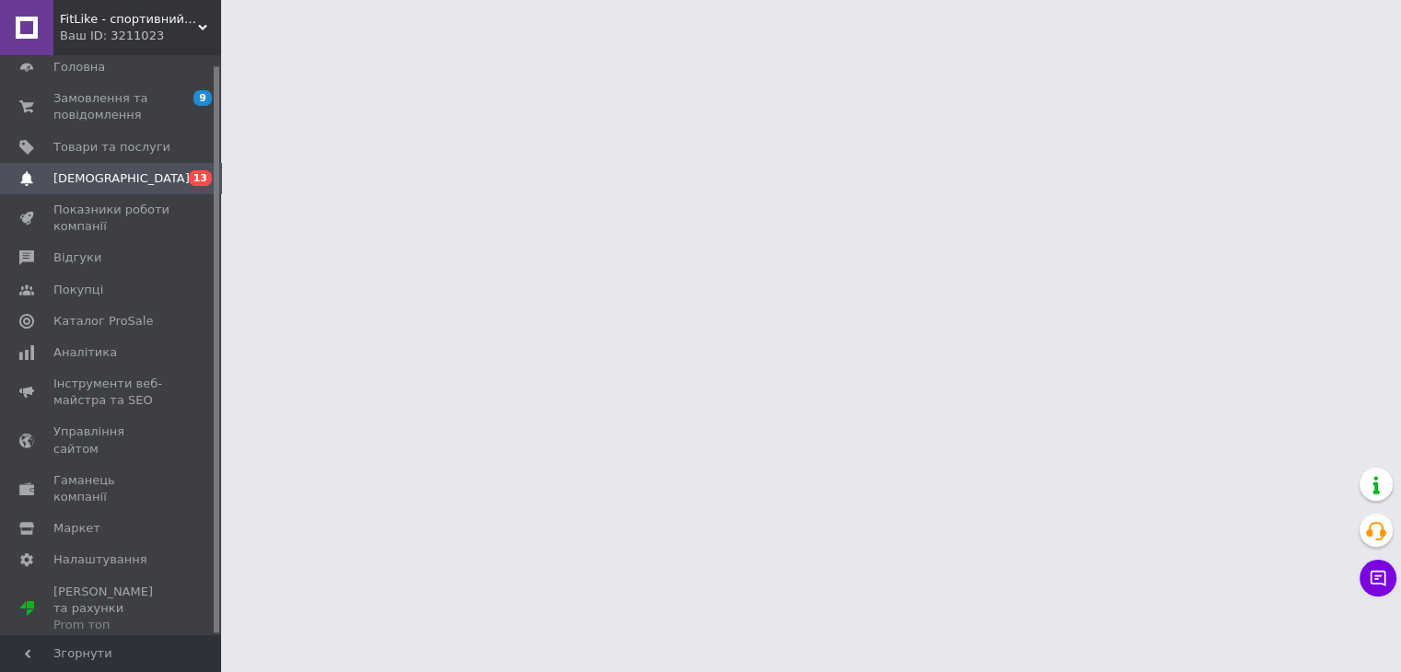
scroll to position [10, 0]
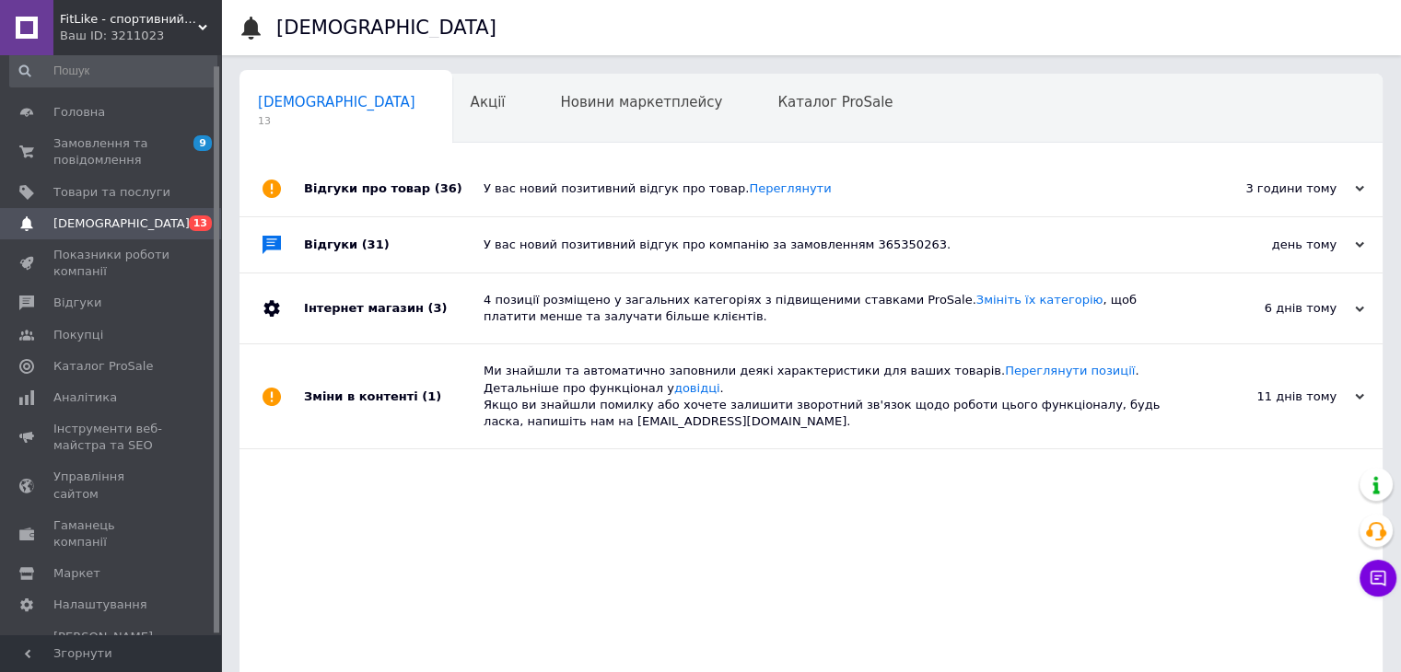
click at [217, 147] on div at bounding box center [217, 349] width 6 height 566
click at [205, 148] on span "9" at bounding box center [202, 143] width 18 height 16
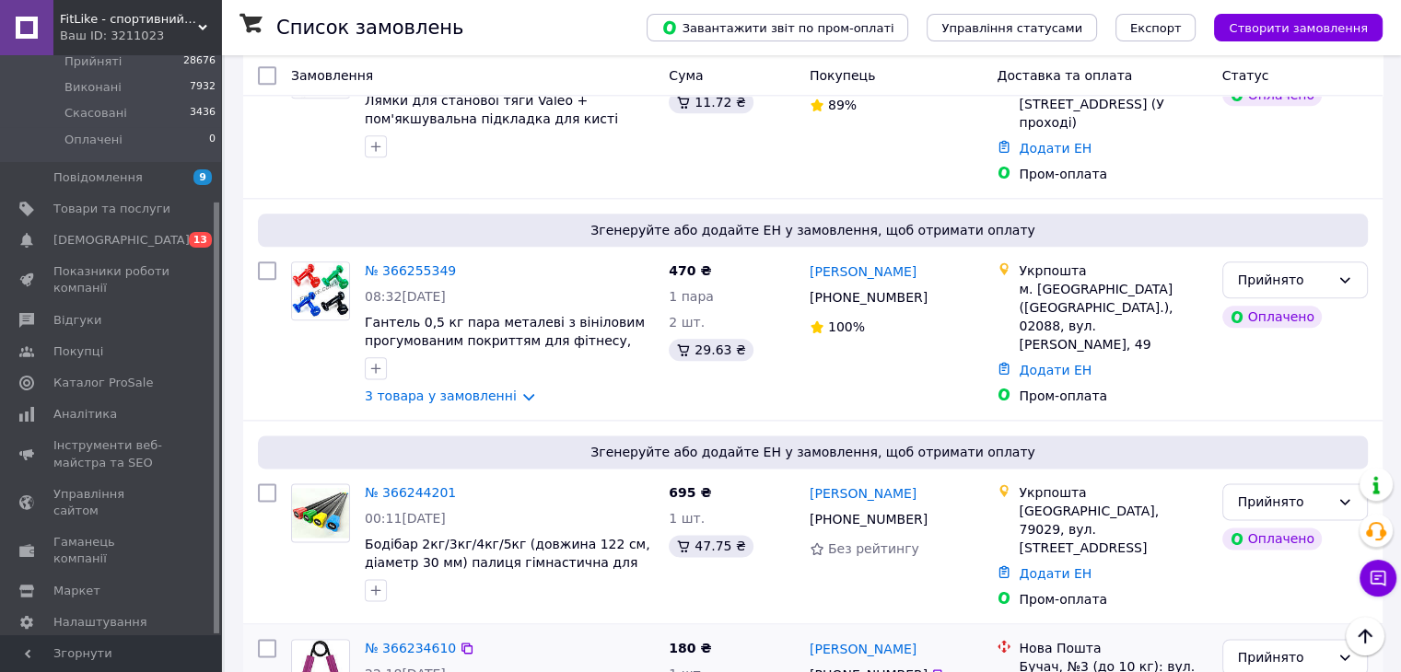
scroll to position [2394, 0]
